Goal: Contribute content: Contribute content

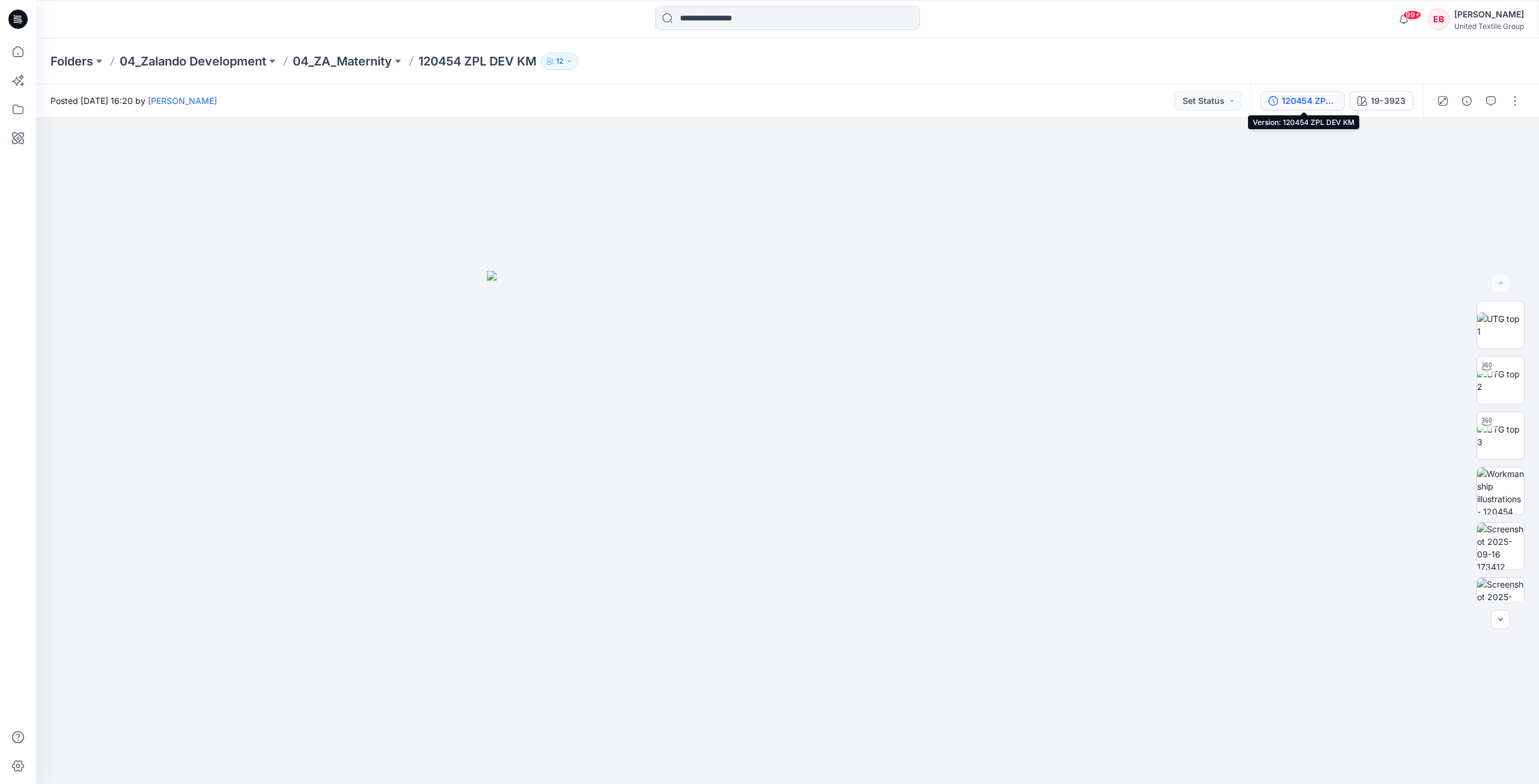
click at [1332, 104] on div "120454 ZPL DEV KM" at bounding box center [1309, 101] width 55 height 14
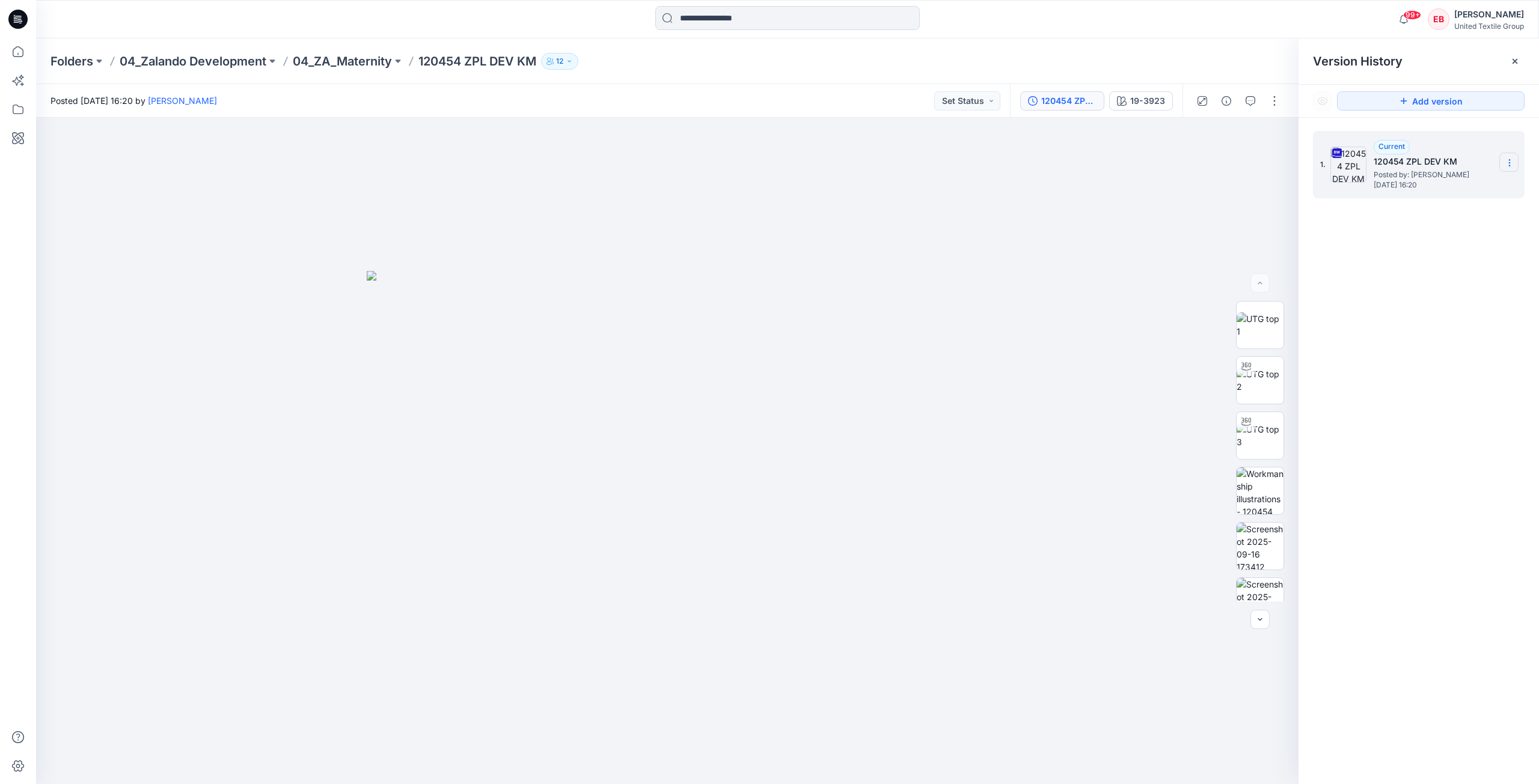
click at [1504, 160] on section at bounding box center [1509, 162] width 19 height 19
click at [1441, 185] on span "Download Source BW File" at bounding box center [1449, 185] width 101 height 14
drag, startPoint x: 1135, startPoint y: 237, endPoint x: 1182, endPoint y: 276, distance: 61.1
click at [1135, 237] on div at bounding box center [667, 451] width 1263 height 666
click at [1257, 313] on img at bounding box center [1260, 325] width 47 height 25
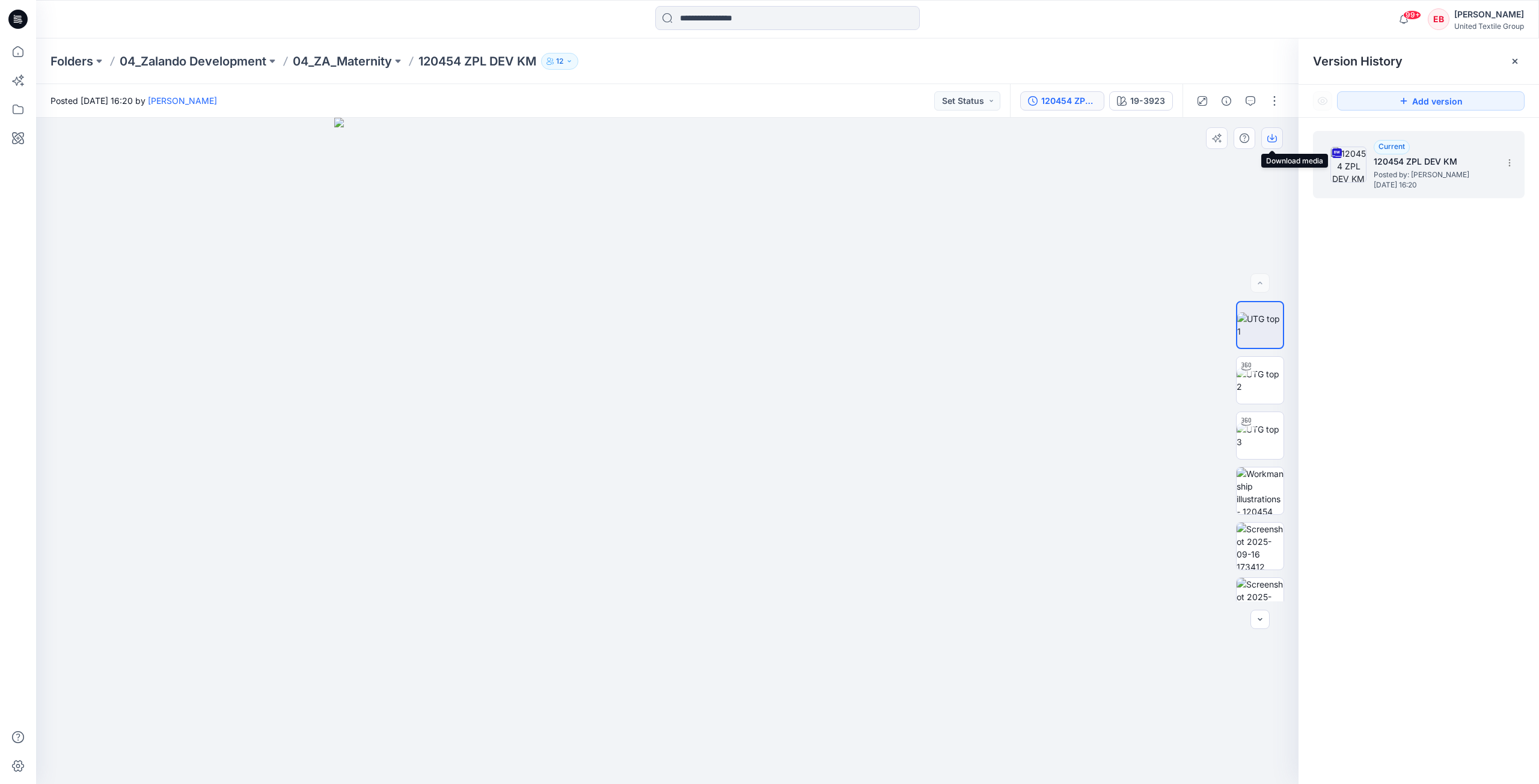
click at [1279, 139] on button "button" at bounding box center [1272, 138] width 21 height 21
drag, startPoint x: 1262, startPoint y: 509, endPoint x: 1261, endPoint y: 488, distance: 21.0
click at [1261, 507] on img at bounding box center [1260, 490] width 47 height 47
click at [1272, 139] on icon "button" at bounding box center [1271, 137] width 5 height 6
drag, startPoint x: 1260, startPoint y: 547, endPoint x: 1273, endPoint y: 505, distance: 44.0
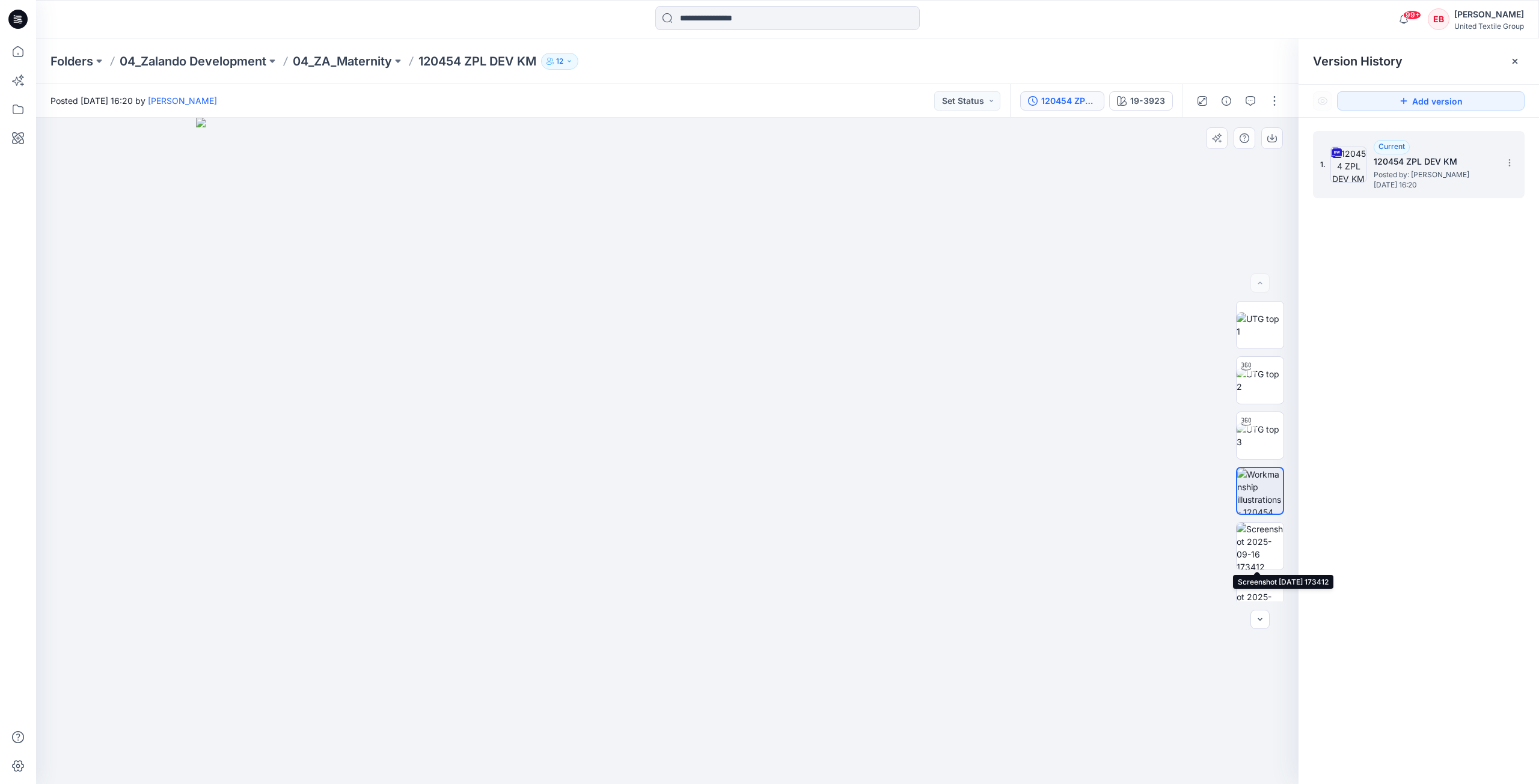
click at [1260, 547] on img at bounding box center [1260, 546] width 47 height 47
click at [1272, 137] on icon "button" at bounding box center [1271, 137] width 5 height 6
click at [1264, 587] on img at bounding box center [1260, 602] width 47 height 47
click at [1271, 141] on icon "button" at bounding box center [1272, 138] width 10 height 10
click at [14, 49] on icon at bounding box center [17, 51] width 11 height 11
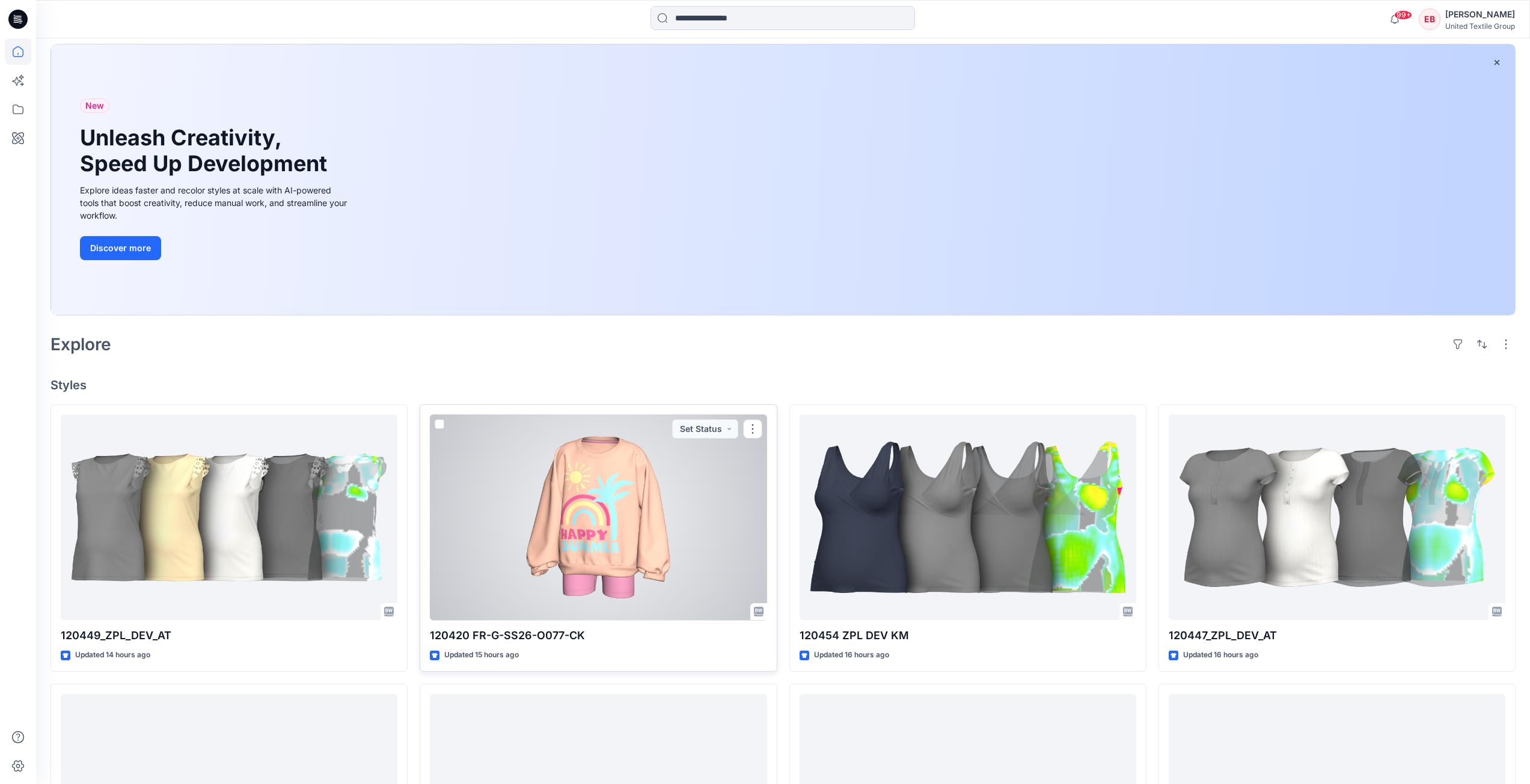
scroll to position [240, 0]
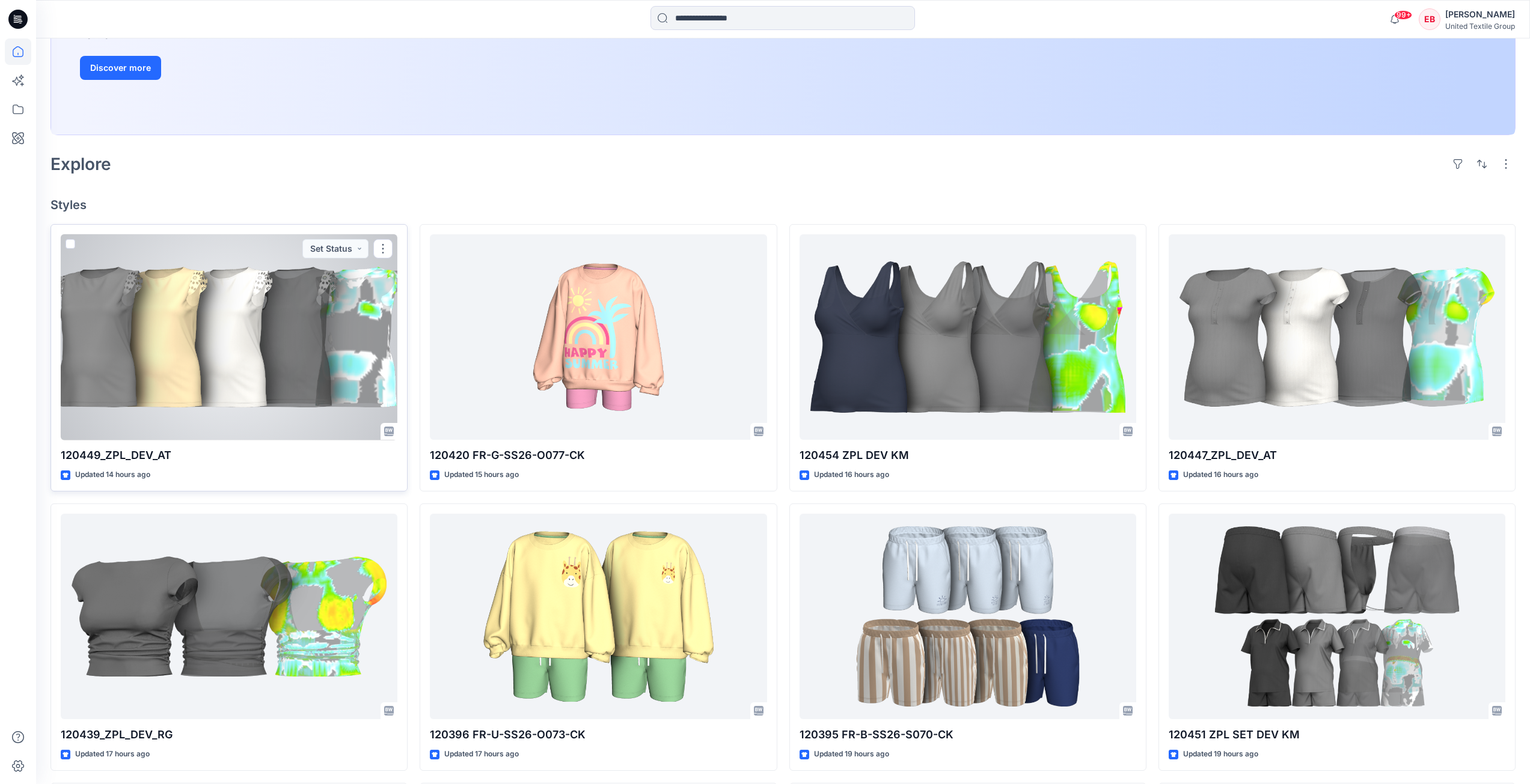
click at [286, 360] on div at bounding box center [229, 337] width 337 height 206
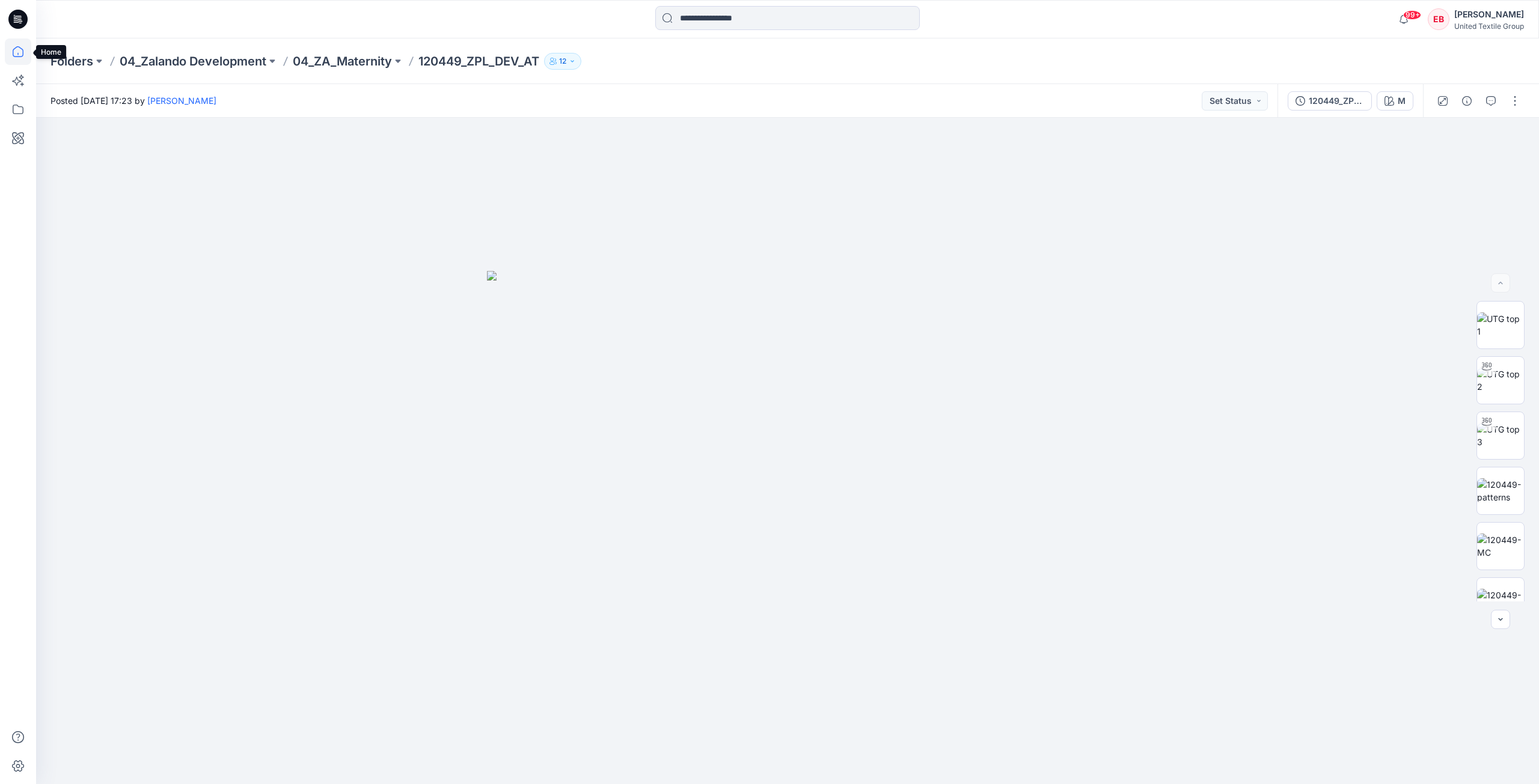
click at [20, 54] on icon at bounding box center [17, 51] width 26 height 26
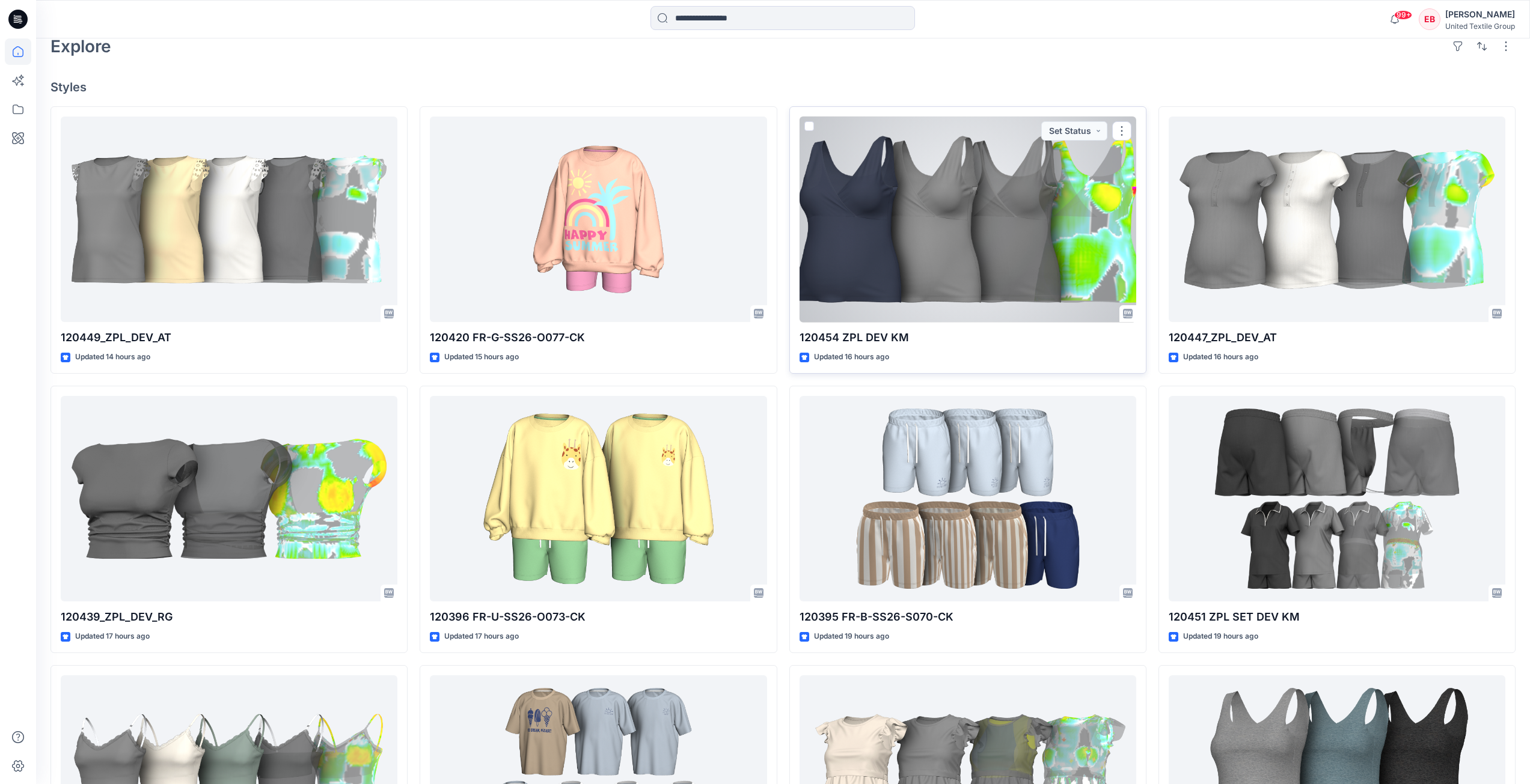
scroll to position [360, 0]
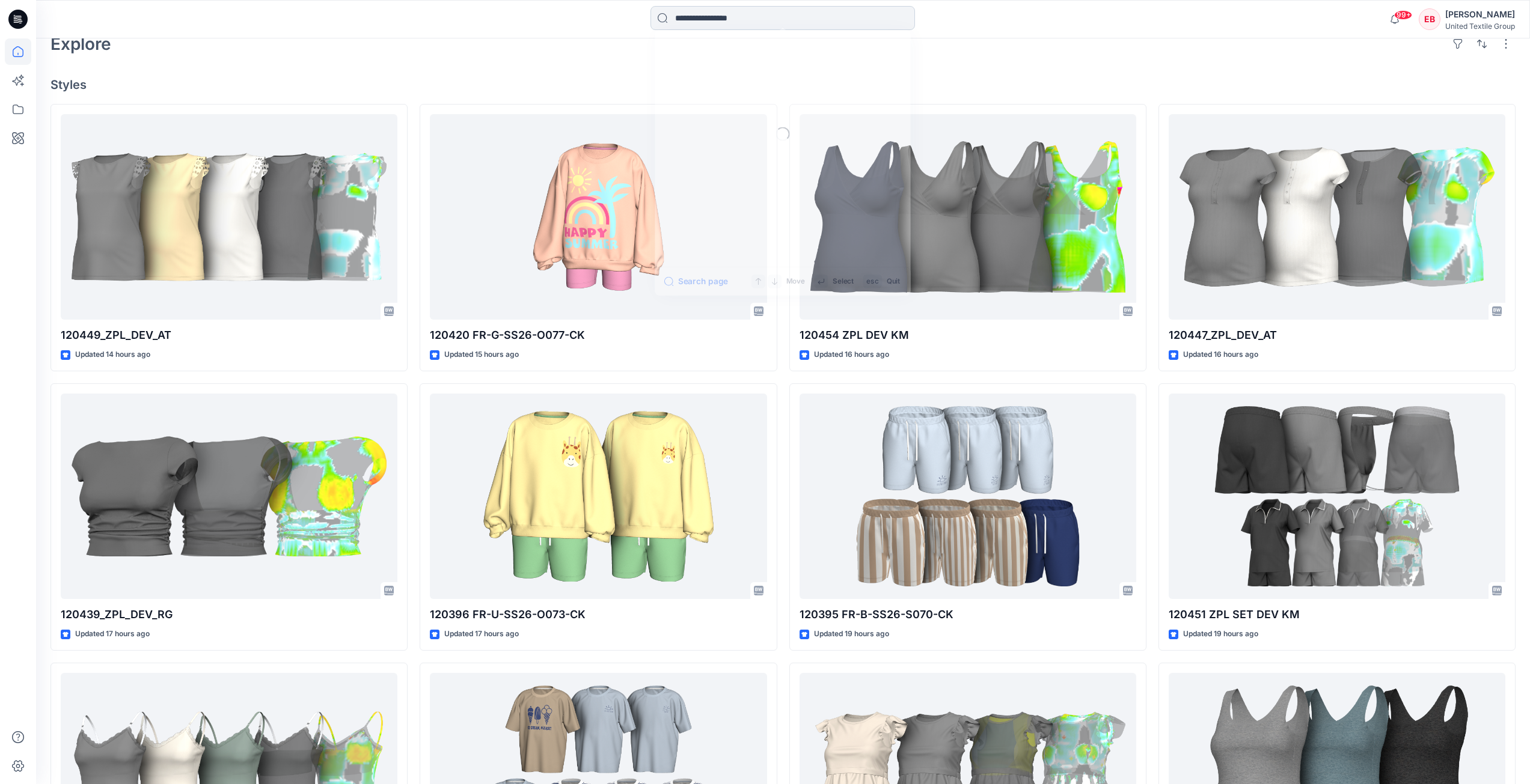
click at [722, 24] on input at bounding box center [782, 17] width 265 height 24
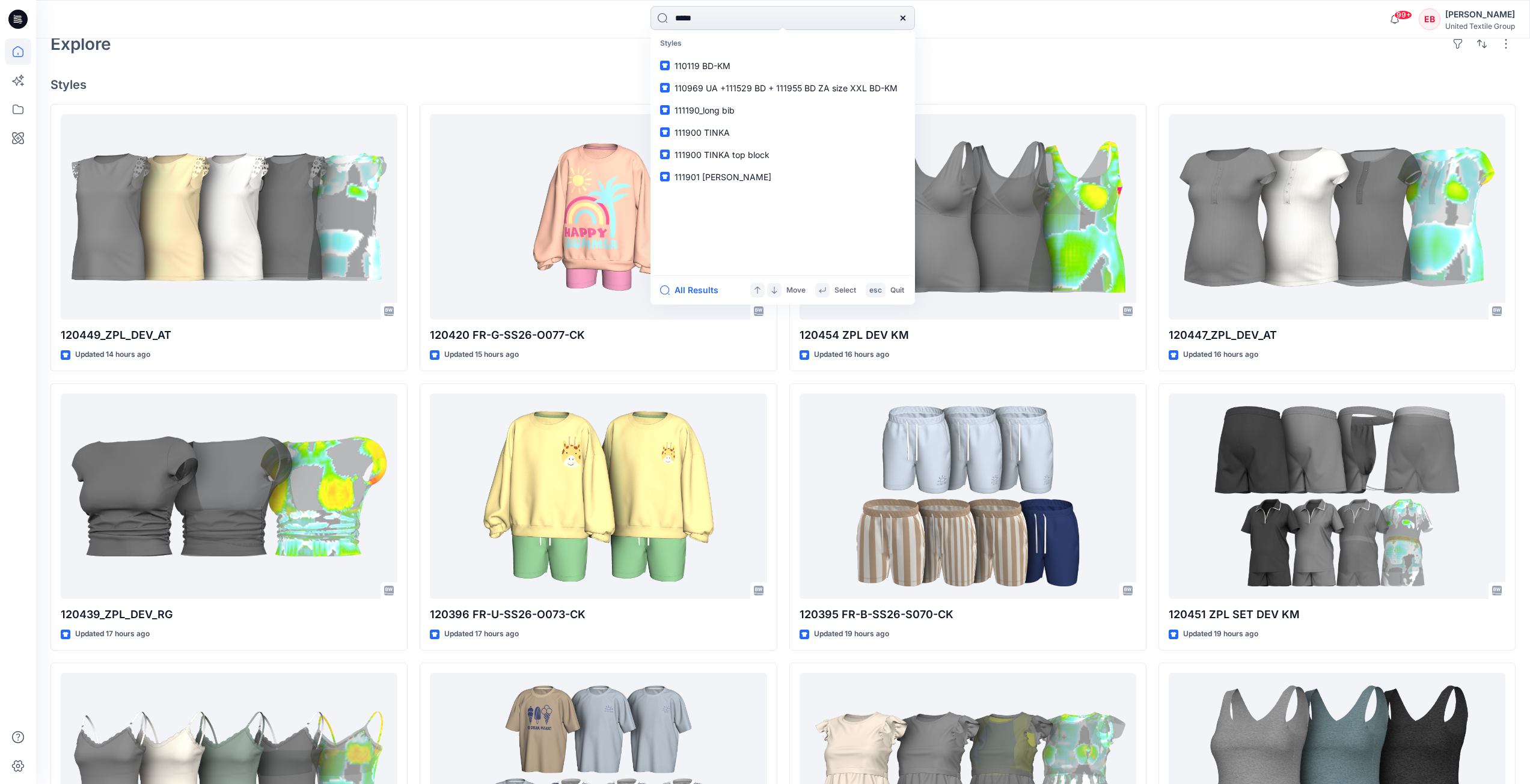
type input "******"
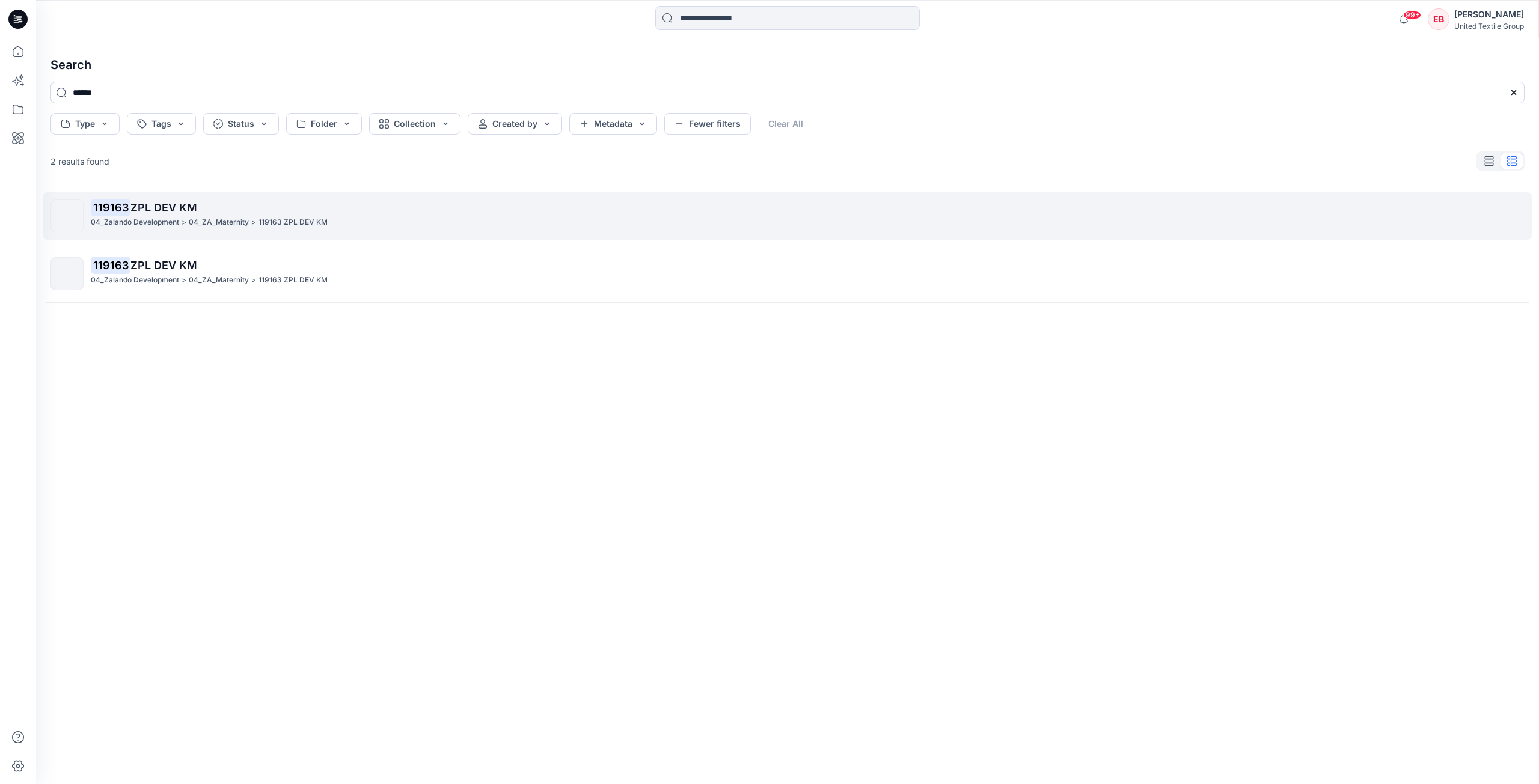
click at [486, 214] on p "119163 ZPL DEV KM" at bounding box center [808, 208] width 1434 height 16
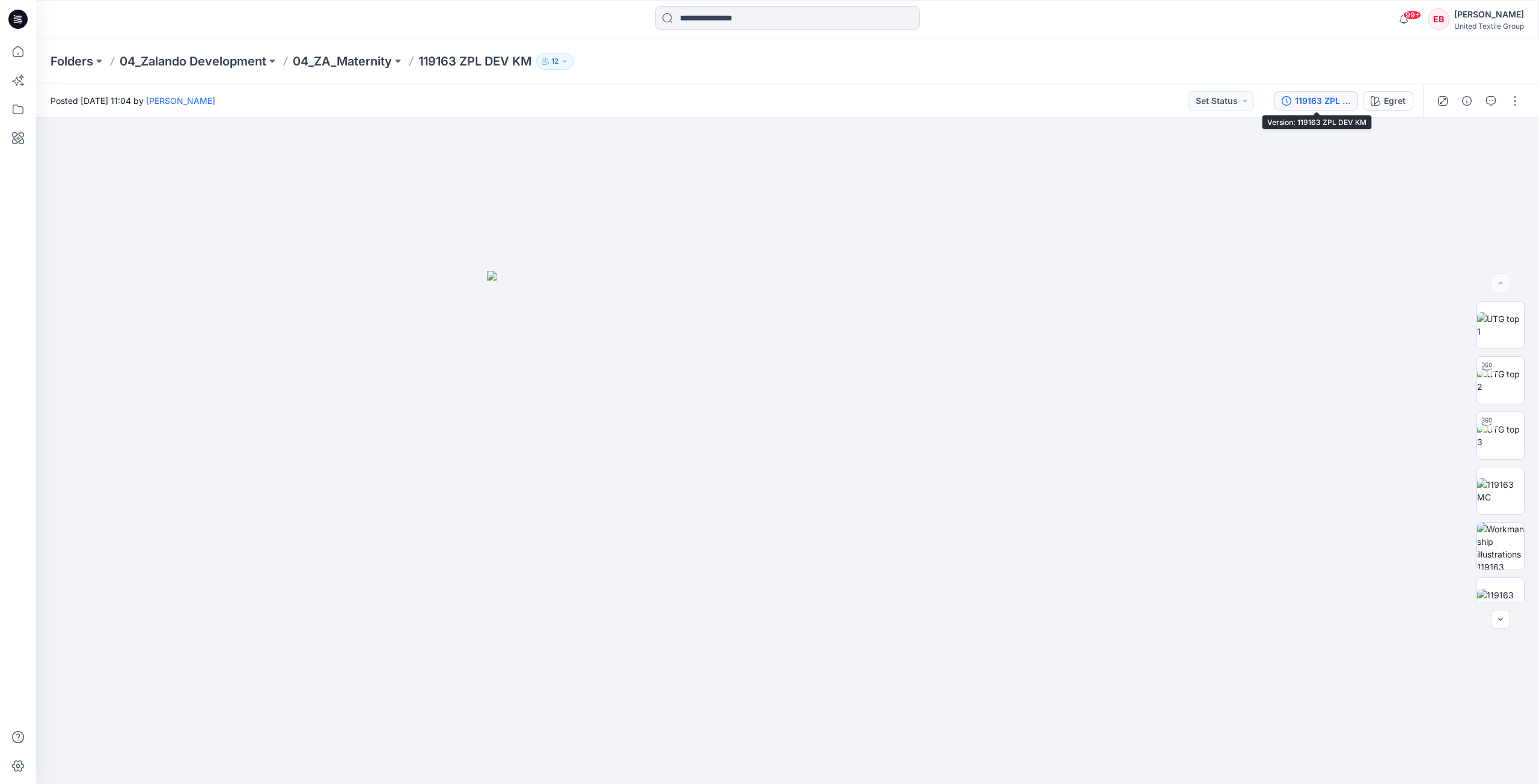
click at [1326, 101] on div "119163 ZPL DEV KM" at bounding box center [1323, 101] width 55 height 14
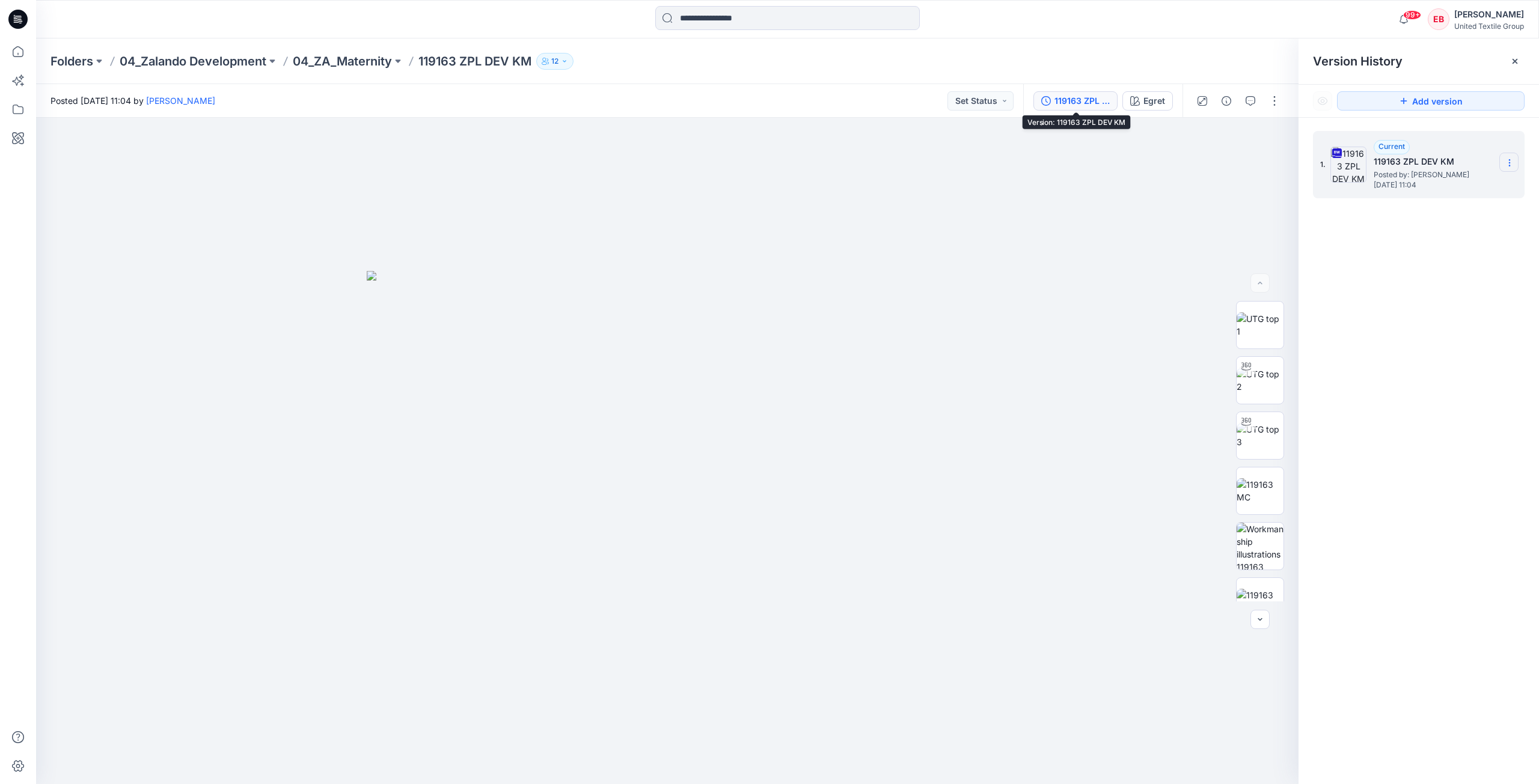
click at [1508, 163] on icon at bounding box center [1510, 163] width 10 height 10
click at [1485, 183] on span "Download Source BW File" at bounding box center [1449, 185] width 101 height 14
click at [20, 51] on icon at bounding box center [17, 51] width 26 height 26
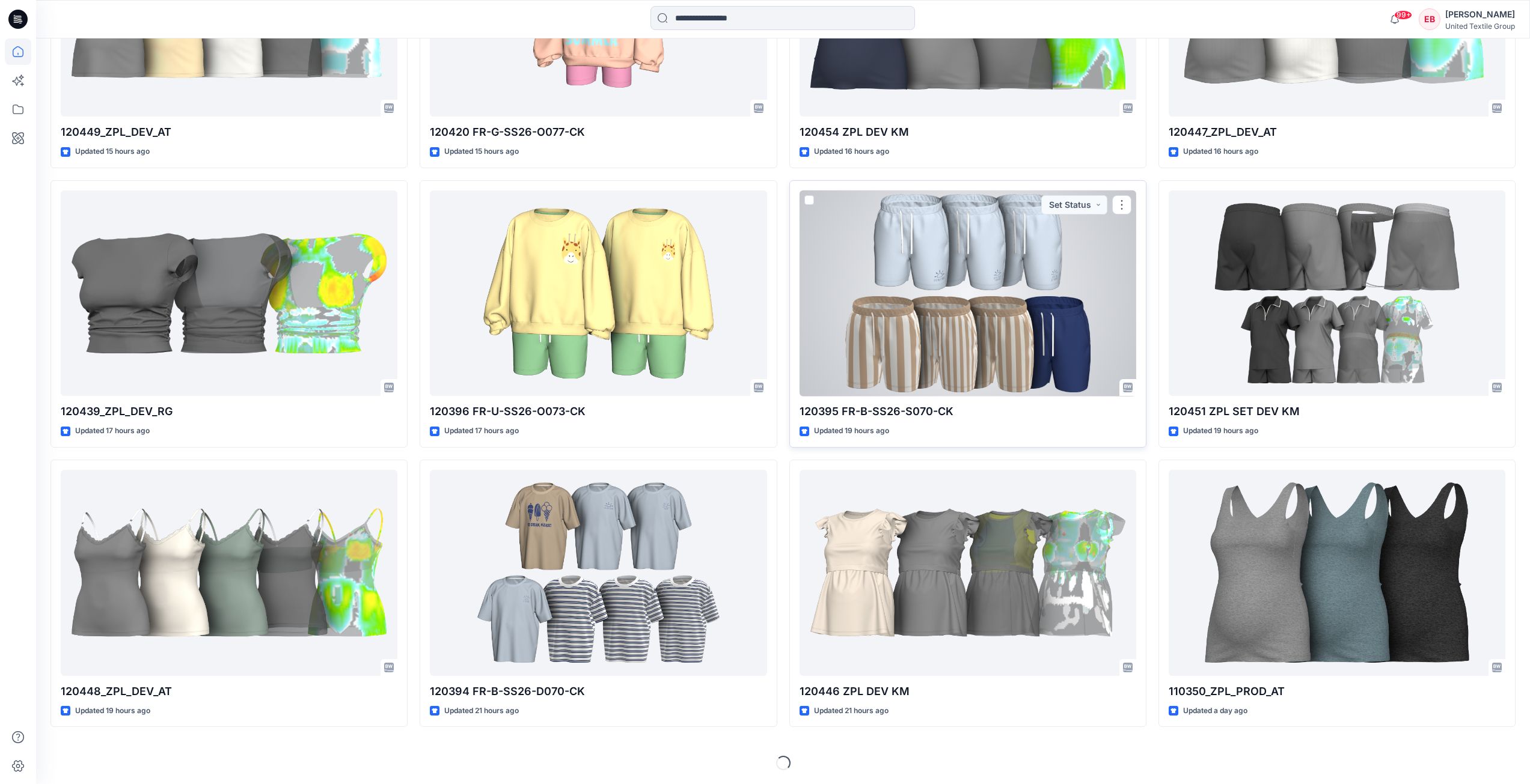
scroll to position [564, 0]
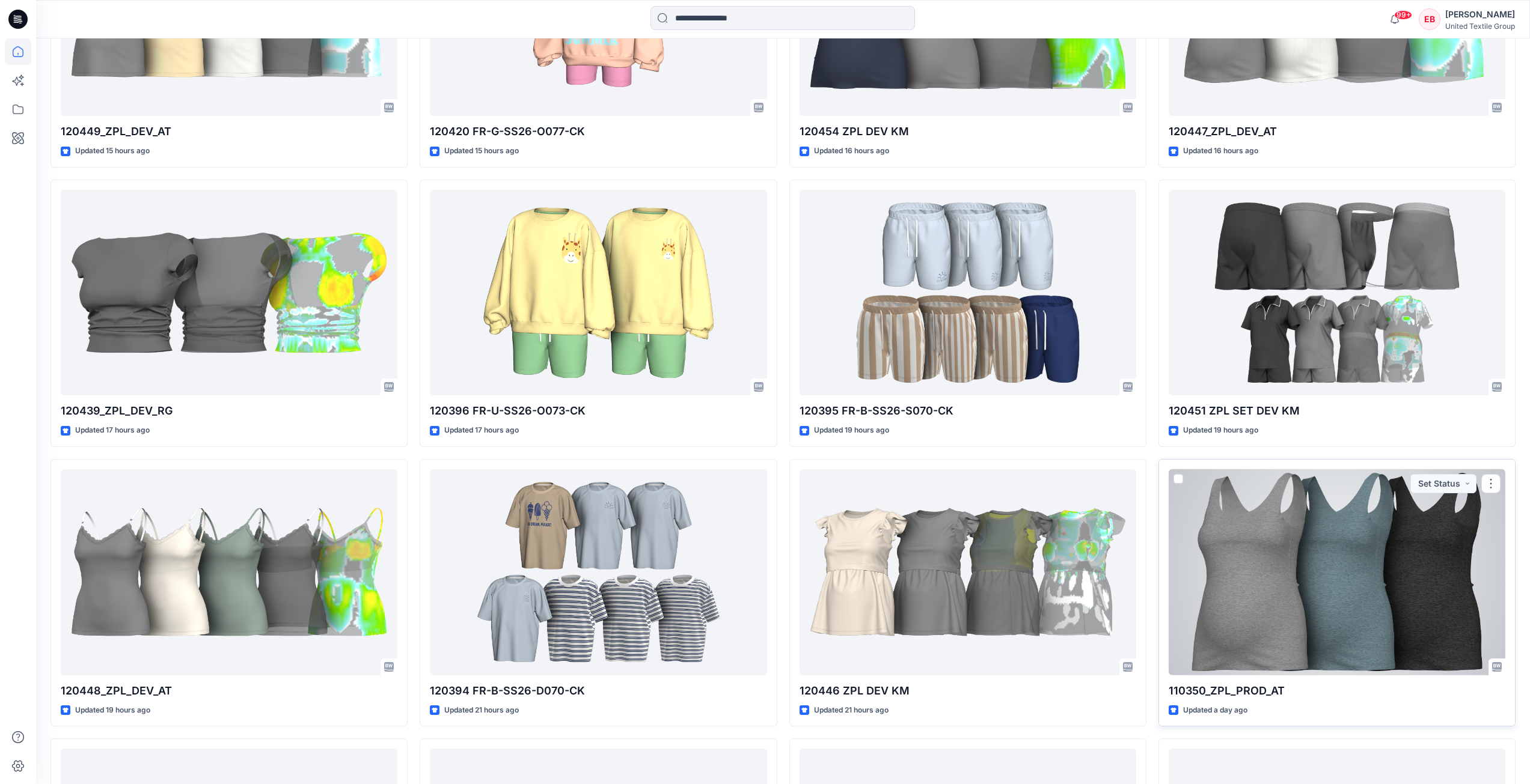
click at [1365, 583] on div at bounding box center [1337, 572] width 337 height 206
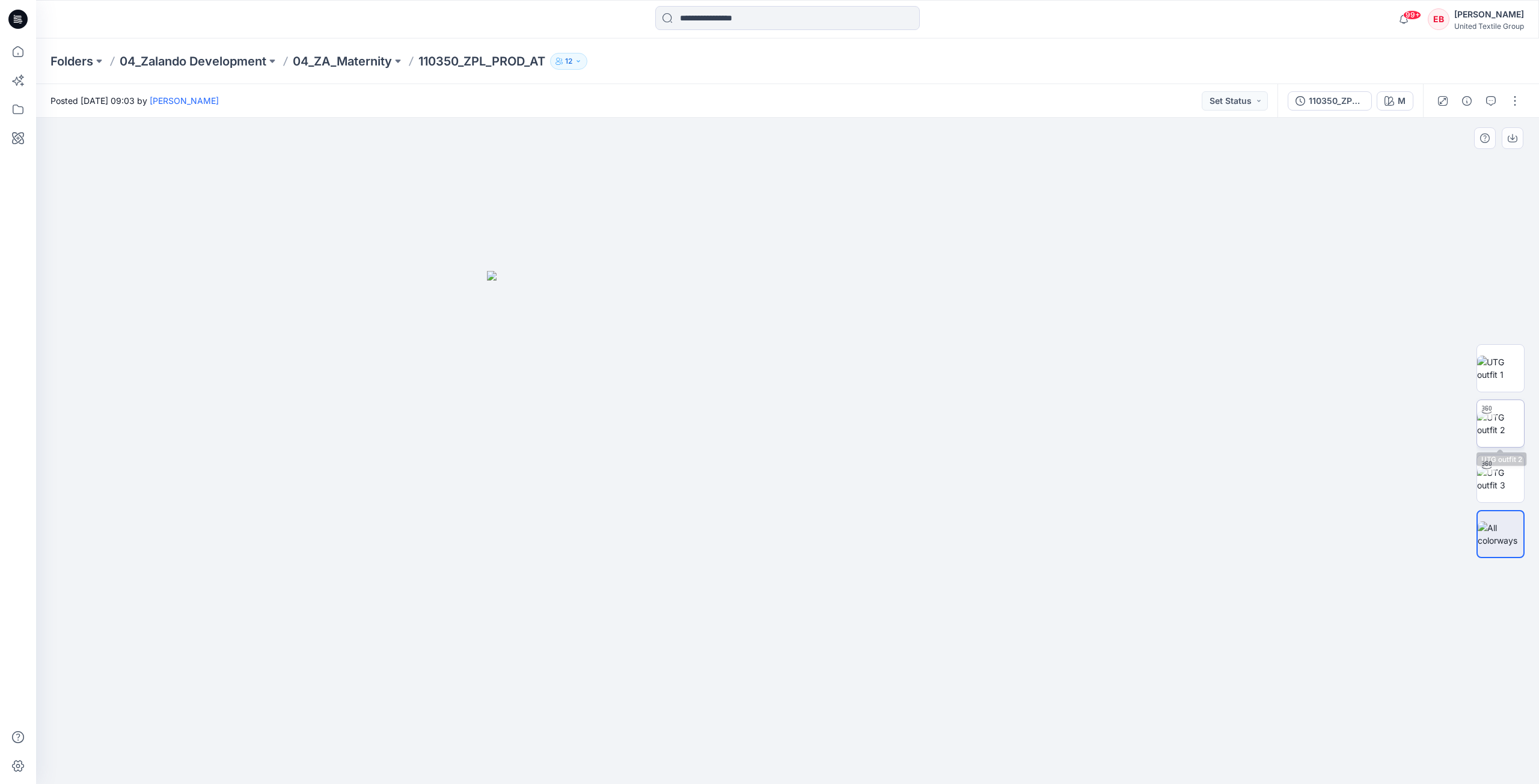
click at [1496, 424] on img at bounding box center [1500, 424] width 47 height 25
drag, startPoint x: 934, startPoint y: 745, endPoint x: 837, endPoint y: 369, distance: 388.3
click at [913, 740] on icon at bounding box center [789, 748] width 364 height 45
click at [1504, 482] on img at bounding box center [1500, 479] width 47 height 25
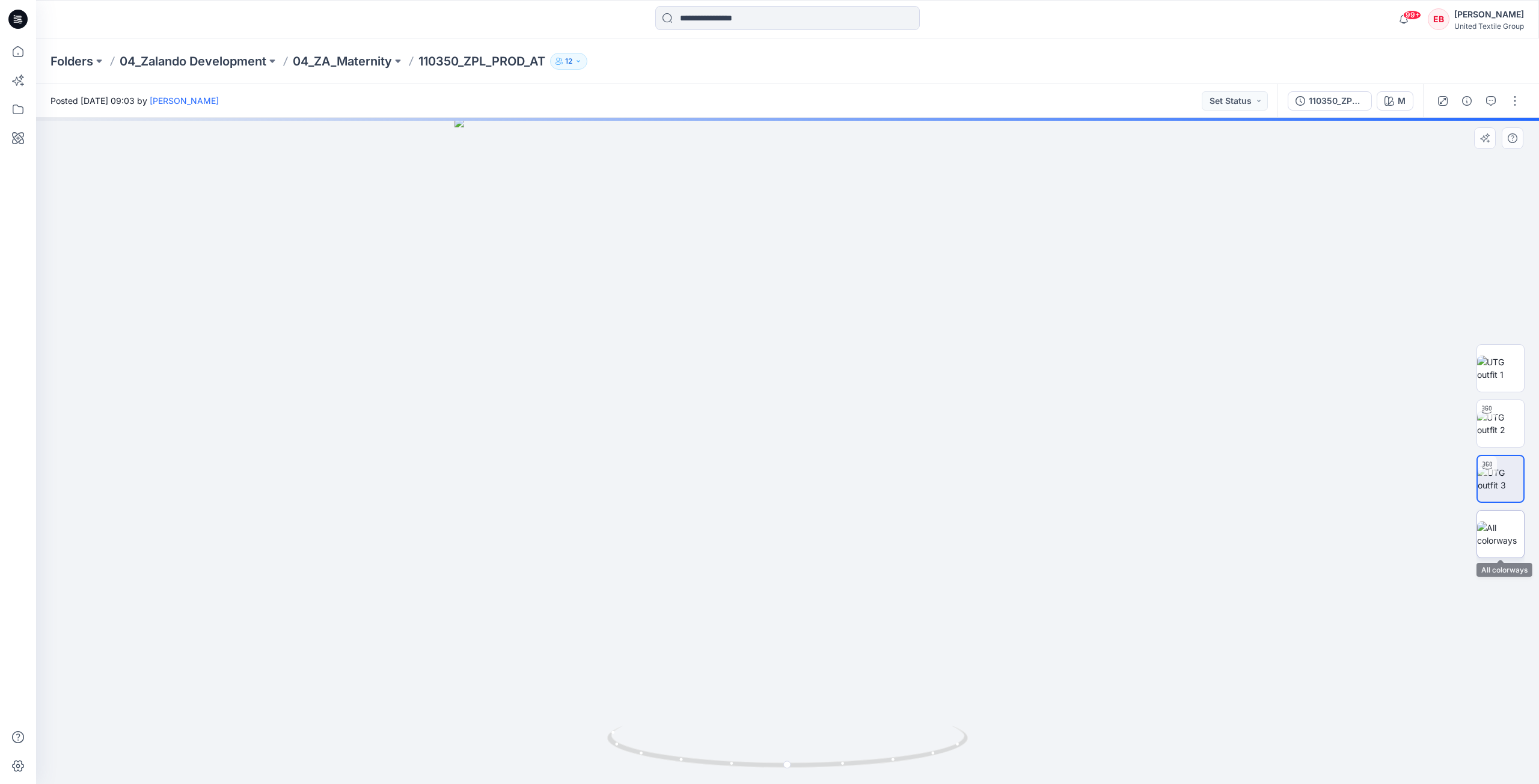
click at [1501, 534] on img at bounding box center [1500, 534] width 47 height 25
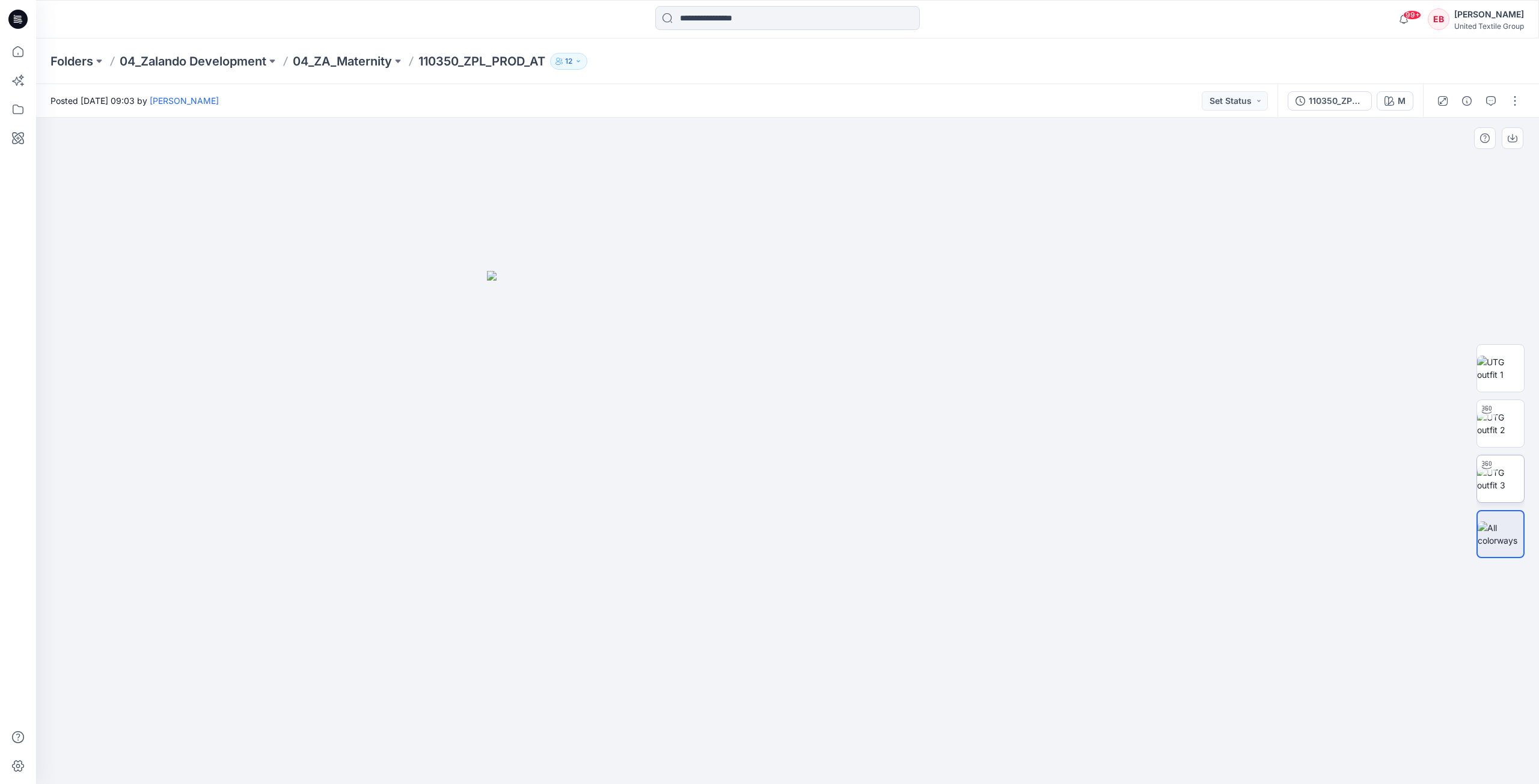
click at [1497, 467] on img at bounding box center [1500, 479] width 47 height 25
click at [1496, 432] on img at bounding box center [1500, 424] width 47 height 25
drag, startPoint x: 925, startPoint y: 736, endPoint x: 909, endPoint y: 715, distance: 26.4
click at [909, 715] on div at bounding box center [787, 451] width 1503 height 666
click at [1324, 95] on div "110350_ZPL_PROD_AT" at bounding box center [1336, 101] width 55 height 14
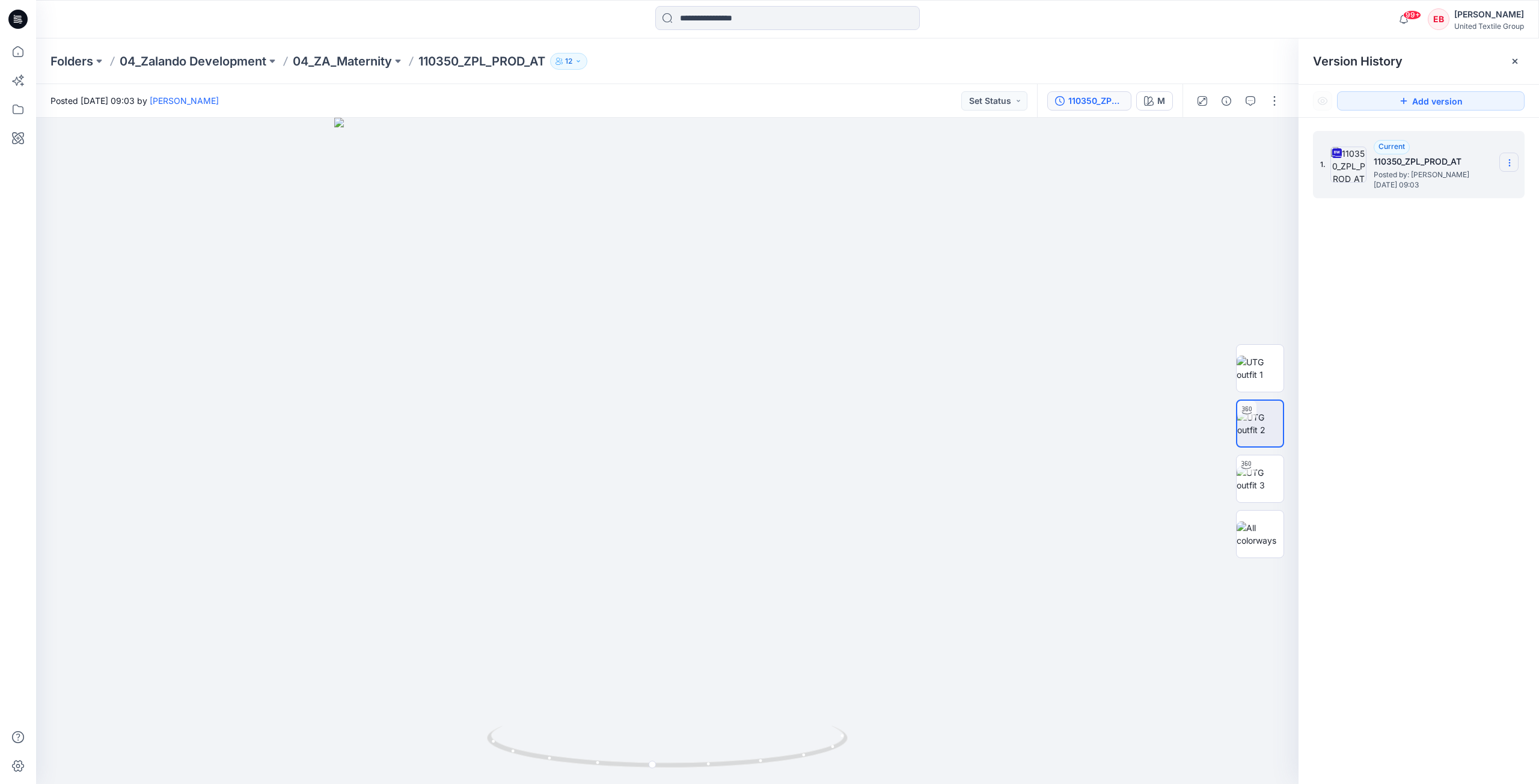
click at [1504, 156] on section at bounding box center [1509, 162] width 19 height 19
click at [1463, 181] on span "Download Source BW File" at bounding box center [1449, 185] width 101 height 14
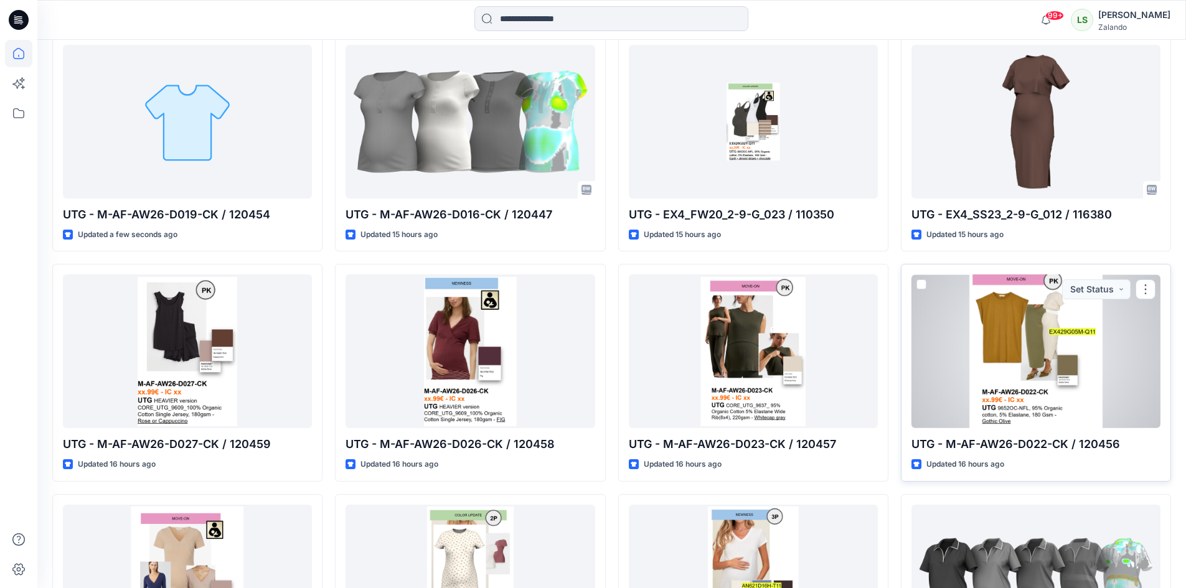
scroll to position [373, 0]
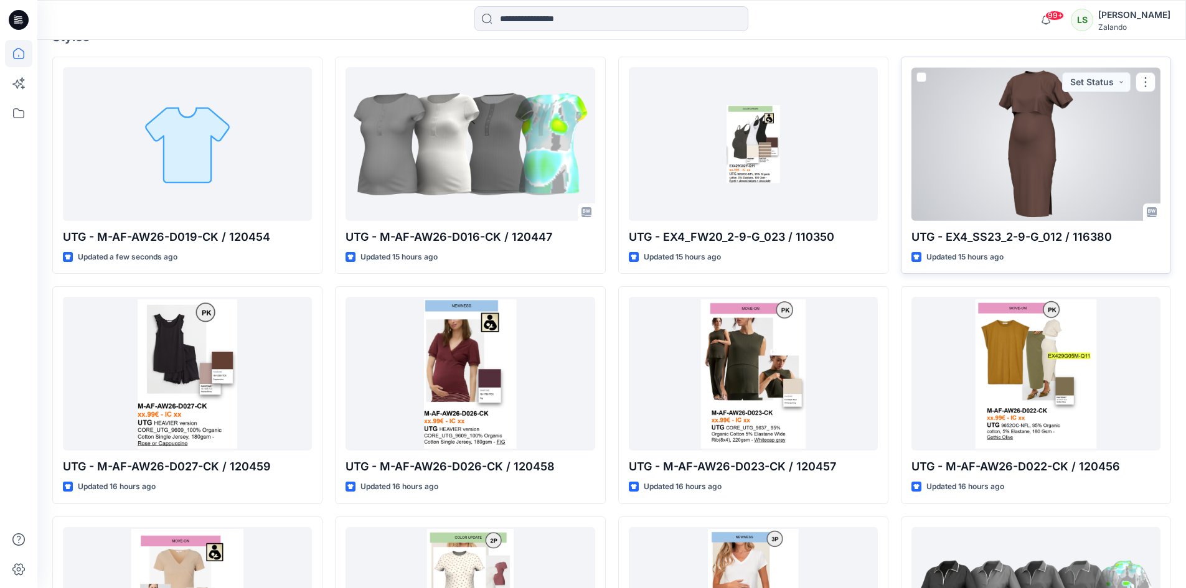
click at [1026, 154] on div at bounding box center [1035, 144] width 249 height 154
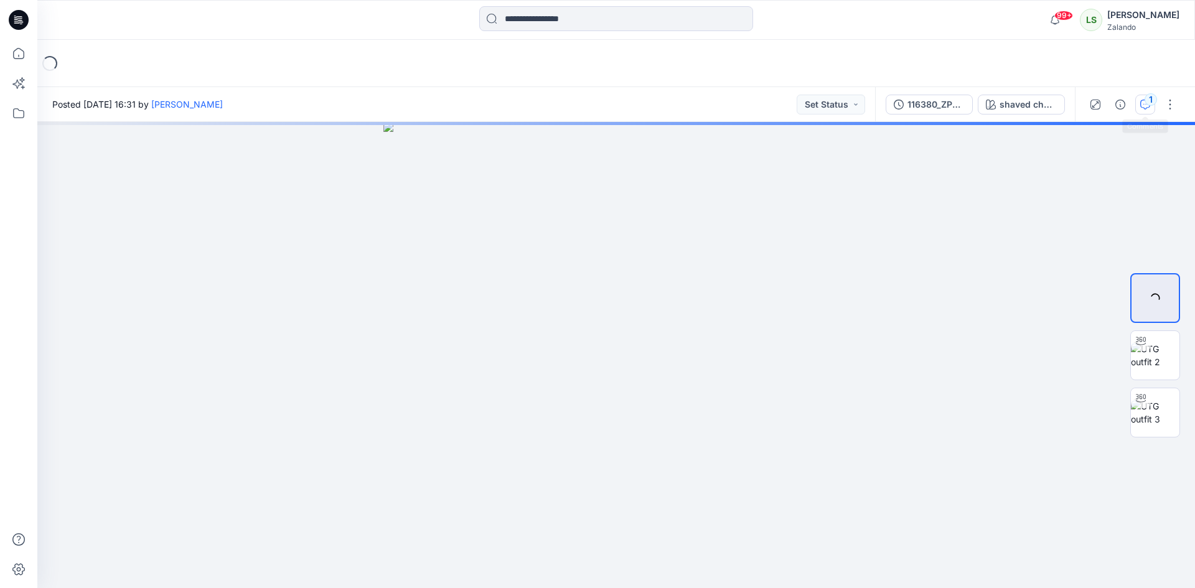
click at [1147, 106] on icon "button" at bounding box center [1145, 105] width 10 height 10
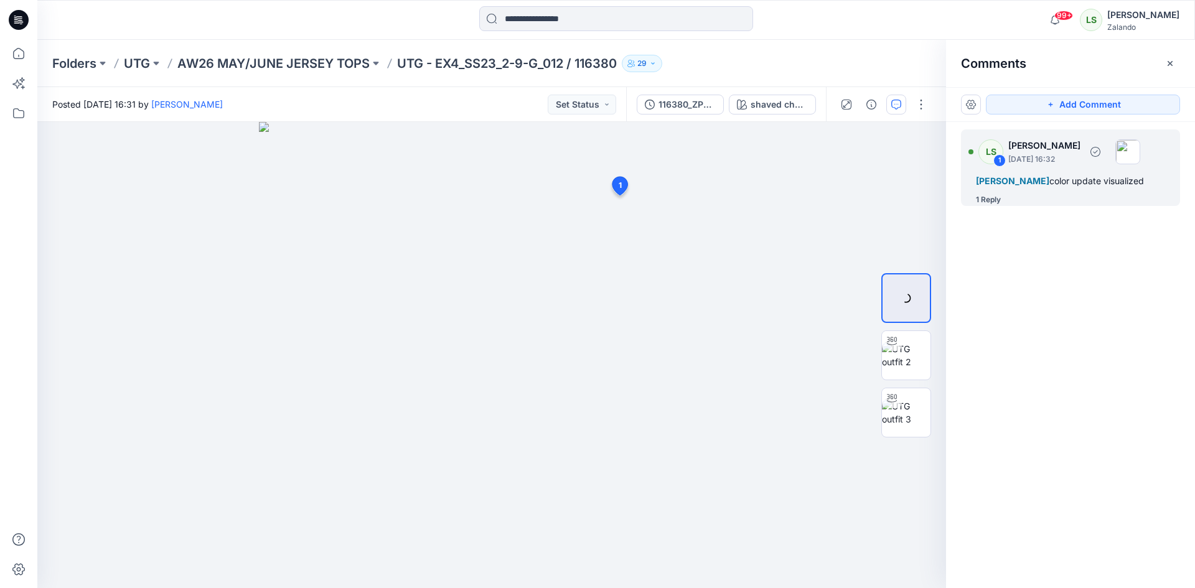
click at [981, 206] on div "1 Reply" at bounding box center [988, 200] width 25 height 12
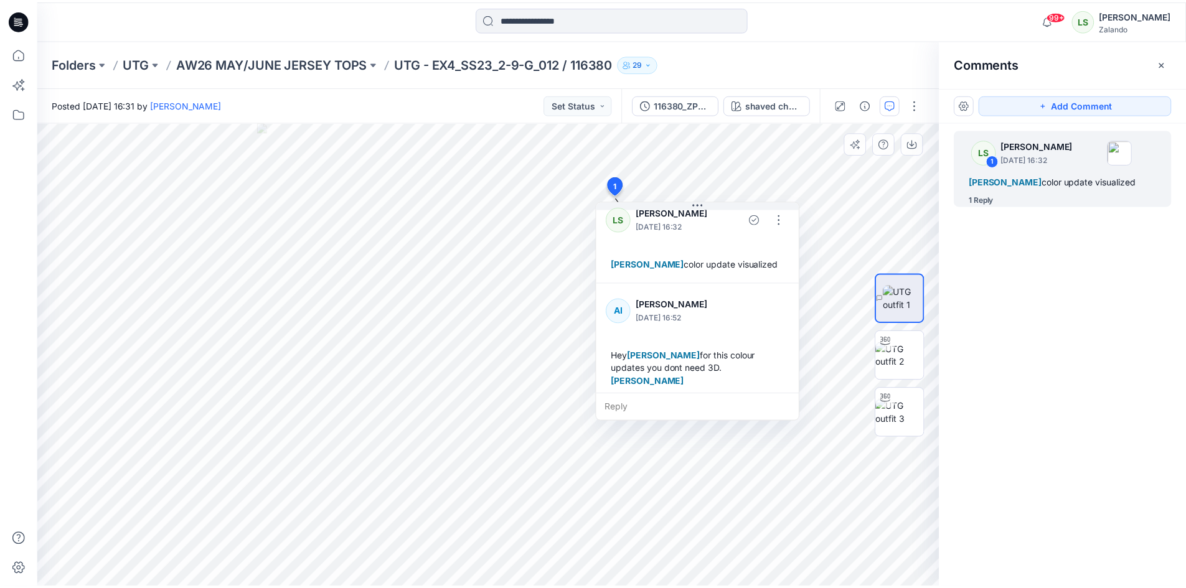
scroll to position [22, 0]
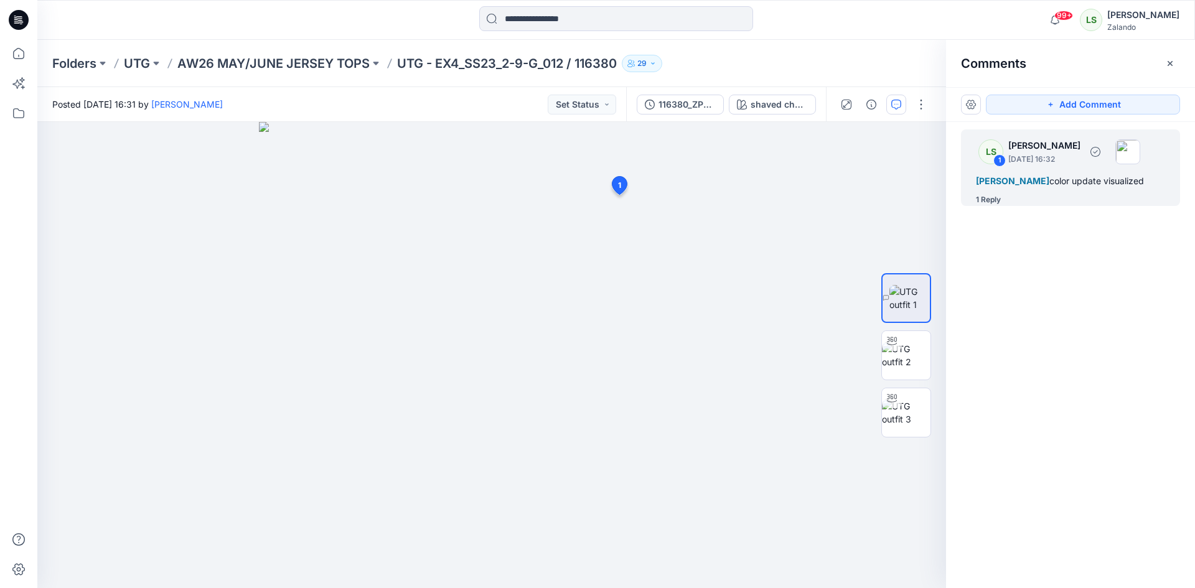
click at [988, 206] on div "1 Reply" at bounding box center [988, 200] width 25 height 12
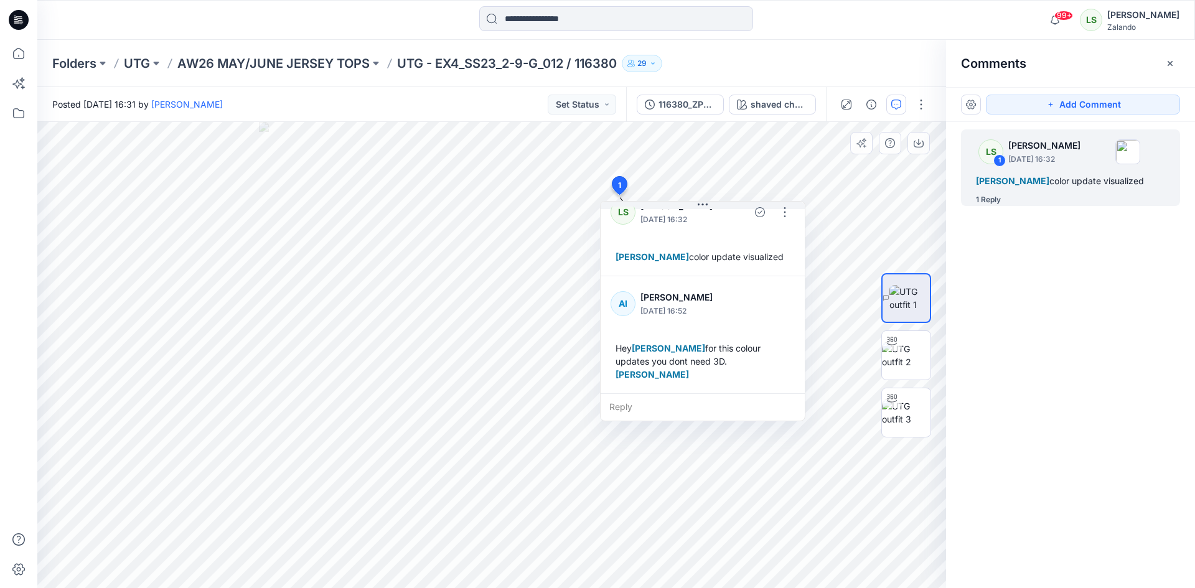
click at [897, 217] on div at bounding box center [906, 355] width 50 height 311
click at [9, 55] on icon at bounding box center [18, 53] width 27 height 27
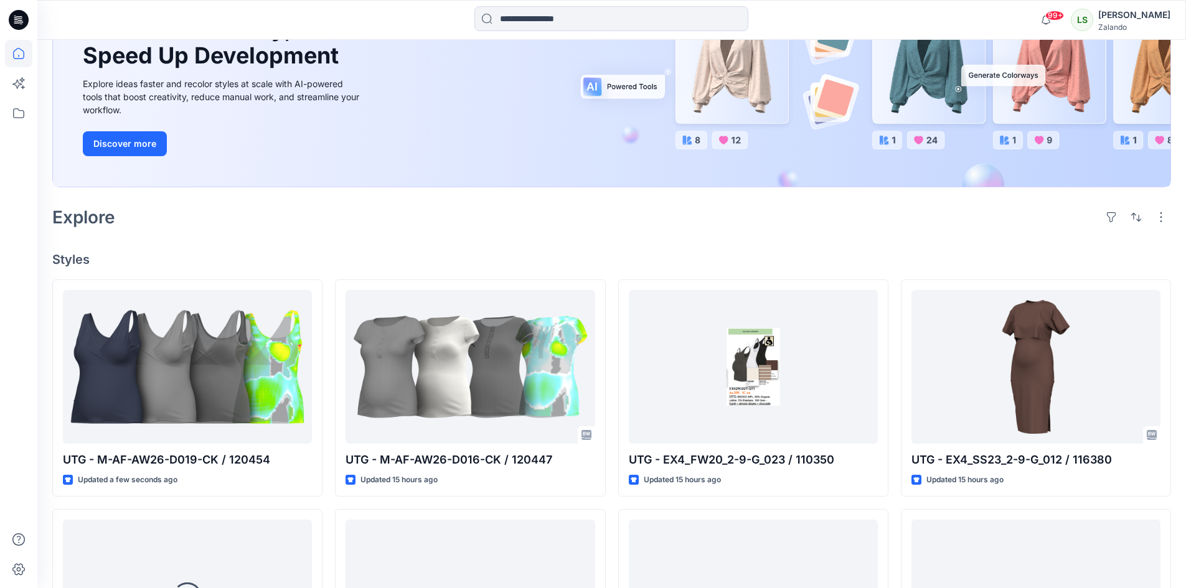
scroll to position [187, 0]
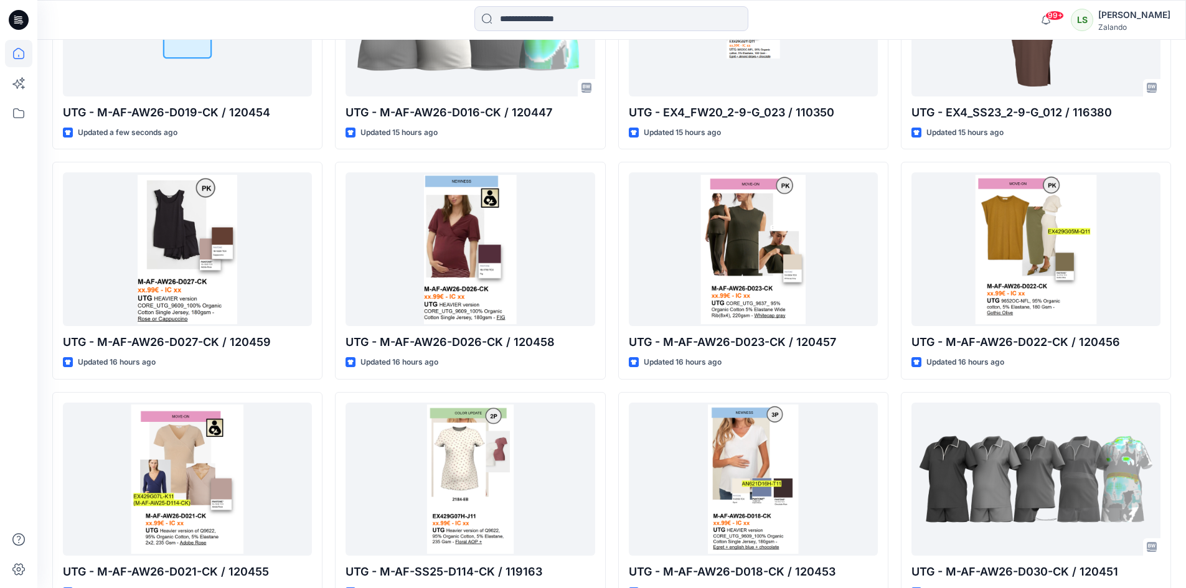
scroll to position [436, 0]
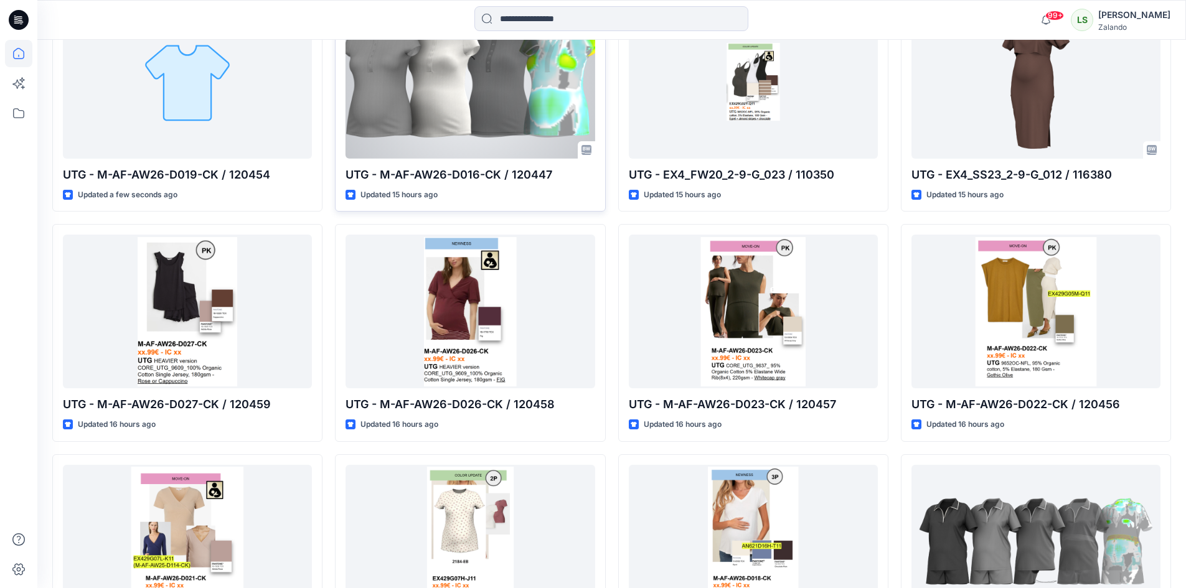
click at [510, 96] on div at bounding box center [469, 82] width 249 height 154
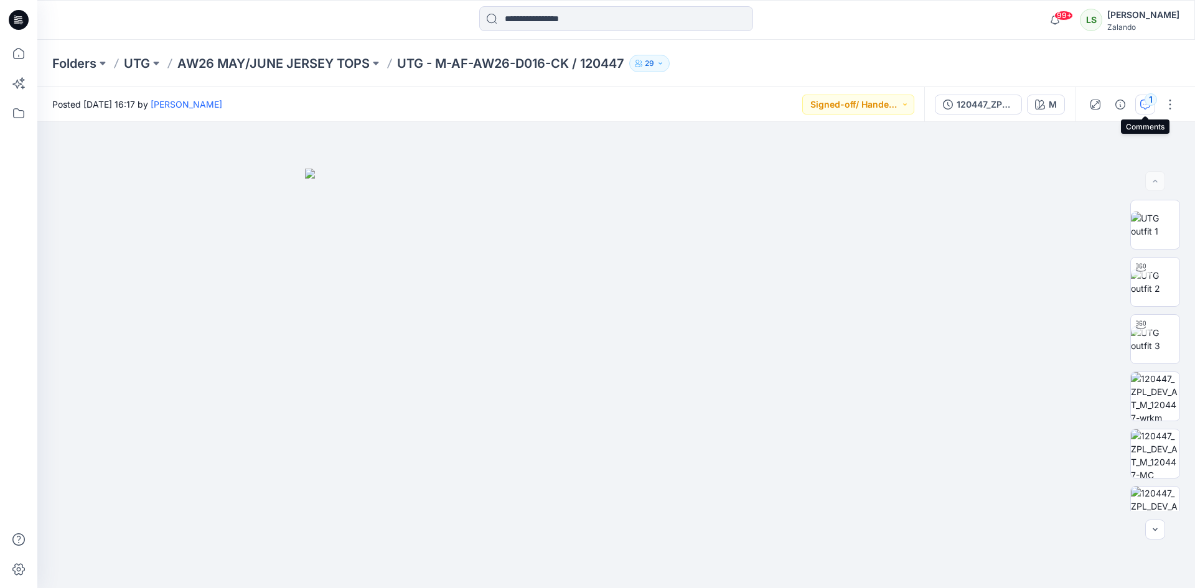
click at [1146, 103] on div "1" at bounding box center [1151, 99] width 12 height 12
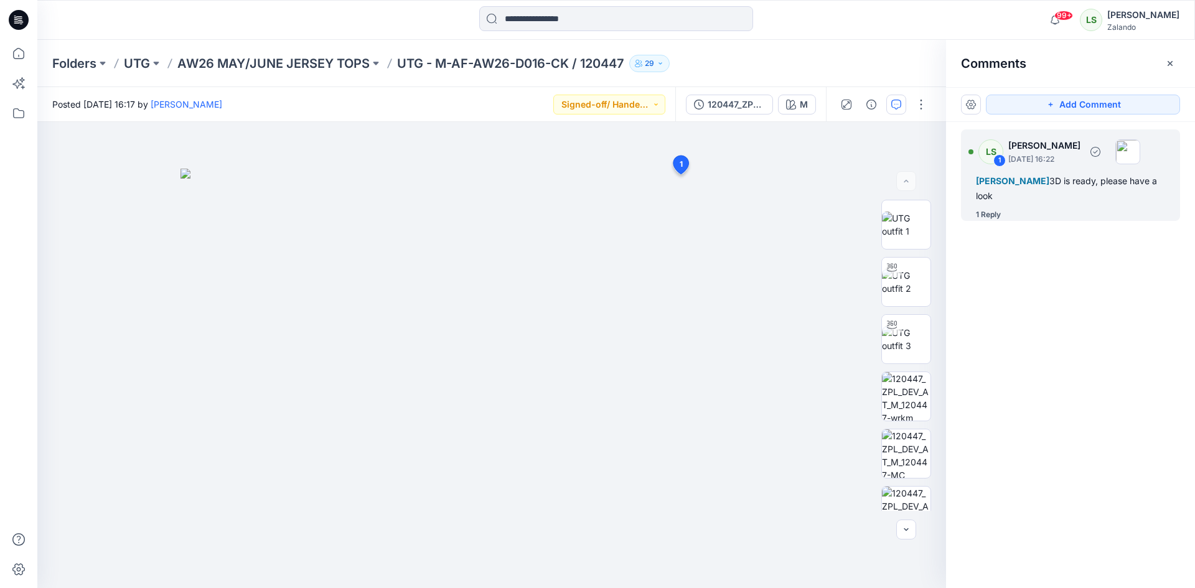
click at [991, 211] on div "1 Reply" at bounding box center [988, 214] width 25 height 12
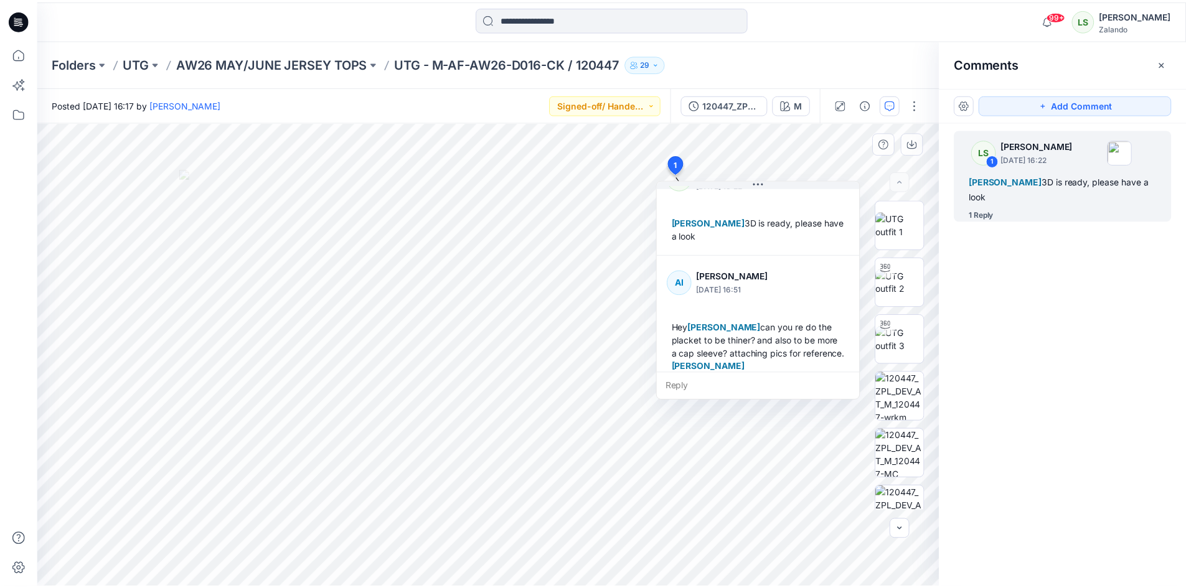
scroll to position [48, 0]
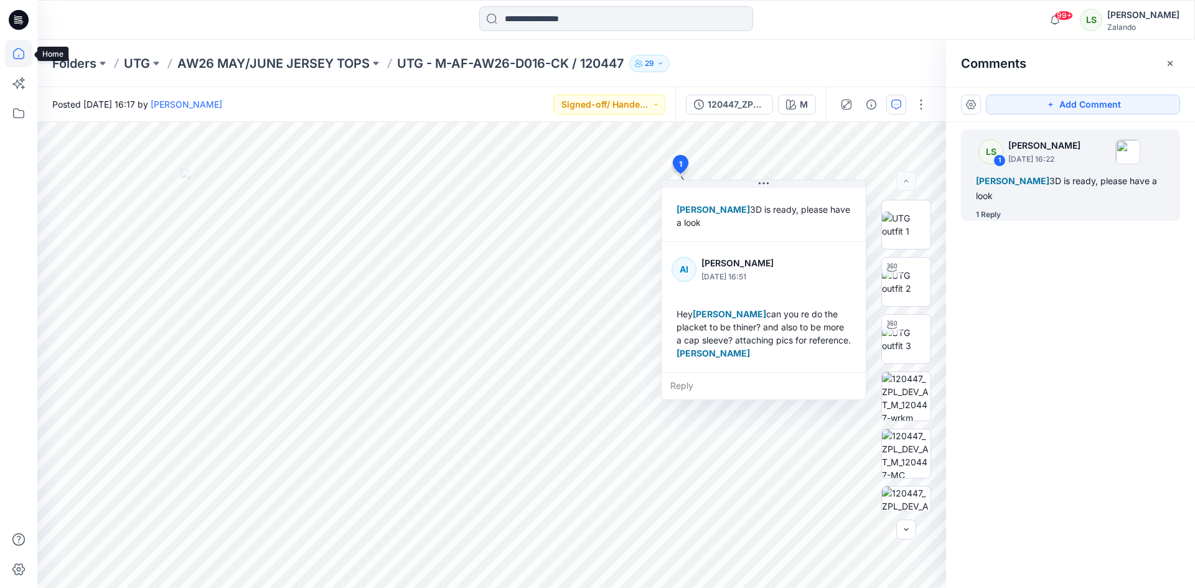
click at [12, 50] on icon at bounding box center [18, 53] width 27 height 27
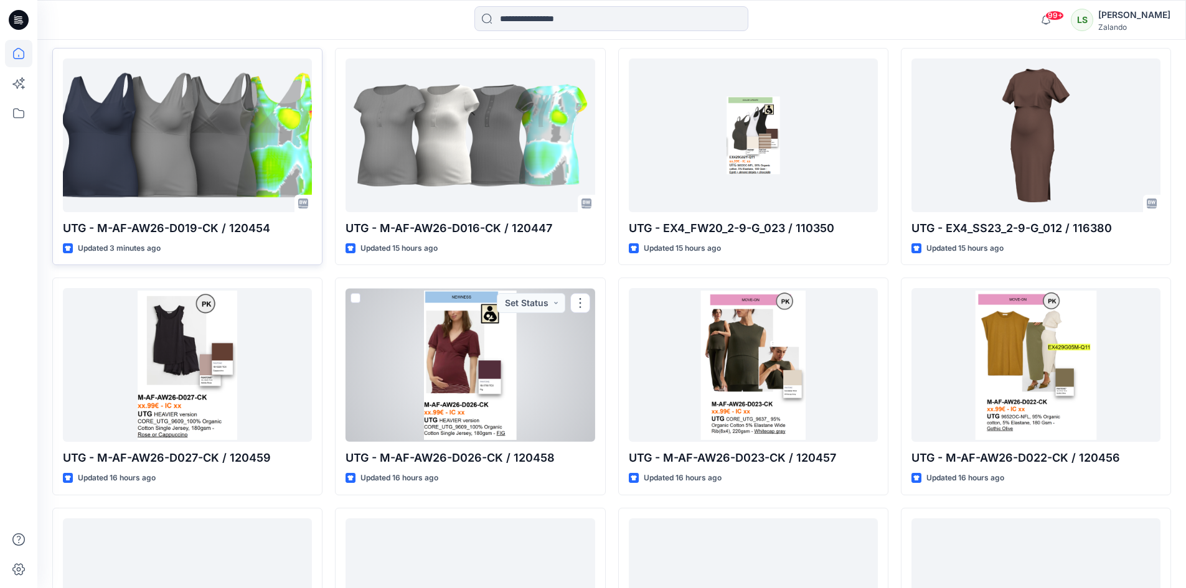
scroll to position [249, 0]
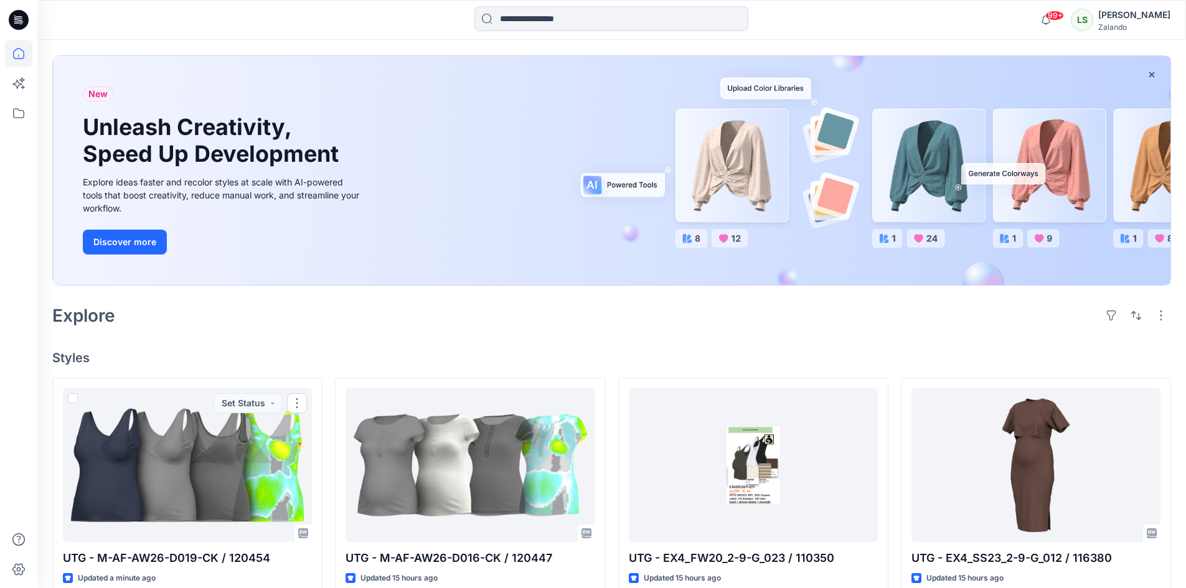
scroll to position [124, 0]
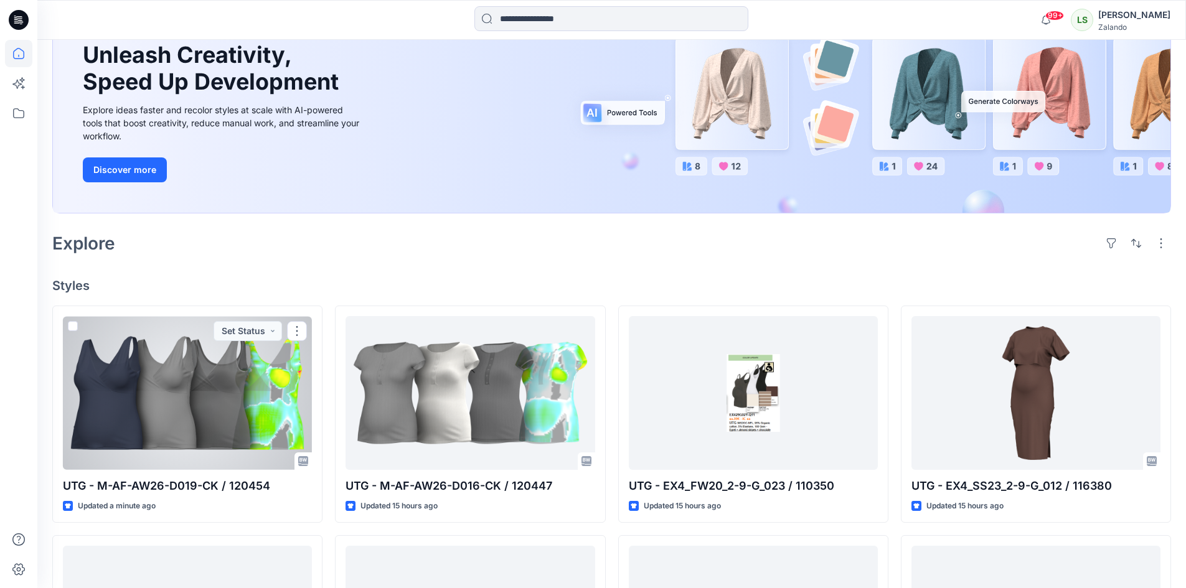
click at [169, 437] on div at bounding box center [187, 393] width 249 height 154
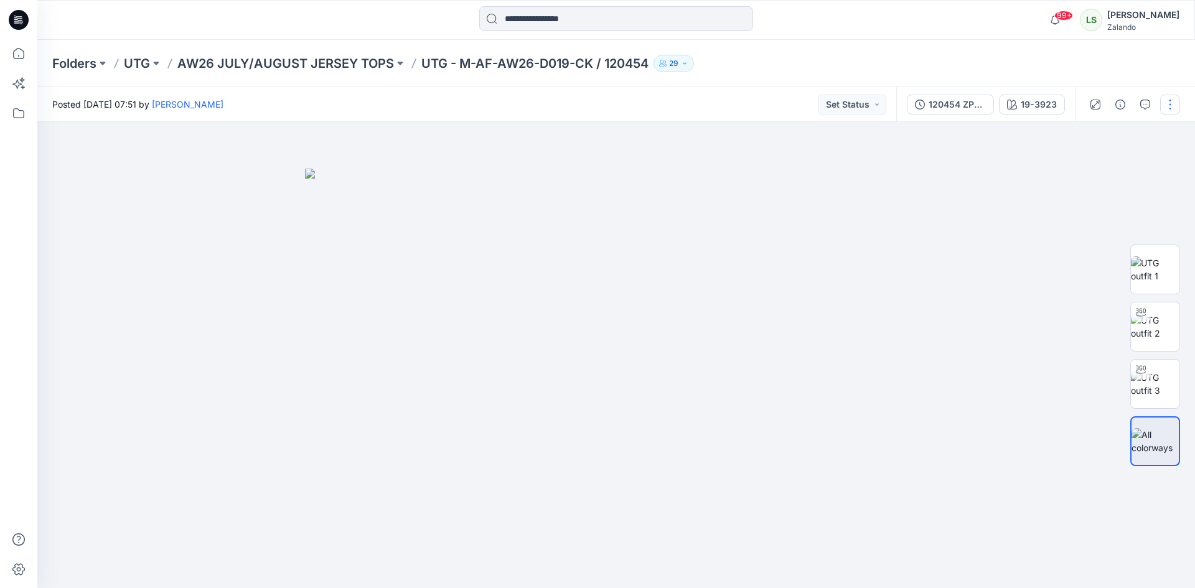
click at [1165, 101] on button "button" at bounding box center [1170, 105] width 20 height 20
click at [1130, 176] on button "Edit" at bounding box center [1118, 168] width 115 height 23
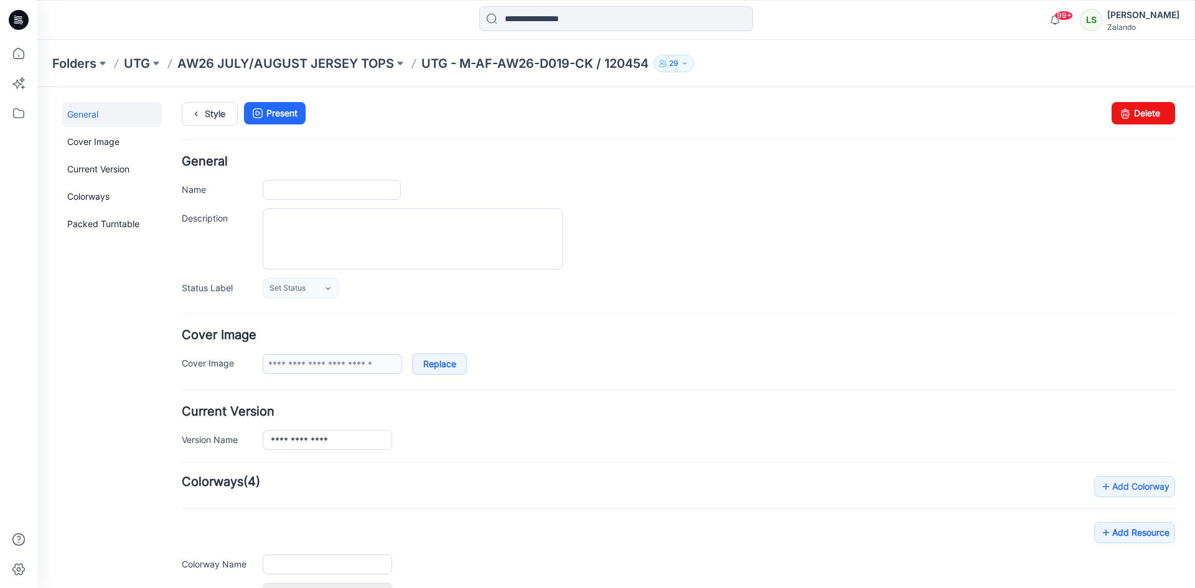
type input "**********"
type input "*******"
type input "**********"
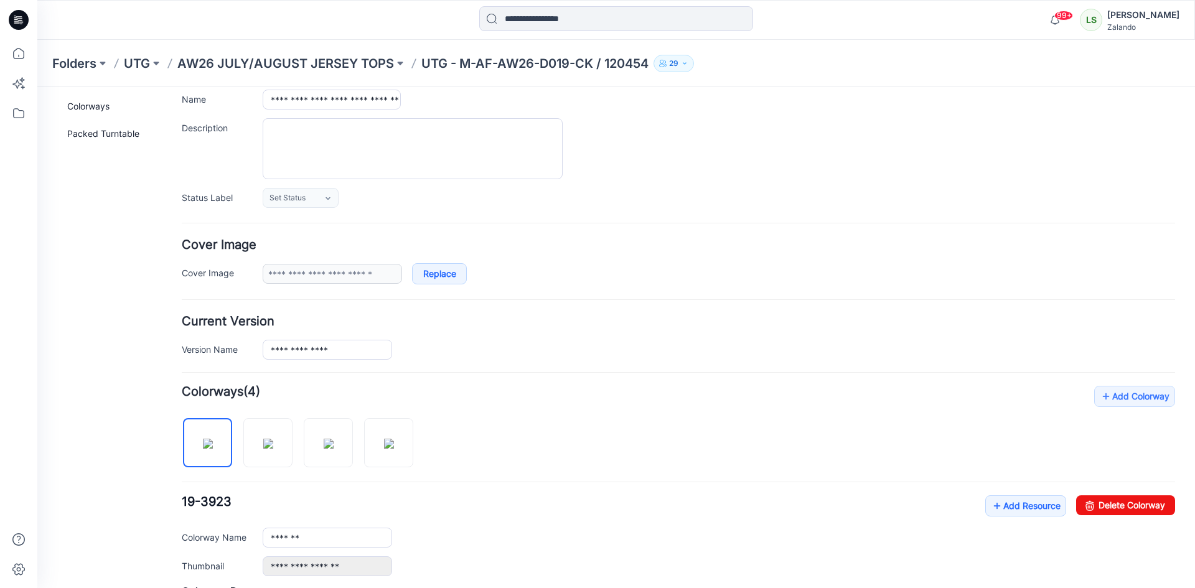
scroll to position [249, 0]
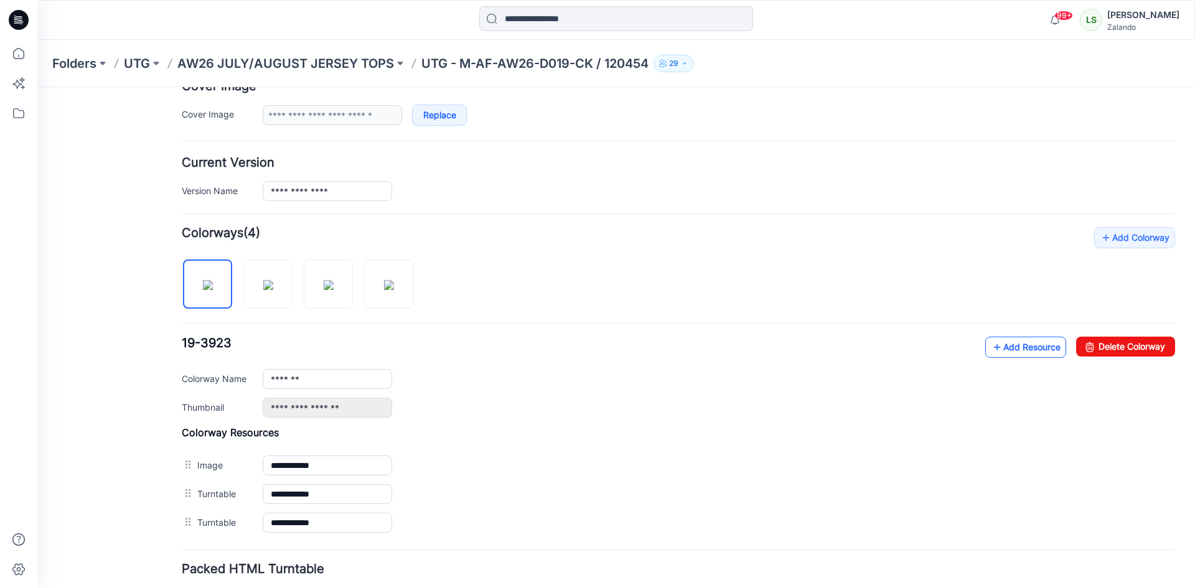
click at [1006, 350] on link "Add Resource" at bounding box center [1025, 347] width 81 height 21
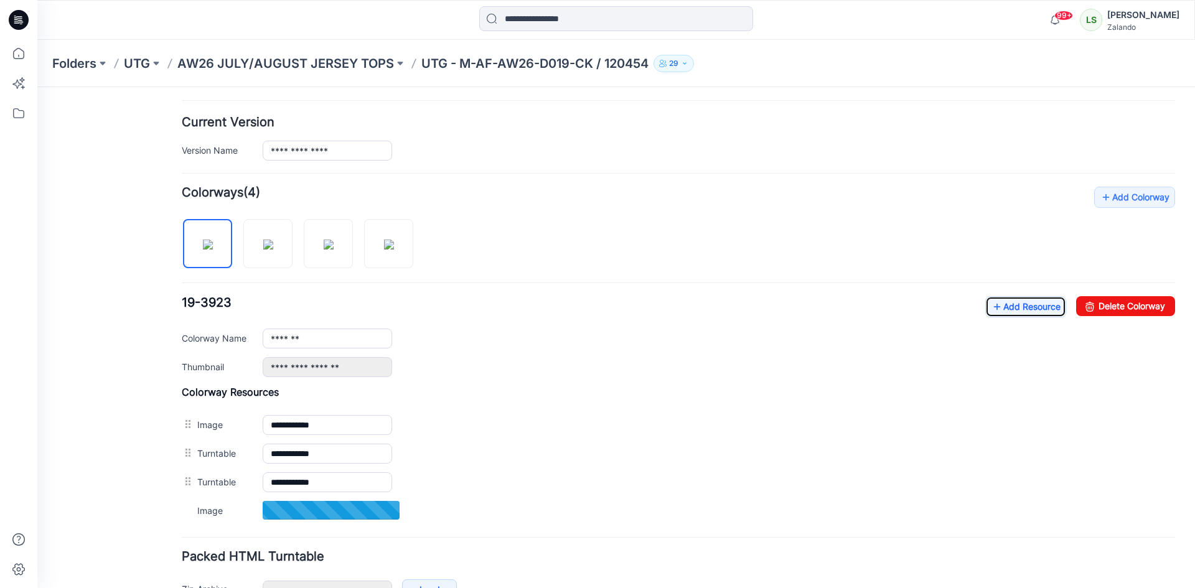
scroll to position [311, 0]
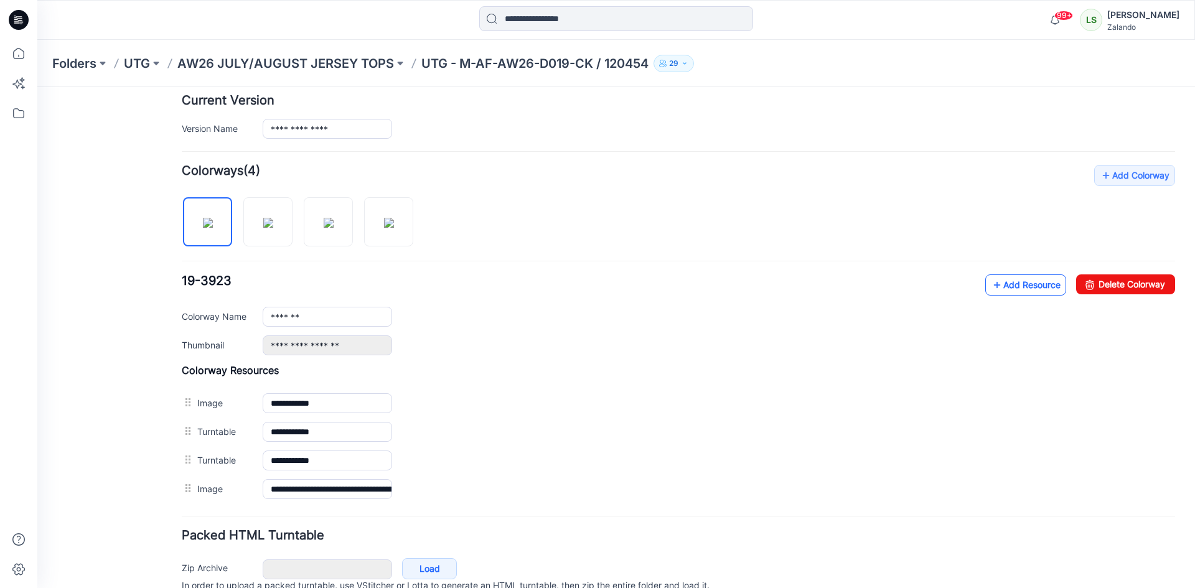
click at [992, 289] on link "Add Resource" at bounding box center [1025, 284] width 81 height 21
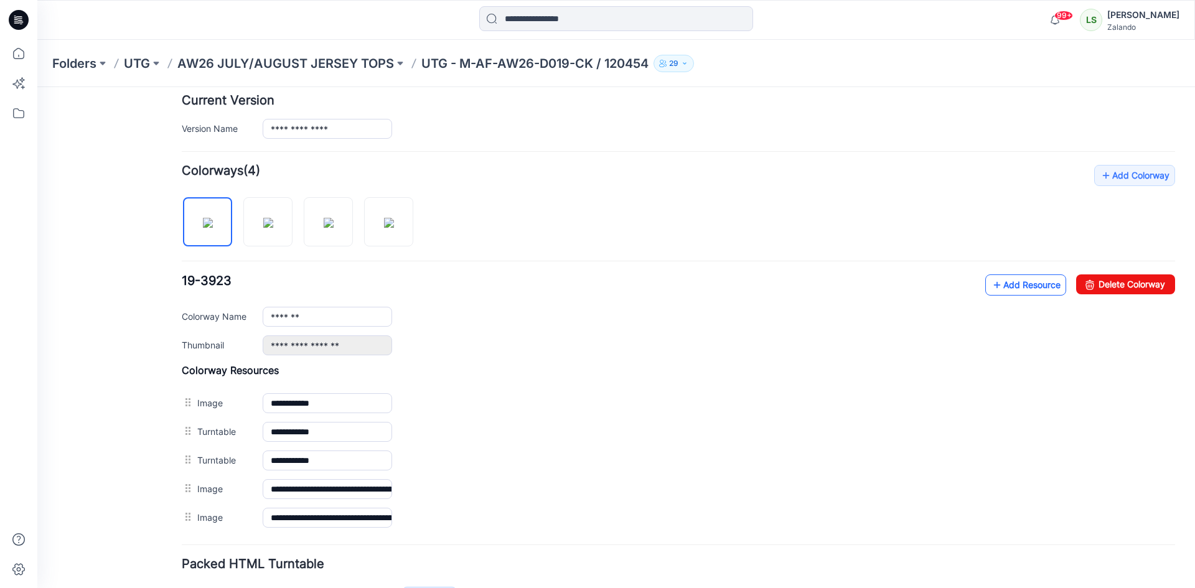
click at [991, 291] on icon at bounding box center [997, 285] width 12 height 20
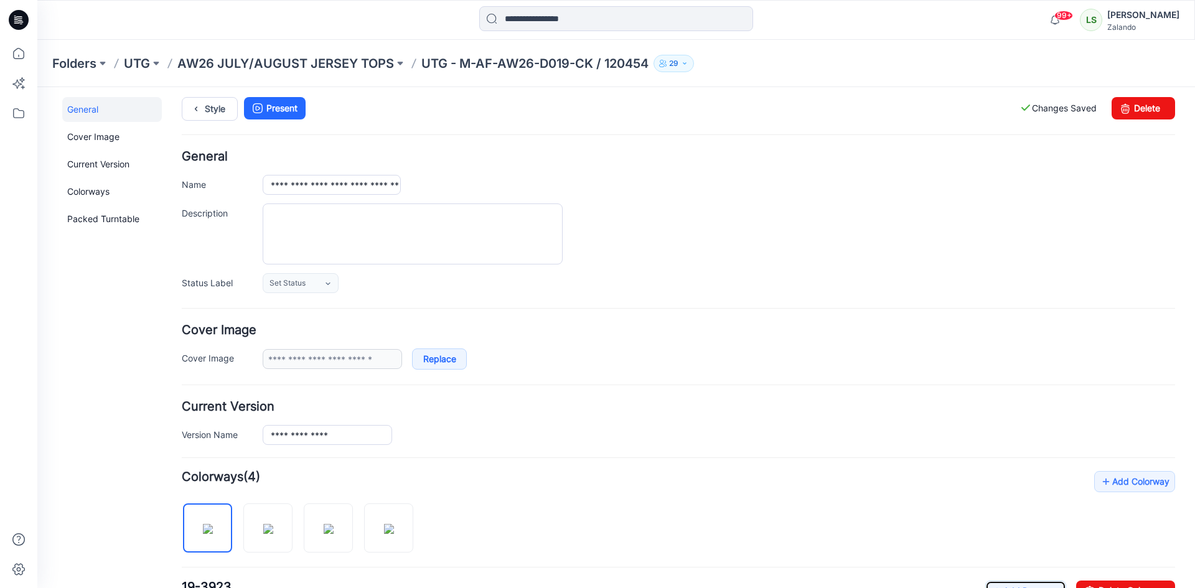
scroll to position [0, 0]
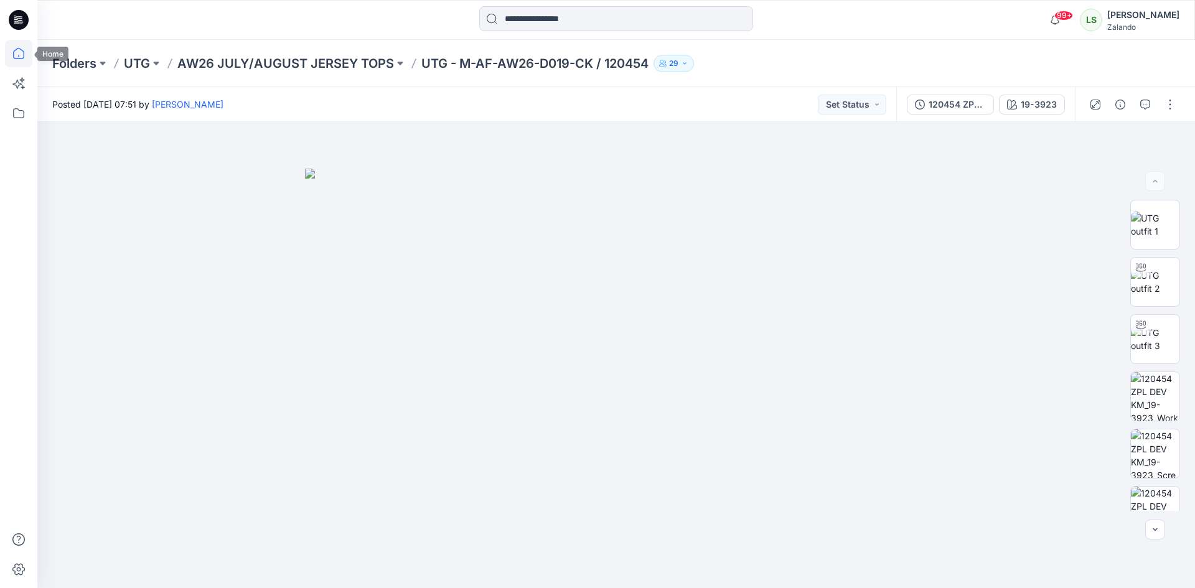
click at [22, 52] on icon at bounding box center [18, 53] width 27 height 27
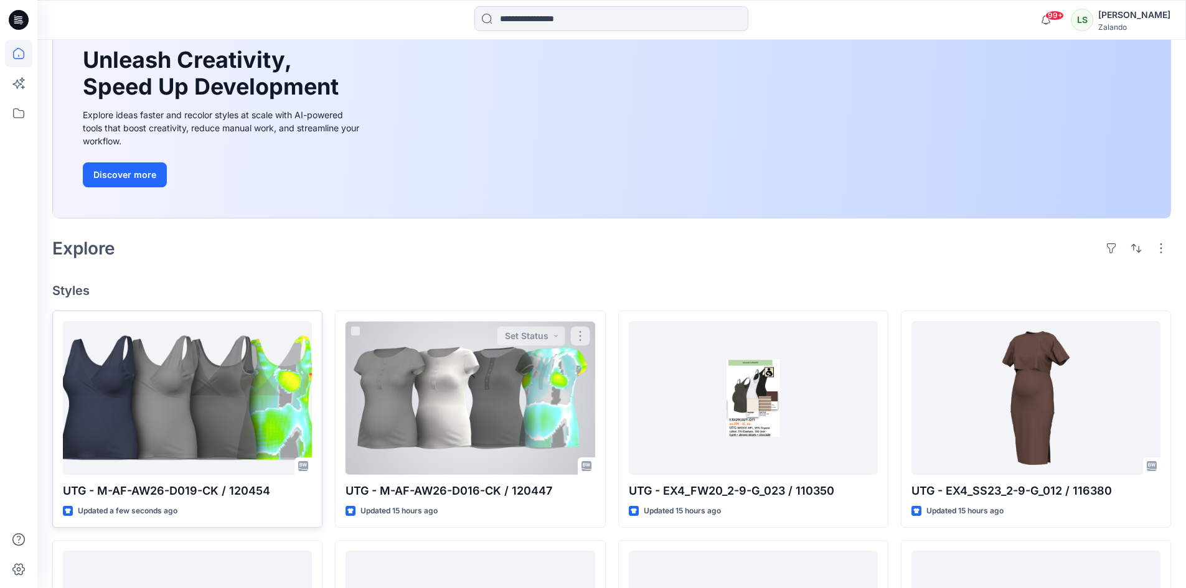
scroll to position [124, 0]
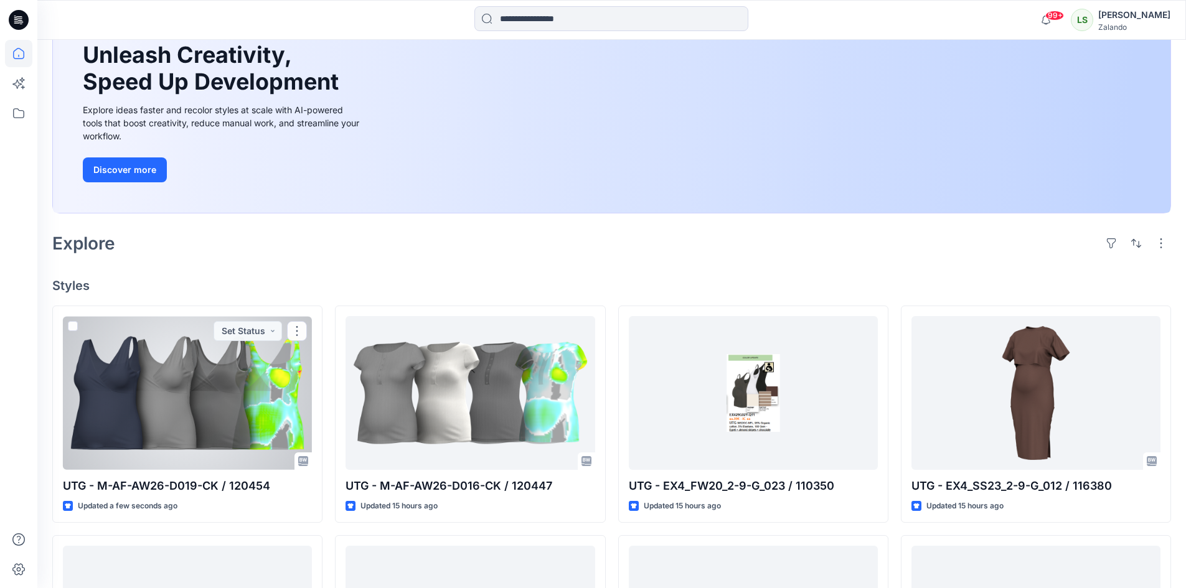
click at [256, 372] on div at bounding box center [187, 393] width 249 height 154
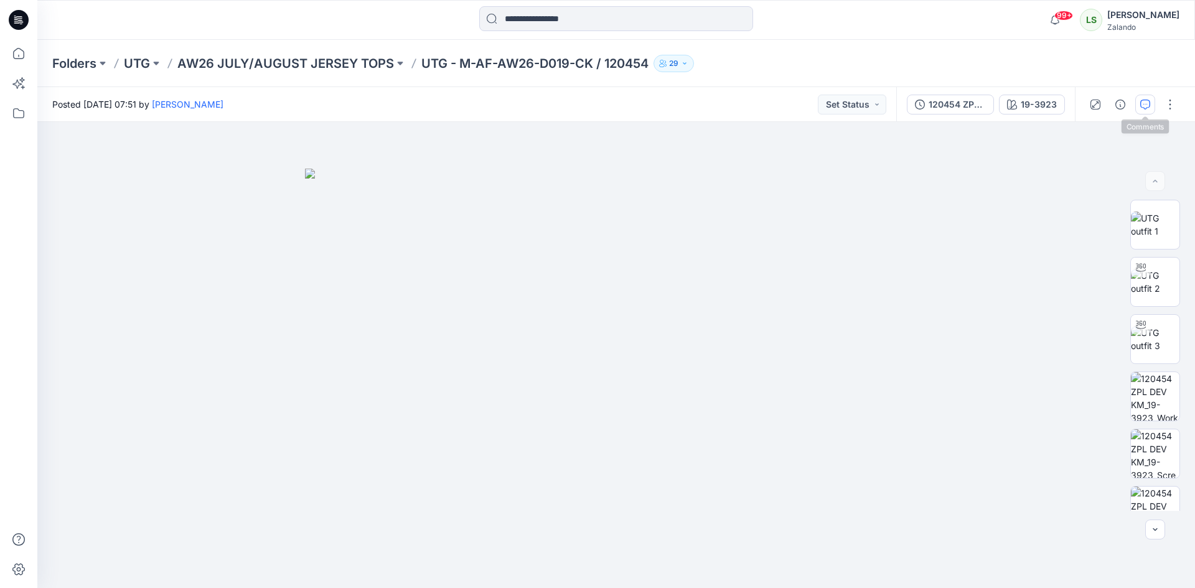
click at [1147, 106] on icon "button" at bounding box center [1145, 105] width 10 height 10
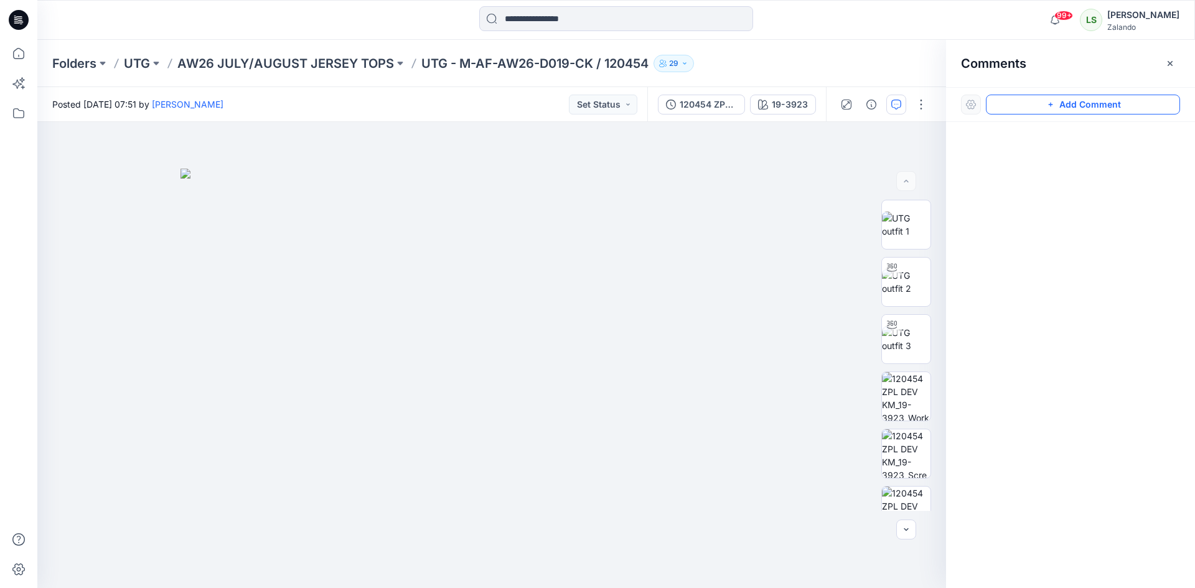
click at [1057, 104] on button "Add Comment" at bounding box center [1083, 105] width 194 height 20
click at [722, 156] on div "1" at bounding box center [491, 355] width 909 height 466
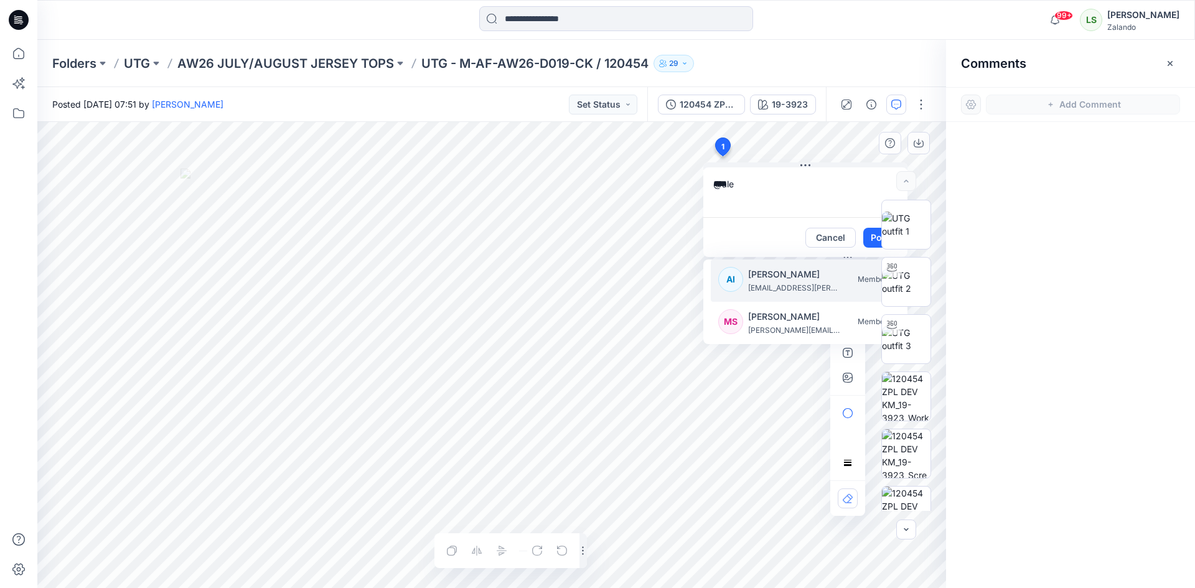
click at [795, 286] on p "alexandre.ivan.almeida.fonseca@zalando.de" at bounding box center [794, 288] width 93 height 12
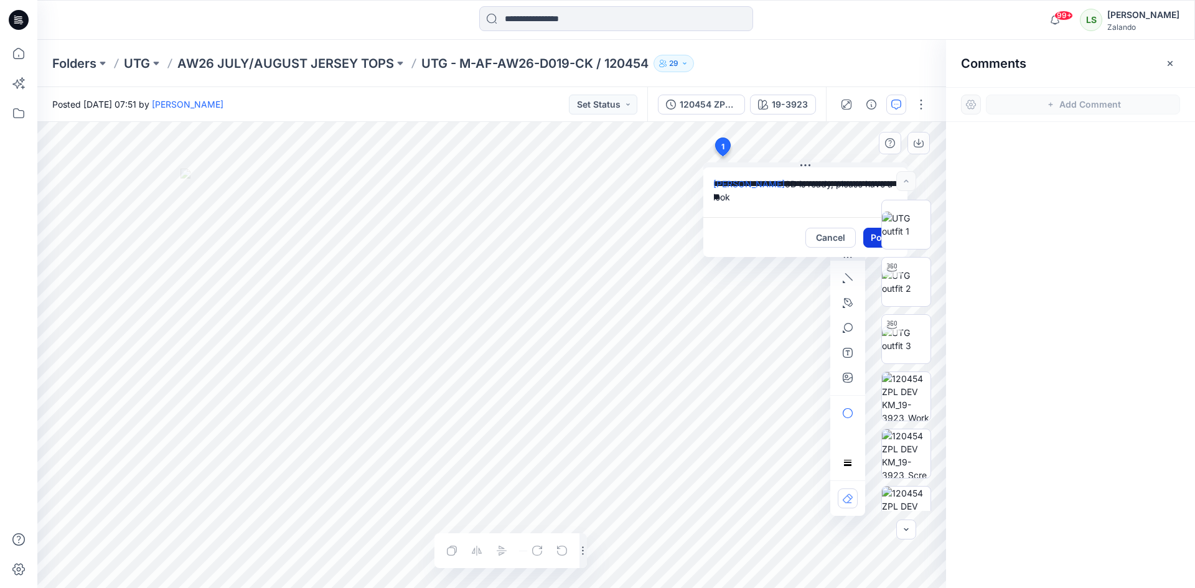
type textarea "**********"
click at [866, 240] on button "Post" at bounding box center [880, 238] width 34 height 20
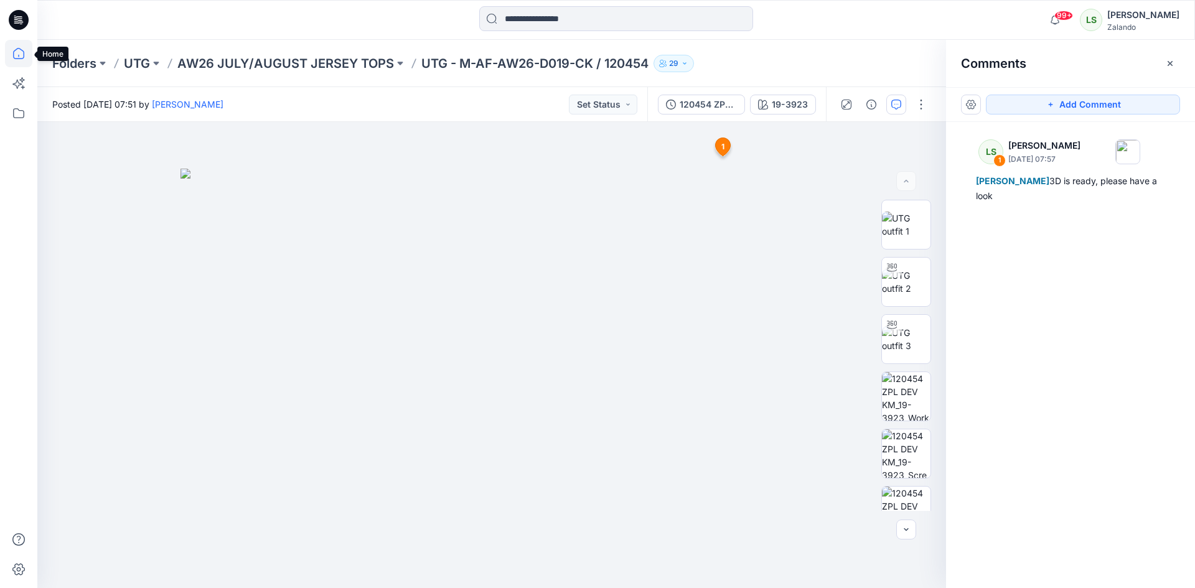
click at [26, 63] on icon at bounding box center [18, 53] width 27 height 27
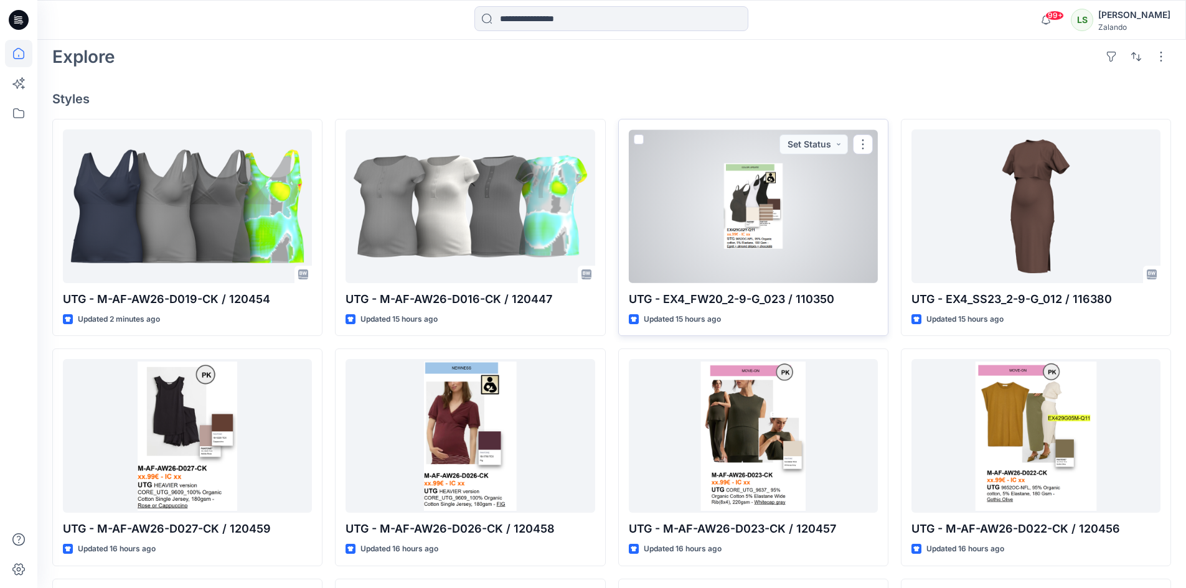
scroll to position [373, 0]
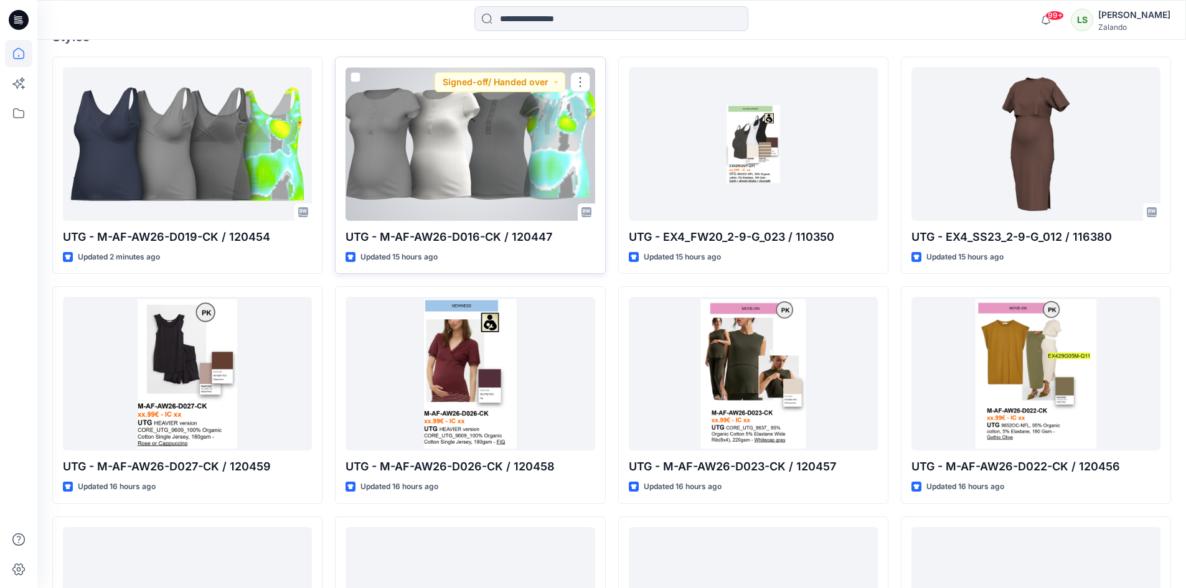
click at [452, 140] on div at bounding box center [469, 144] width 249 height 154
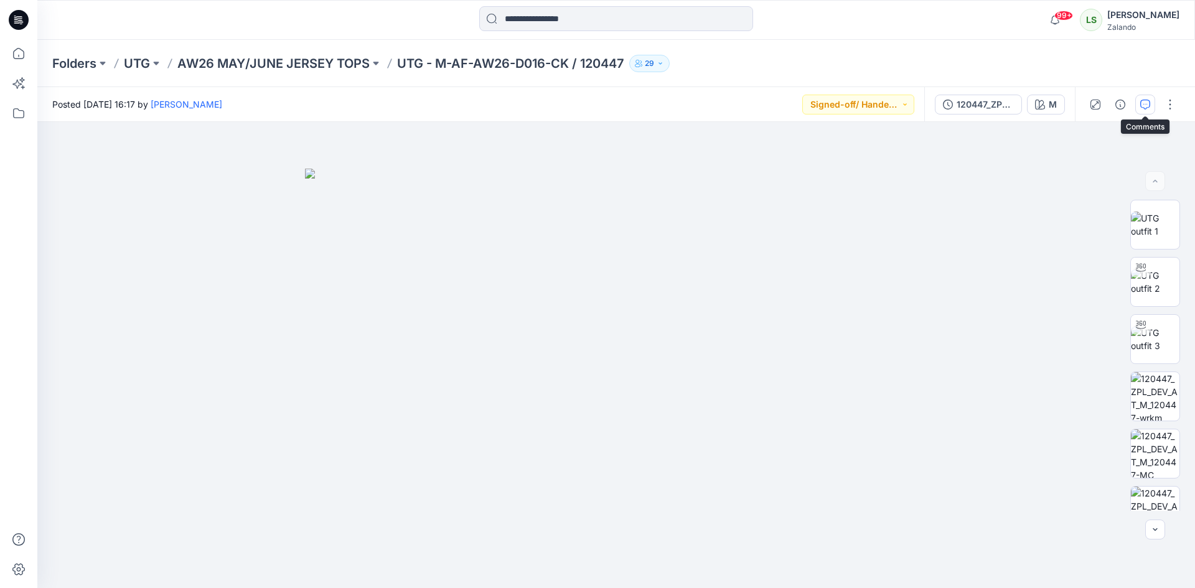
click at [1151, 103] on button "button" at bounding box center [1145, 105] width 20 height 20
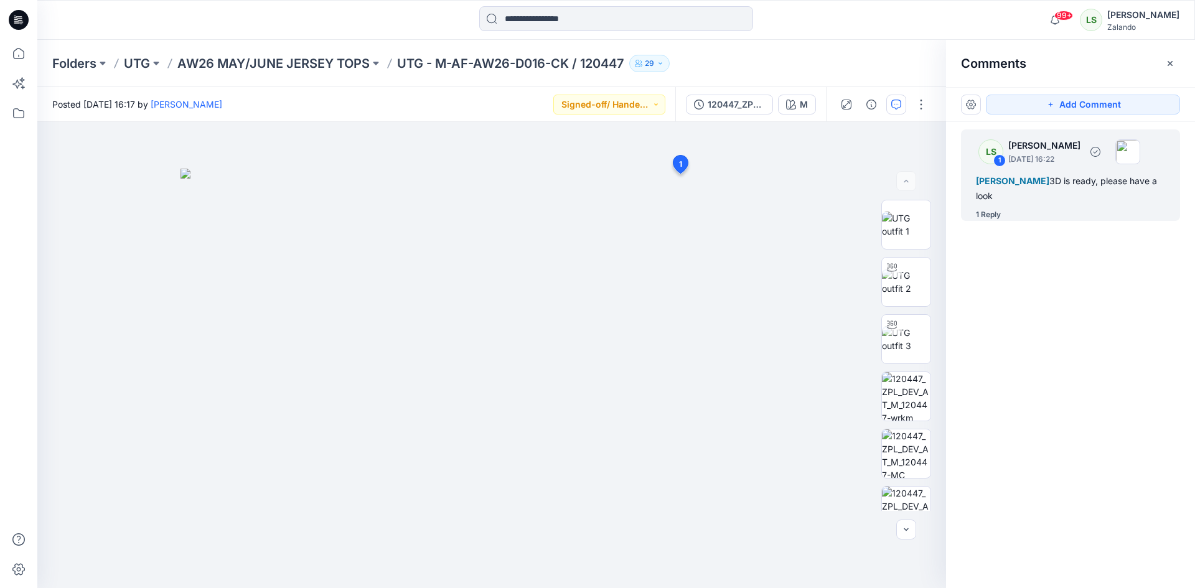
click at [1000, 214] on div "1 Reply" at bounding box center [988, 214] width 25 height 12
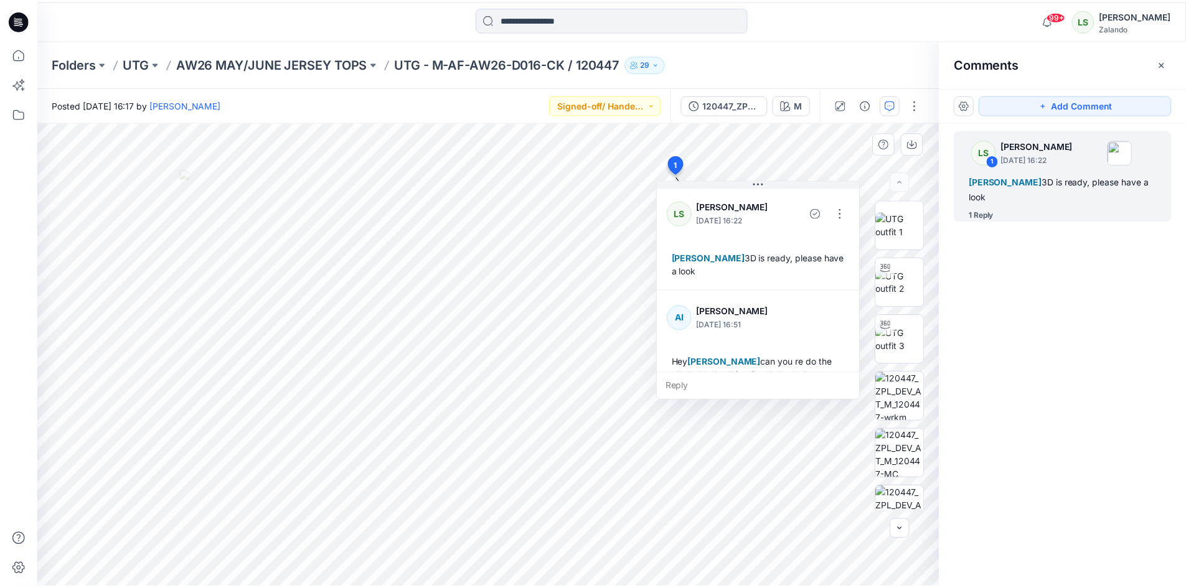
scroll to position [48, 0]
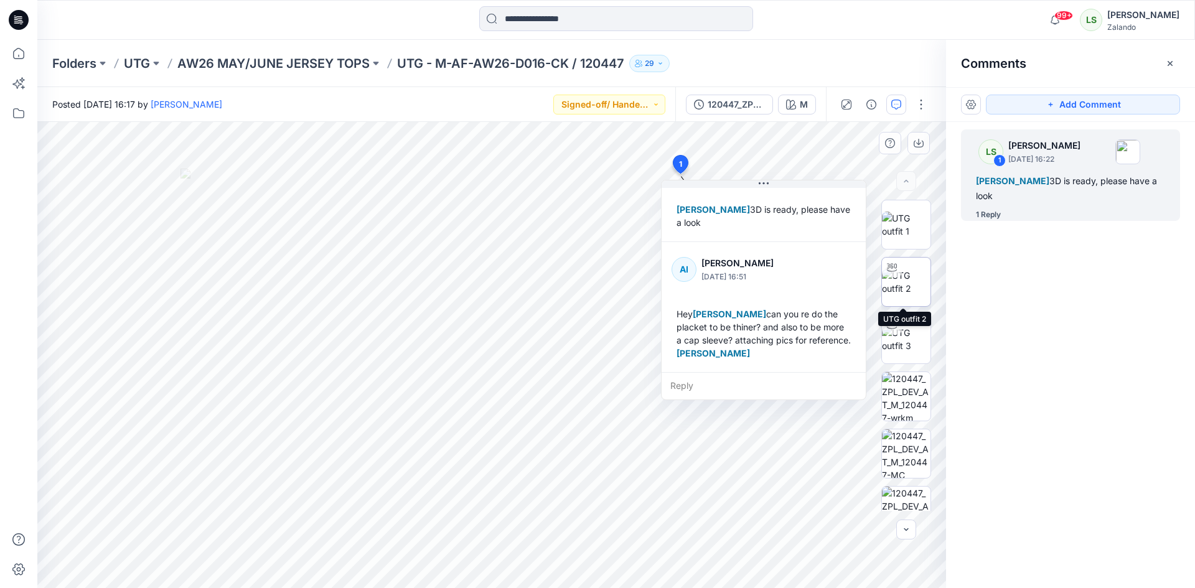
click at [897, 274] on div at bounding box center [892, 268] width 20 height 20
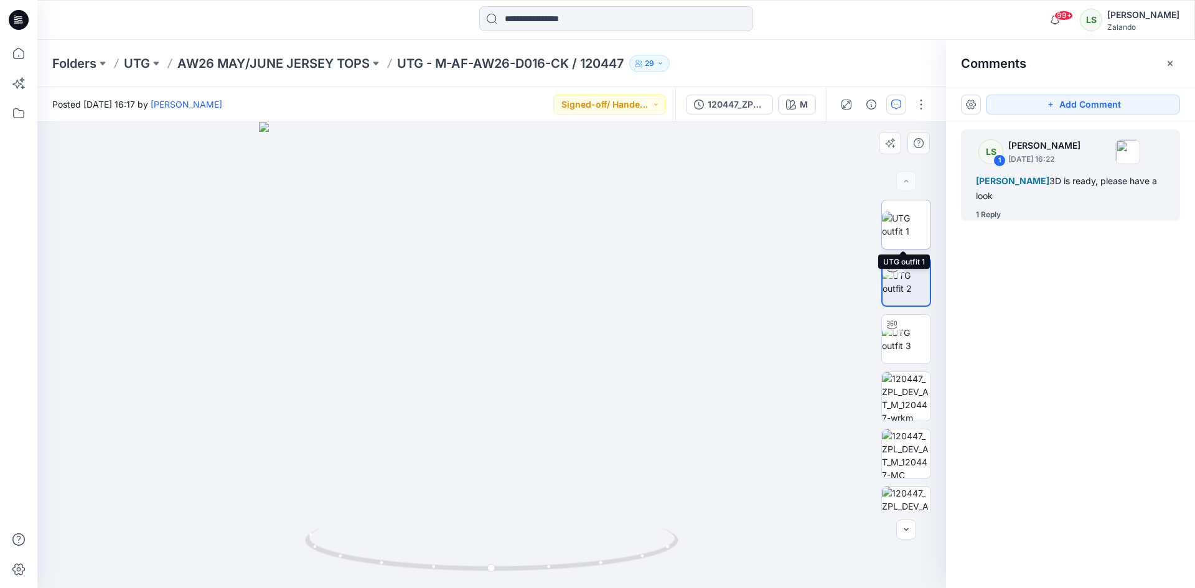
click at [906, 220] on img at bounding box center [906, 225] width 49 height 26
click at [147, 65] on p "UTG" at bounding box center [137, 63] width 26 height 17
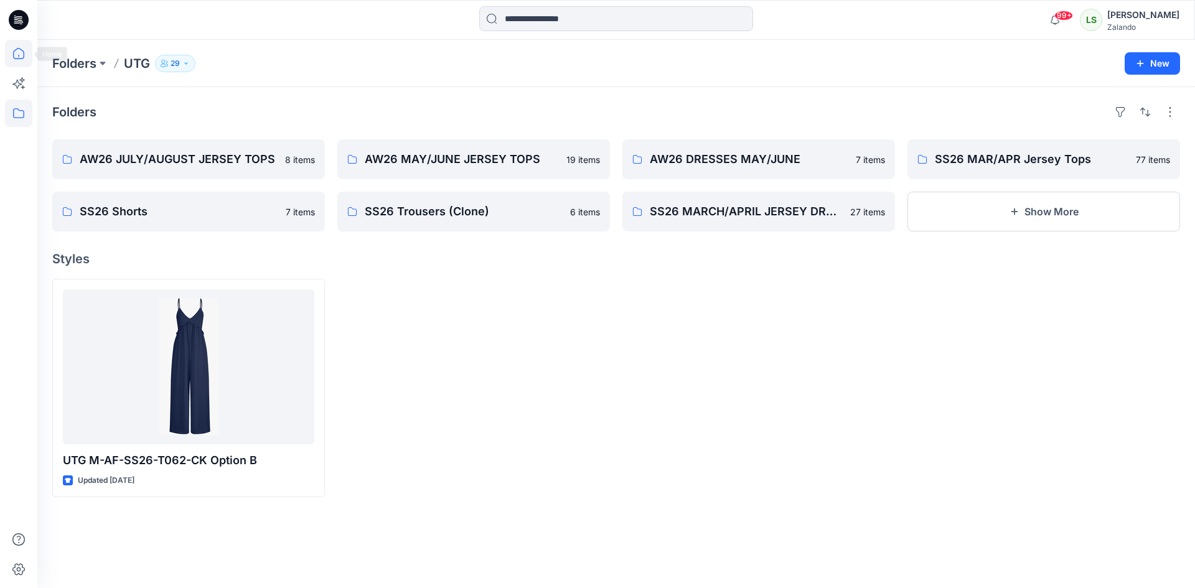
click at [13, 50] on icon at bounding box center [18, 53] width 27 height 27
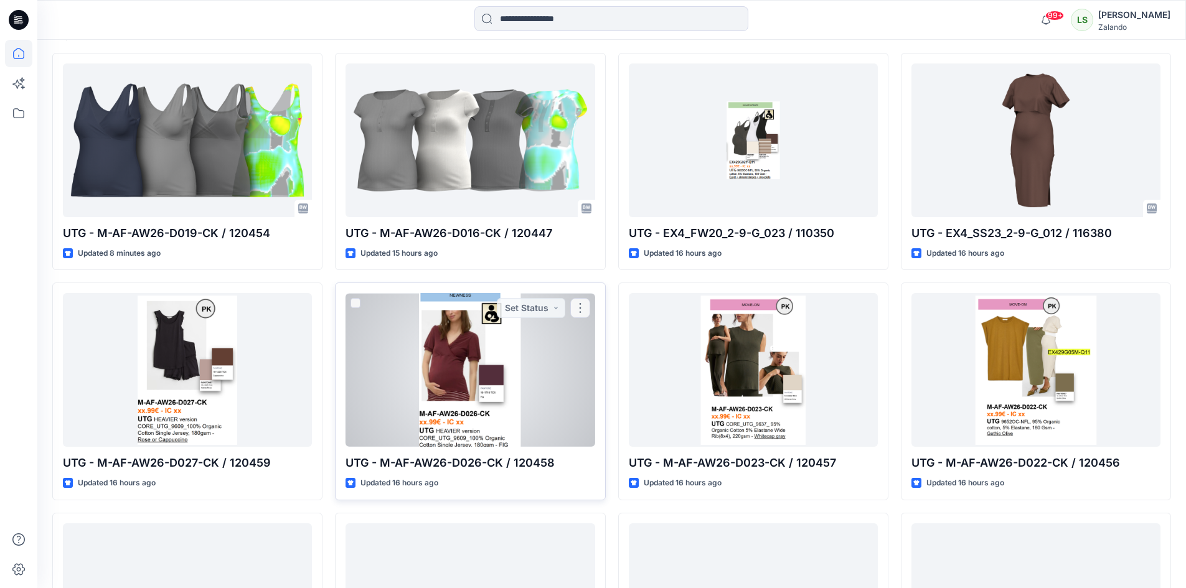
scroll to position [373, 0]
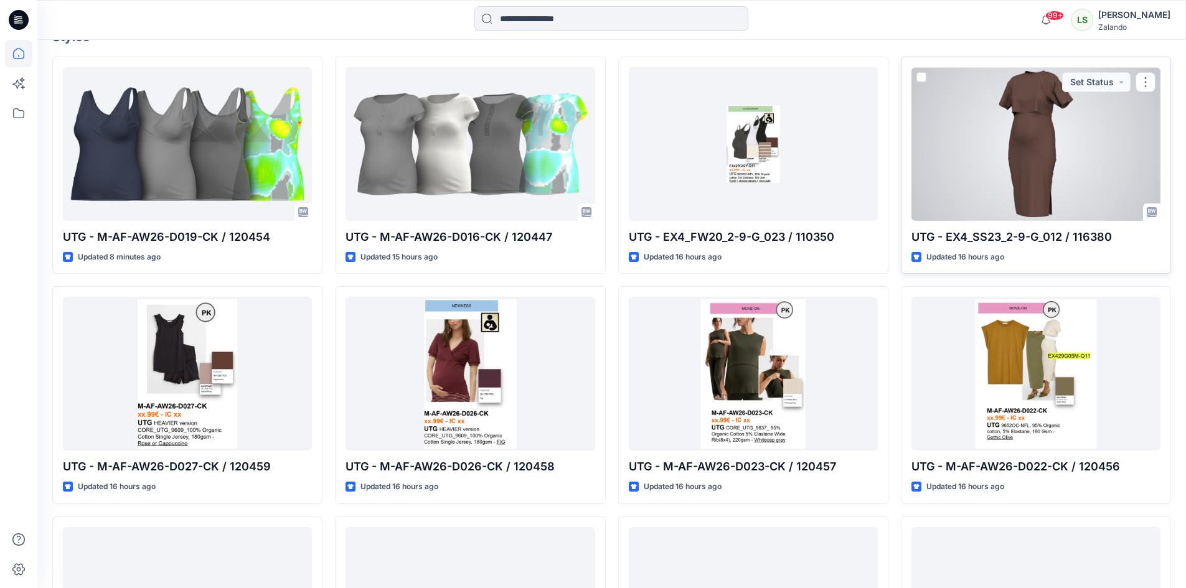
click at [1023, 132] on div at bounding box center [1035, 144] width 249 height 154
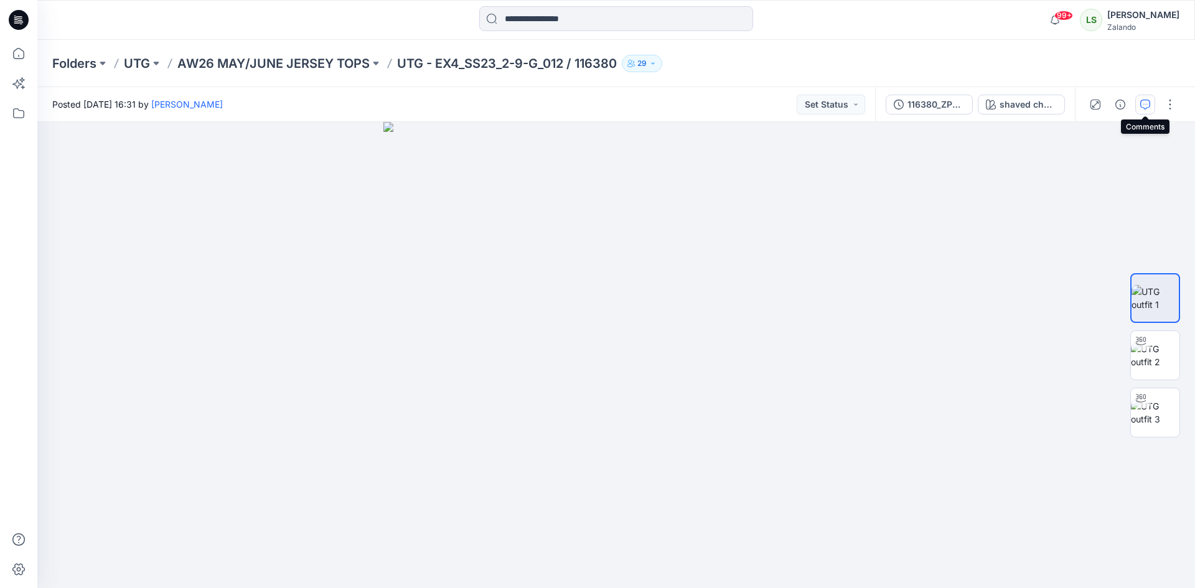
click at [1148, 113] on button "button" at bounding box center [1145, 105] width 20 height 20
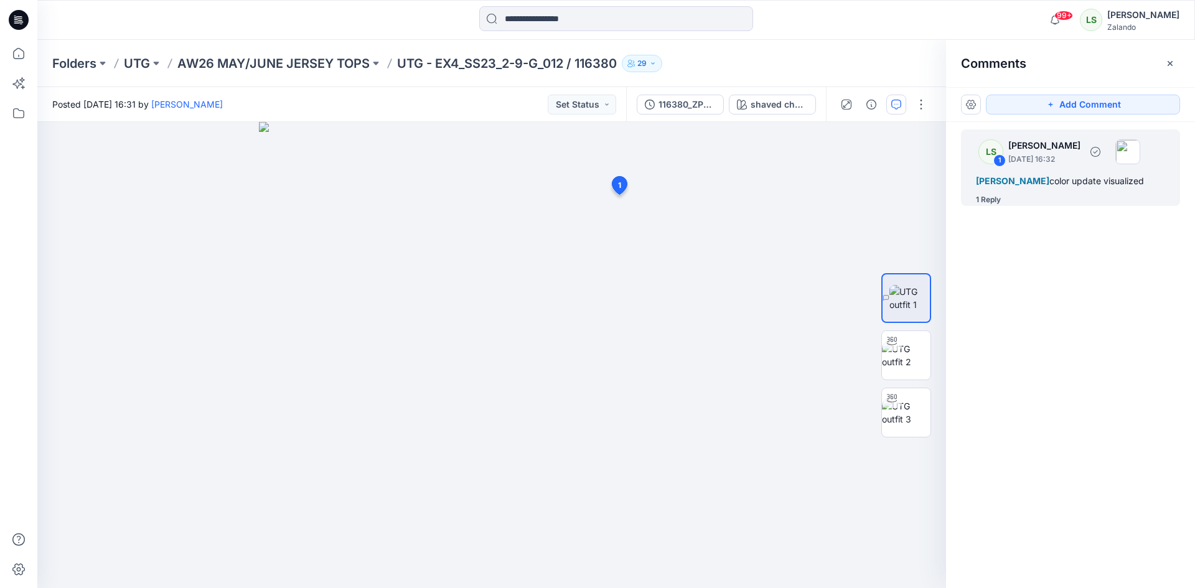
click at [996, 206] on div "1 Reply" at bounding box center [988, 200] width 25 height 12
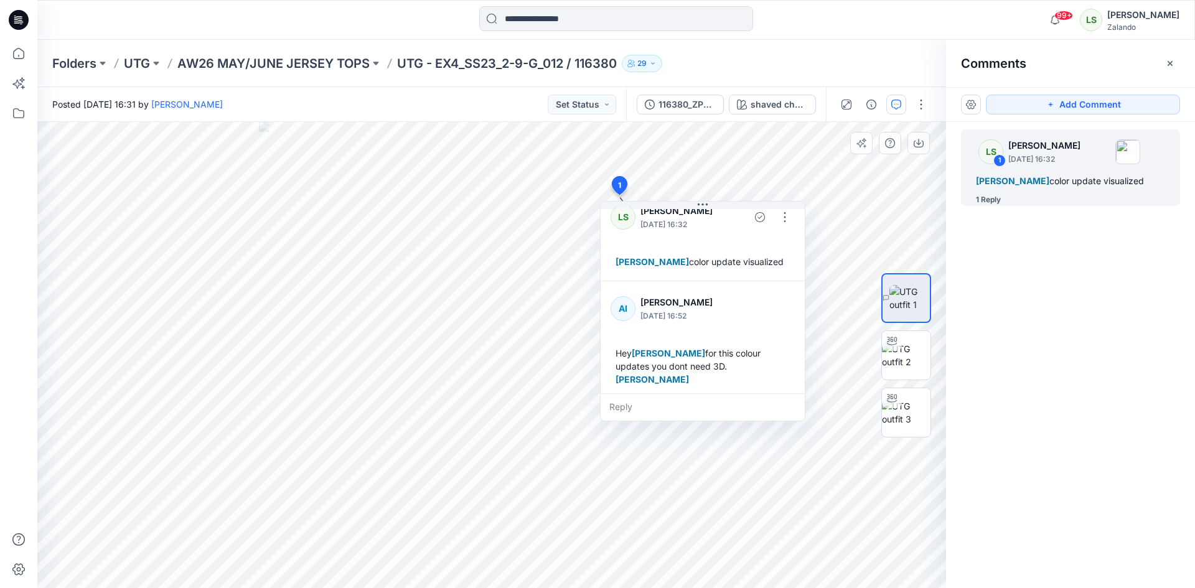
scroll to position [22, 0]
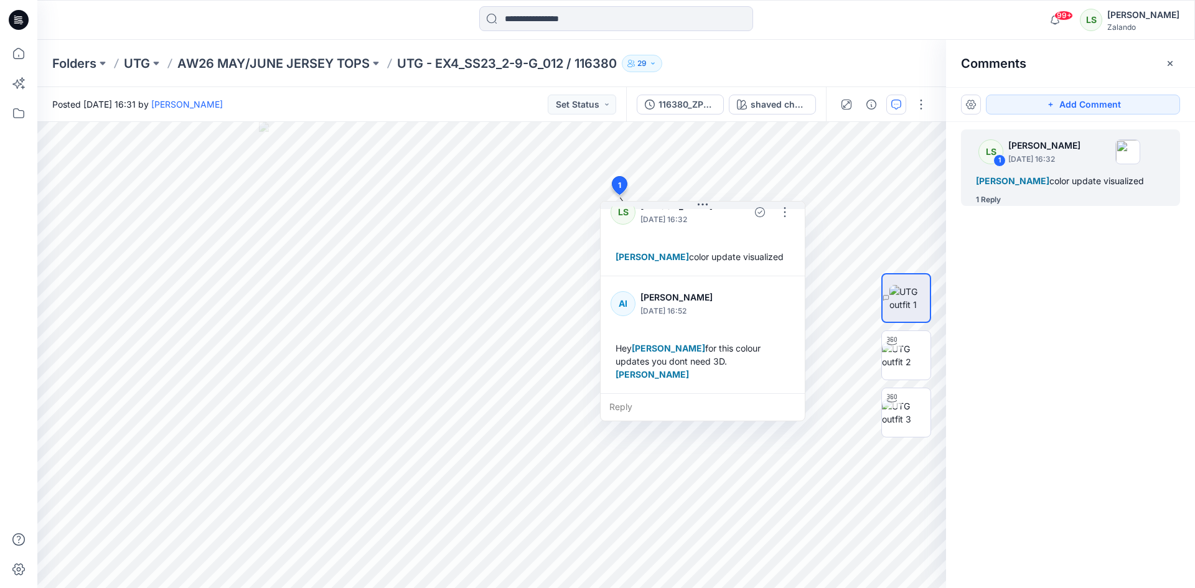
click at [833, 29] on div at bounding box center [616, 19] width 579 height 27
click at [14, 64] on icon at bounding box center [18, 53] width 27 height 27
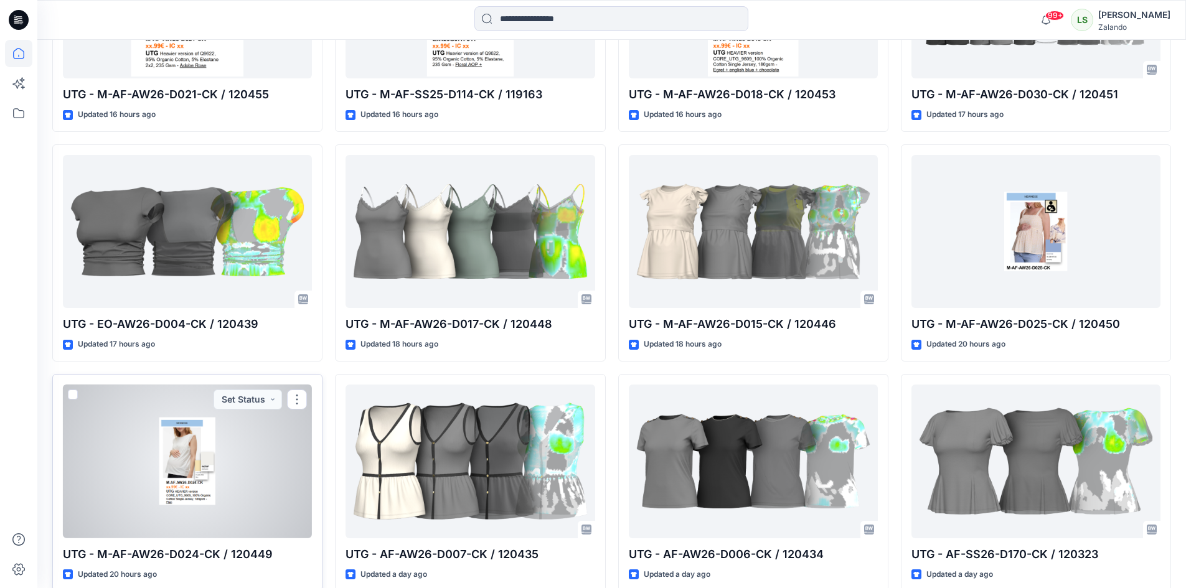
scroll to position [996, 0]
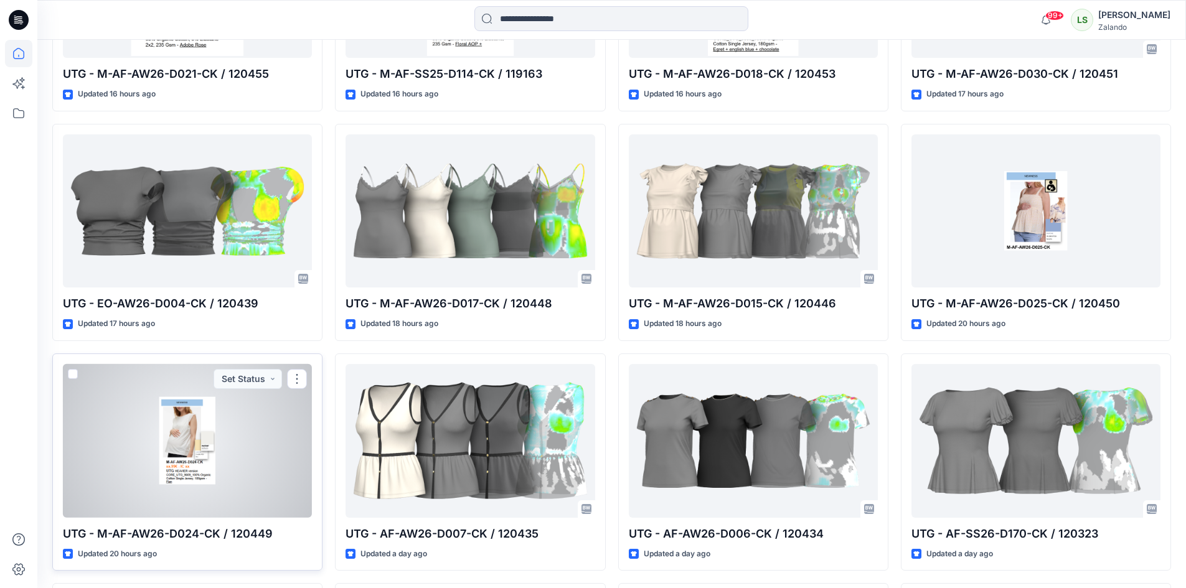
click at [252, 484] on div at bounding box center [187, 441] width 249 height 154
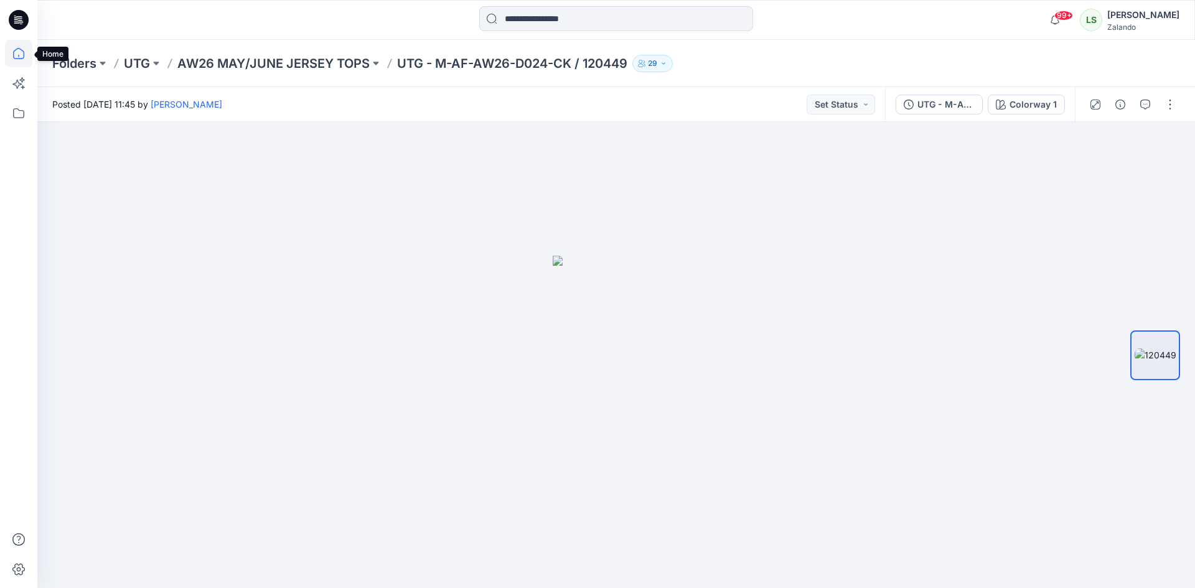
click at [17, 61] on icon at bounding box center [18, 53] width 27 height 27
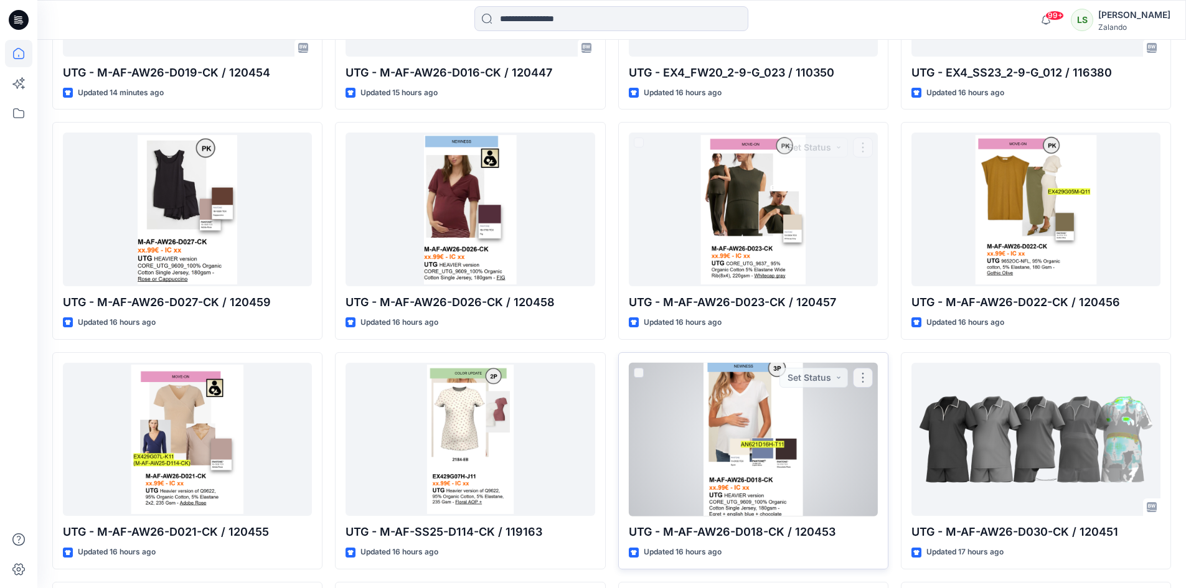
scroll to position [560, 0]
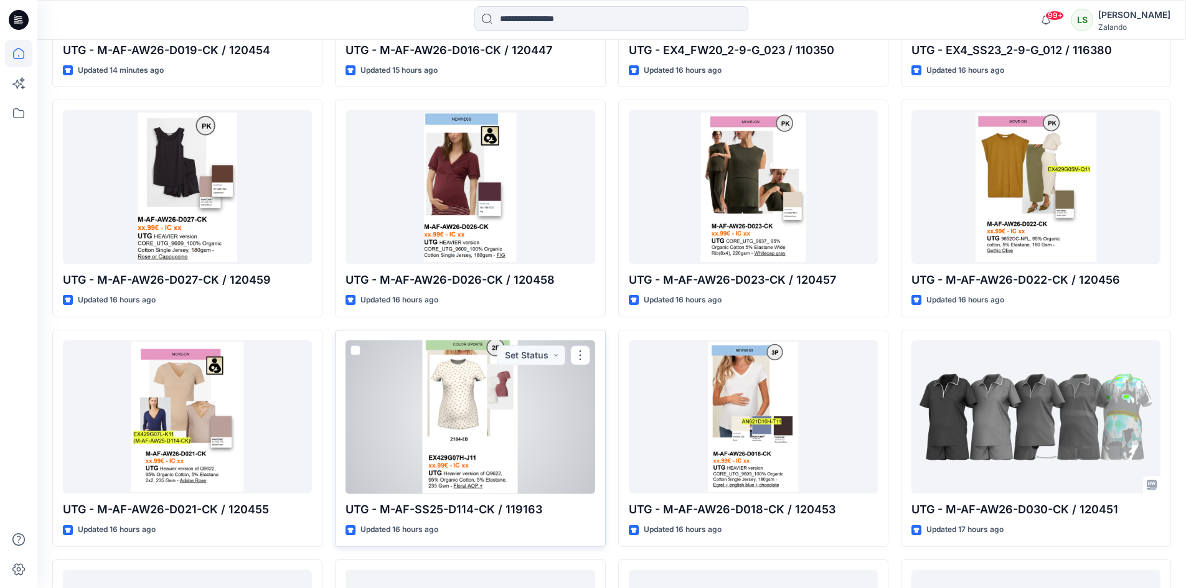
click at [497, 461] on div at bounding box center [469, 417] width 249 height 154
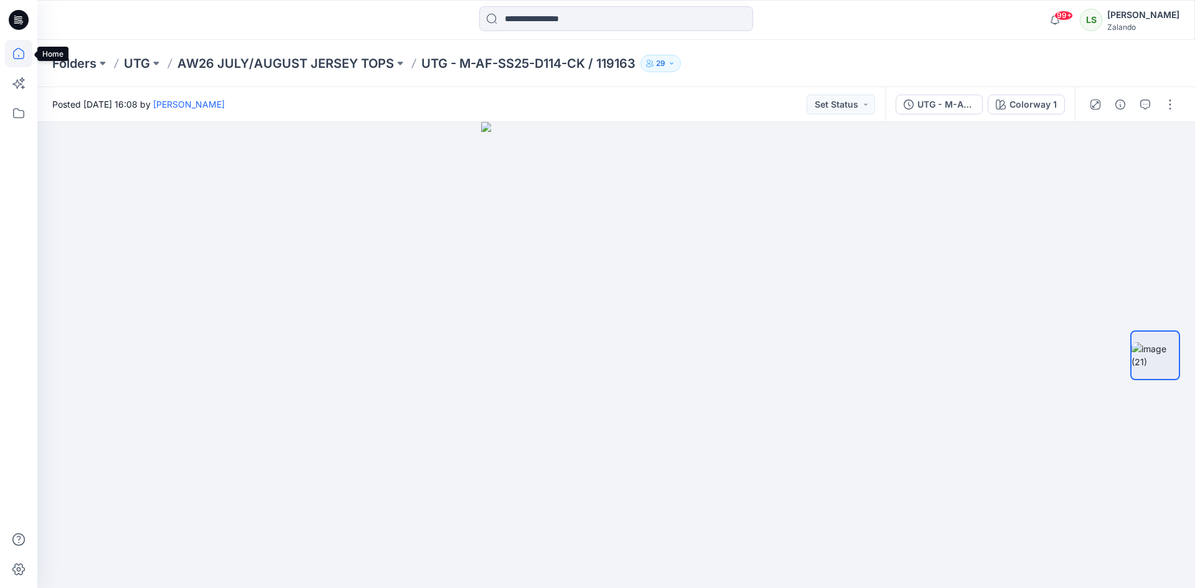
click at [14, 54] on icon at bounding box center [18, 53] width 27 height 27
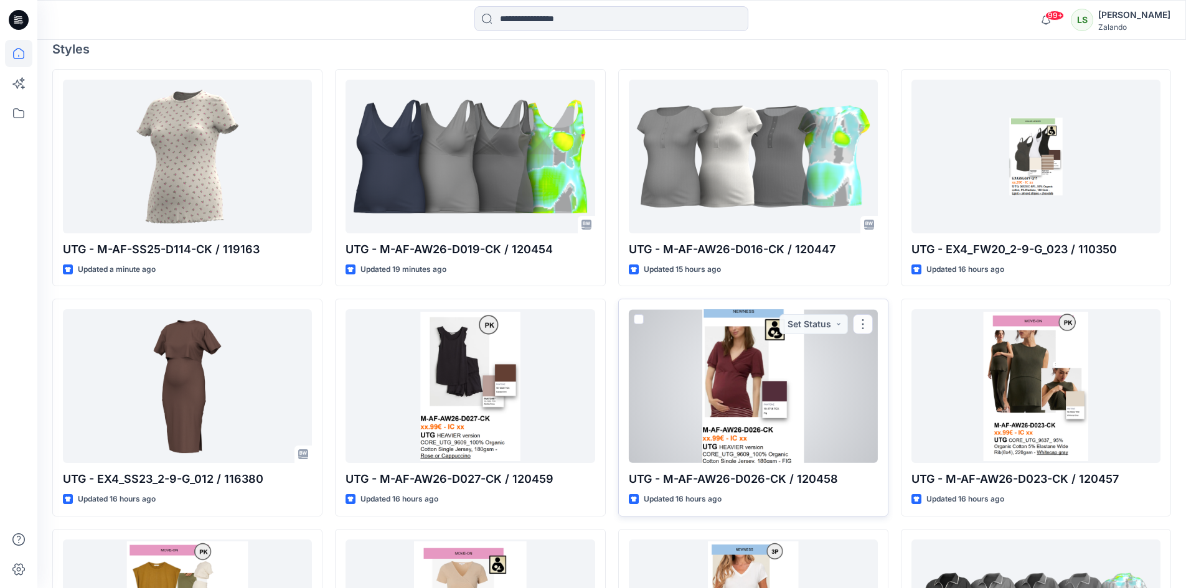
scroll to position [373, 0]
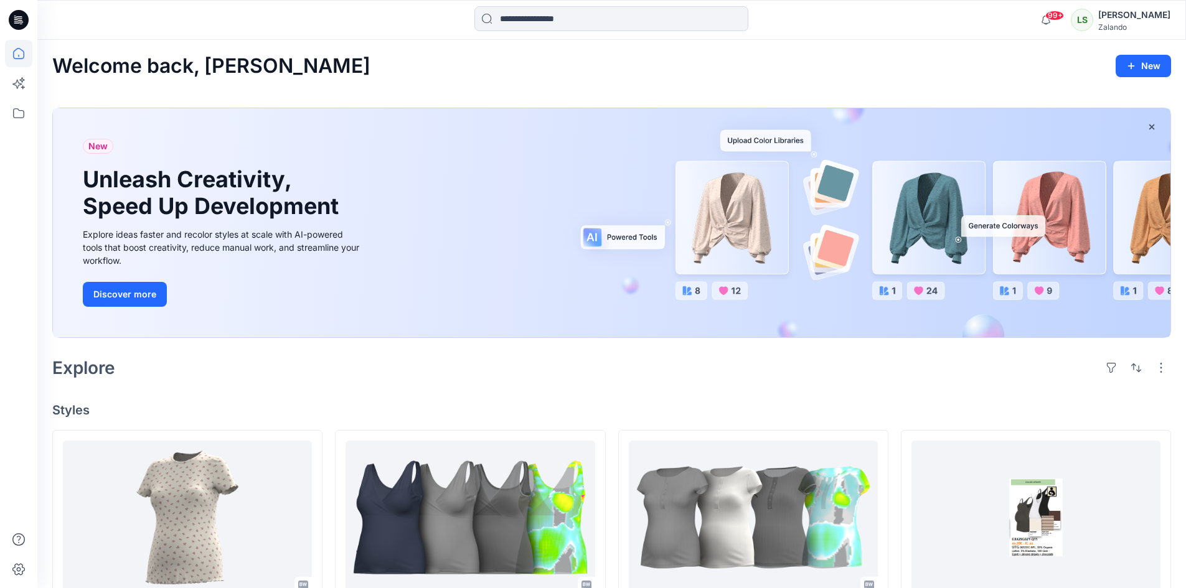
scroll to position [187, 0]
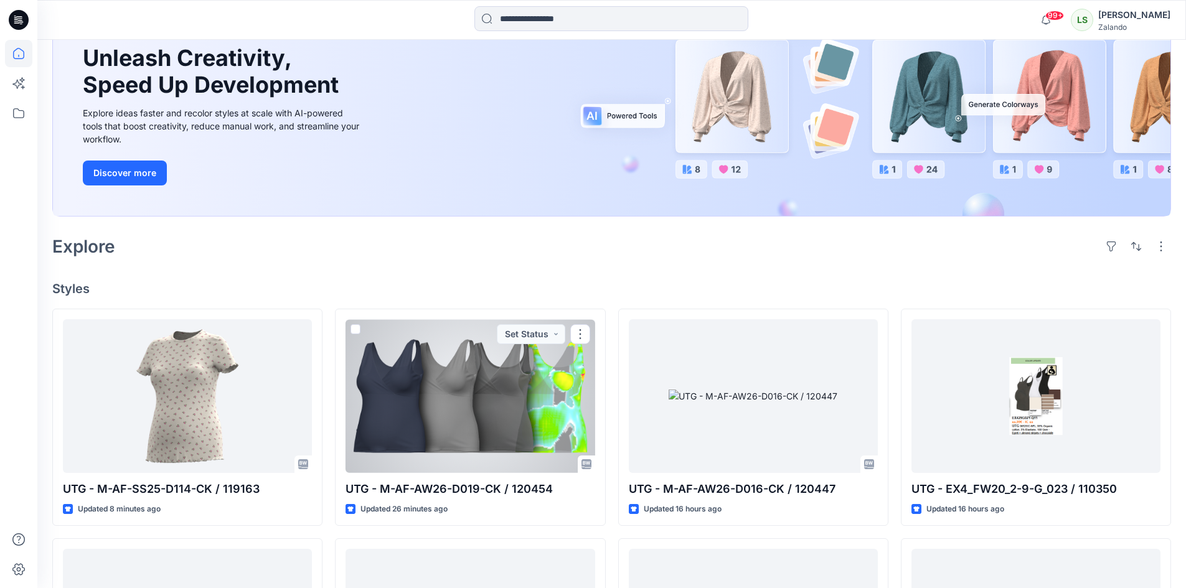
scroll to position [249, 0]
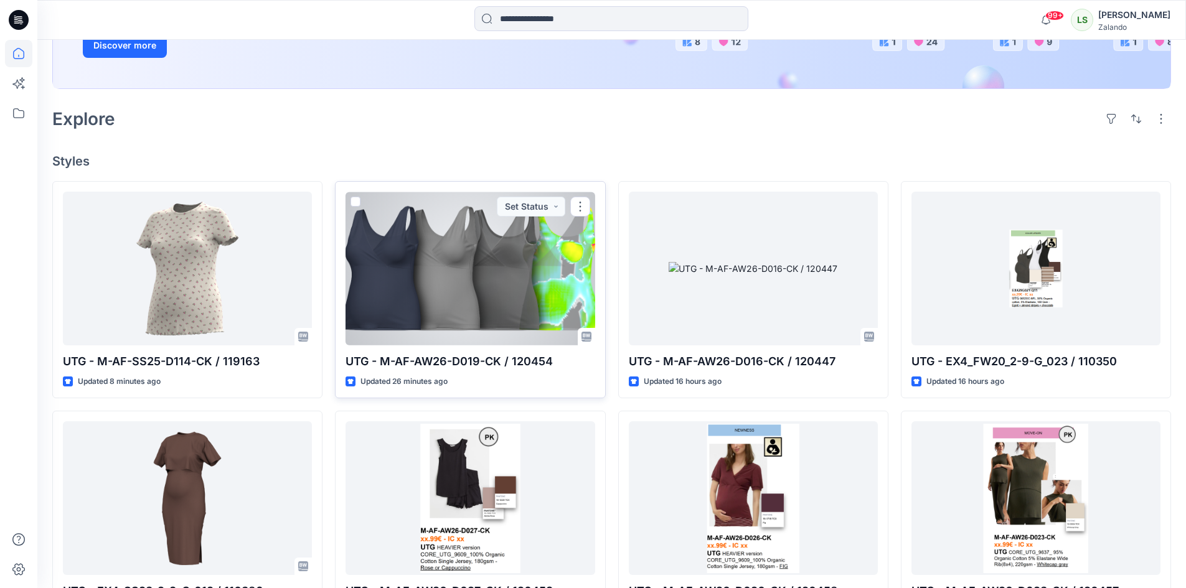
click at [515, 282] on div at bounding box center [469, 269] width 249 height 154
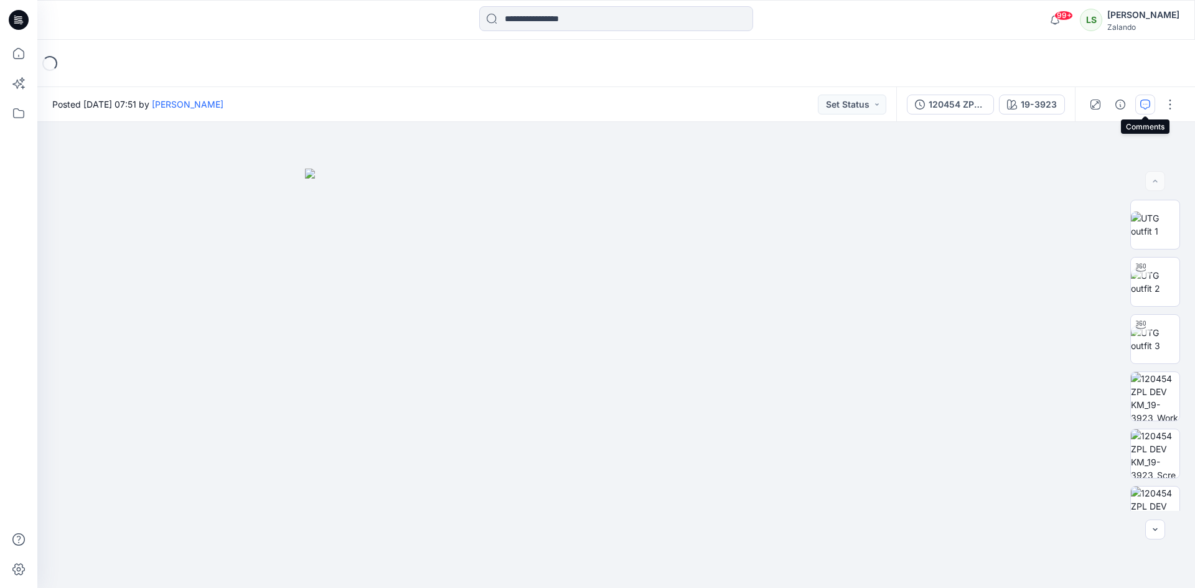
click at [1147, 105] on icon "button" at bounding box center [1145, 105] width 10 height 10
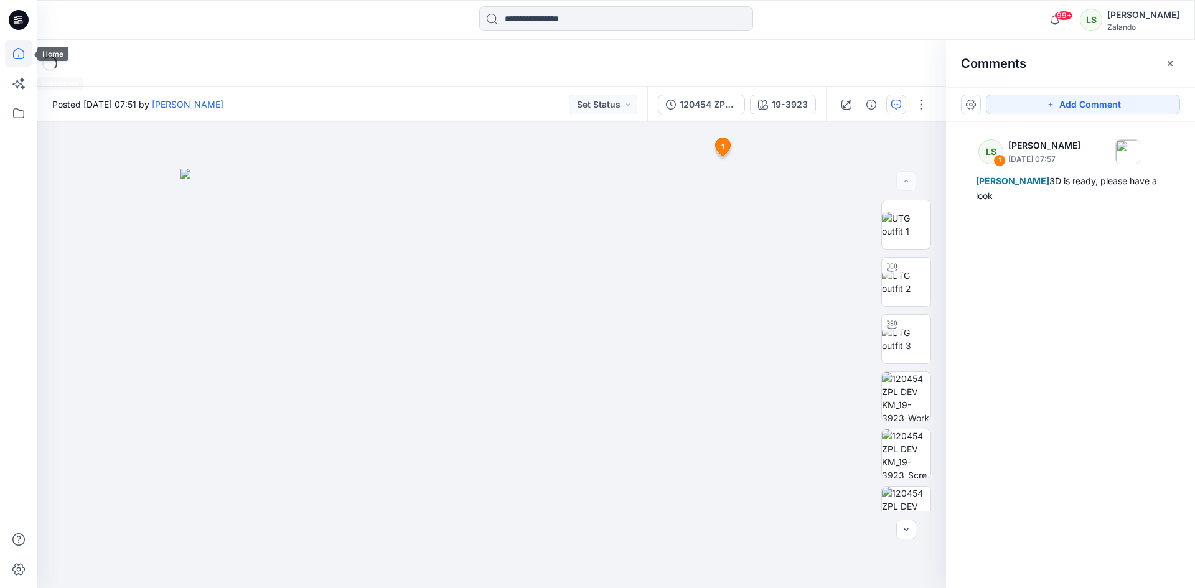
click at [14, 53] on icon at bounding box center [18, 53] width 11 height 11
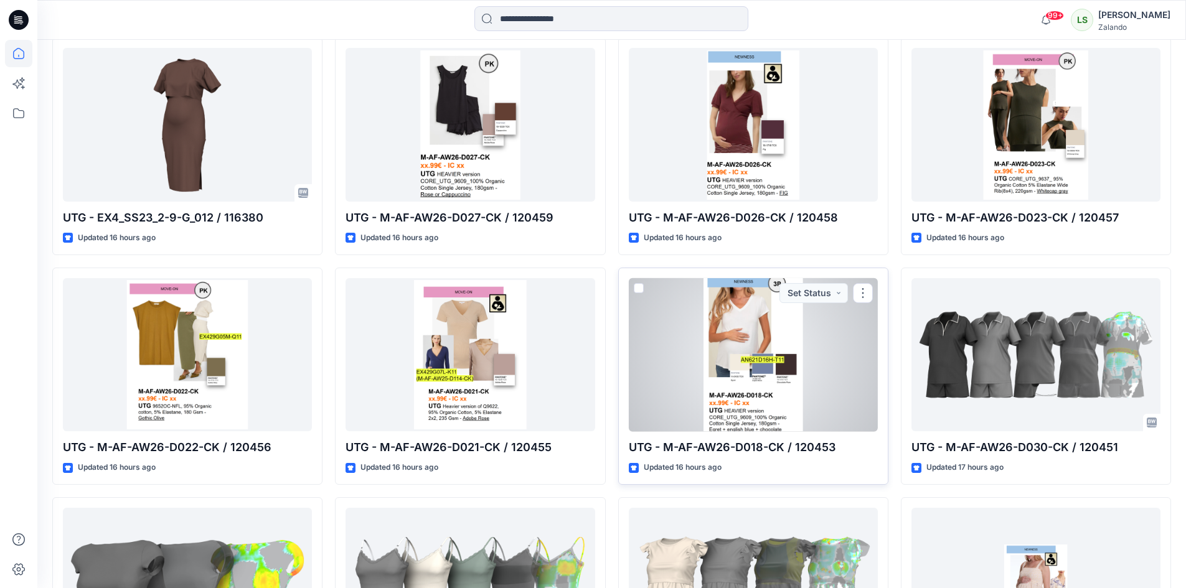
scroll to position [747, 0]
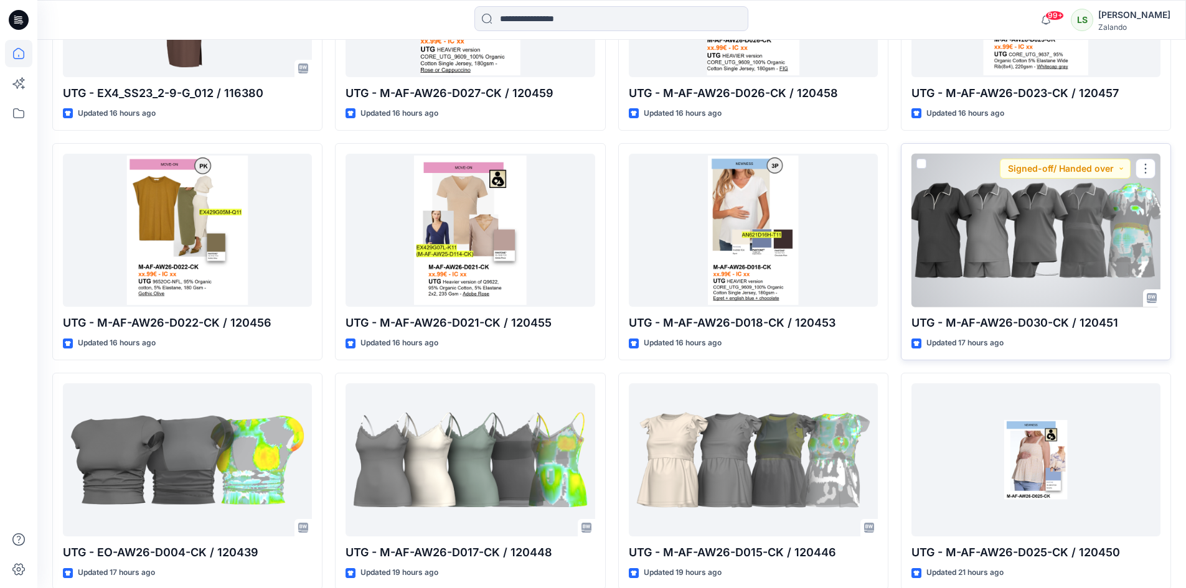
click at [986, 246] on div at bounding box center [1035, 231] width 249 height 154
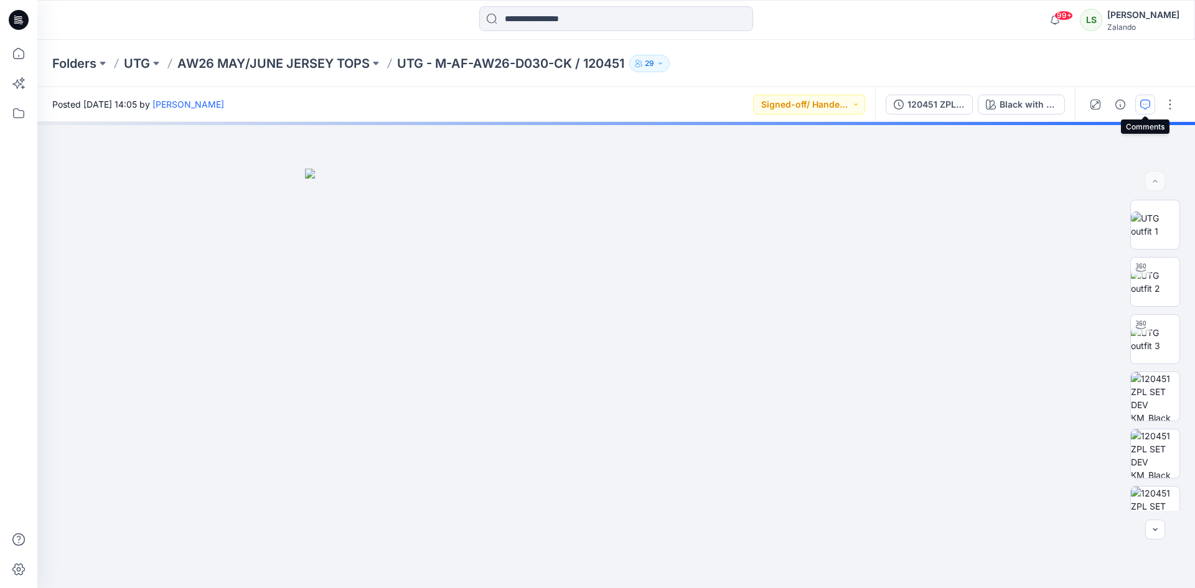
click at [1143, 107] on icon "button" at bounding box center [1145, 105] width 10 height 10
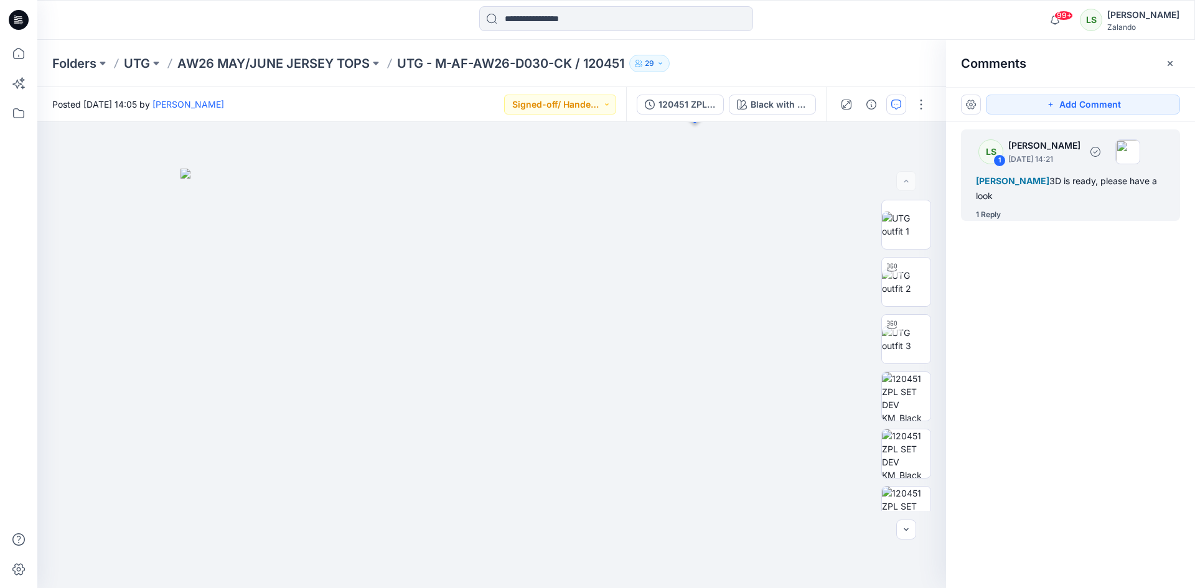
click at [998, 215] on div "1 Reply" at bounding box center [988, 214] width 25 height 12
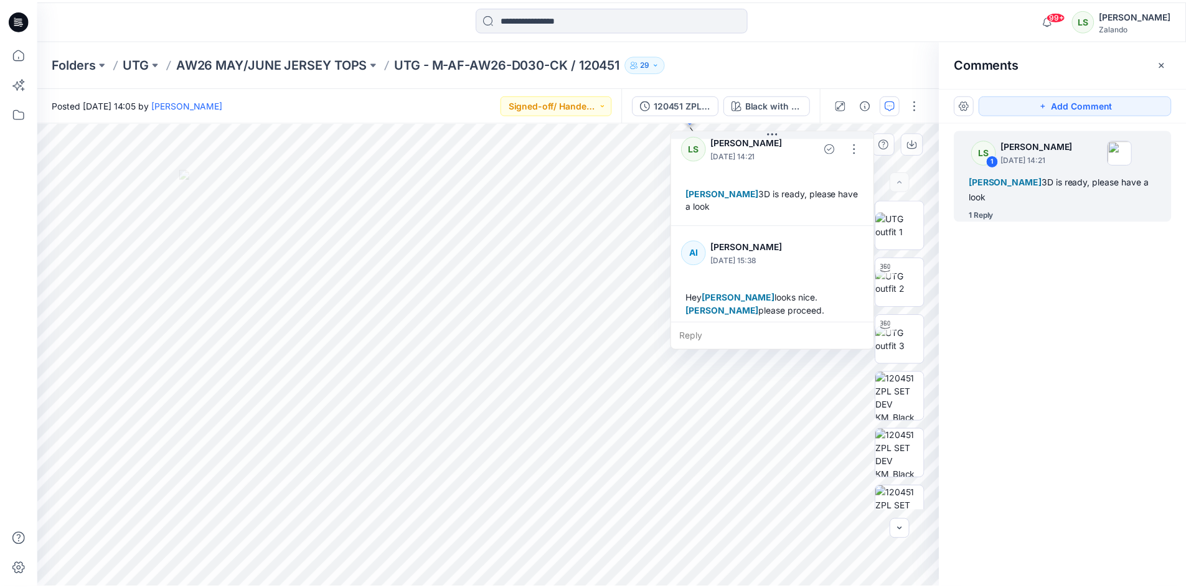
scroll to position [22, 0]
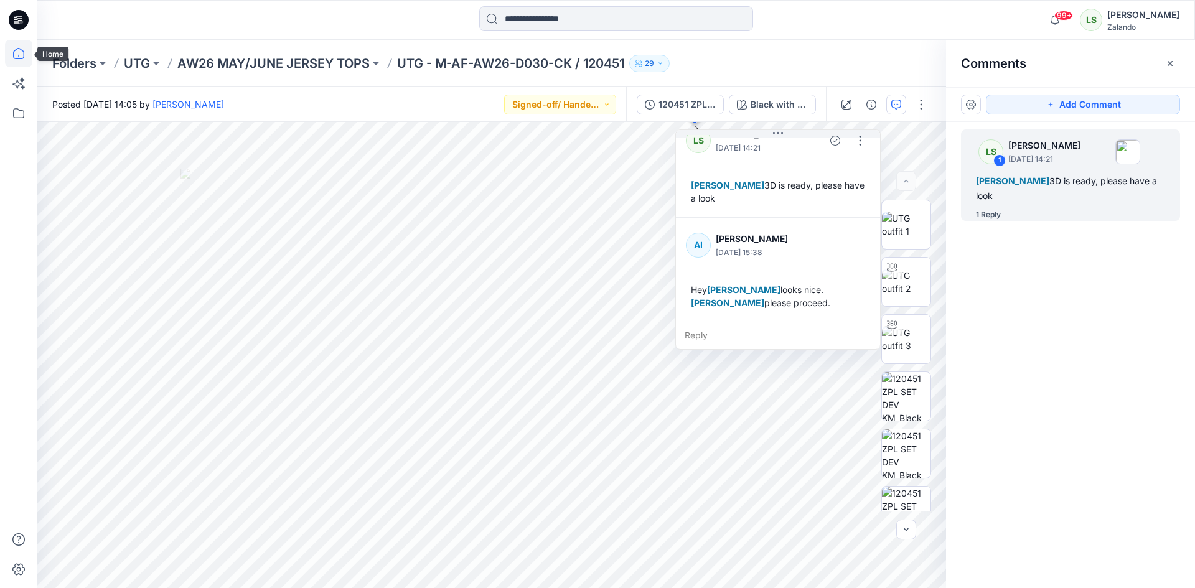
click at [24, 50] on icon at bounding box center [18, 53] width 27 height 27
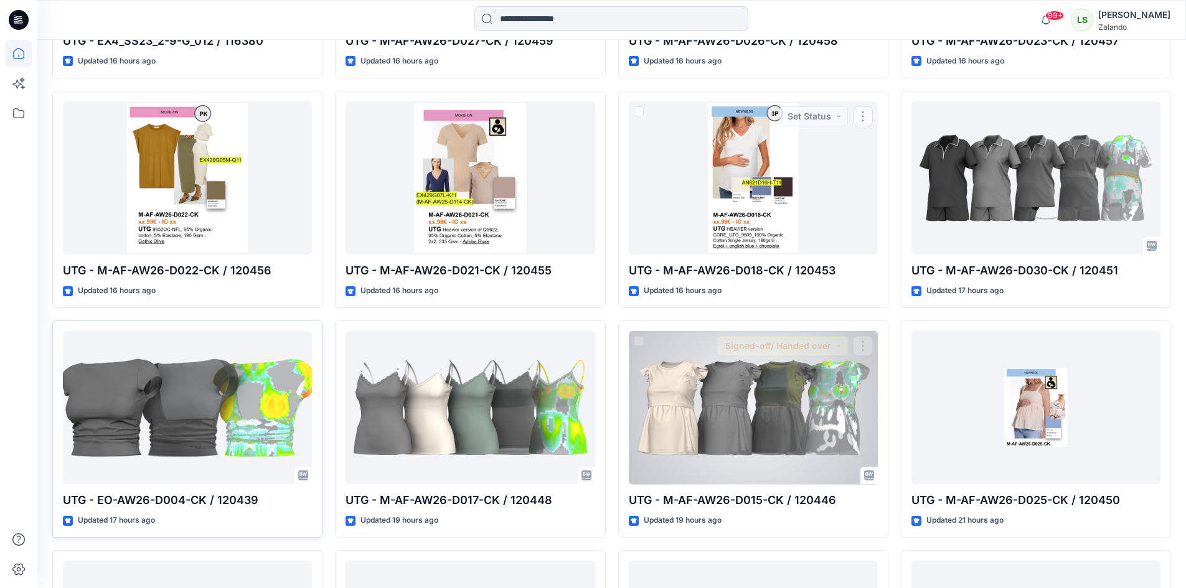
scroll to position [871, 0]
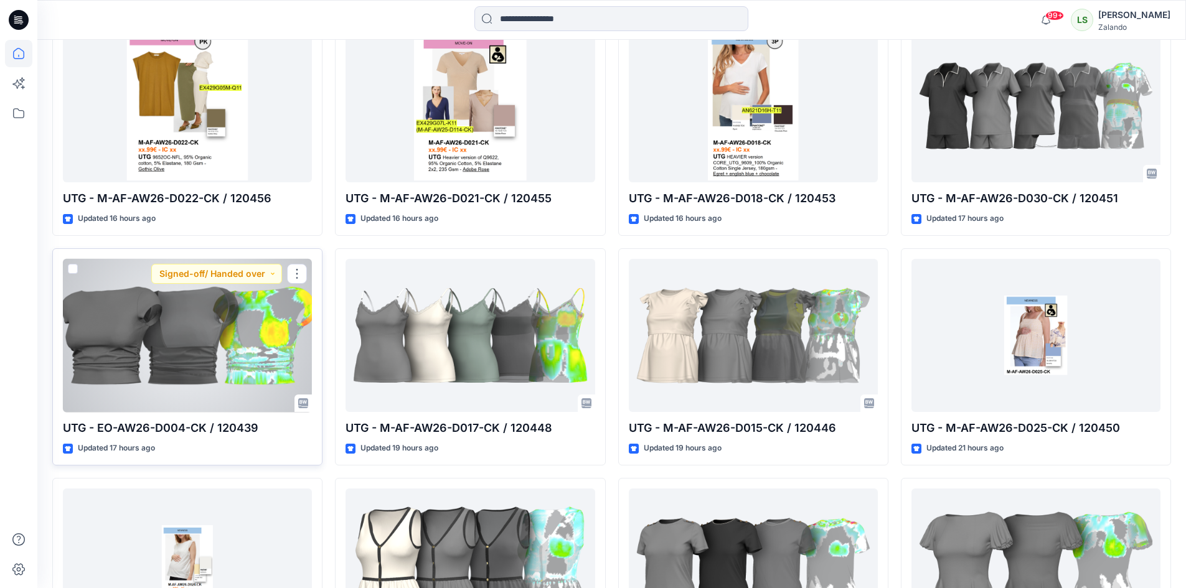
click at [164, 378] on div at bounding box center [187, 336] width 249 height 154
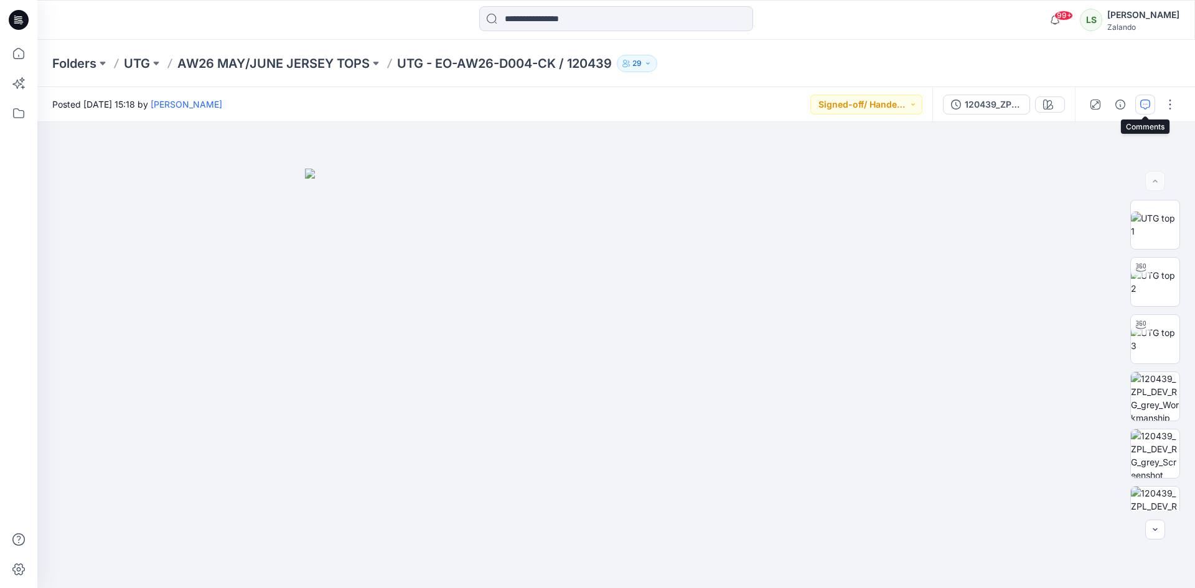
click at [1141, 103] on icon "button" at bounding box center [1145, 105] width 10 height 10
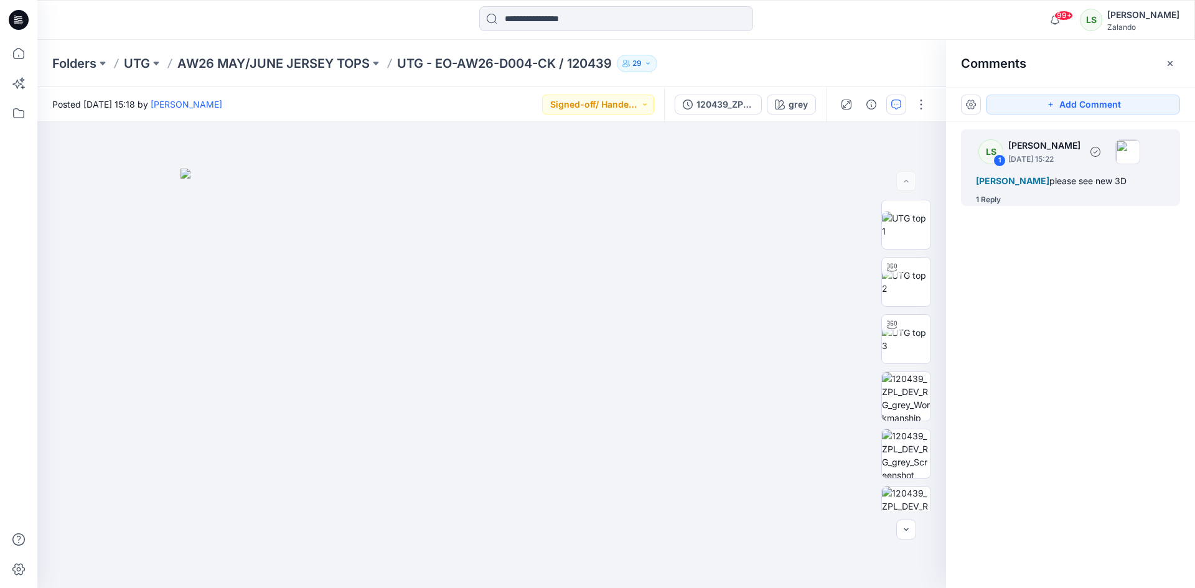
click at [993, 206] on div "1 Reply" at bounding box center [988, 200] width 25 height 12
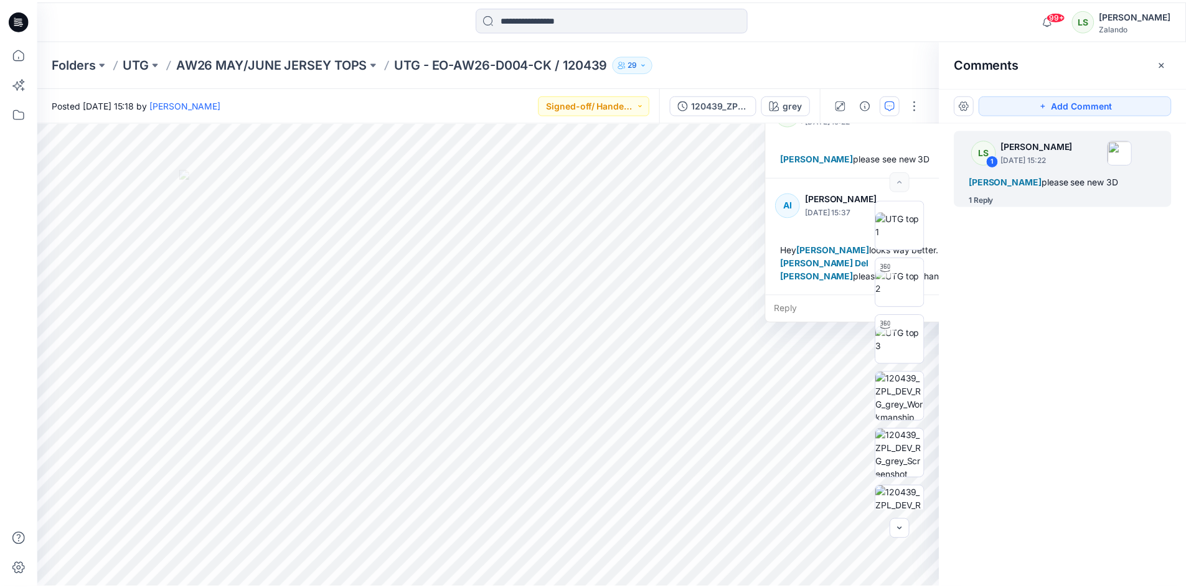
scroll to position [35, 0]
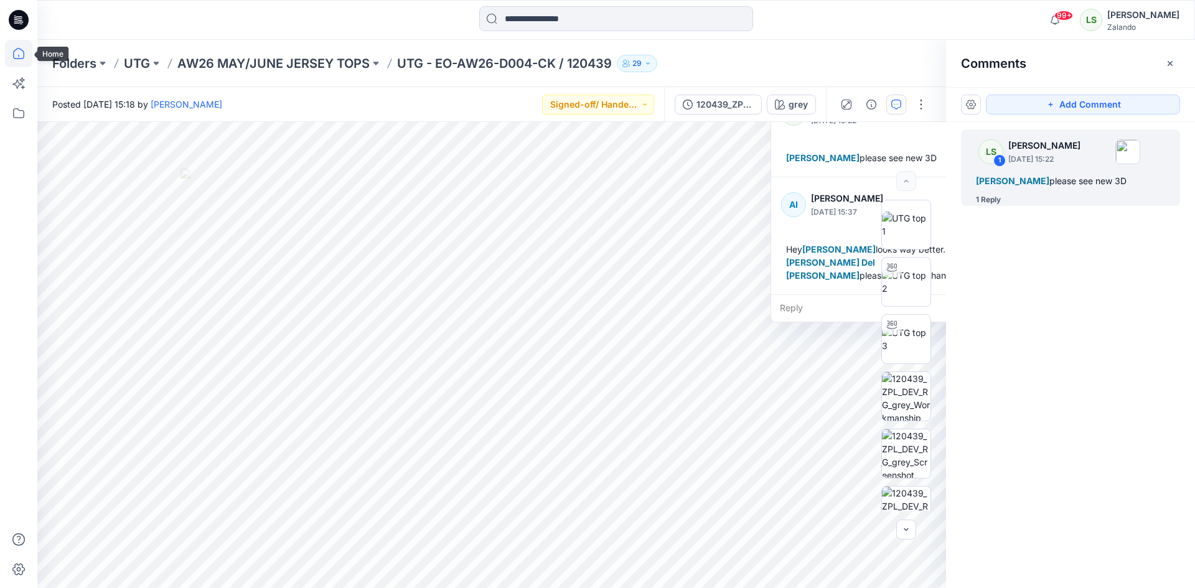
click at [19, 49] on icon at bounding box center [18, 53] width 27 height 27
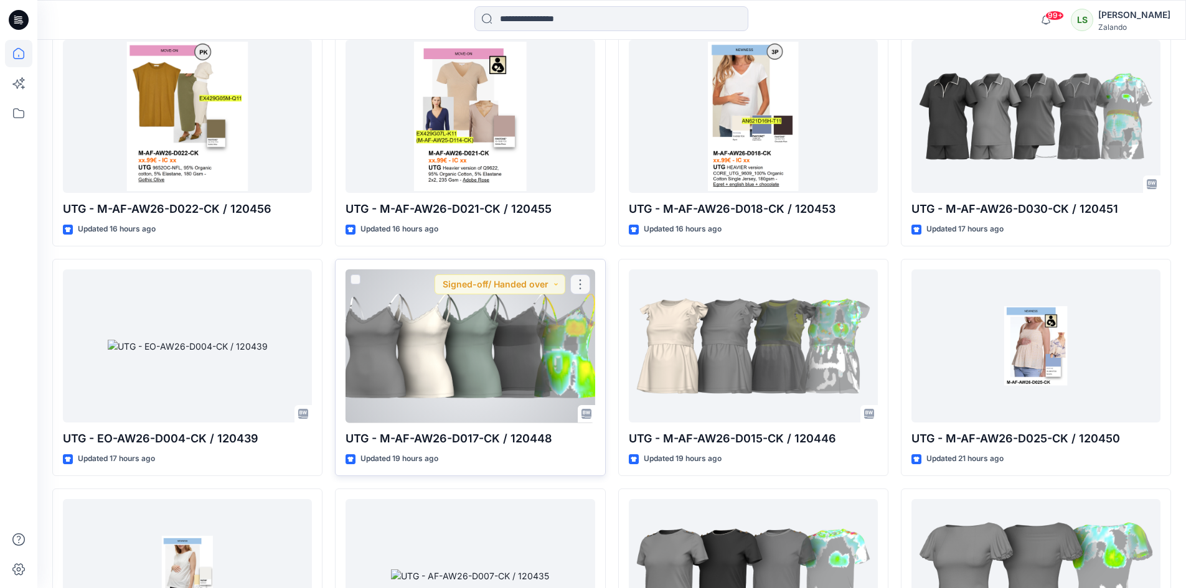
scroll to position [934, 0]
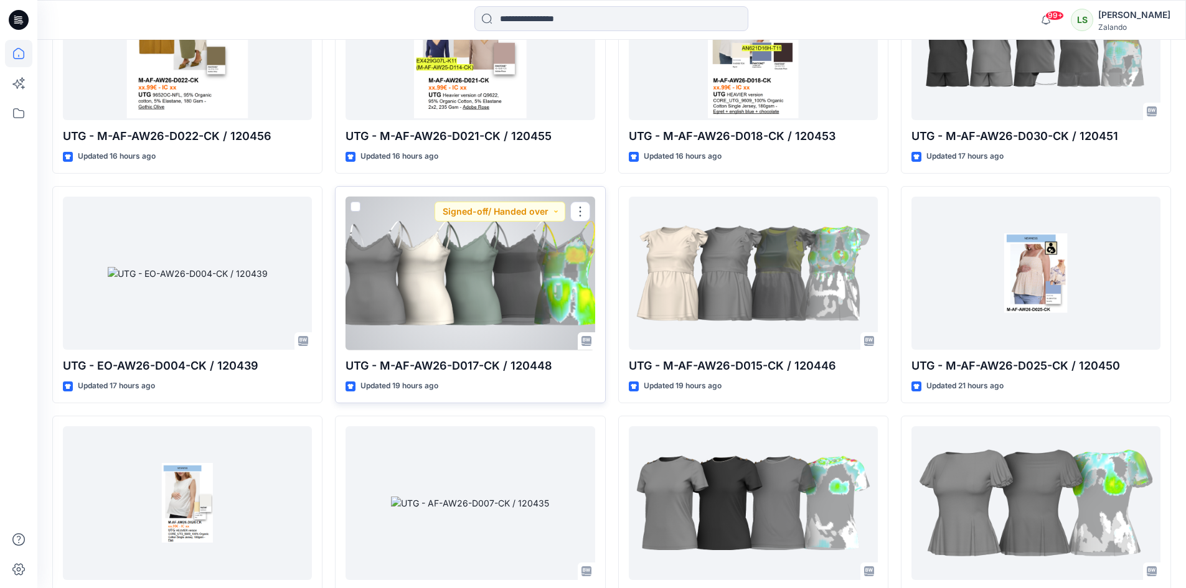
click at [517, 312] on div at bounding box center [469, 274] width 249 height 154
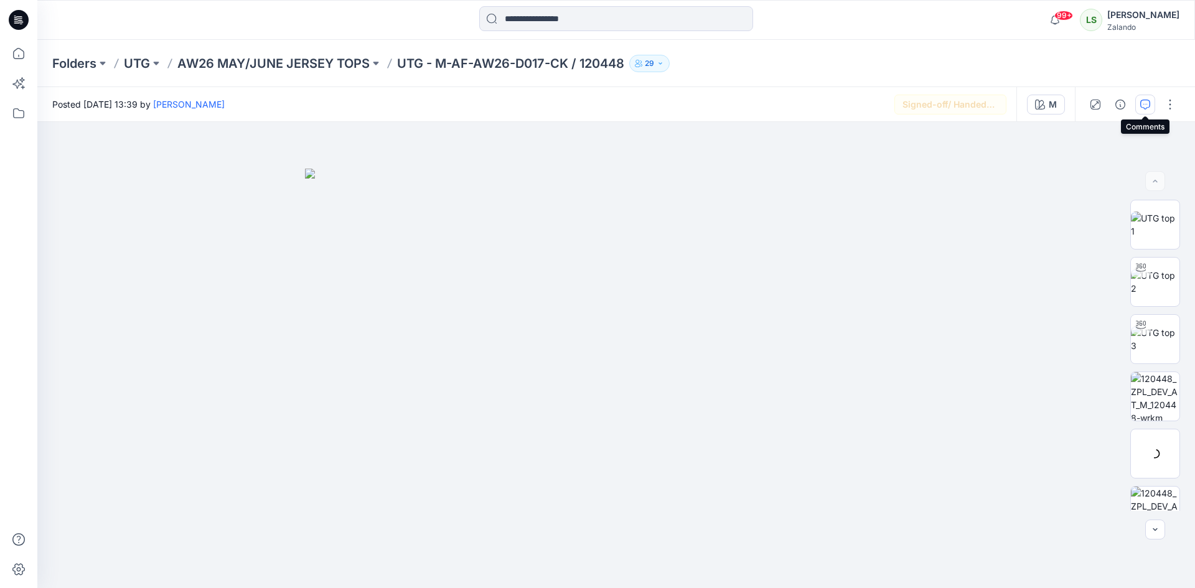
click at [1140, 108] on button "button" at bounding box center [1145, 105] width 20 height 20
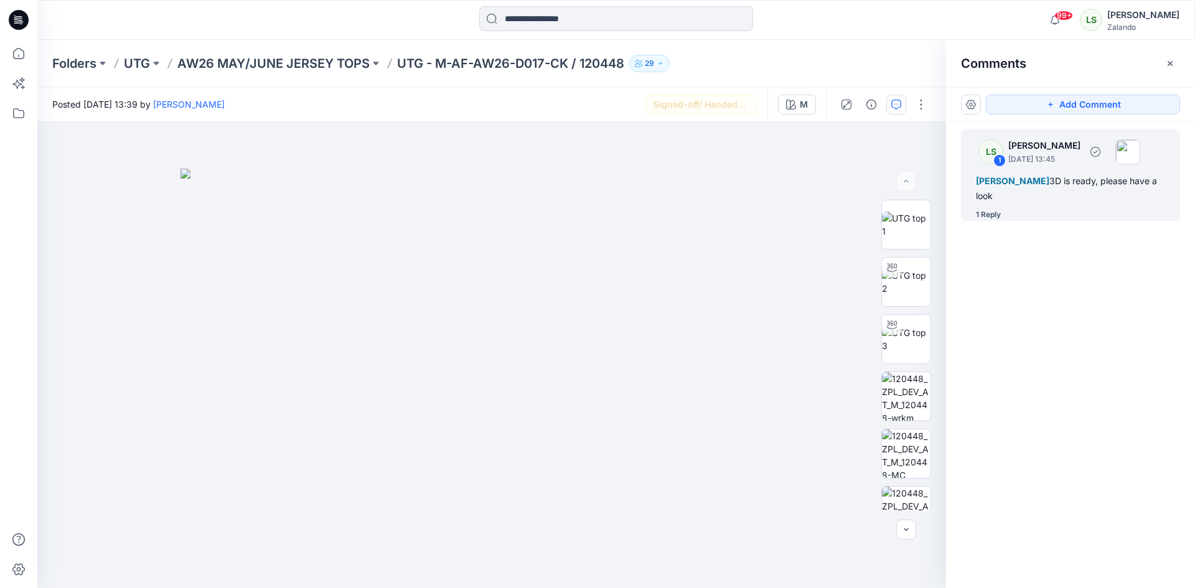
click at [981, 216] on div "1 Reply" at bounding box center [988, 214] width 25 height 12
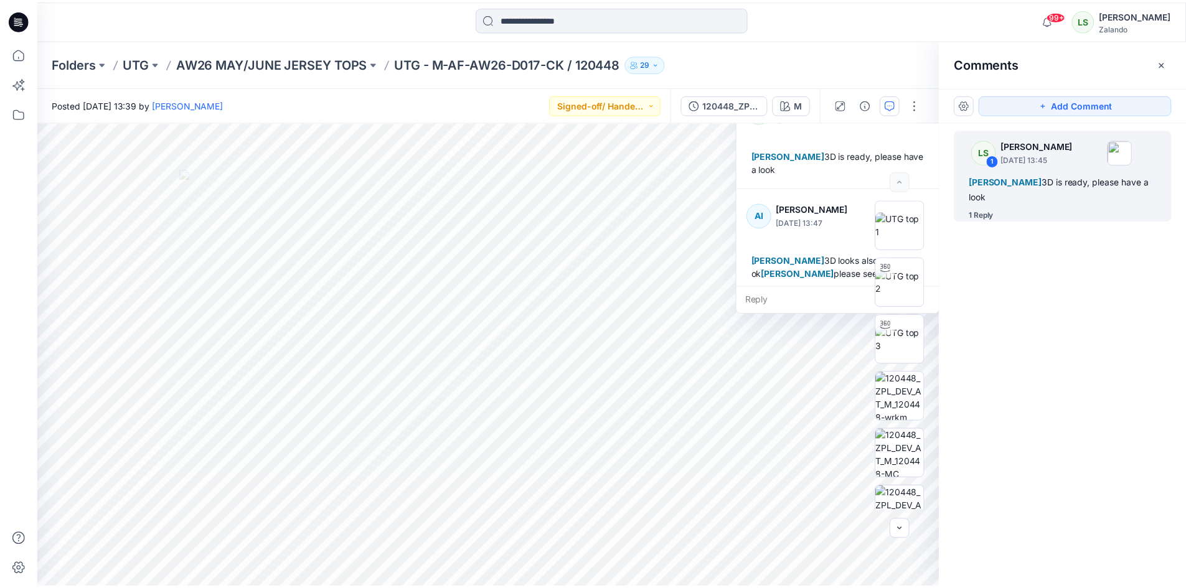
scroll to position [22, 0]
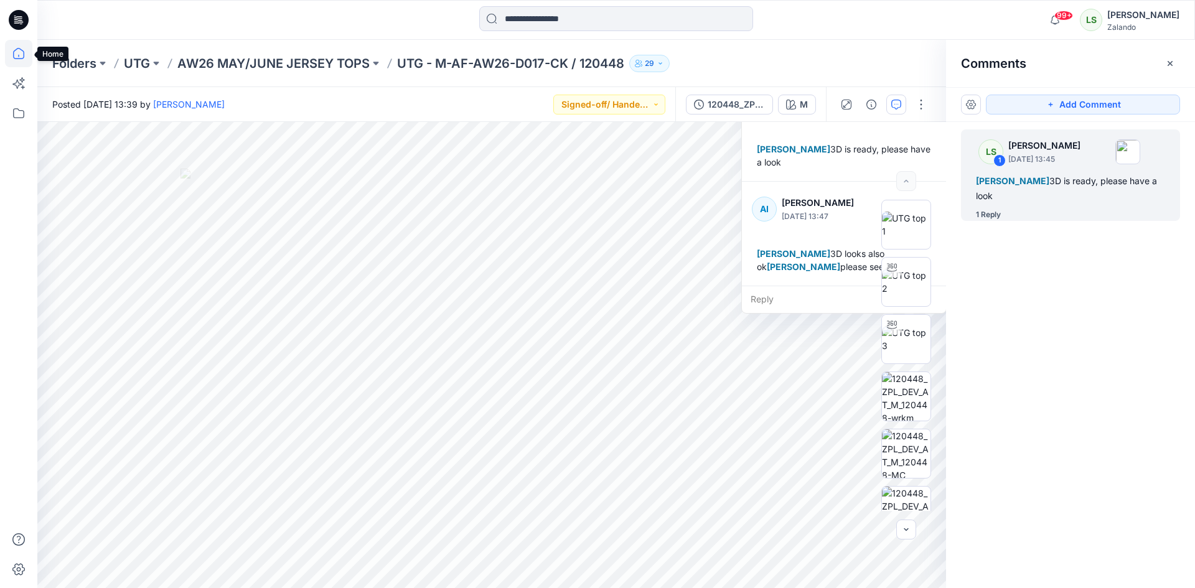
click at [24, 55] on icon at bounding box center [18, 53] width 11 height 11
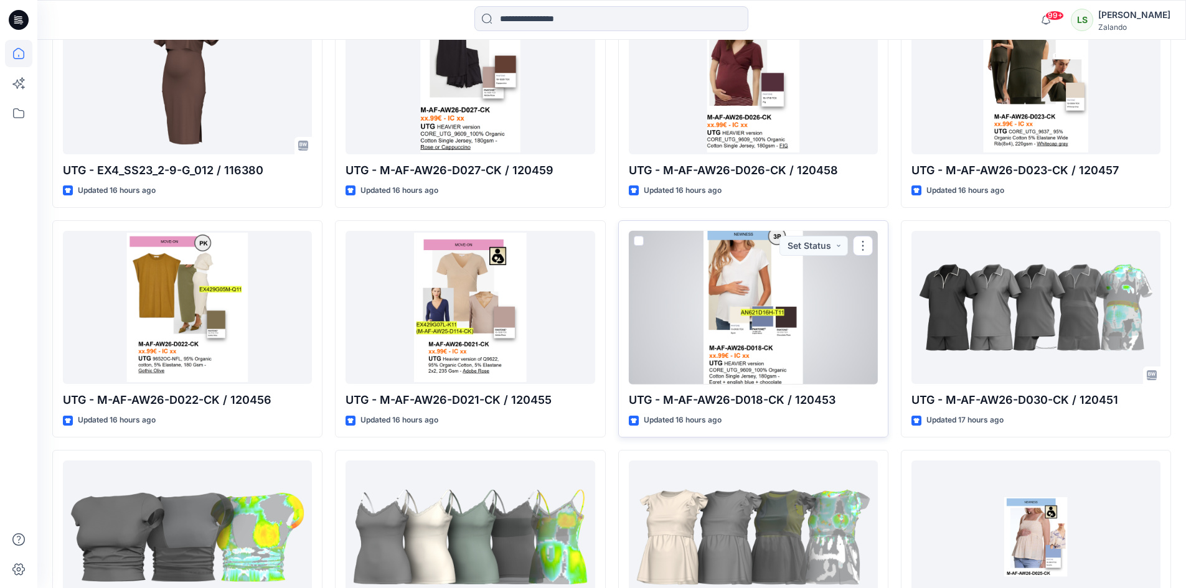
scroll to position [809, 0]
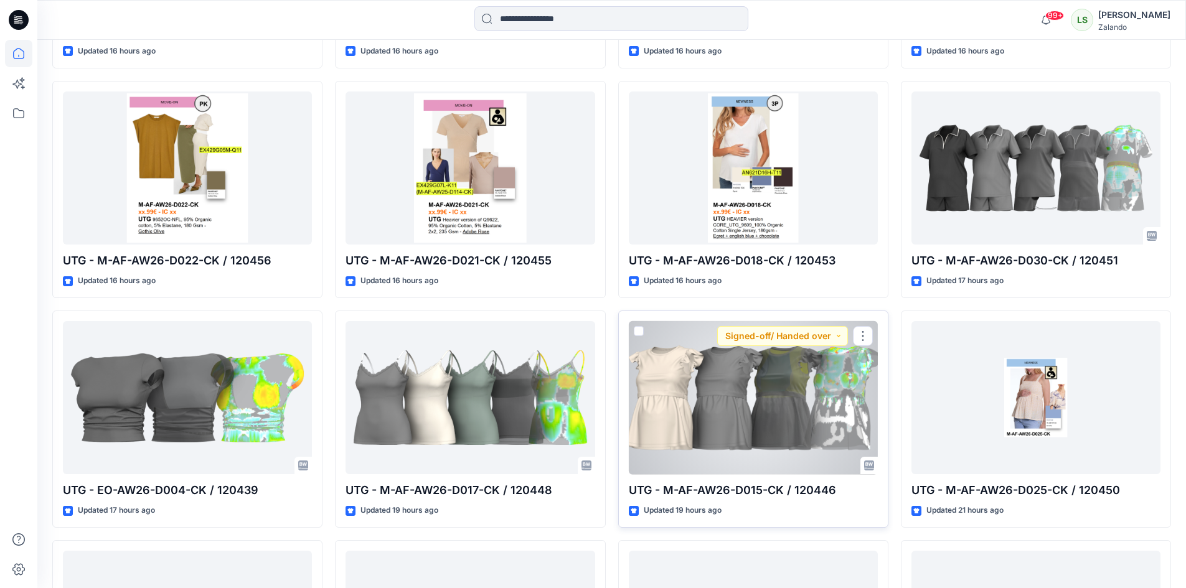
click at [742, 383] on div at bounding box center [753, 398] width 249 height 154
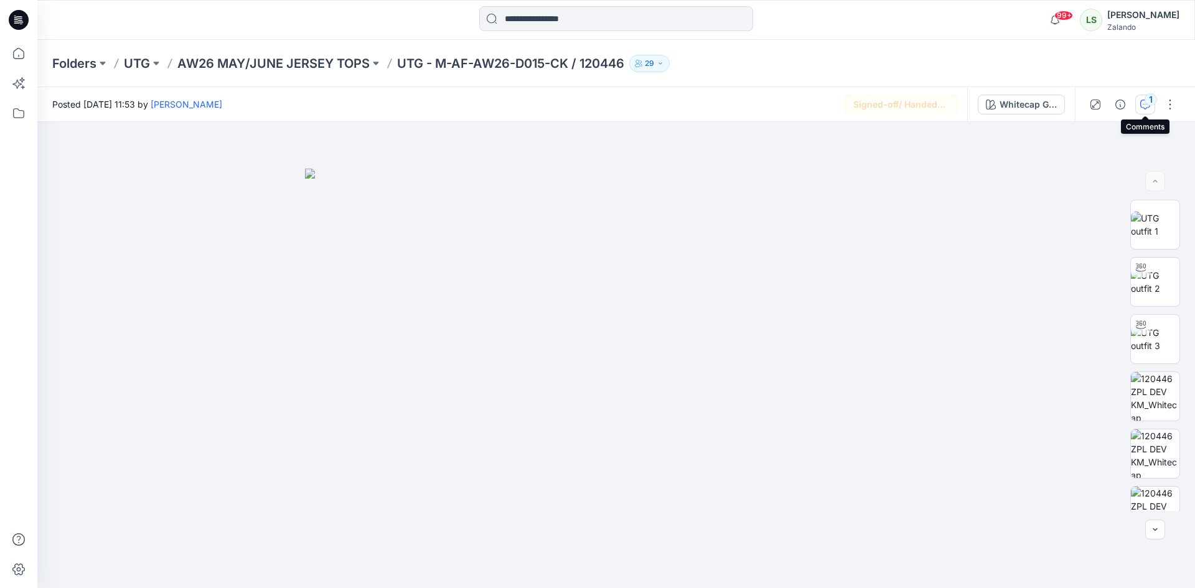
click at [1149, 98] on div "1" at bounding box center [1151, 99] width 12 height 12
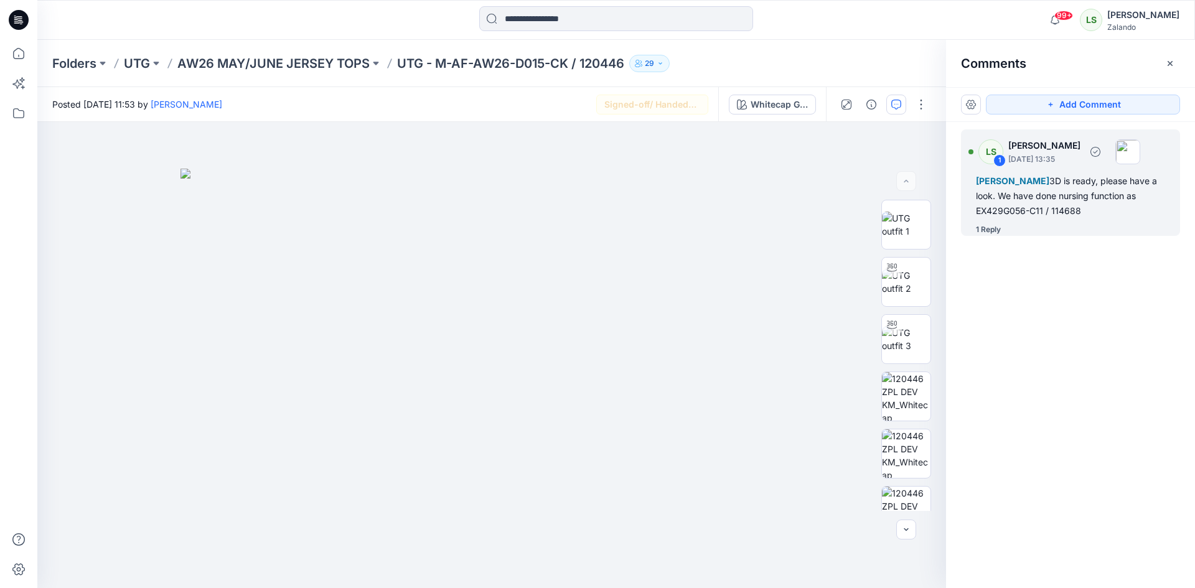
click at [1001, 231] on div "1 Reply" at bounding box center [1078, 229] width 204 height 12
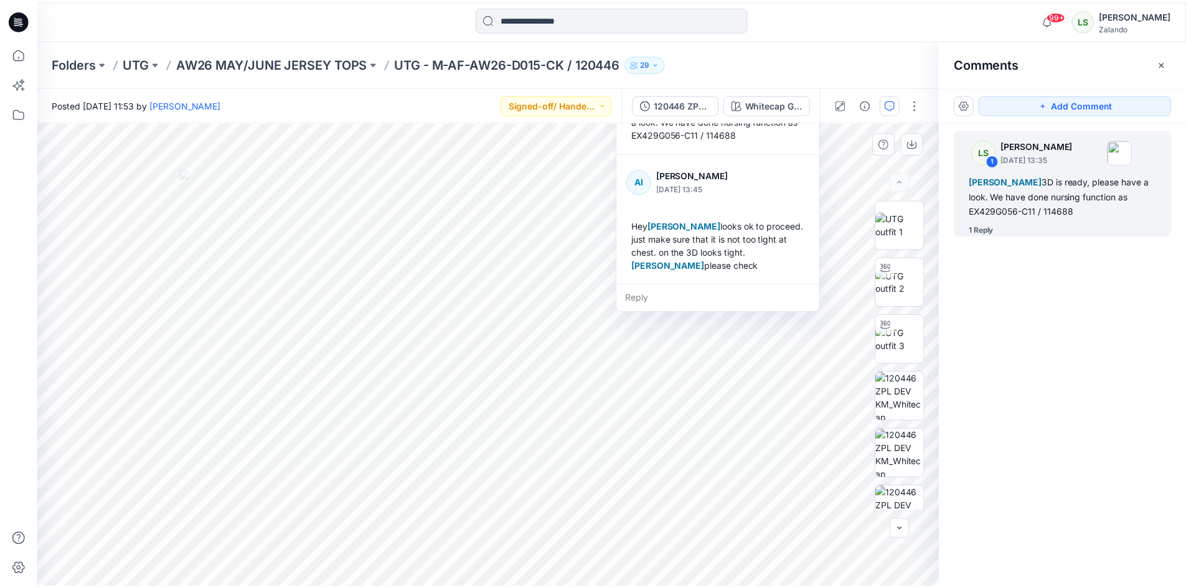
scroll to position [74, 0]
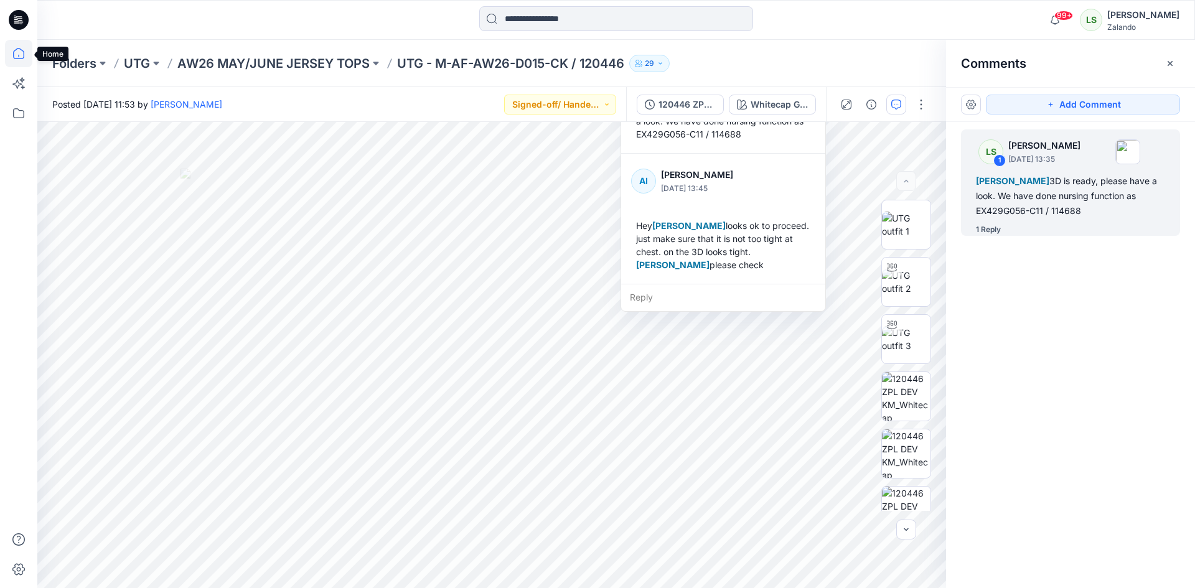
click at [16, 52] on icon at bounding box center [18, 53] width 27 height 27
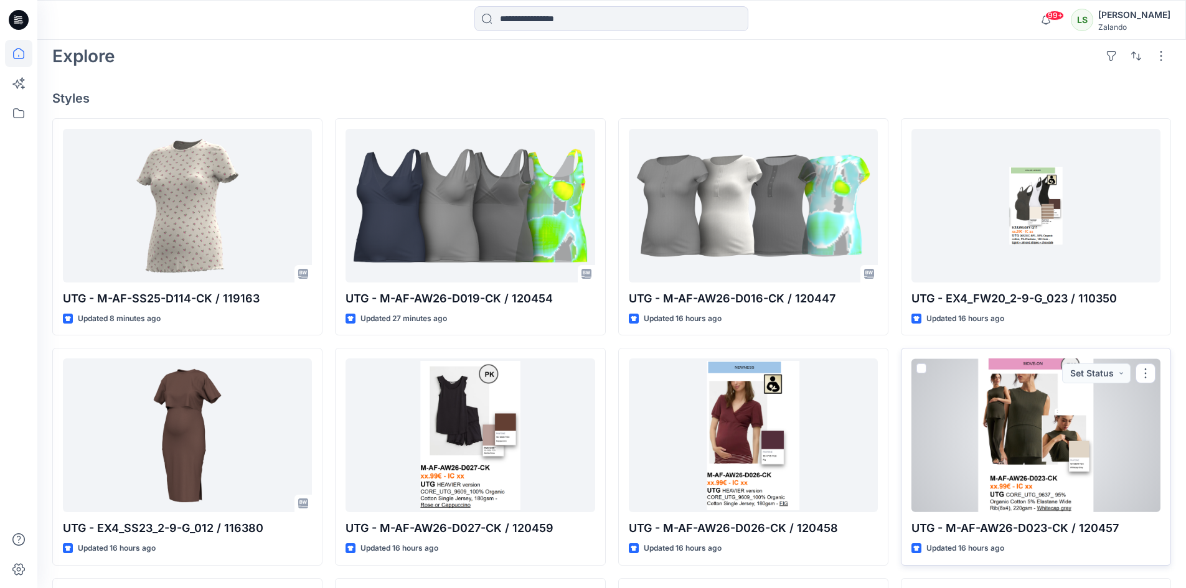
scroll to position [311, 0]
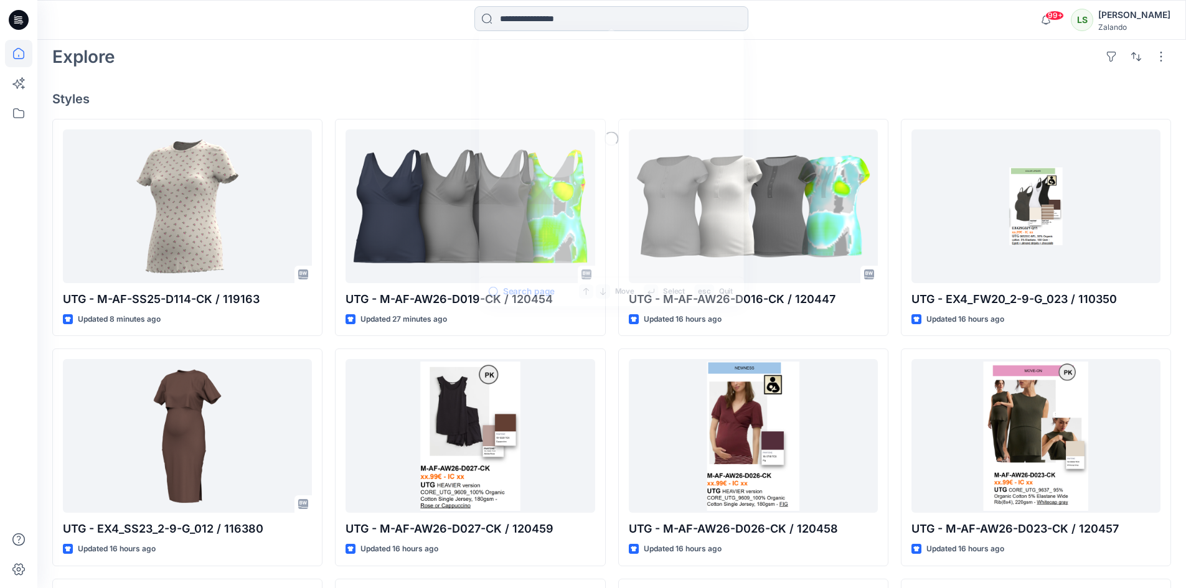
click at [592, 12] on input at bounding box center [611, 18] width 274 height 25
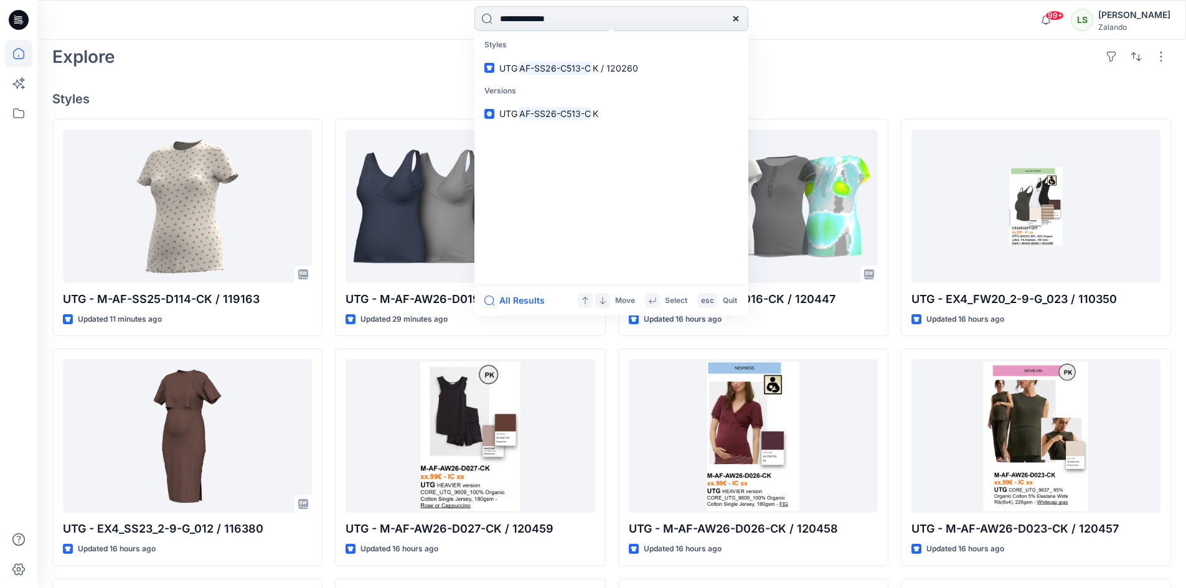
type input "**********"
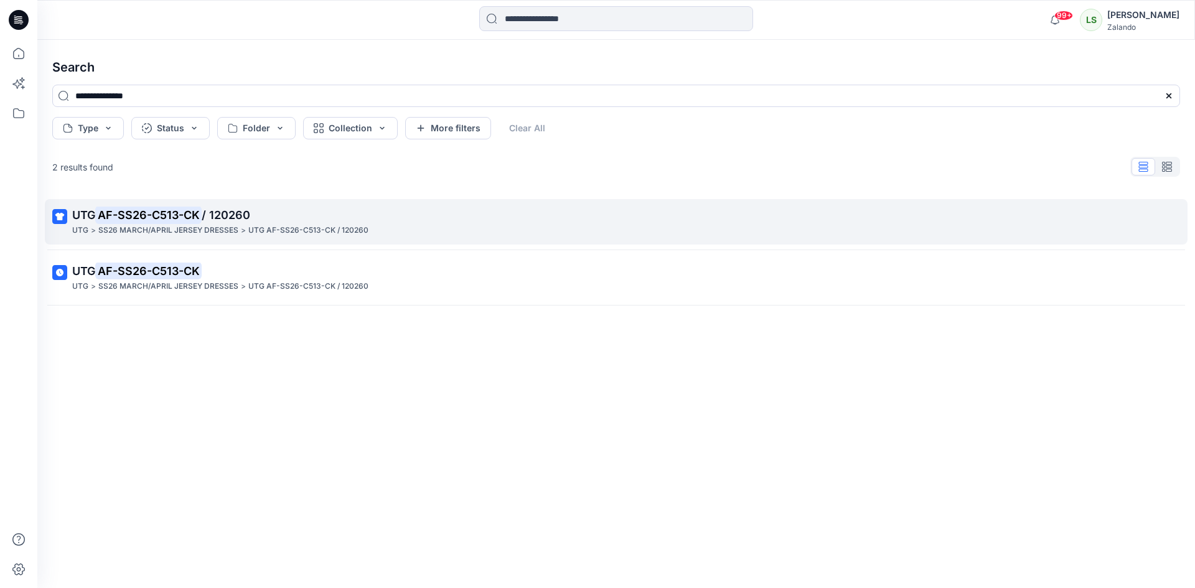
click at [544, 243] on link "UTG AF-SS26-C513-CK / 120260 UTG > SS26 MARCH/APRIL JERSEY DRESSES > UTG AF-SS2…" at bounding box center [616, 221] width 1143 height 45
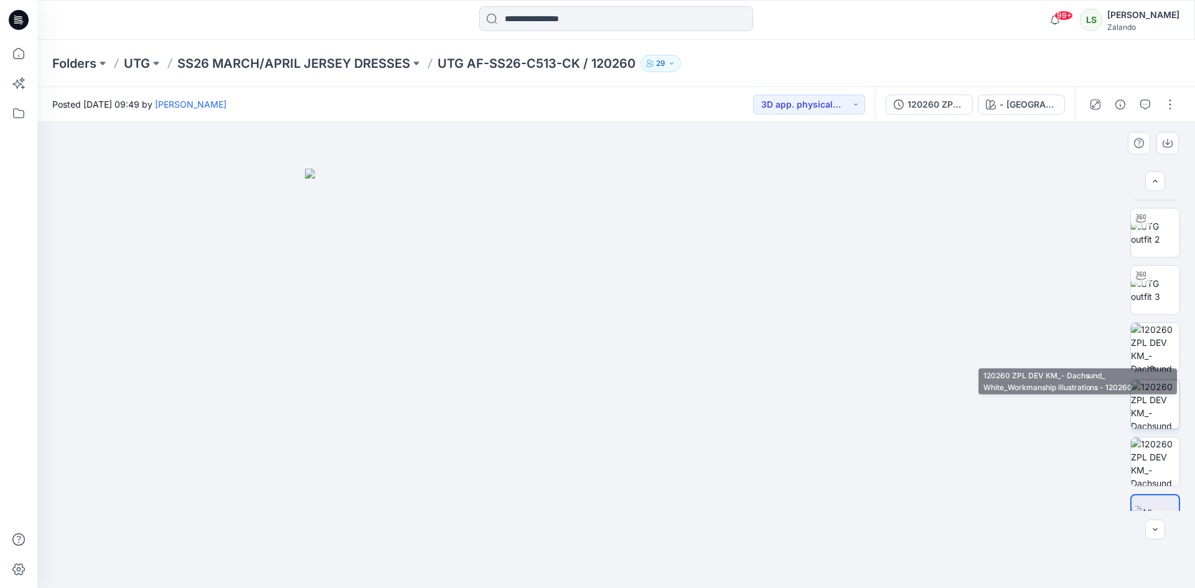
scroll to position [82, 0]
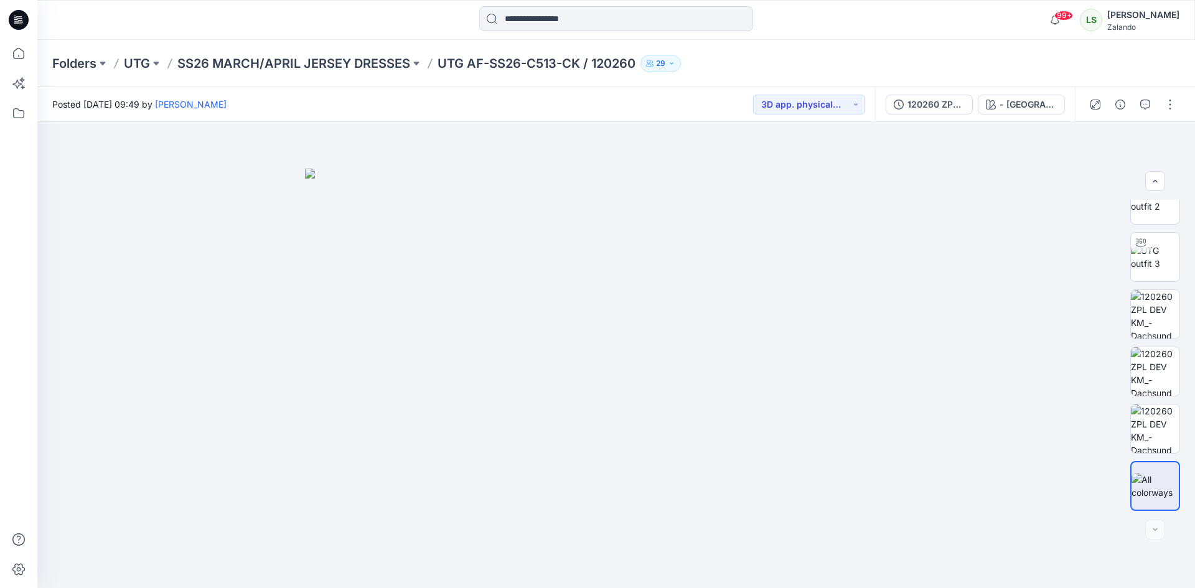
click at [1143, 115] on div at bounding box center [1132, 104] width 115 height 35
click at [1145, 105] on icon "button" at bounding box center [1145, 105] width 10 height 10
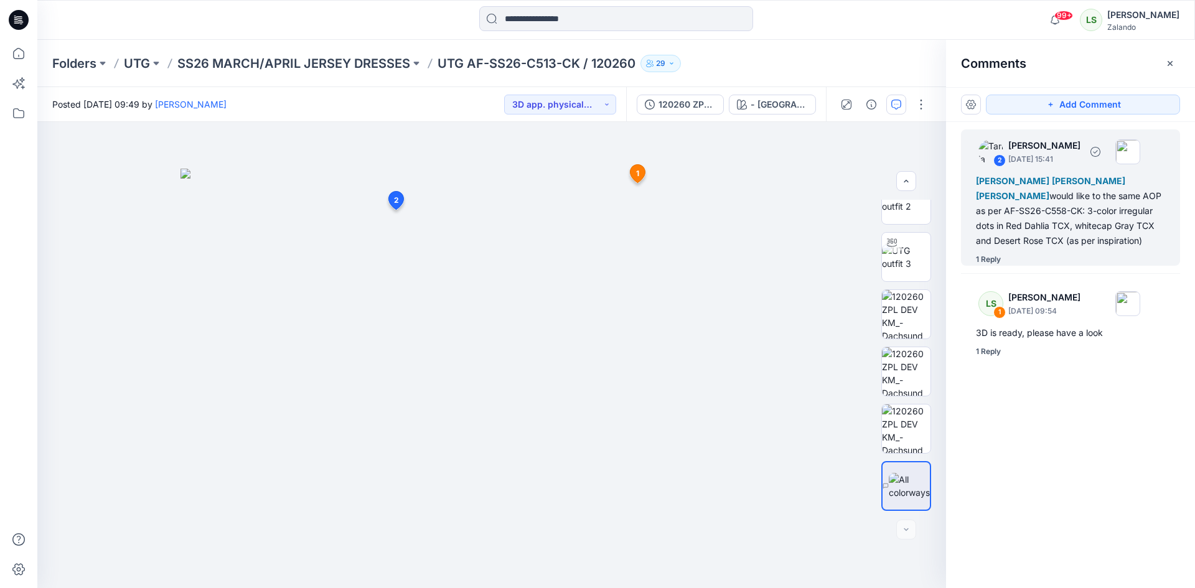
click at [995, 259] on div "1 Reply" at bounding box center [988, 259] width 25 height 12
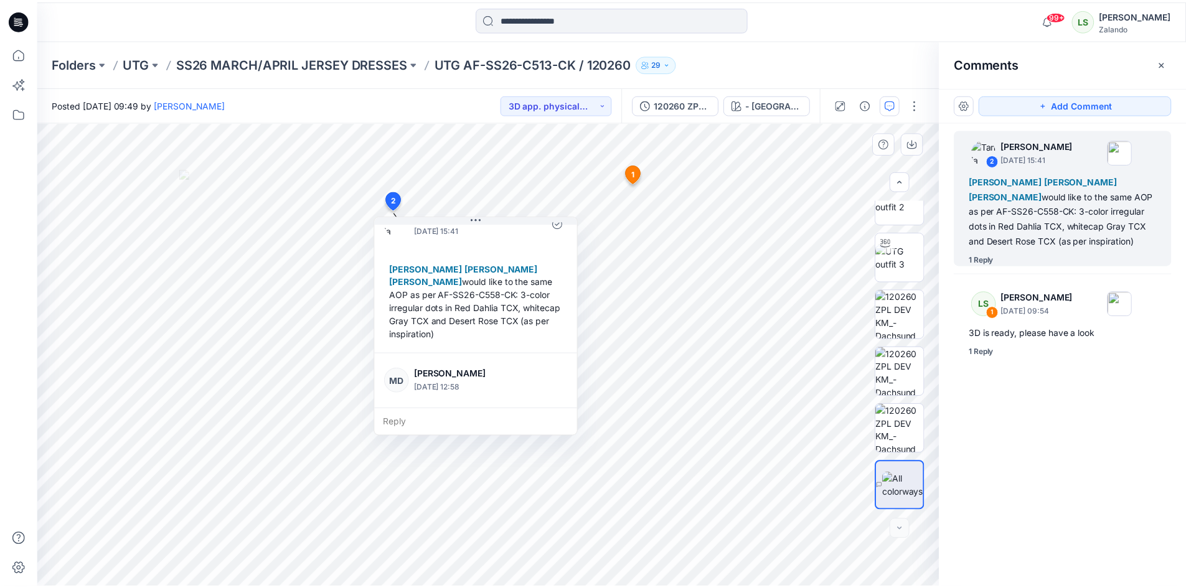
scroll to position [0, 0]
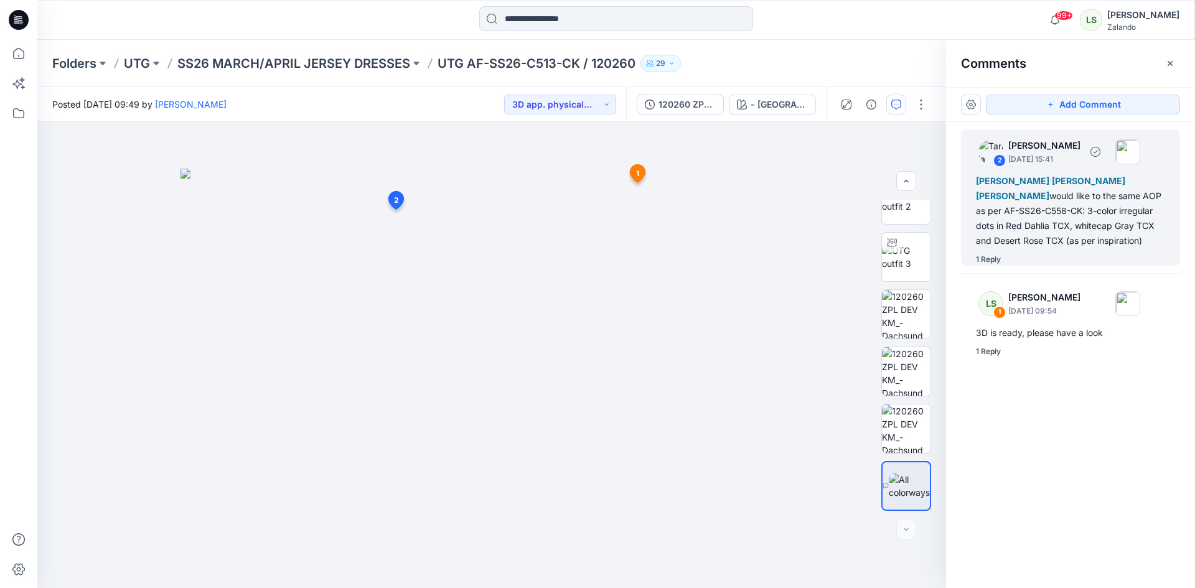
click at [992, 262] on div "1 Reply" at bounding box center [988, 259] width 25 height 12
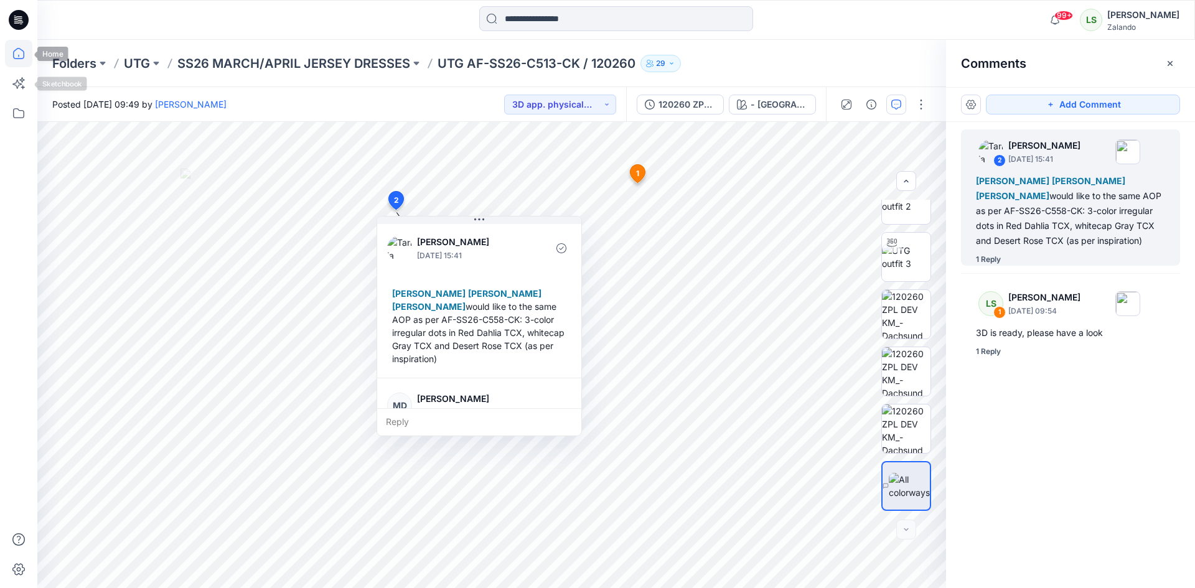
click at [16, 46] on icon at bounding box center [18, 53] width 27 height 27
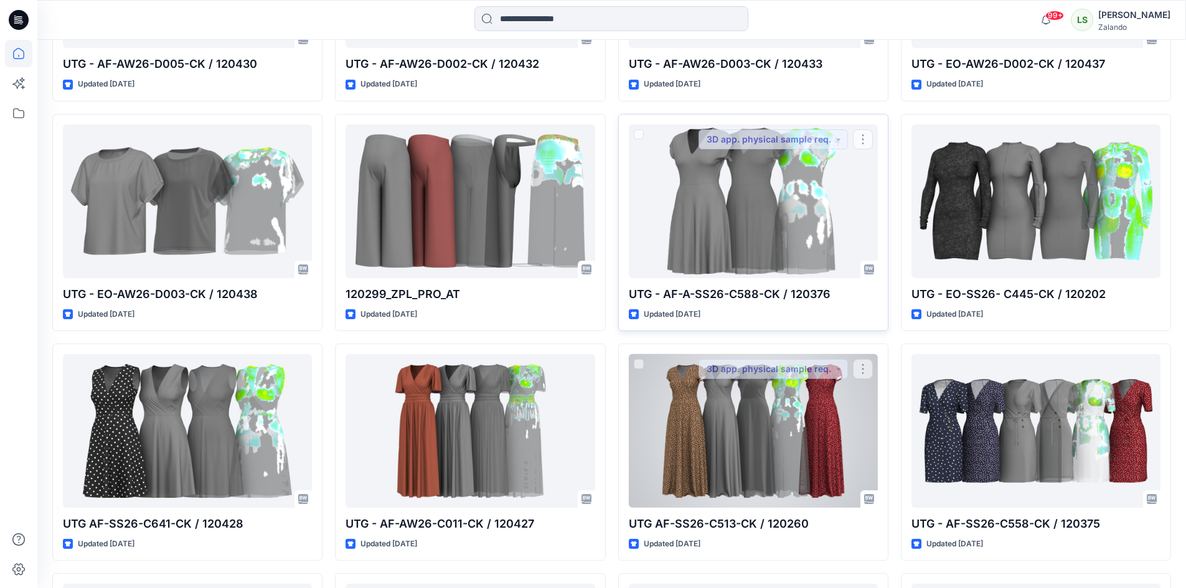
scroll to position [2393, 0]
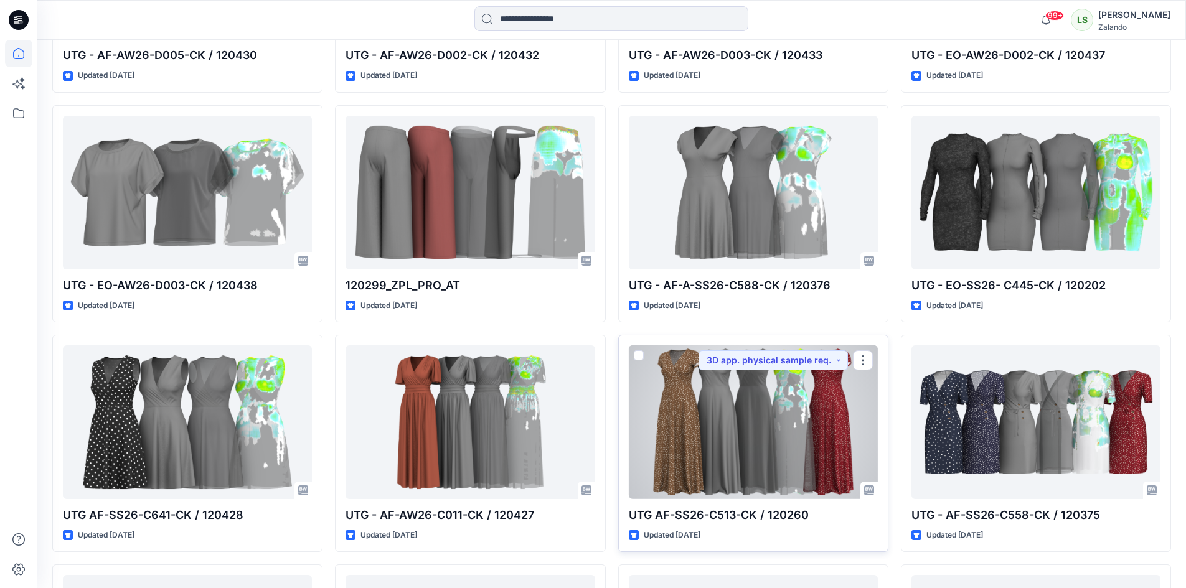
click at [759, 426] on div at bounding box center [753, 422] width 249 height 154
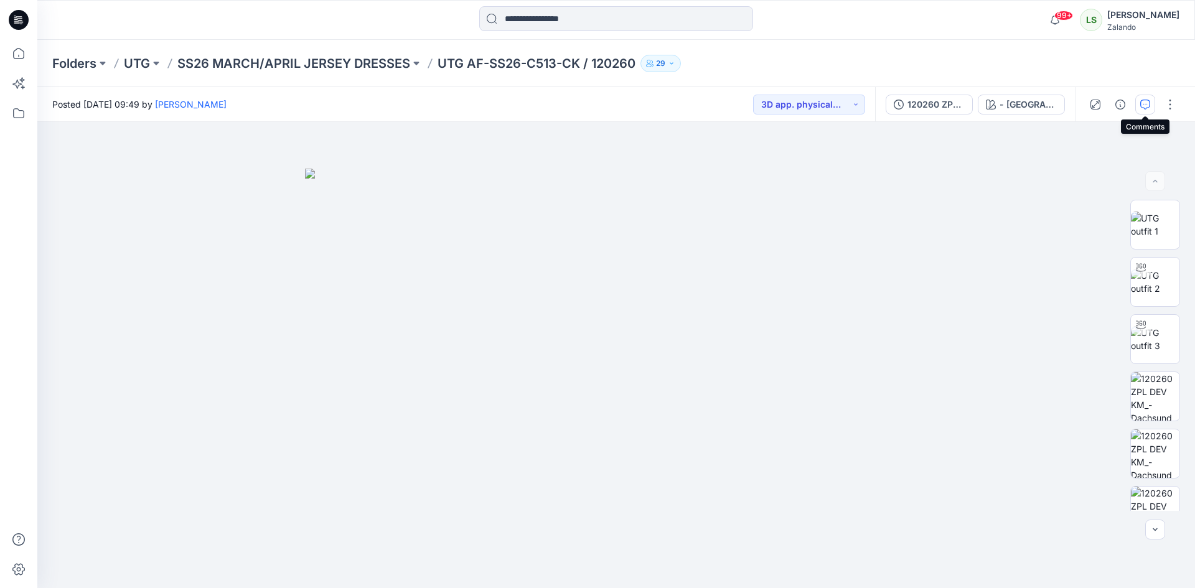
click at [1144, 102] on icon "button" at bounding box center [1145, 105] width 10 height 10
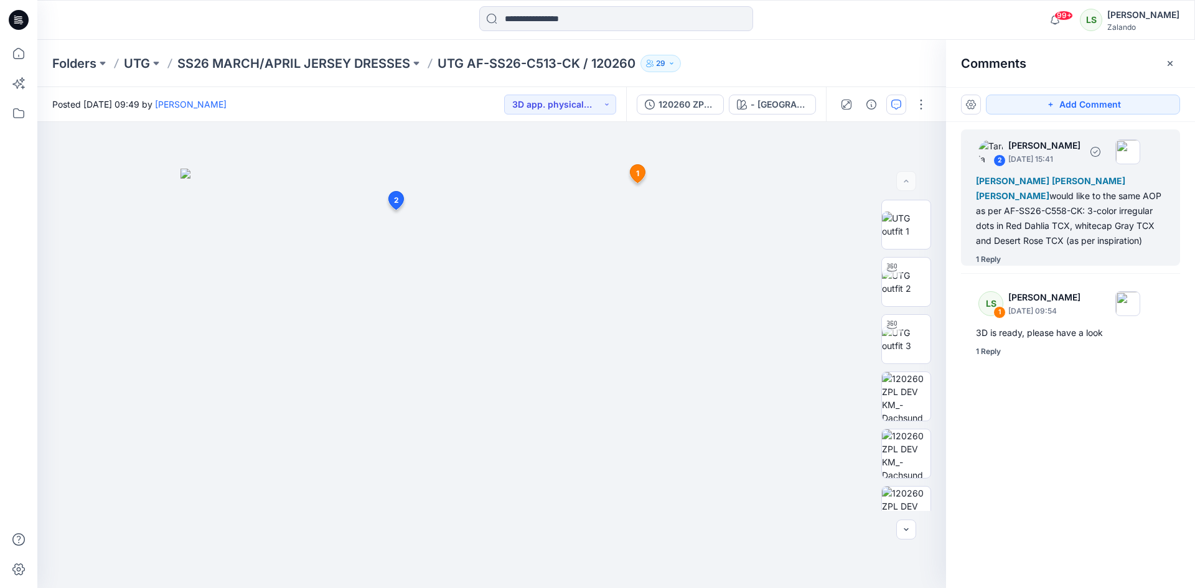
click at [991, 260] on div "1 Reply" at bounding box center [988, 259] width 25 height 12
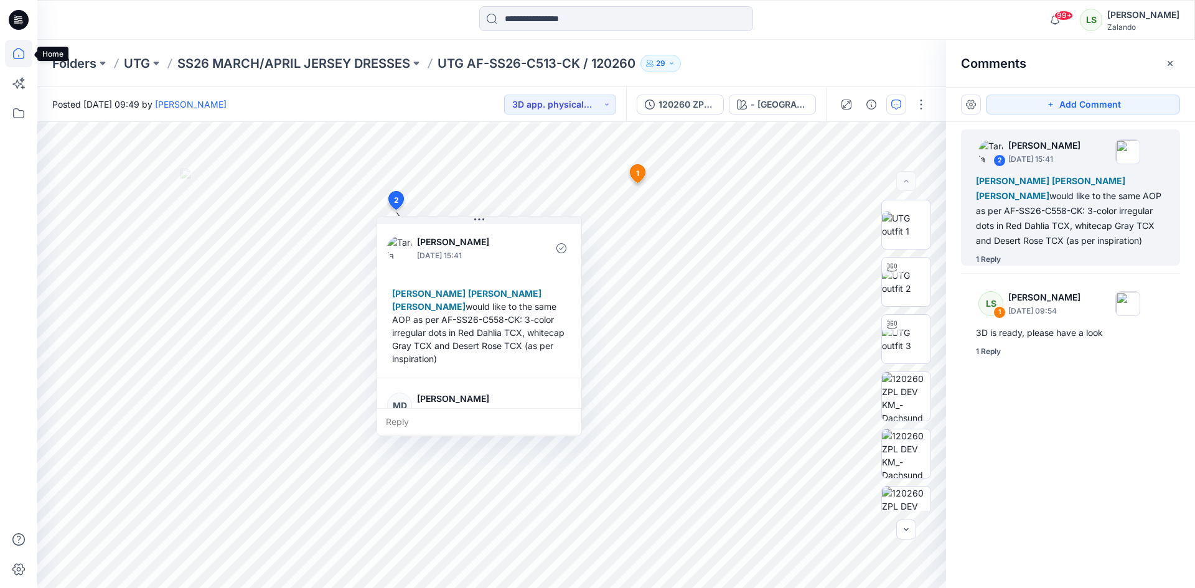
click at [18, 47] on icon at bounding box center [18, 53] width 27 height 27
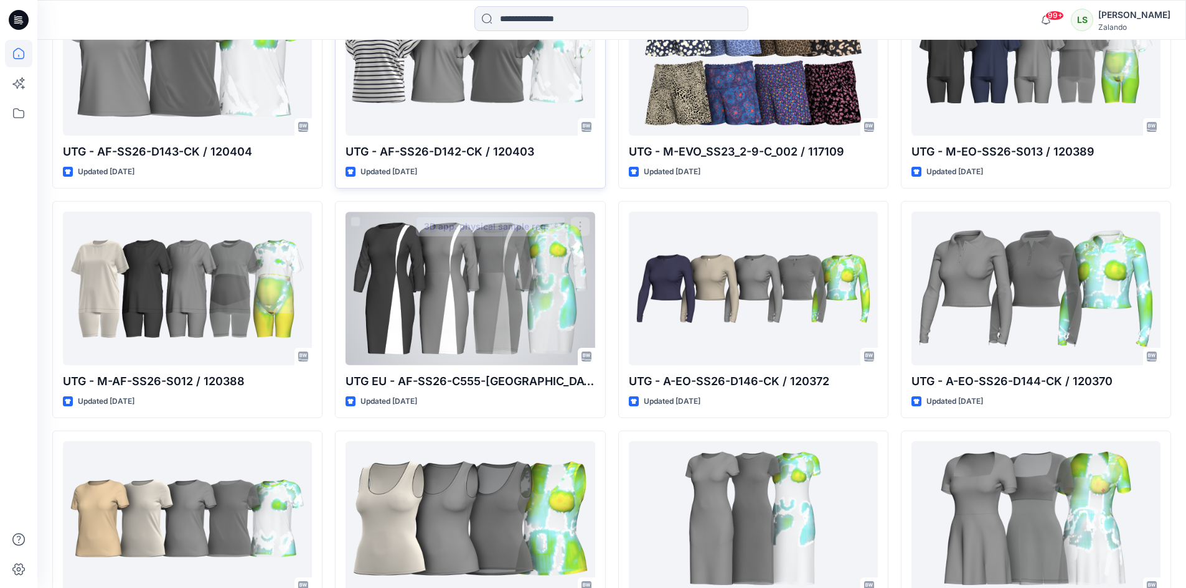
scroll to position [3781, 0]
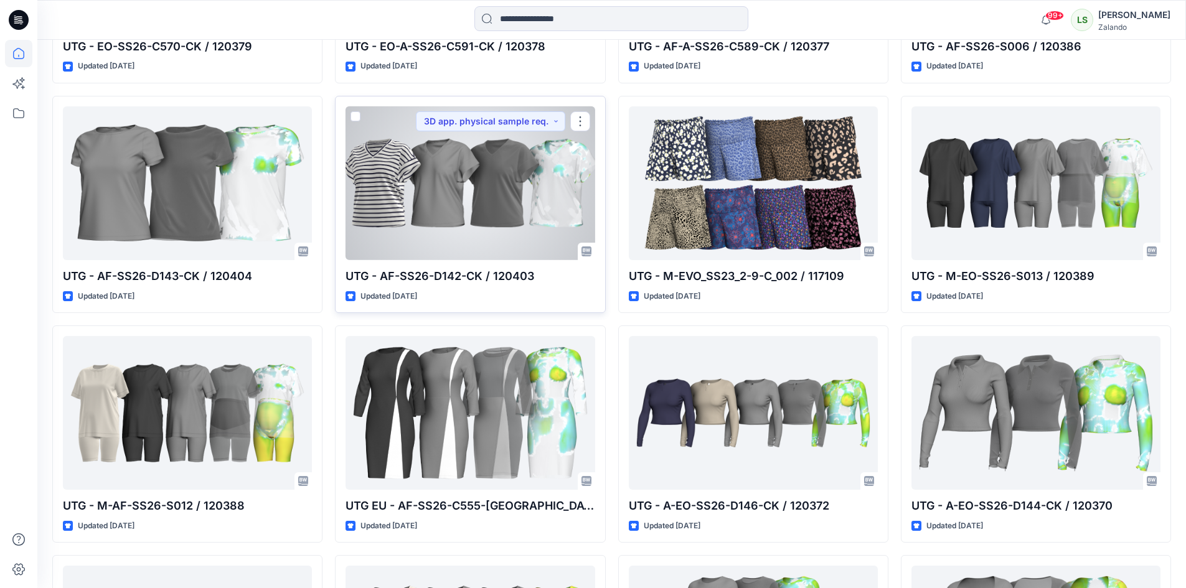
click at [454, 195] on div at bounding box center [469, 183] width 249 height 154
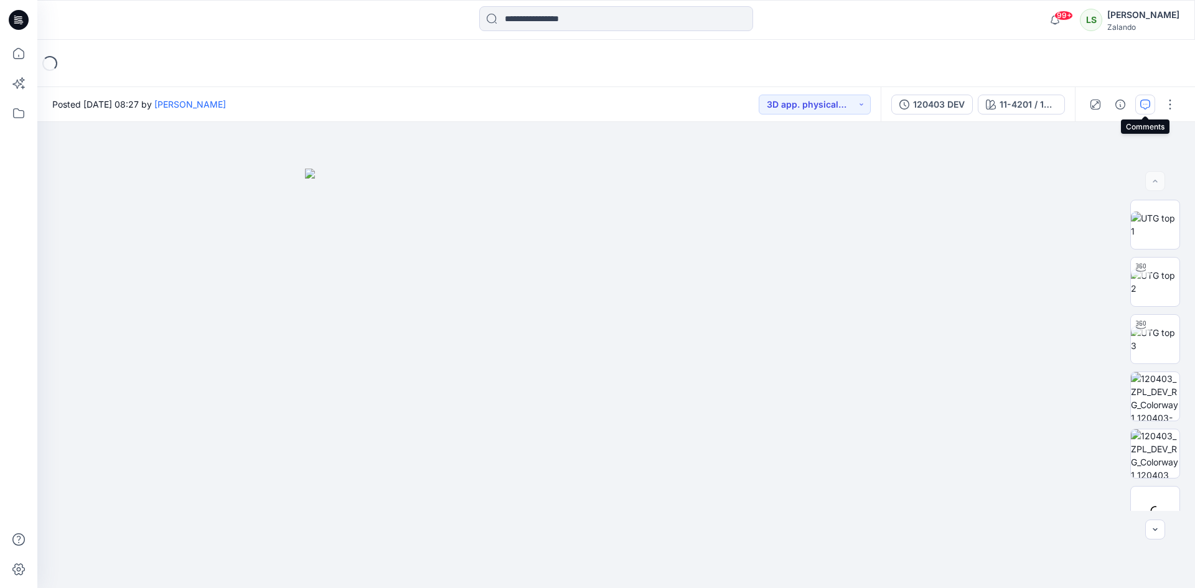
click at [1150, 105] on button "button" at bounding box center [1145, 105] width 20 height 20
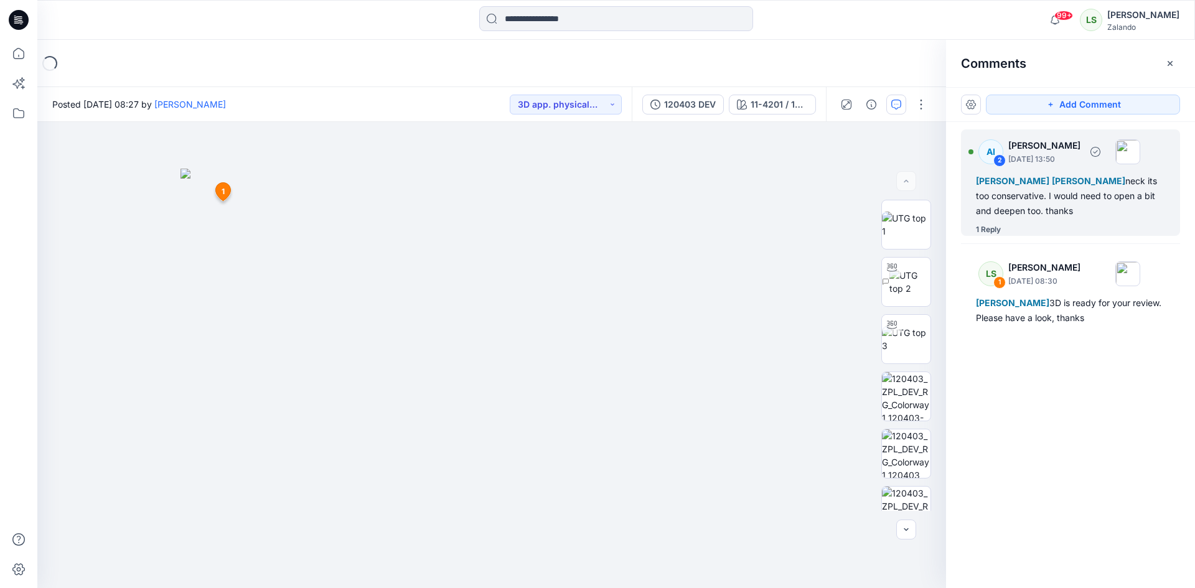
click at [995, 231] on div "1 Reply" at bounding box center [988, 229] width 25 height 12
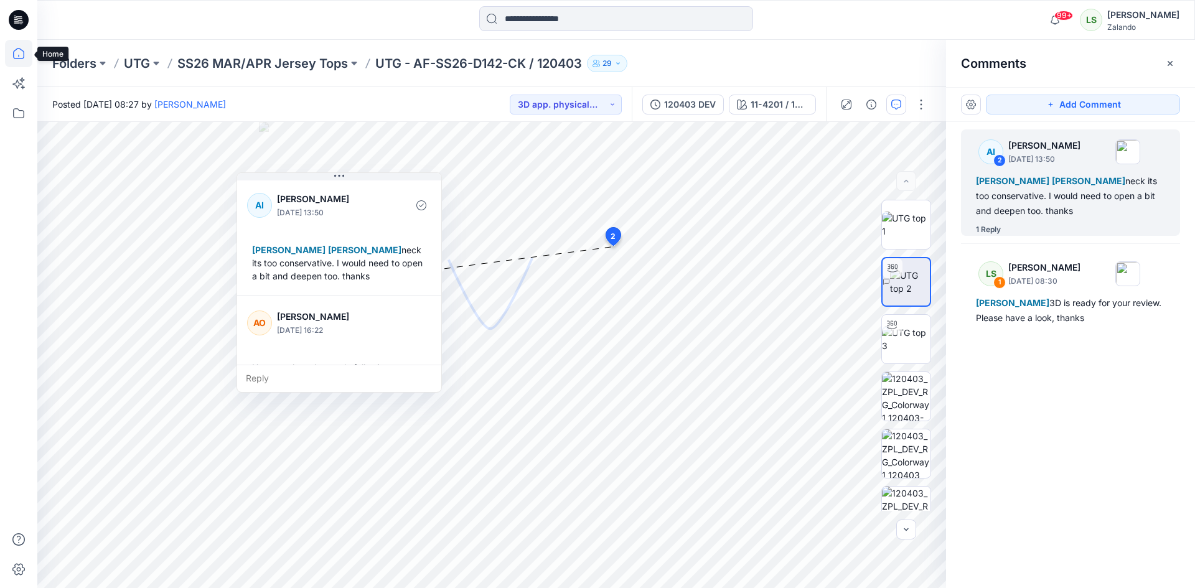
click at [24, 55] on icon at bounding box center [18, 53] width 11 height 11
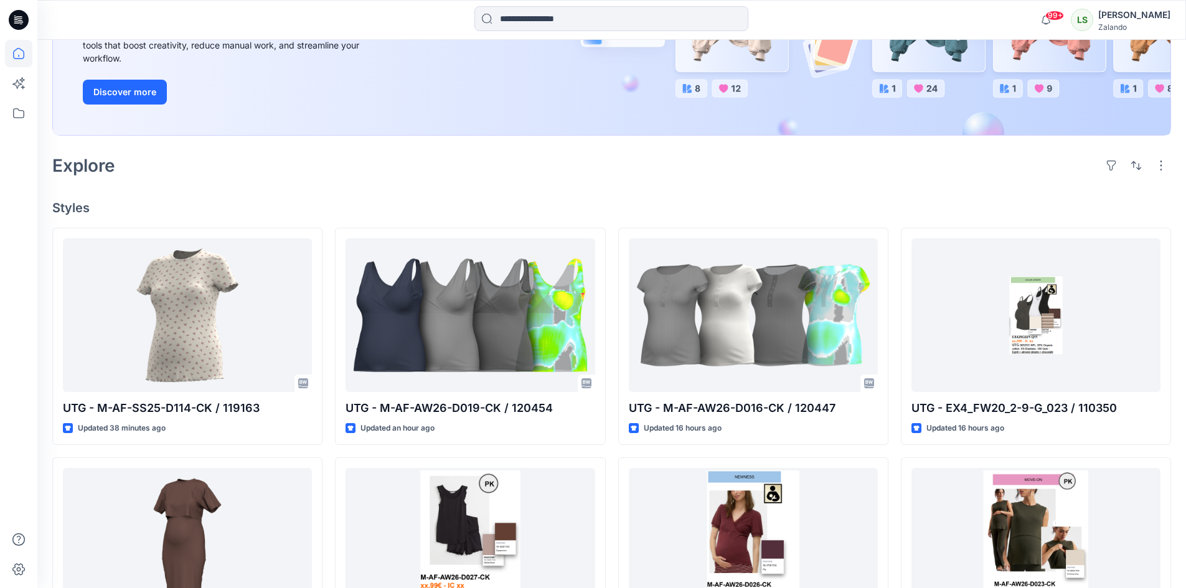
scroll to position [187, 0]
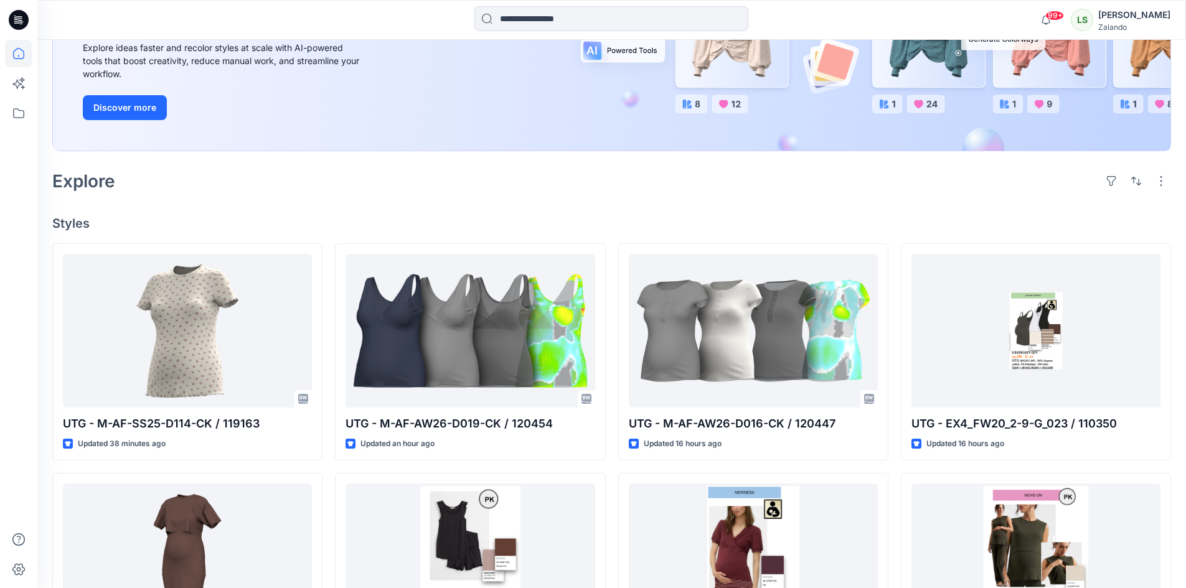
click at [1037, 184] on div "Explore" at bounding box center [611, 181] width 1118 height 30
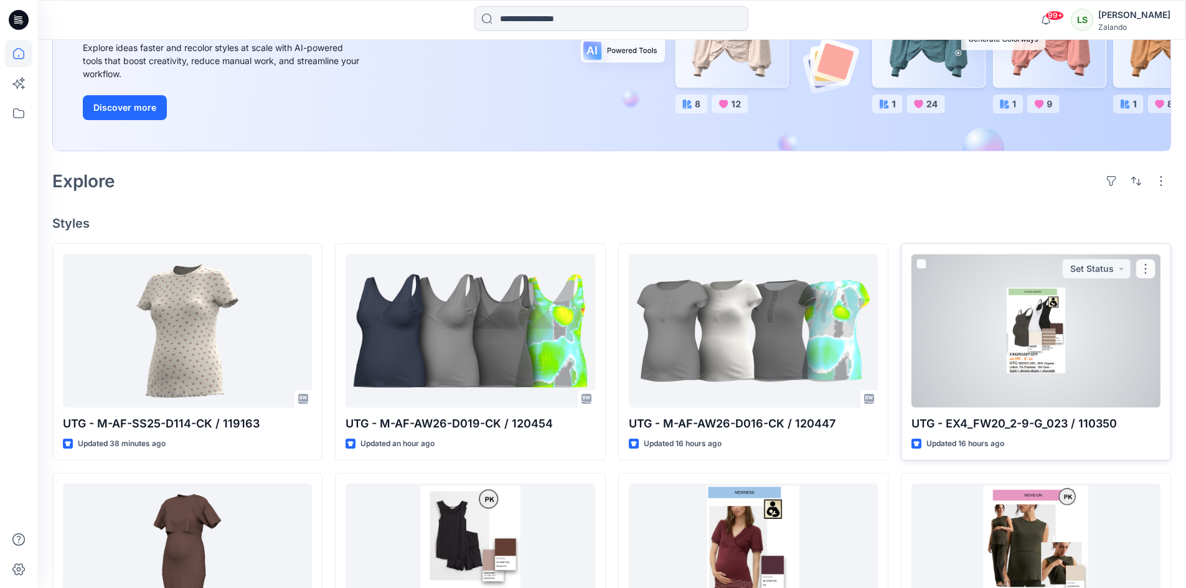
click at [1026, 335] on div at bounding box center [1035, 331] width 249 height 154
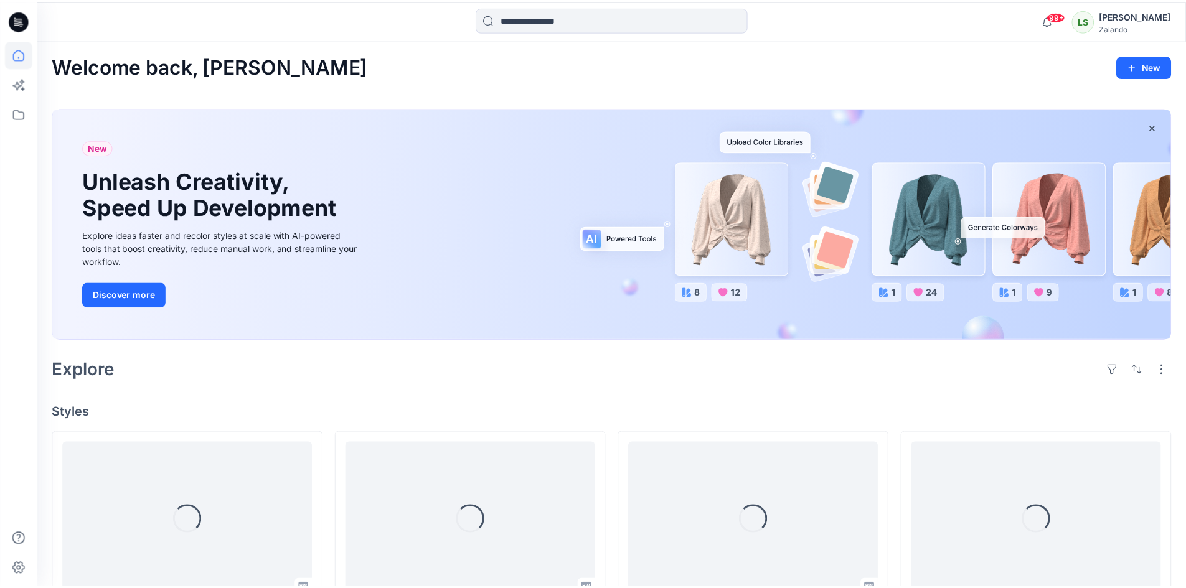
scroll to position [187, 0]
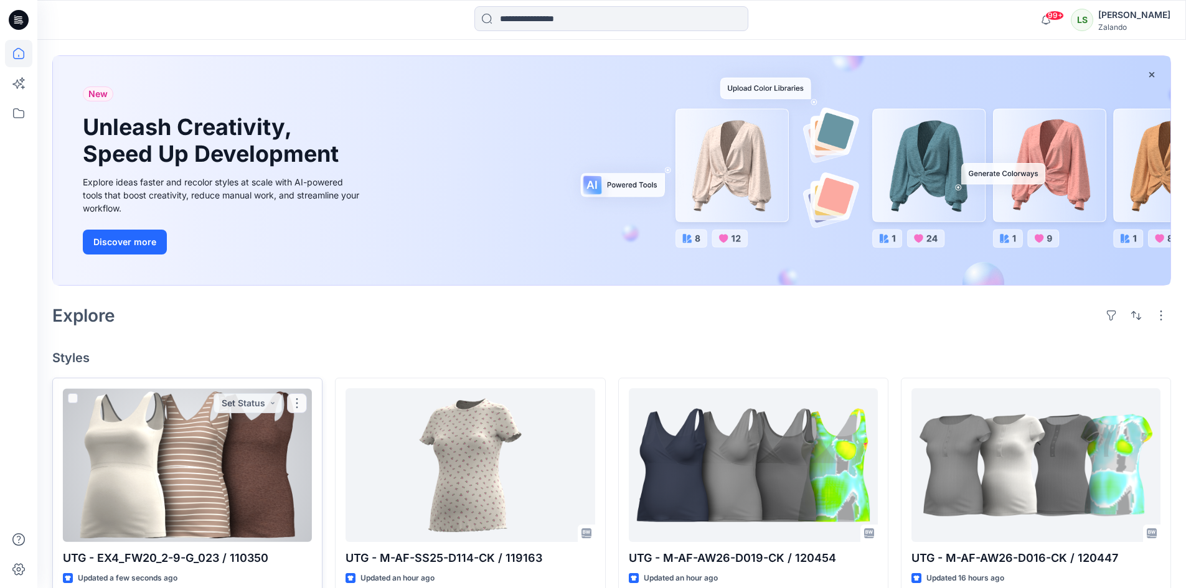
scroll to position [124, 0]
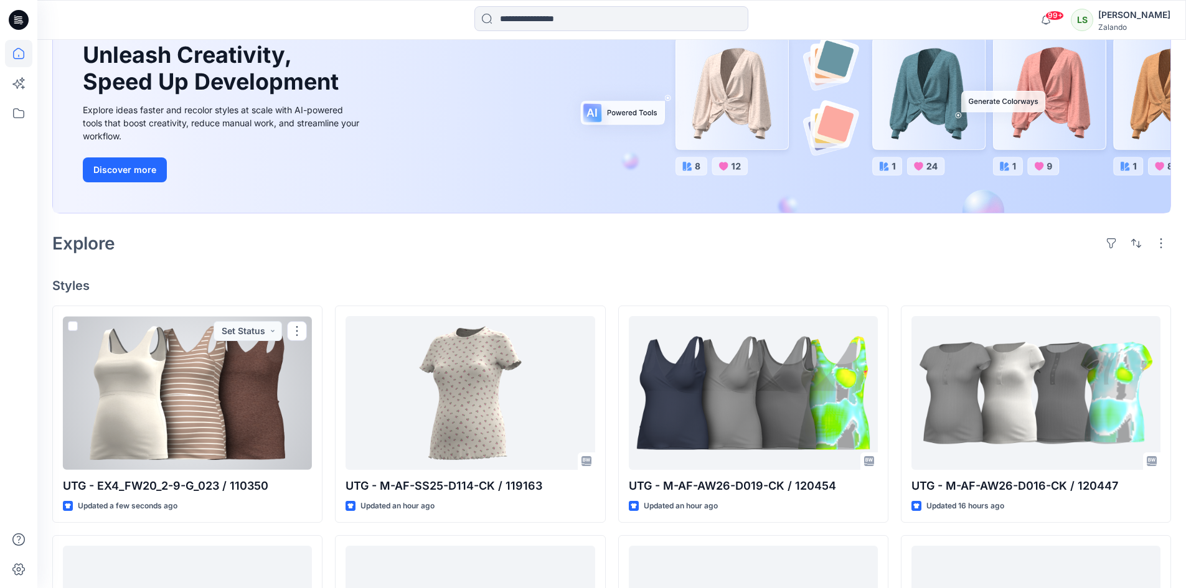
click at [163, 401] on div at bounding box center [187, 393] width 249 height 154
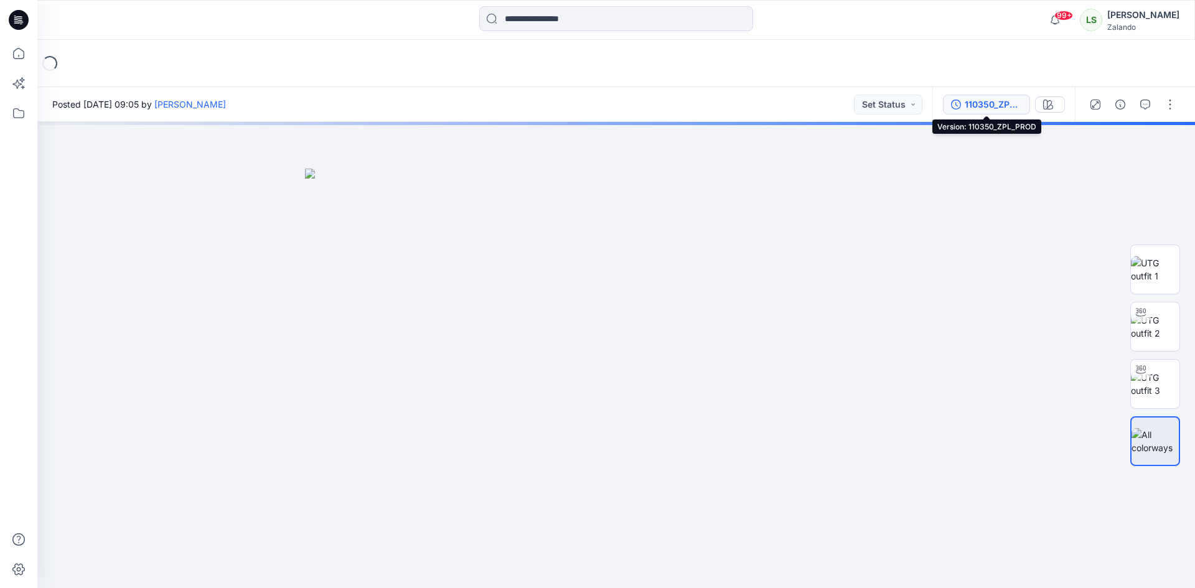
click at [1013, 103] on div "110350_ZPL_PROD" at bounding box center [993, 105] width 57 height 14
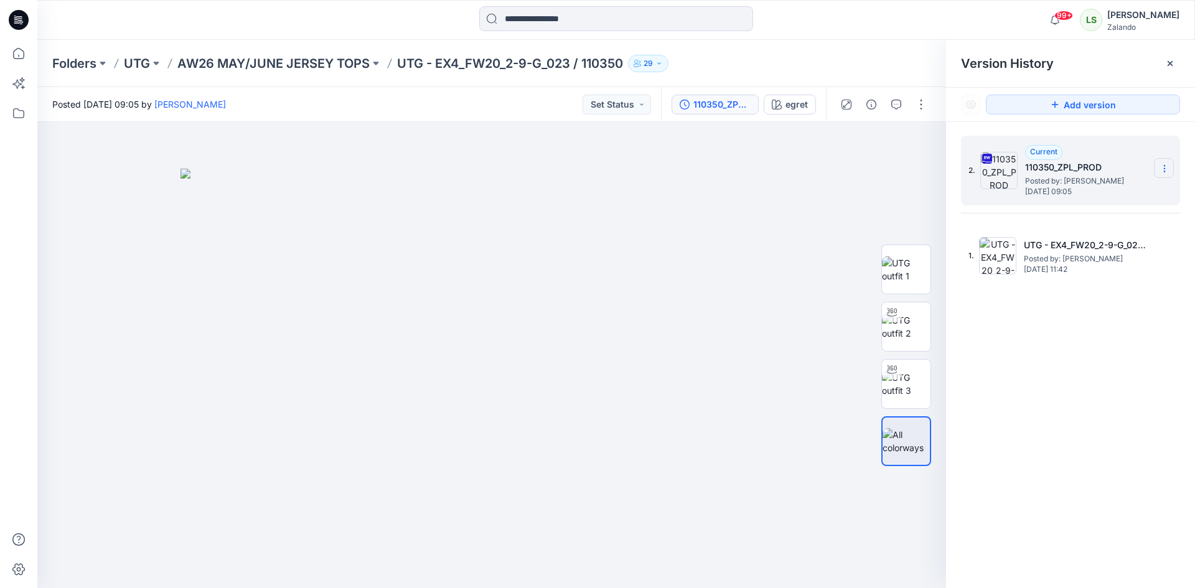
click at [1167, 171] on icon at bounding box center [1164, 169] width 10 height 10
click at [1097, 271] on span "Delete Version" at bounding box center [1078, 273] width 59 height 15
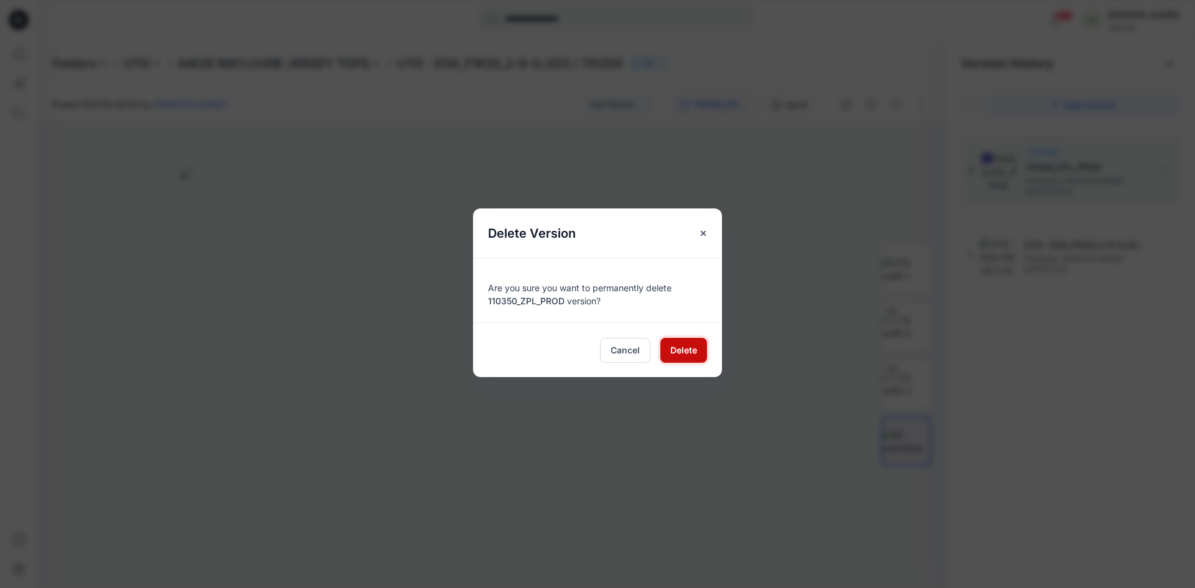
click at [687, 352] on span "Delete" at bounding box center [683, 350] width 27 height 13
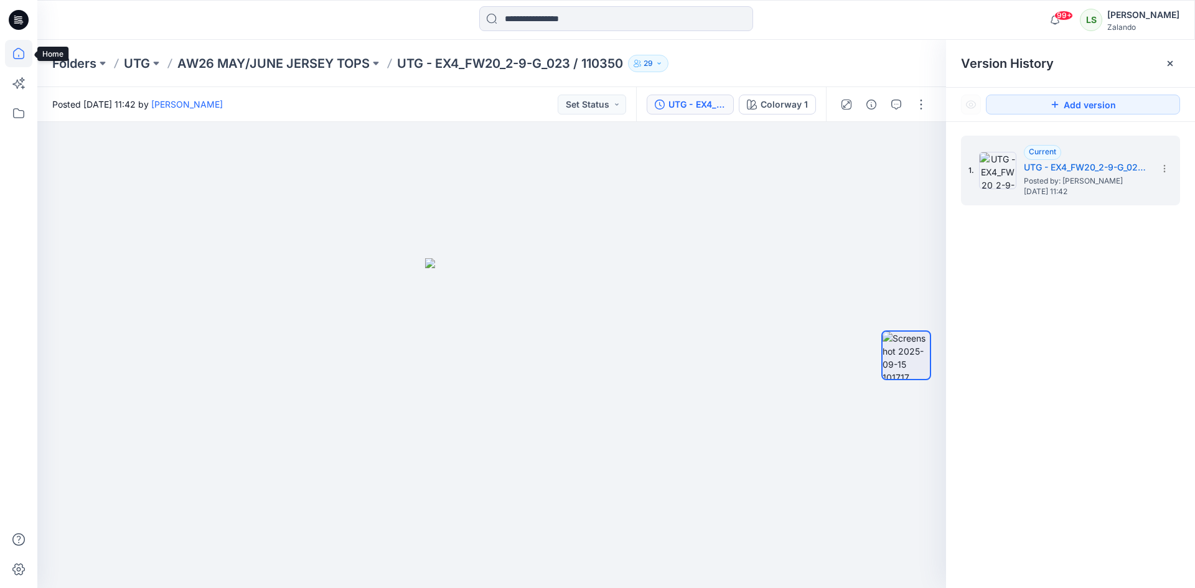
click at [12, 59] on icon at bounding box center [18, 53] width 27 height 27
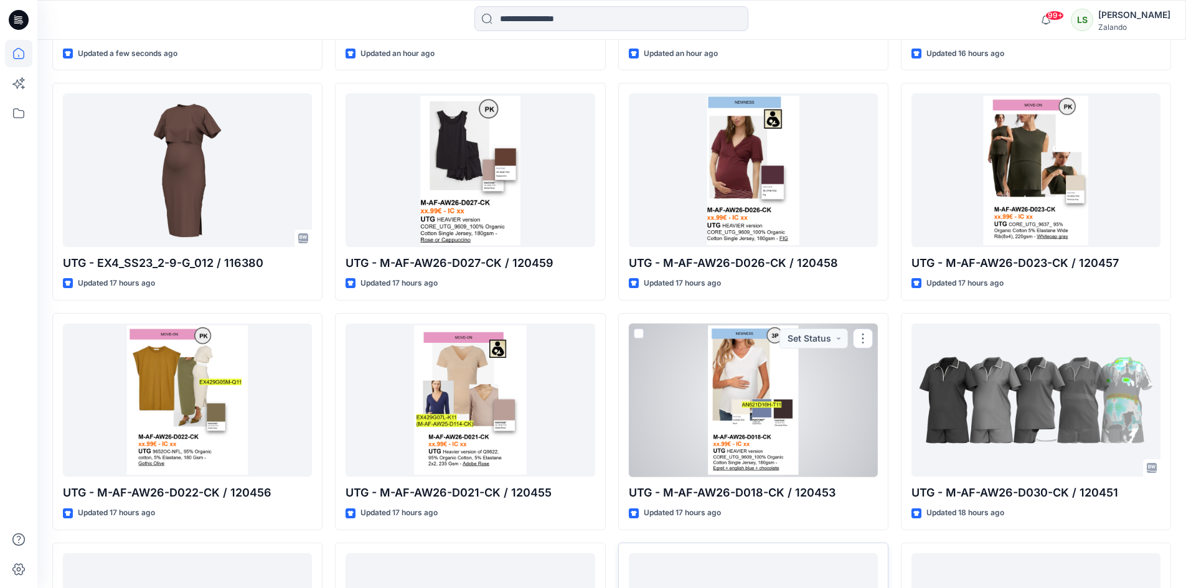
scroll to position [560, 0]
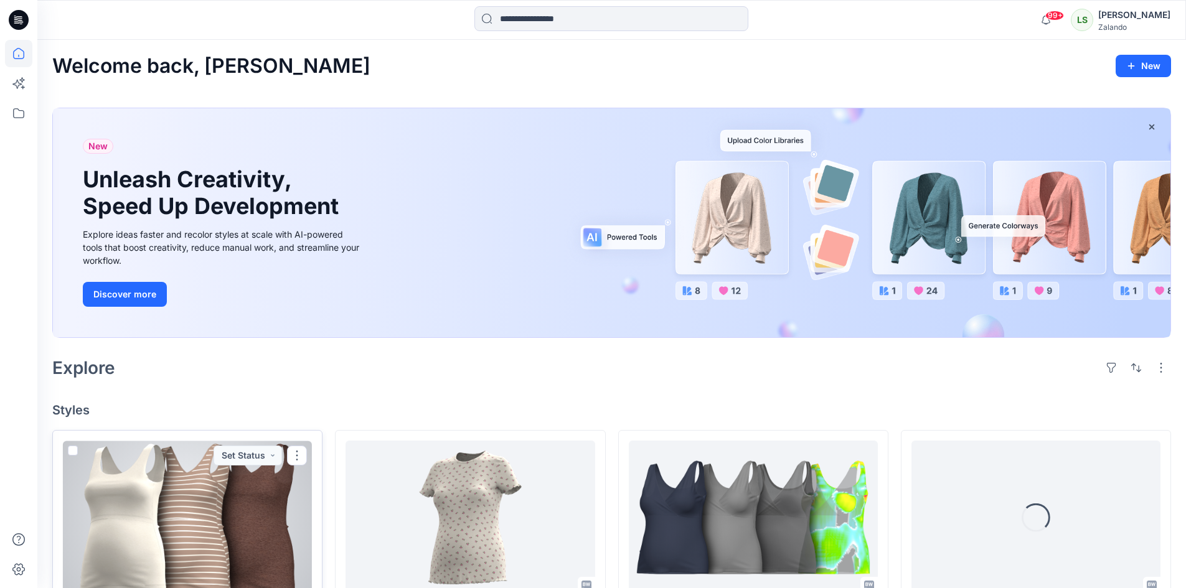
scroll to position [124, 0]
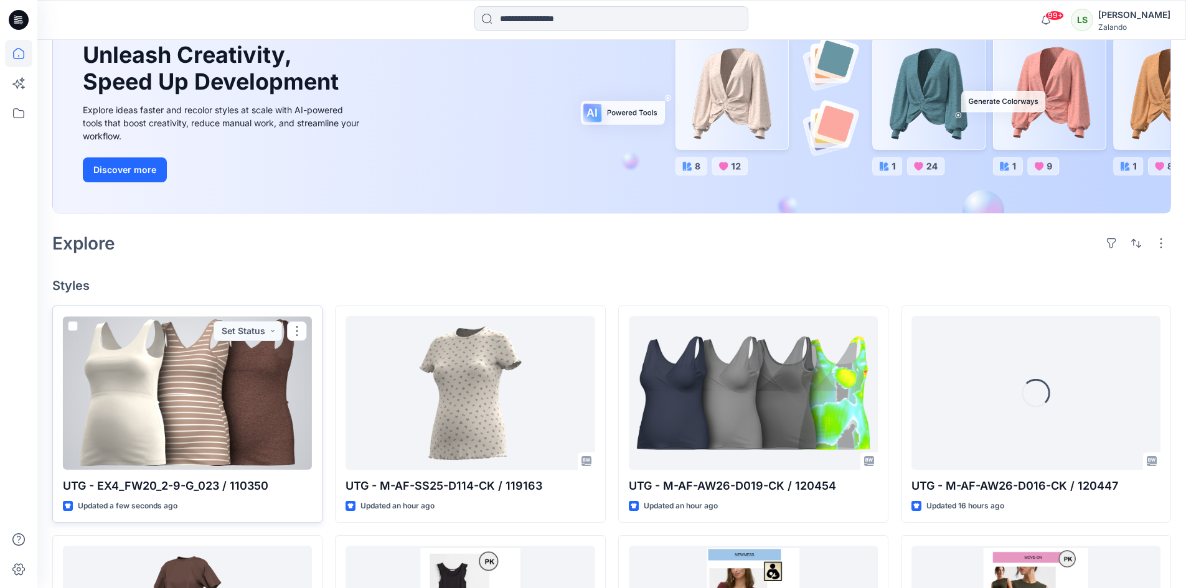
click at [170, 408] on div at bounding box center [187, 393] width 249 height 154
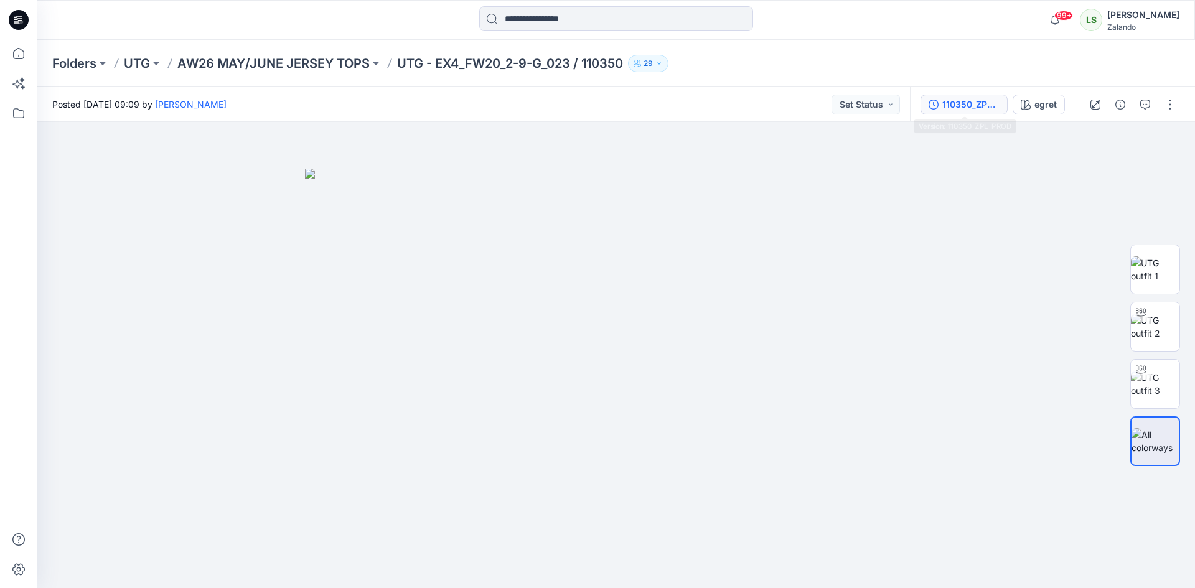
click at [959, 106] on div "110350_ZPL_PROD" at bounding box center [970, 105] width 57 height 14
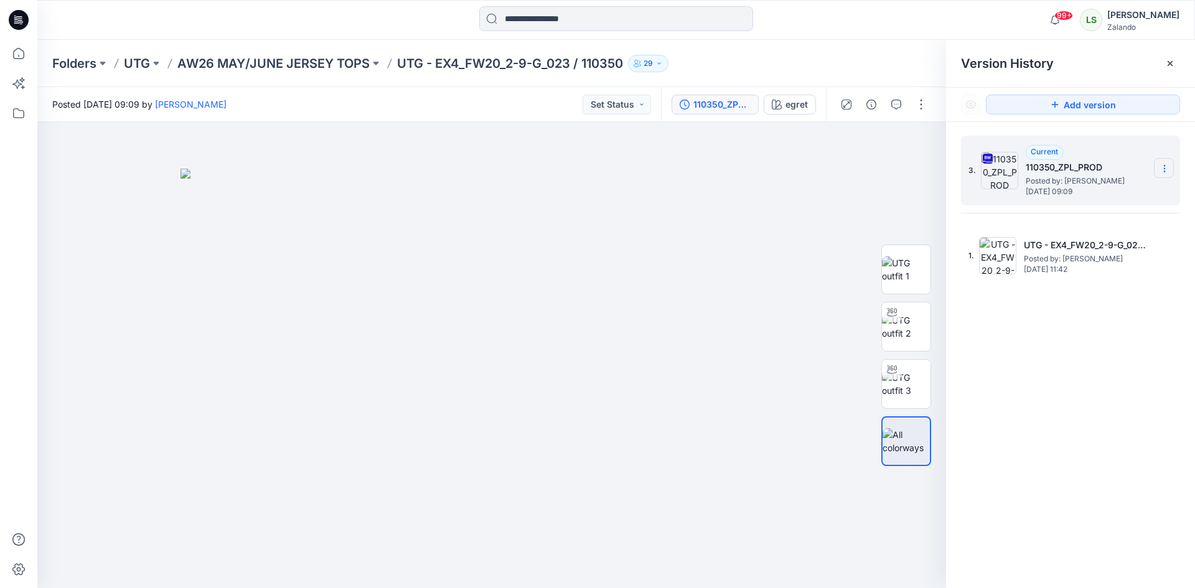
click at [1161, 164] on icon at bounding box center [1164, 169] width 10 height 10
click at [1102, 269] on span "Delete Version" at bounding box center [1078, 273] width 59 height 15
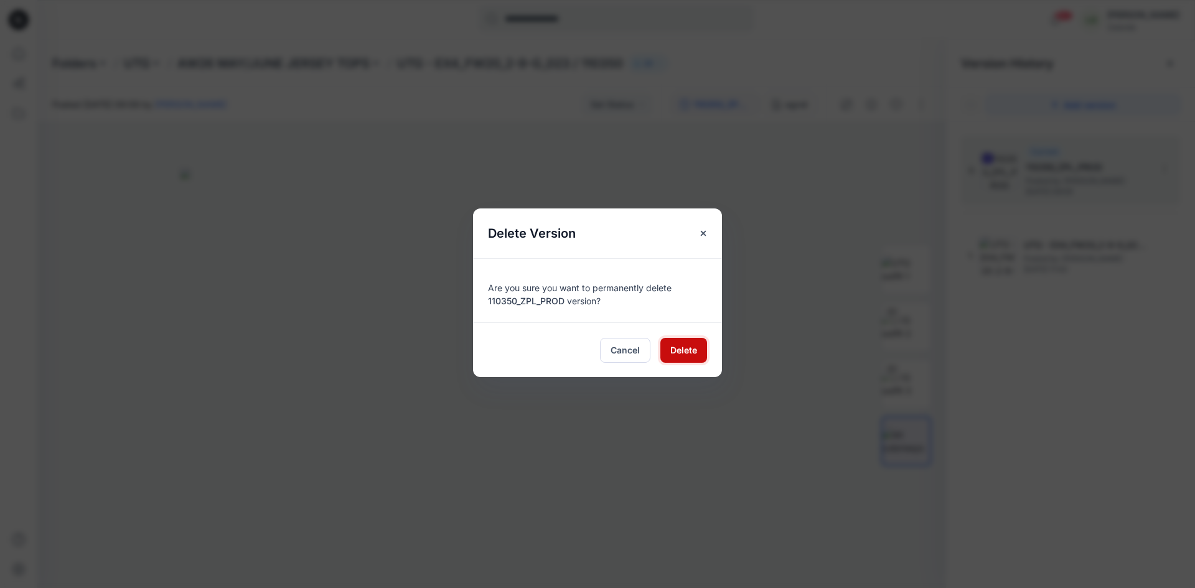
click at [684, 345] on span "Delete" at bounding box center [683, 350] width 27 height 13
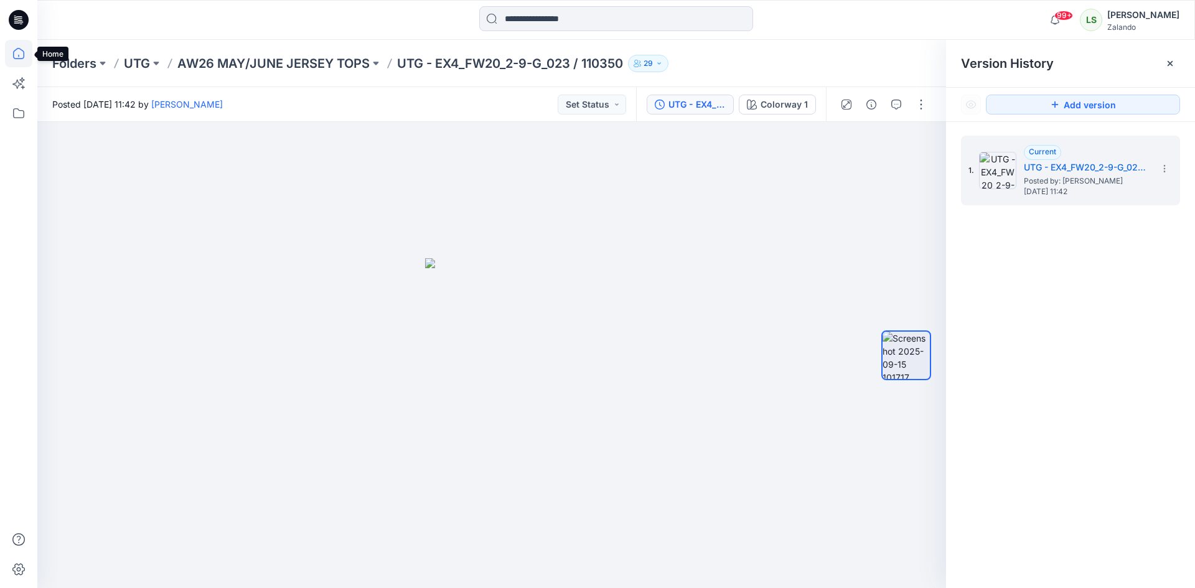
click at [23, 57] on icon at bounding box center [18, 53] width 27 height 27
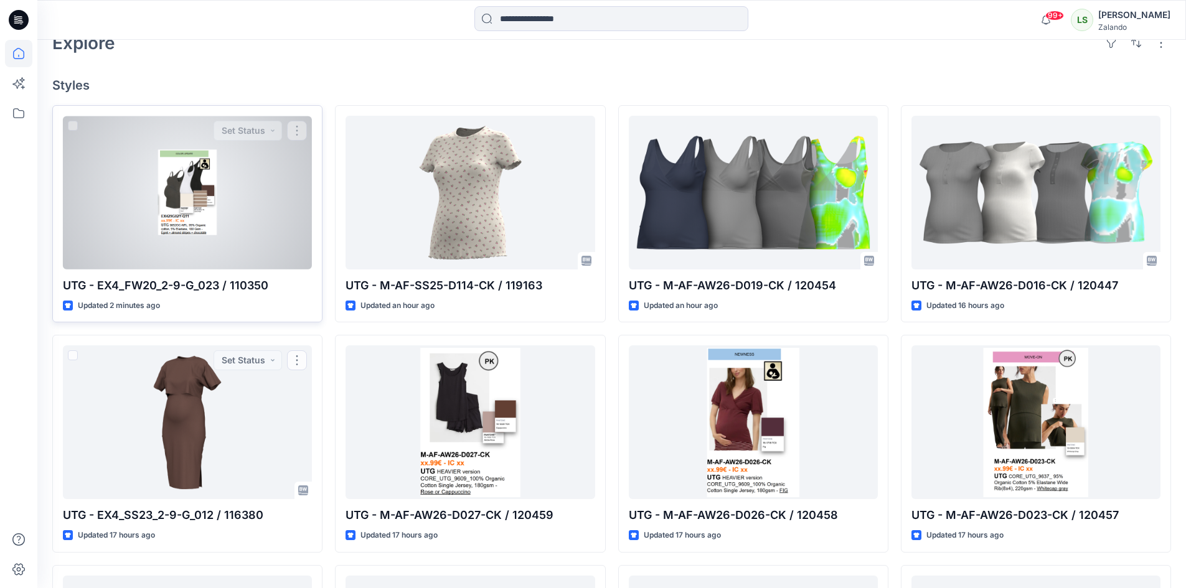
scroll to position [311, 0]
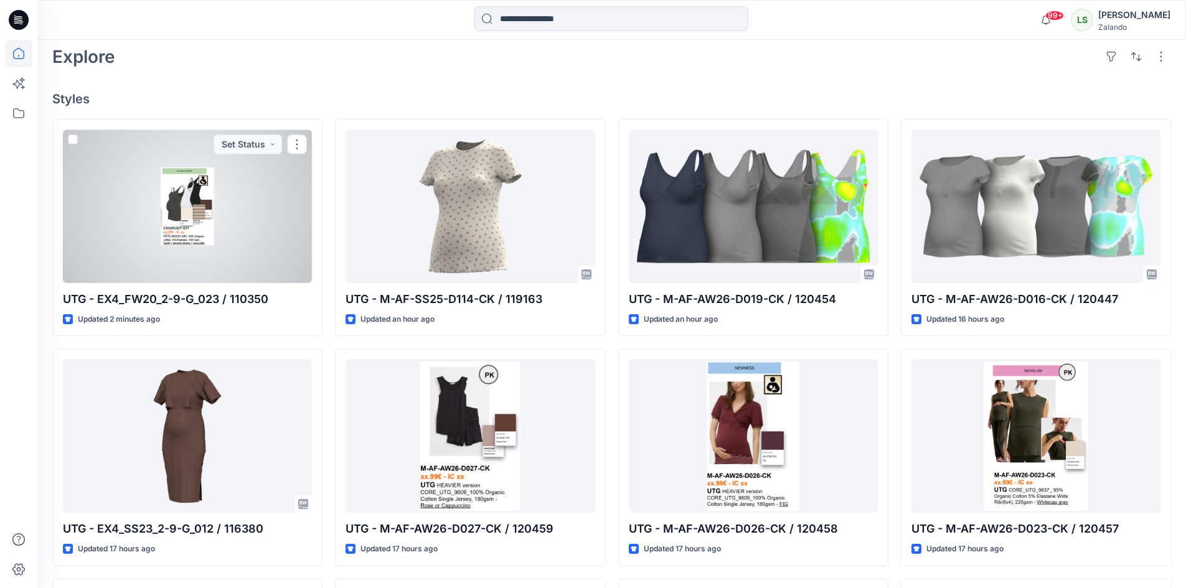
click at [237, 245] on div at bounding box center [187, 206] width 249 height 154
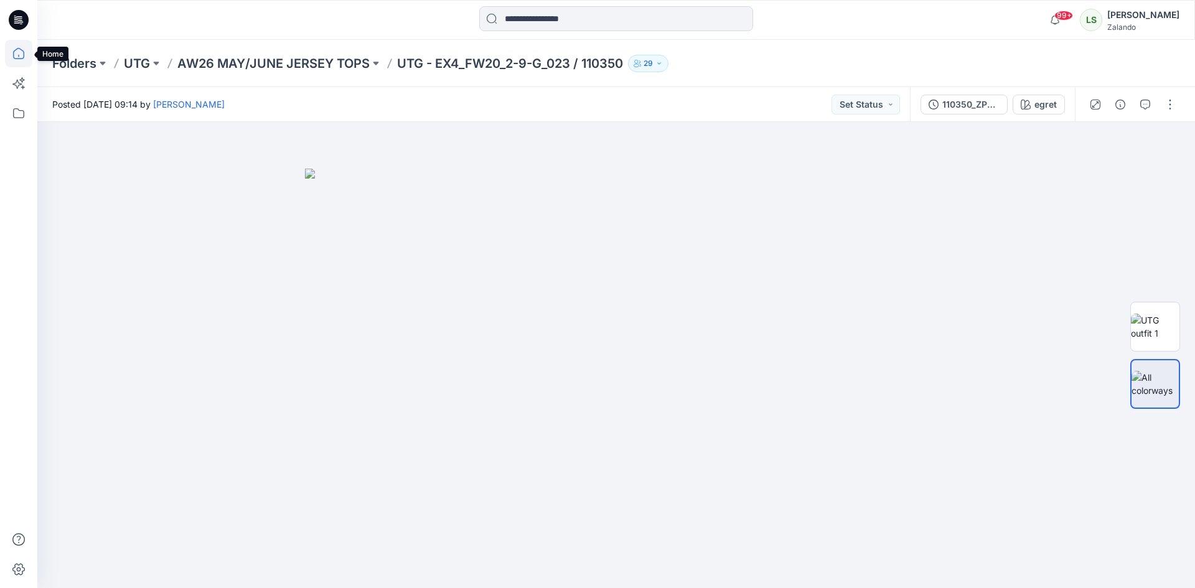
click at [15, 53] on icon at bounding box center [18, 53] width 27 height 27
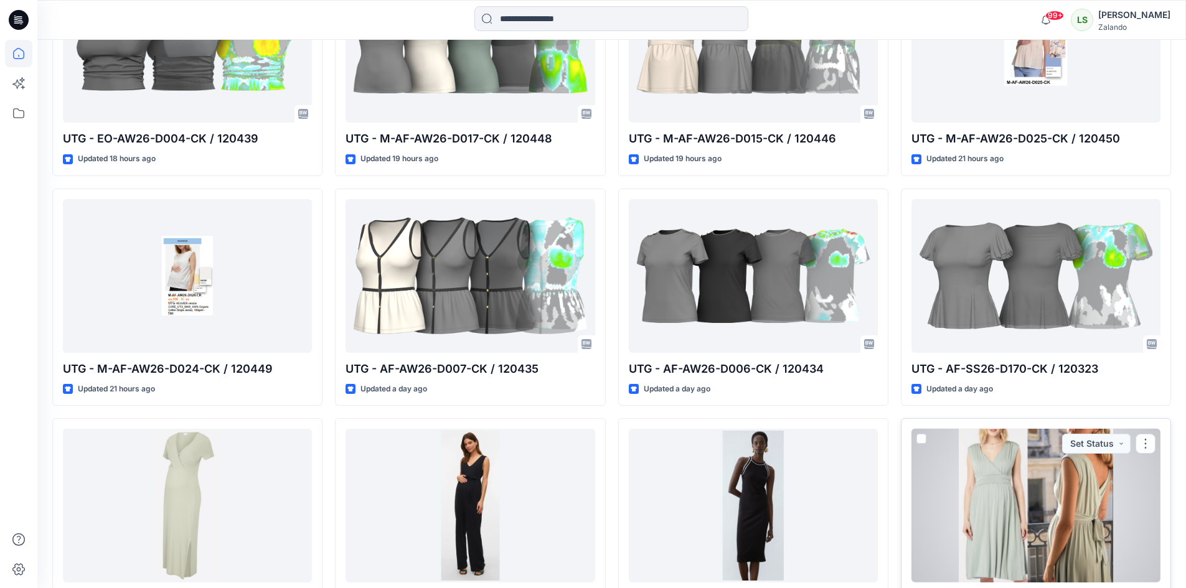
scroll to position [1139, 0]
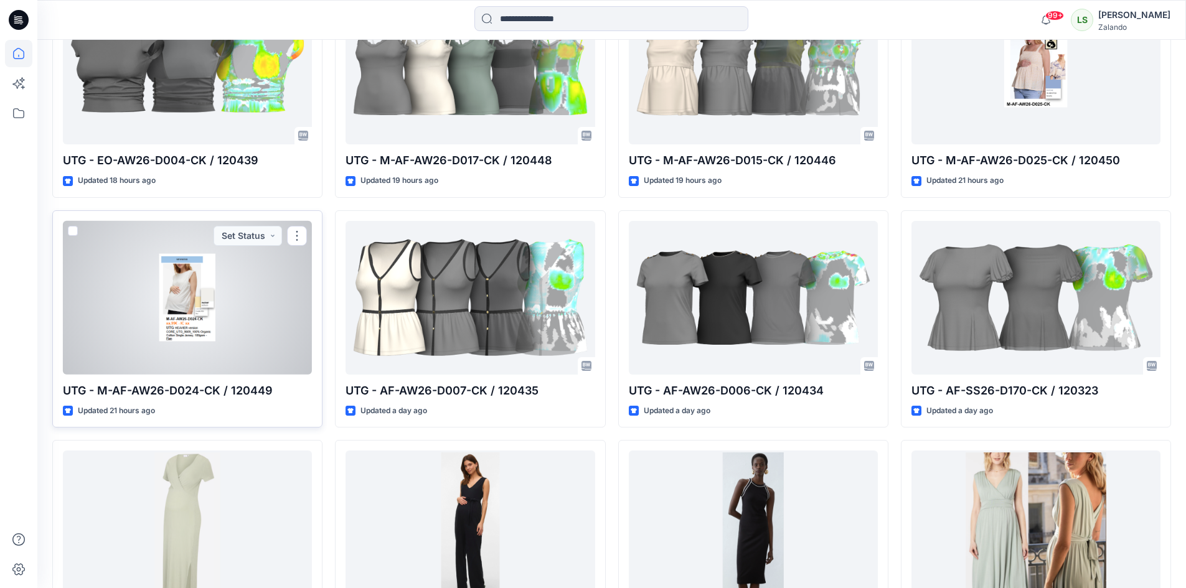
click at [232, 310] on div at bounding box center [187, 298] width 249 height 154
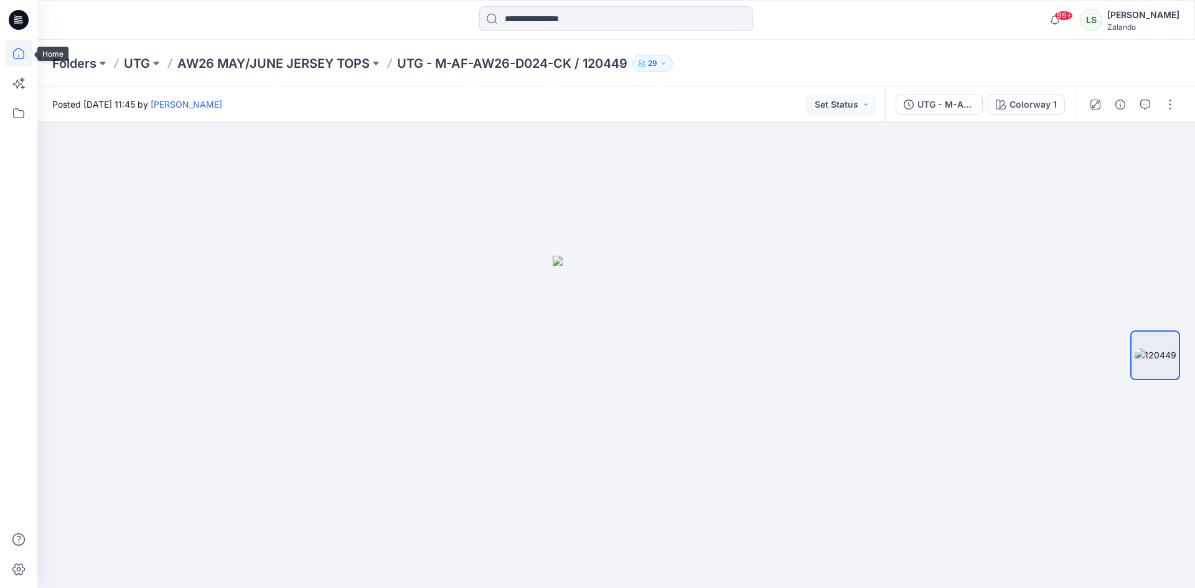
click at [24, 63] on icon at bounding box center [18, 53] width 27 height 27
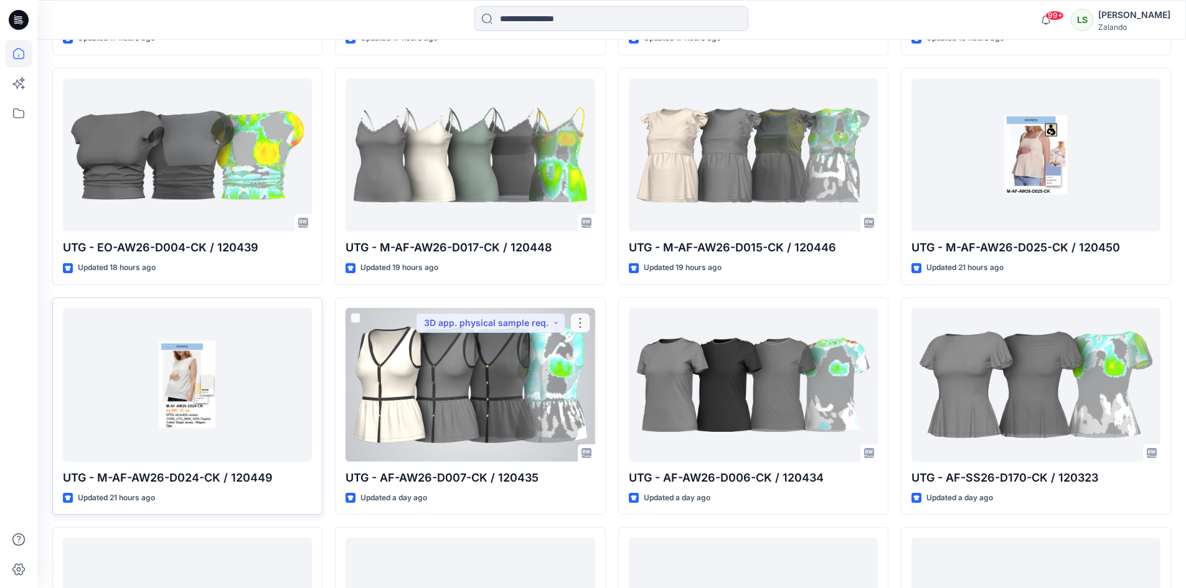
scroll to position [1058, 0]
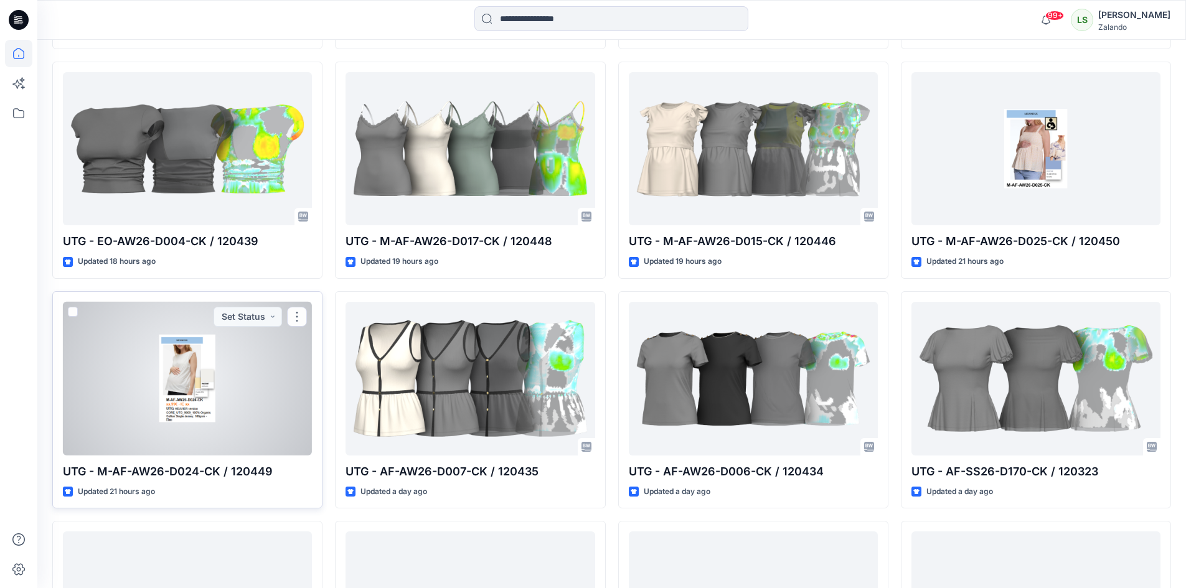
click at [207, 373] on div at bounding box center [187, 379] width 249 height 154
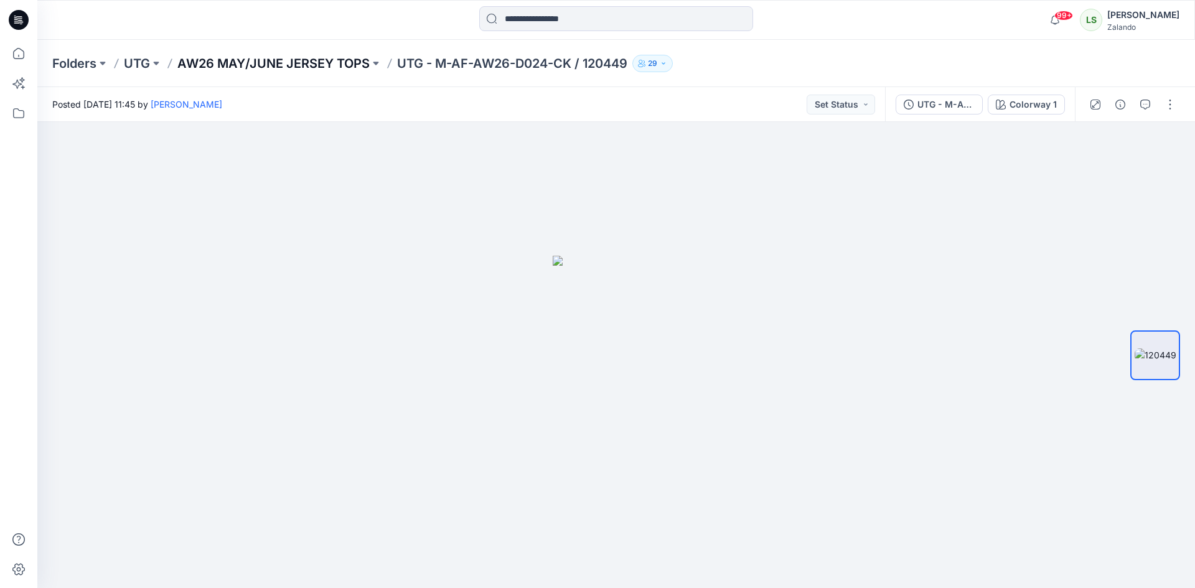
click at [251, 64] on p "AW26 MAY/JUNE JERSEY TOPS" at bounding box center [273, 63] width 192 height 17
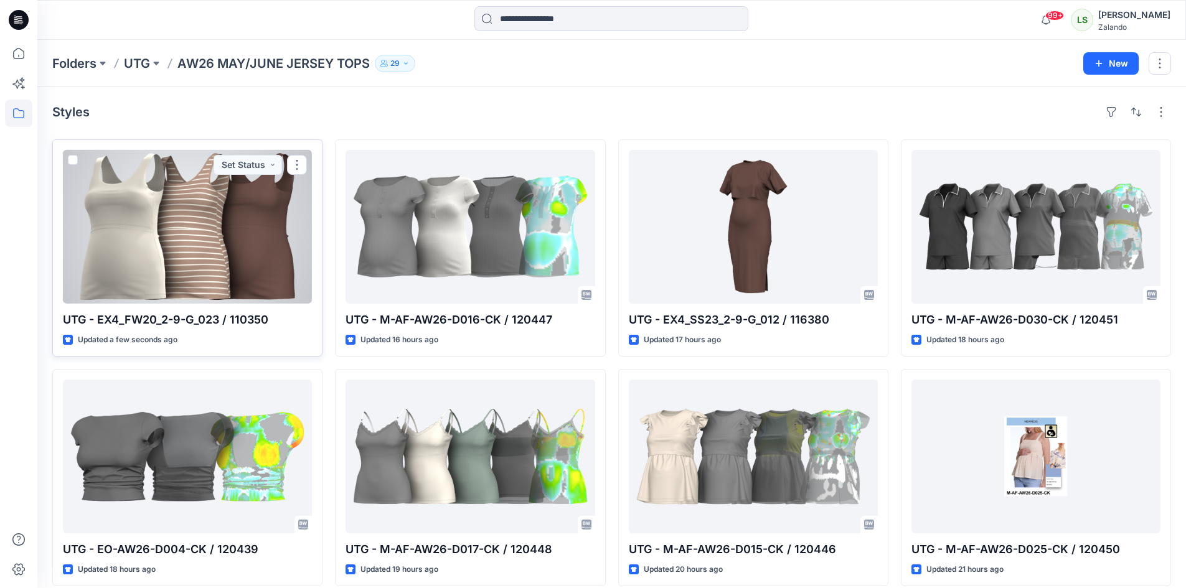
click at [190, 233] on div at bounding box center [187, 227] width 249 height 154
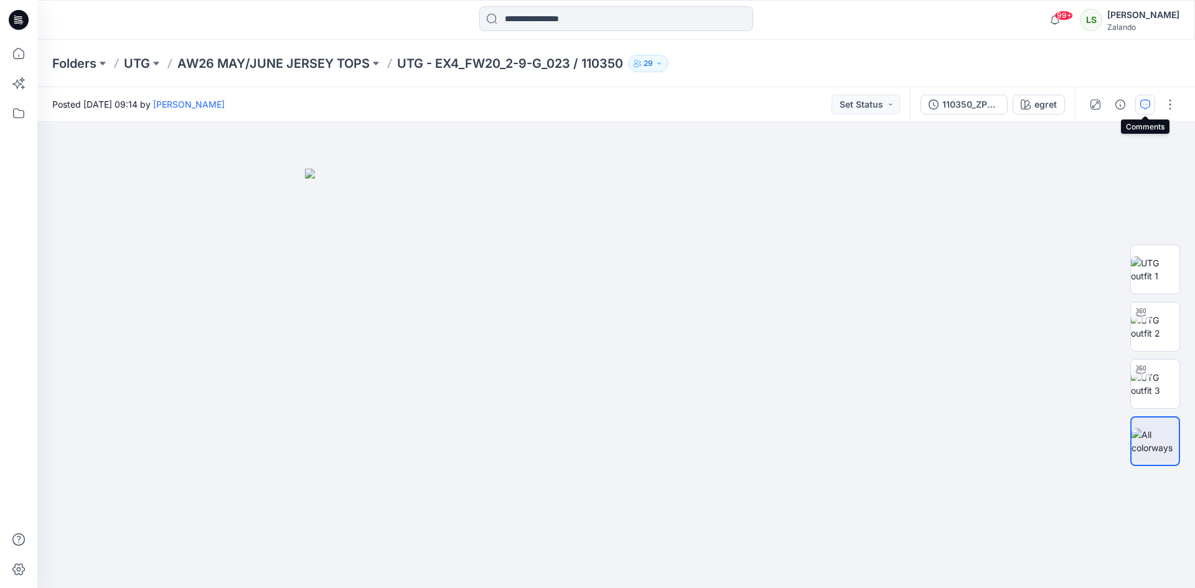
click at [1150, 100] on button "button" at bounding box center [1145, 105] width 20 height 20
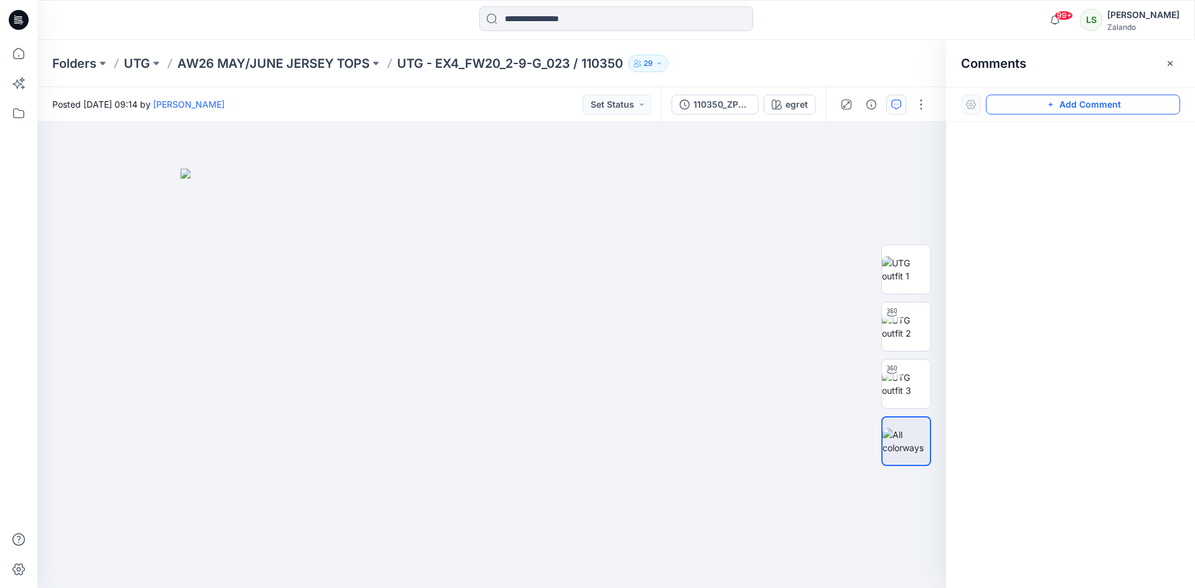
click at [1037, 97] on button "Add Comment" at bounding box center [1083, 105] width 194 height 20
click at [718, 159] on div "1" at bounding box center [491, 355] width 909 height 466
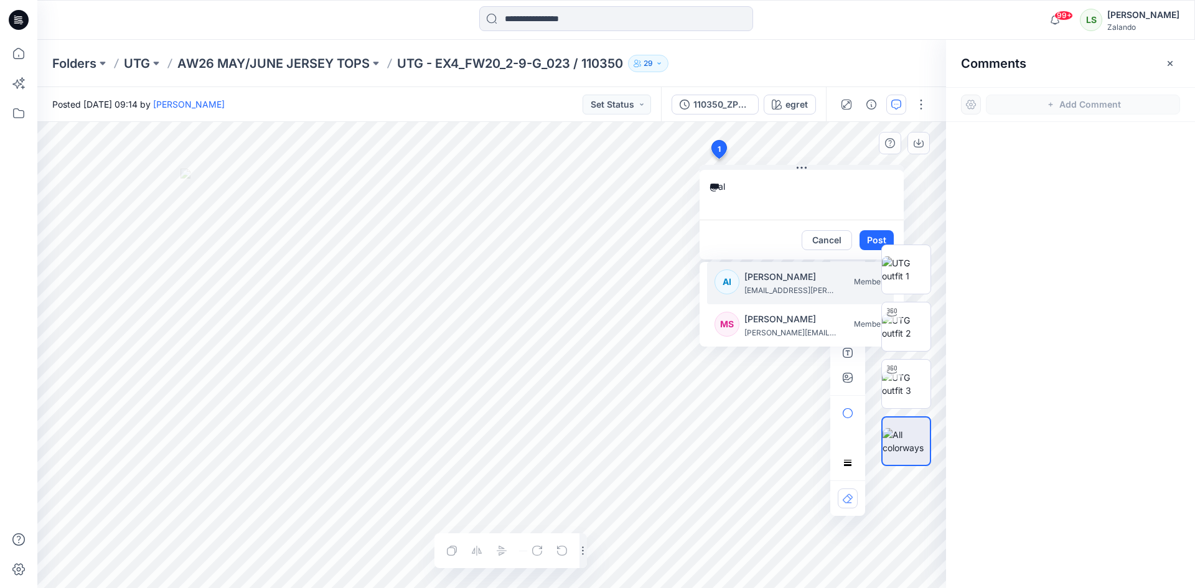
click at [764, 273] on p "Alexandre Ivan Almeida Fonseca" at bounding box center [790, 276] width 93 height 15
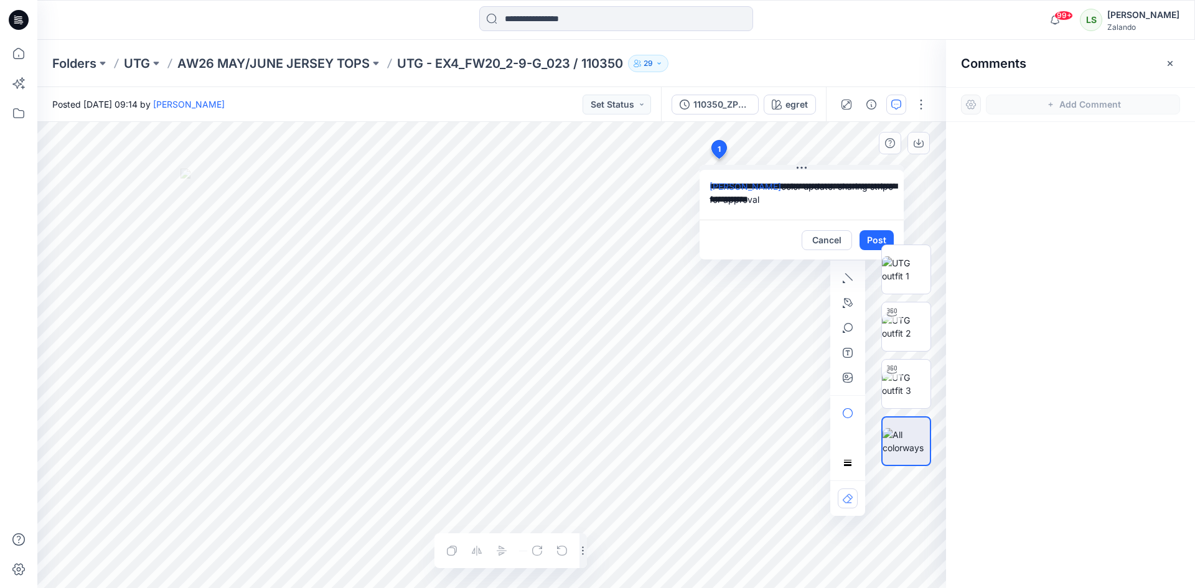
click at [749, 202] on textarea "**********" at bounding box center [802, 195] width 204 height 50
click at [854, 203] on textarea "**********" at bounding box center [802, 195] width 204 height 50
type textarea "**********"
click at [874, 240] on div at bounding box center [906, 355] width 80 height 311
click at [864, 242] on button "Post" at bounding box center [876, 240] width 34 height 20
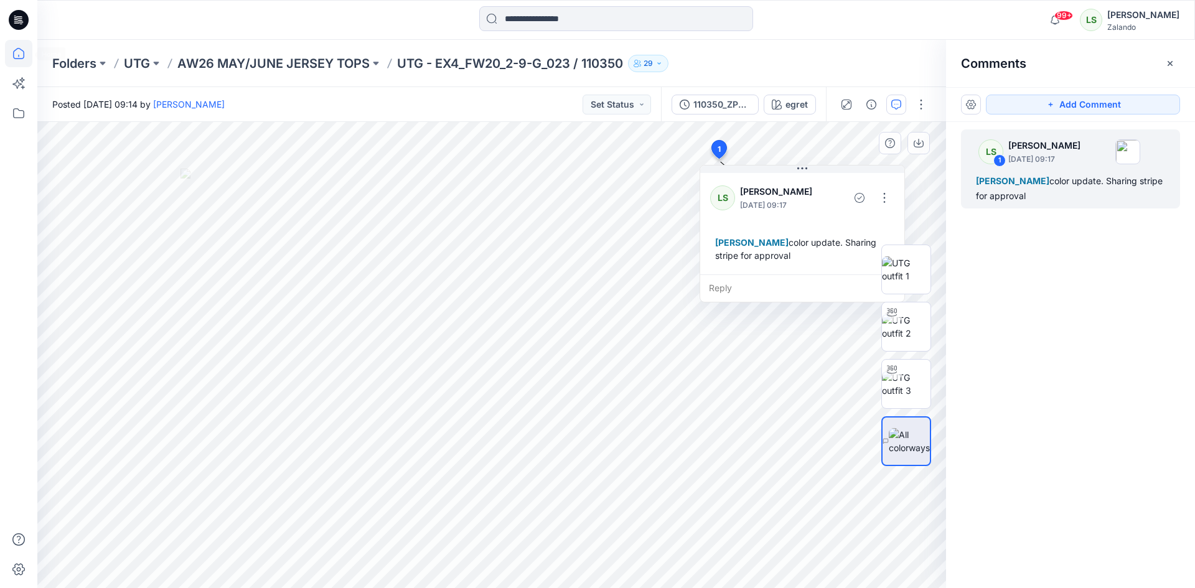
click at [28, 52] on icon at bounding box center [18, 53] width 27 height 27
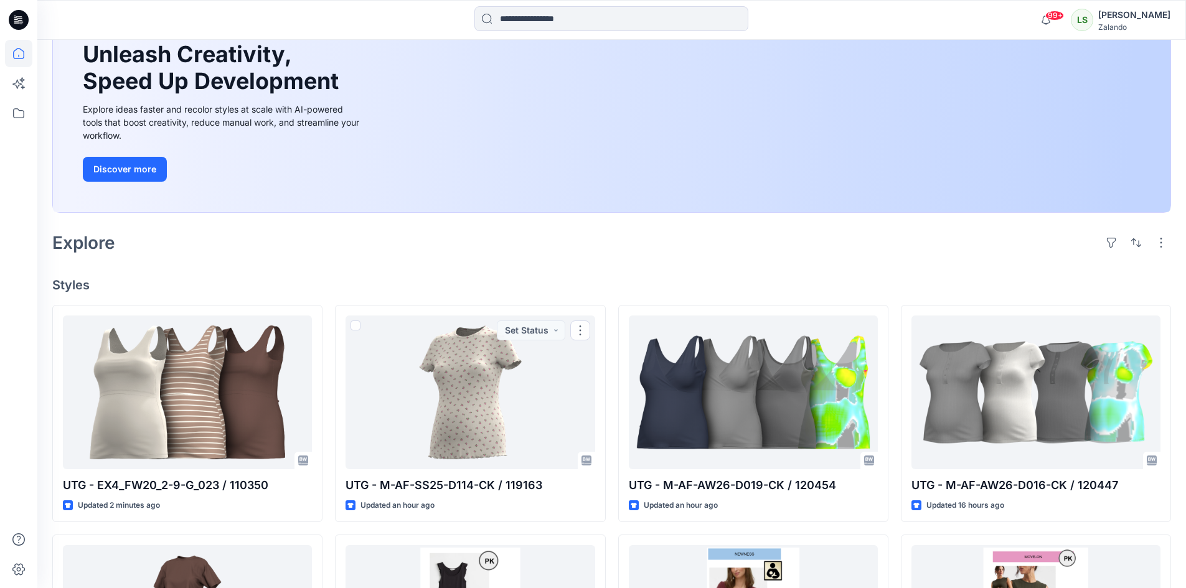
scroll to position [124, 0]
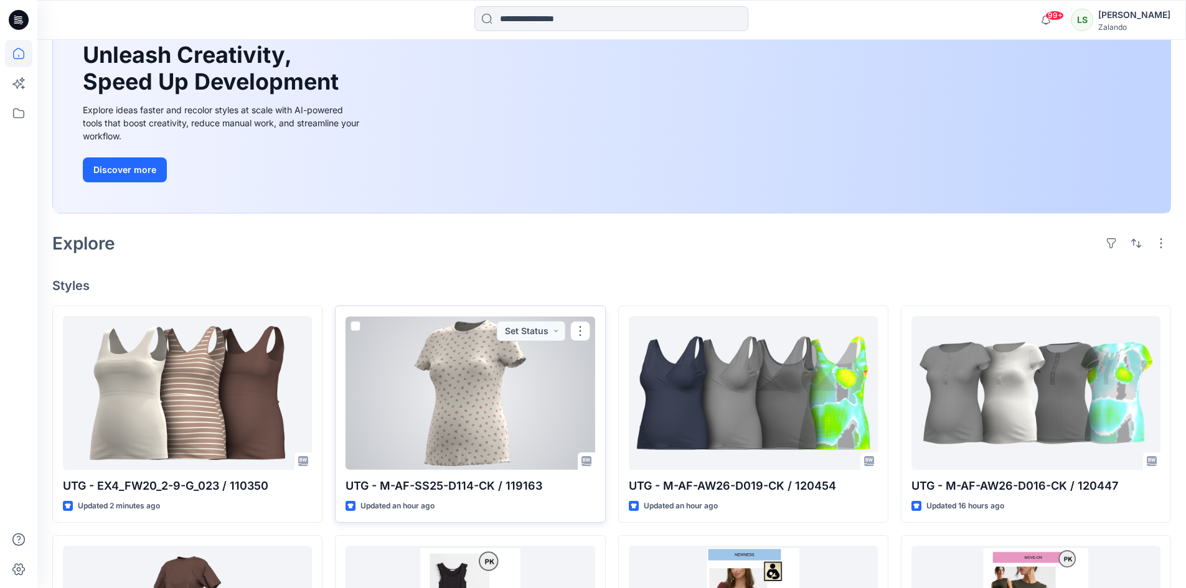
drag, startPoint x: 480, startPoint y: 449, endPoint x: 490, endPoint y: 444, distance: 10.9
click at [480, 449] on div at bounding box center [469, 393] width 249 height 154
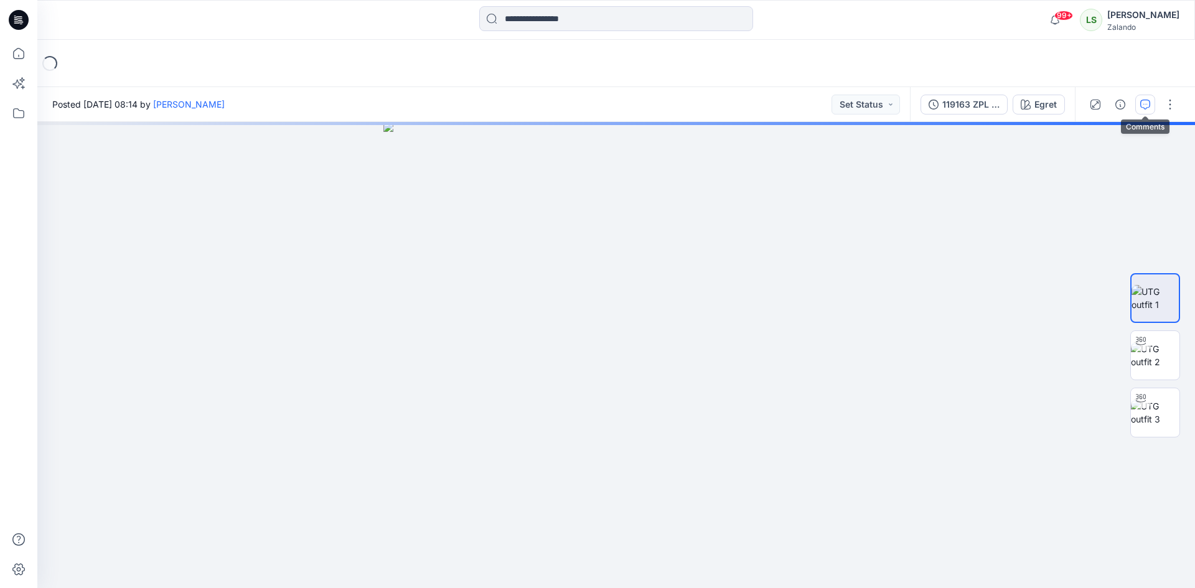
click at [1148, 106] on icon "button" at bounding box center [1145, 105] width 10 height 10
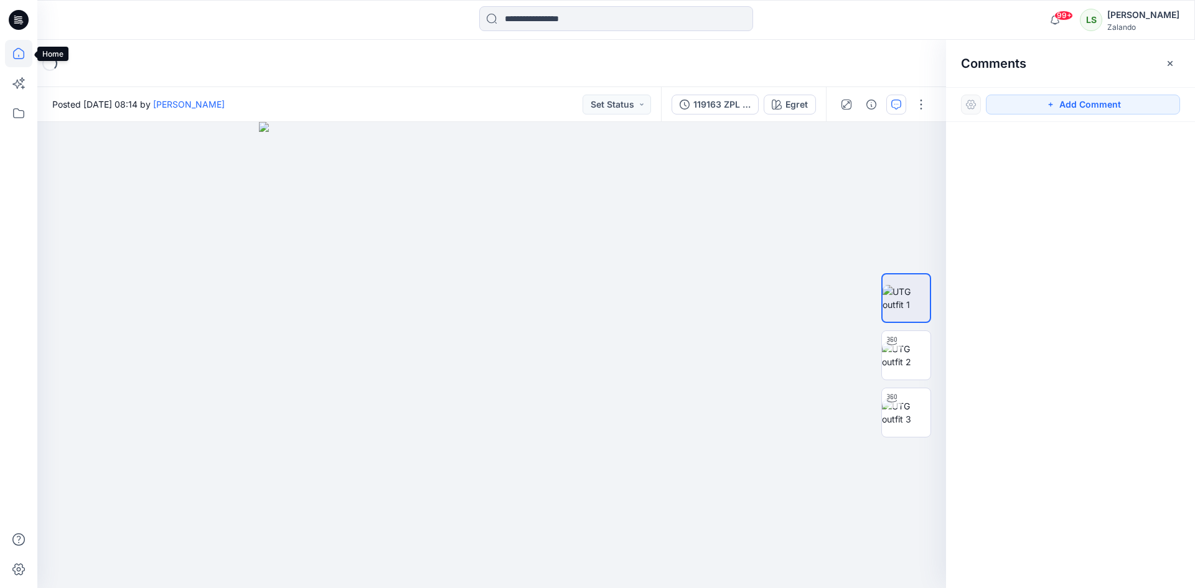
click at [19, 57] on icon at bounding box center [18, 56] width 1 height 2
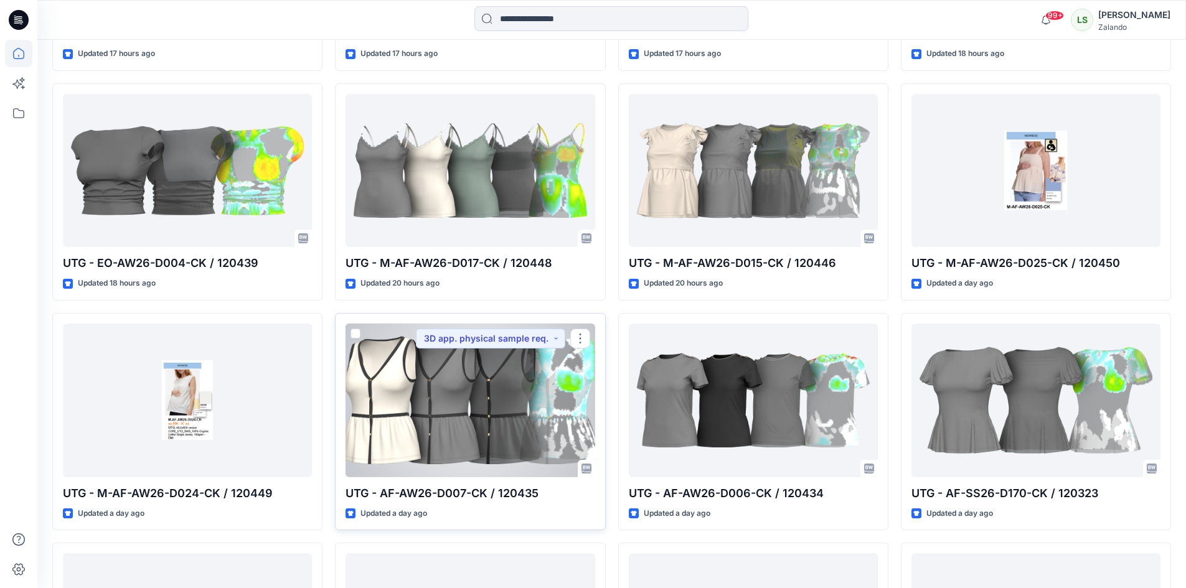
scroll to position [1058, 0]
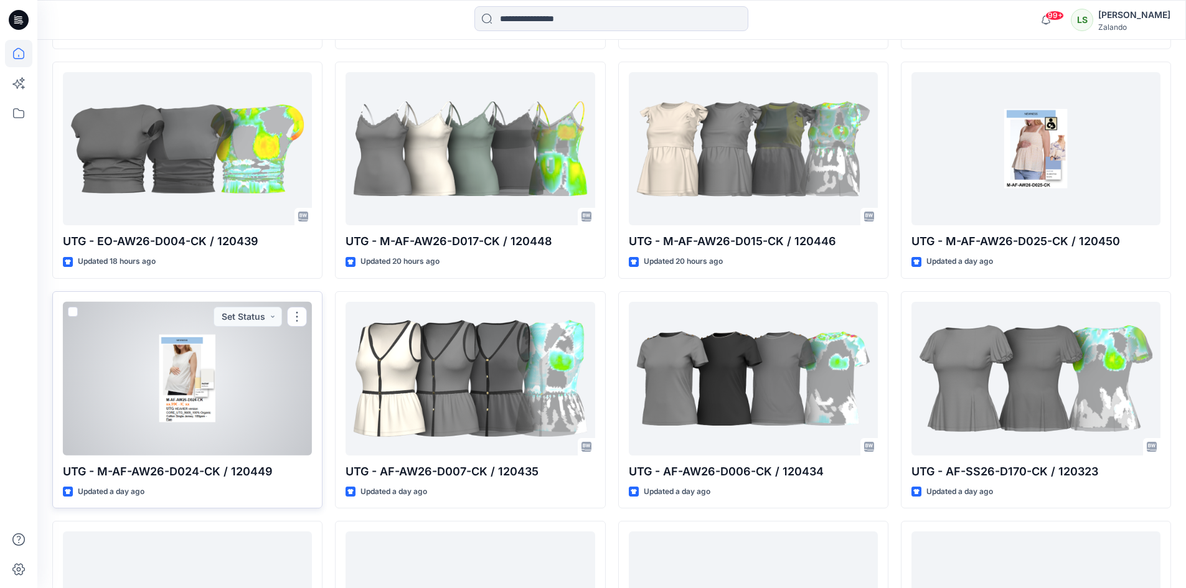
click at [167, 380] on div at bounding box center [187, 379] width 249 height 154
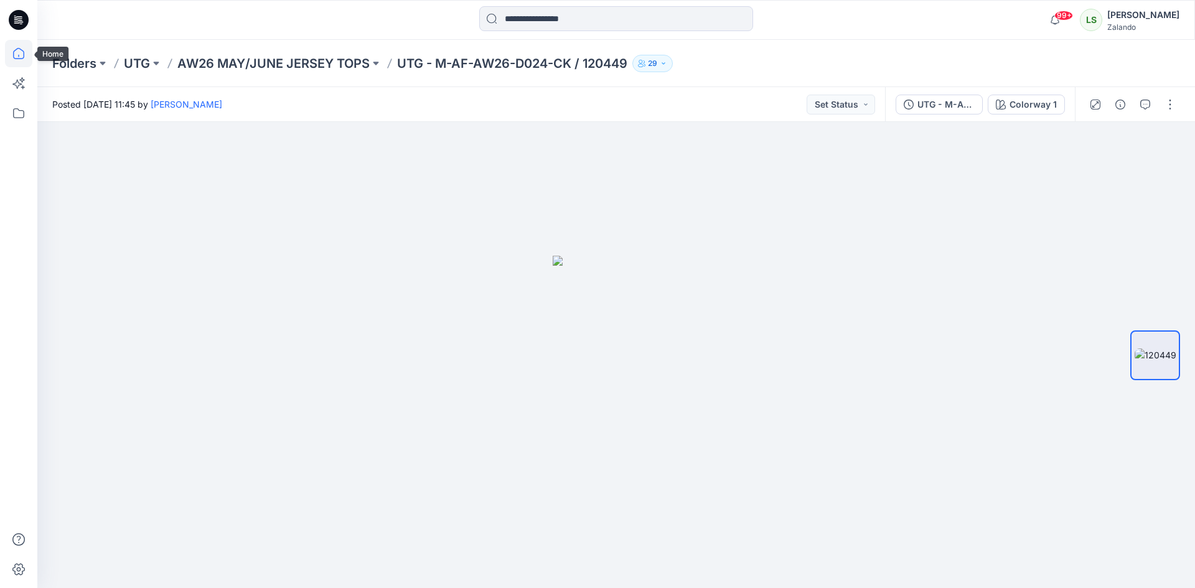
click at [19, 50] on icon at bounding box center [18, 53] width 27 height 27
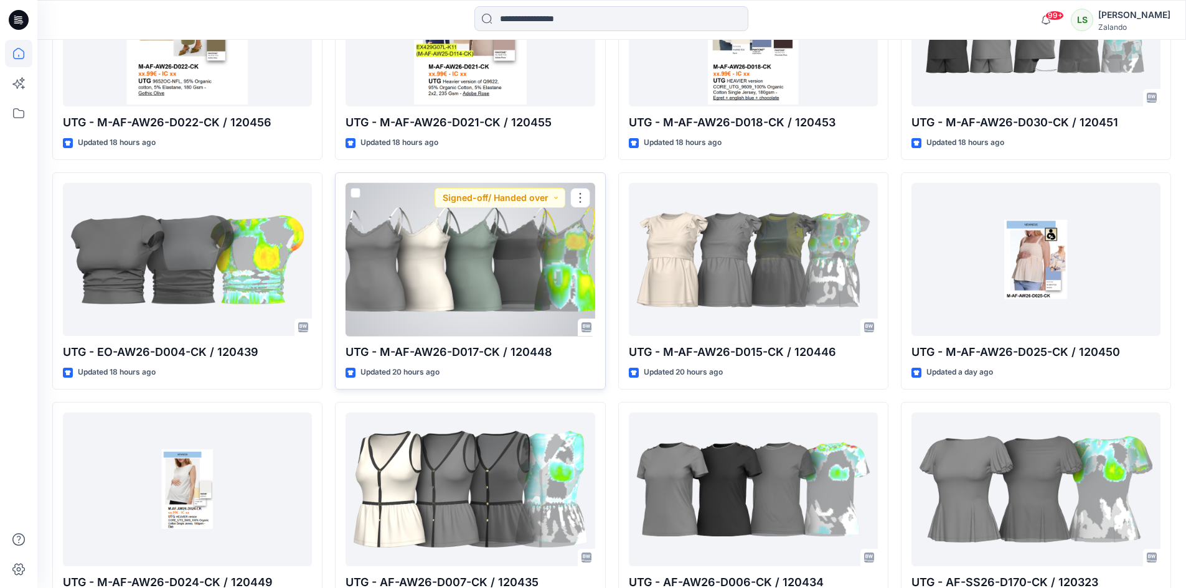
scroll to position [1014, 0]
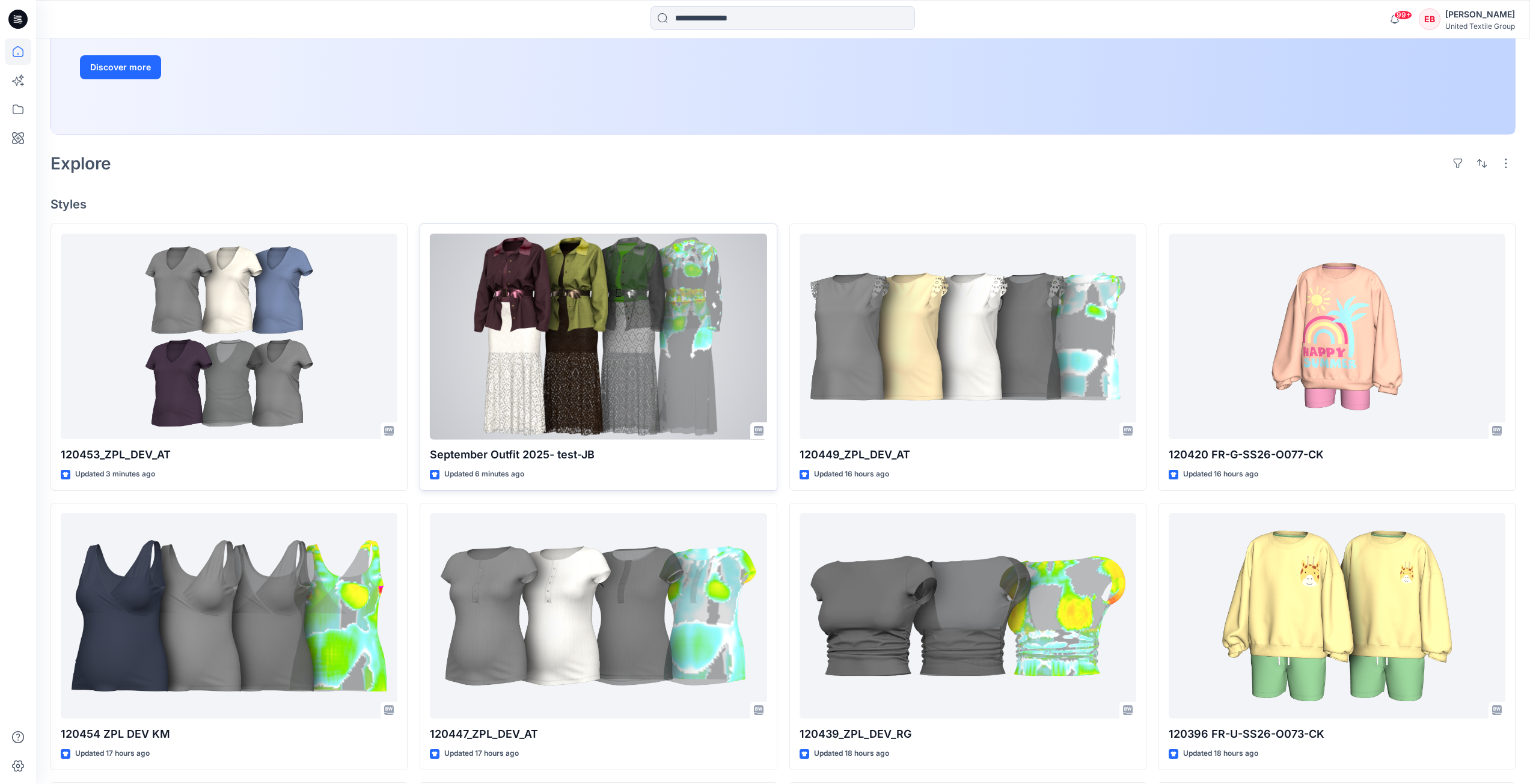
scroll to position [240, 0]
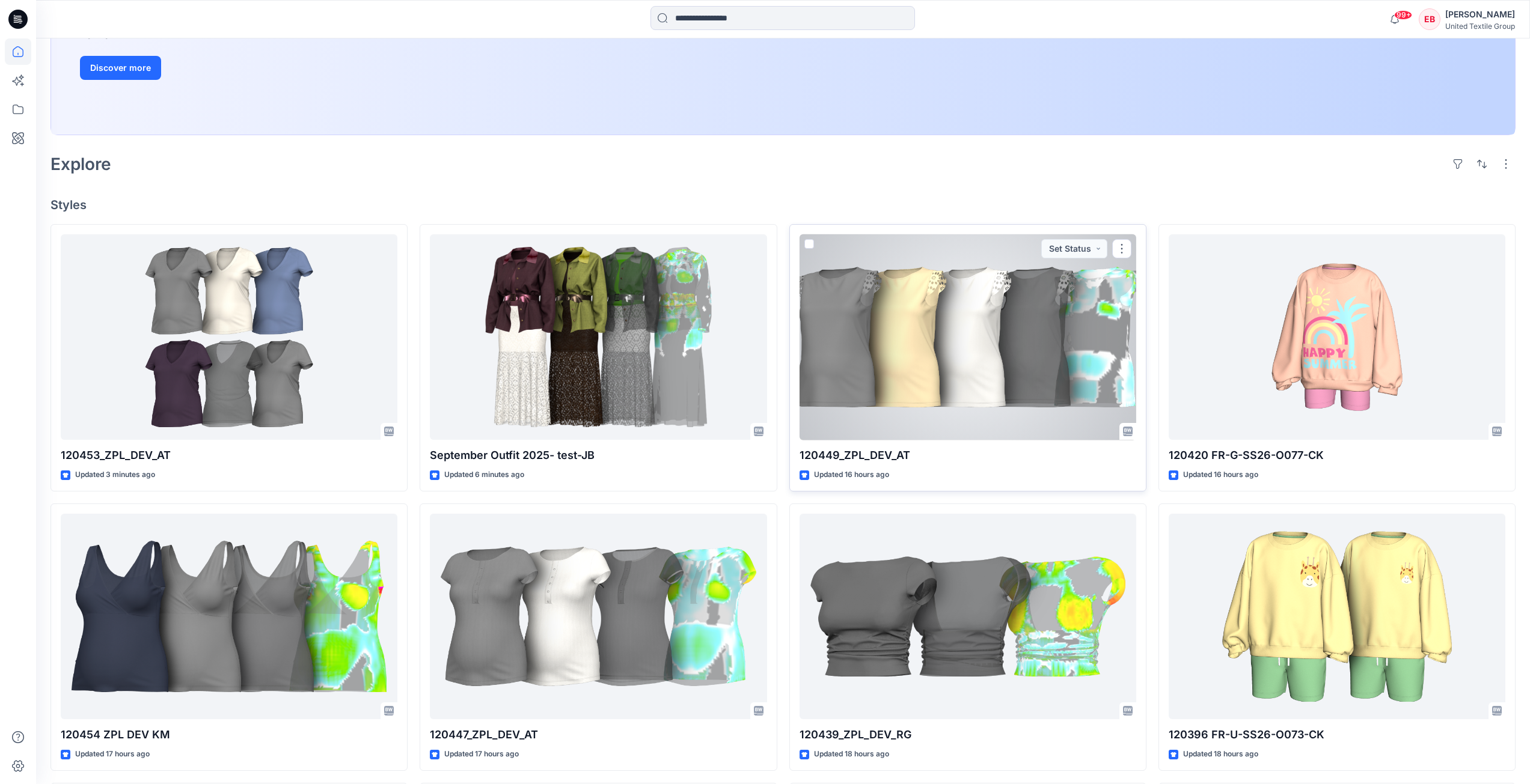
click at [959, 357] on div at bounding box center [968, 337] width 337 height 206
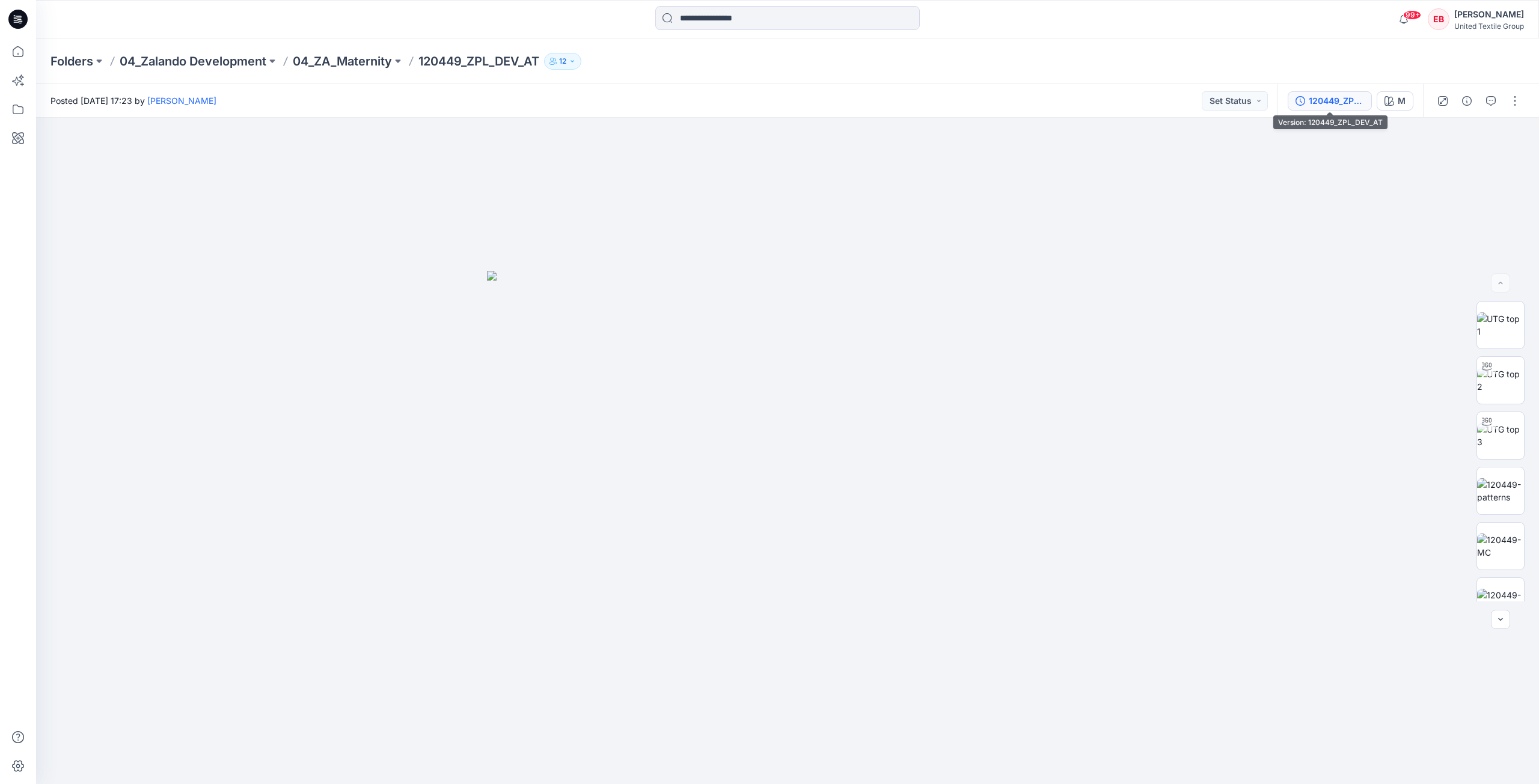
click at [1318, 104] on div "120449_ZPL_DEV_AT" at bounding box center [1336, 101] width 55 height 14
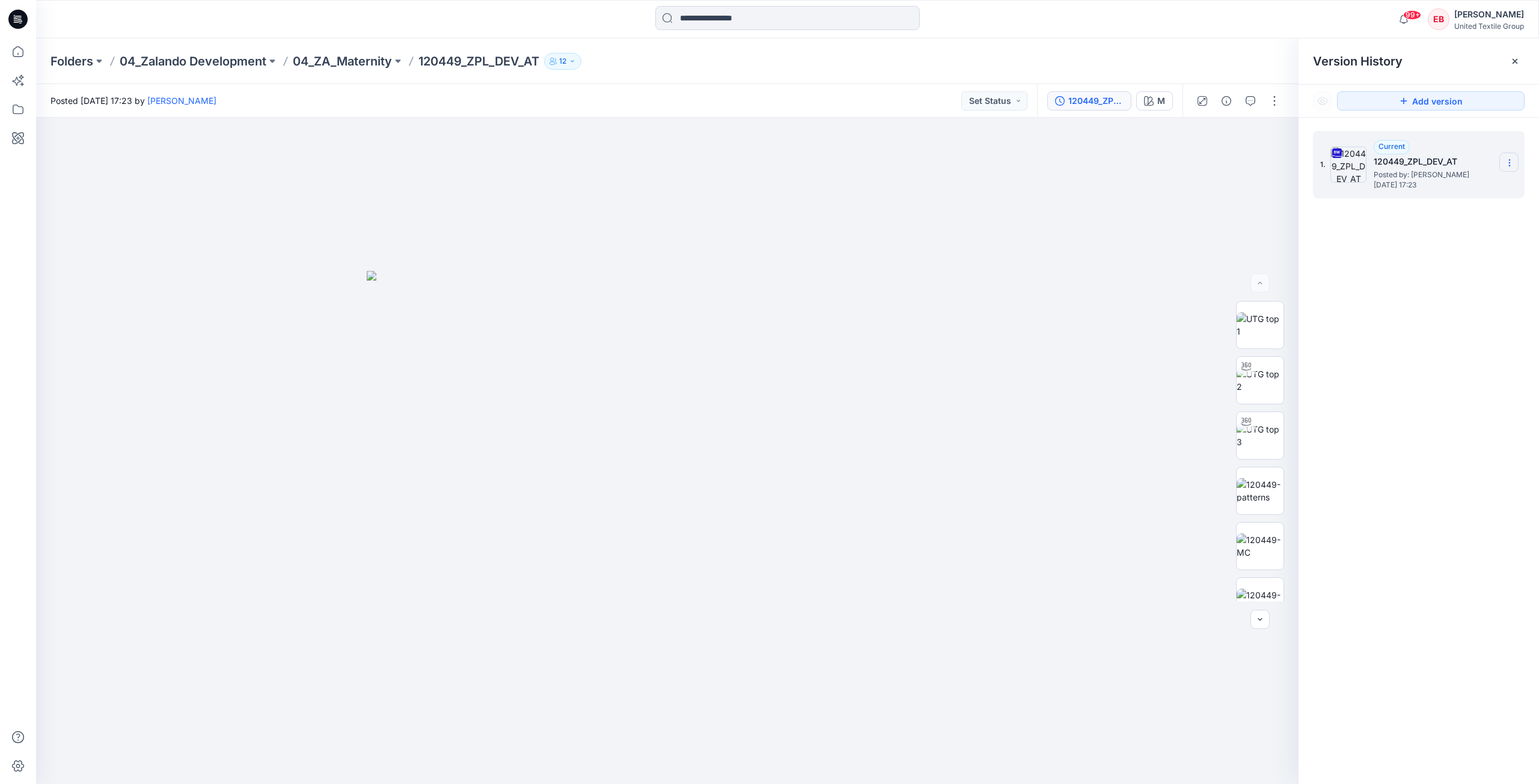
click at [1507, 165] on icon at bounding box center [1510, 163] width 10 height 10
click at [1468, 187] on span "Download Source BW File" at bounding box center [1449, 185] width 101 height 14
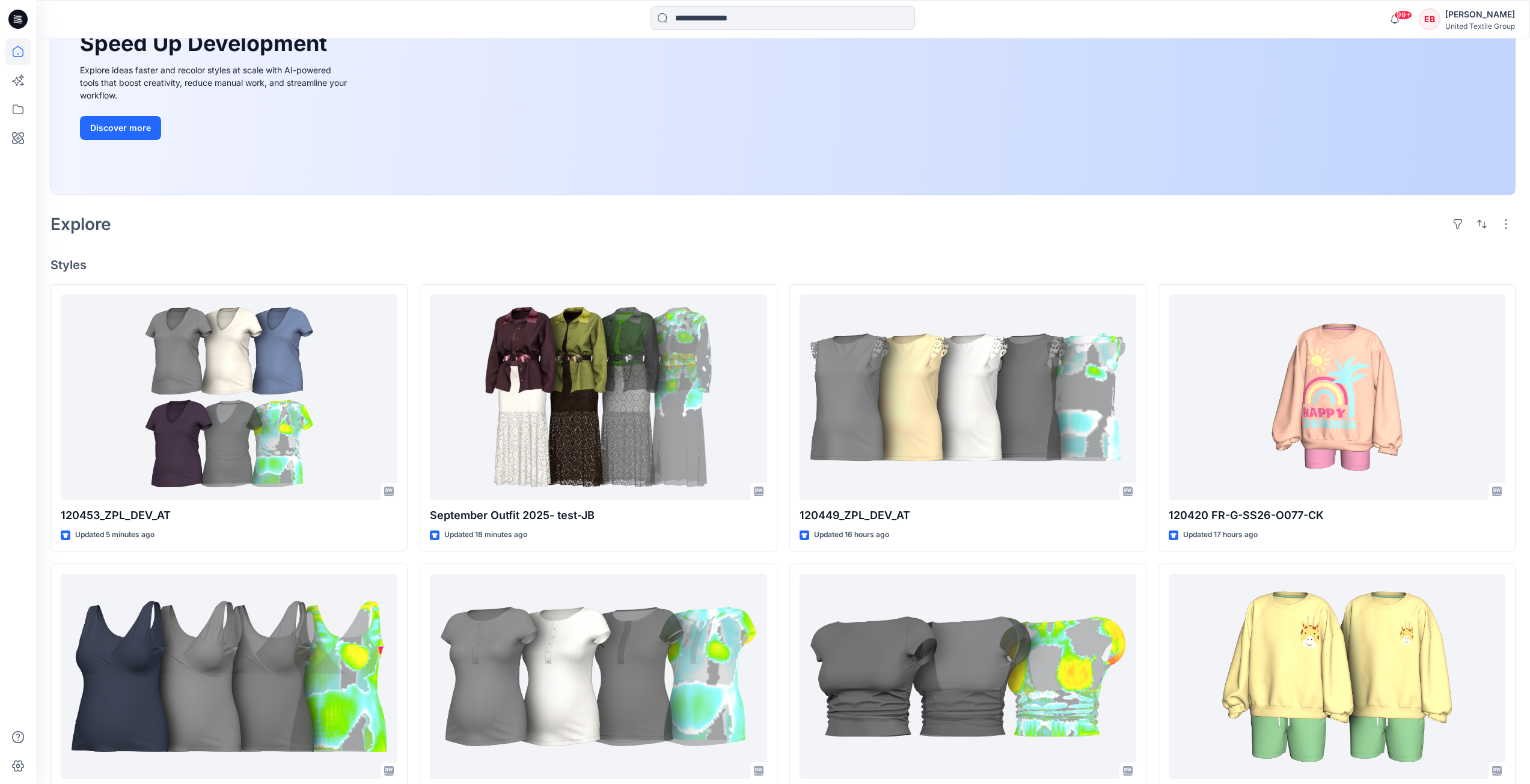
scroll to position [240, 0]
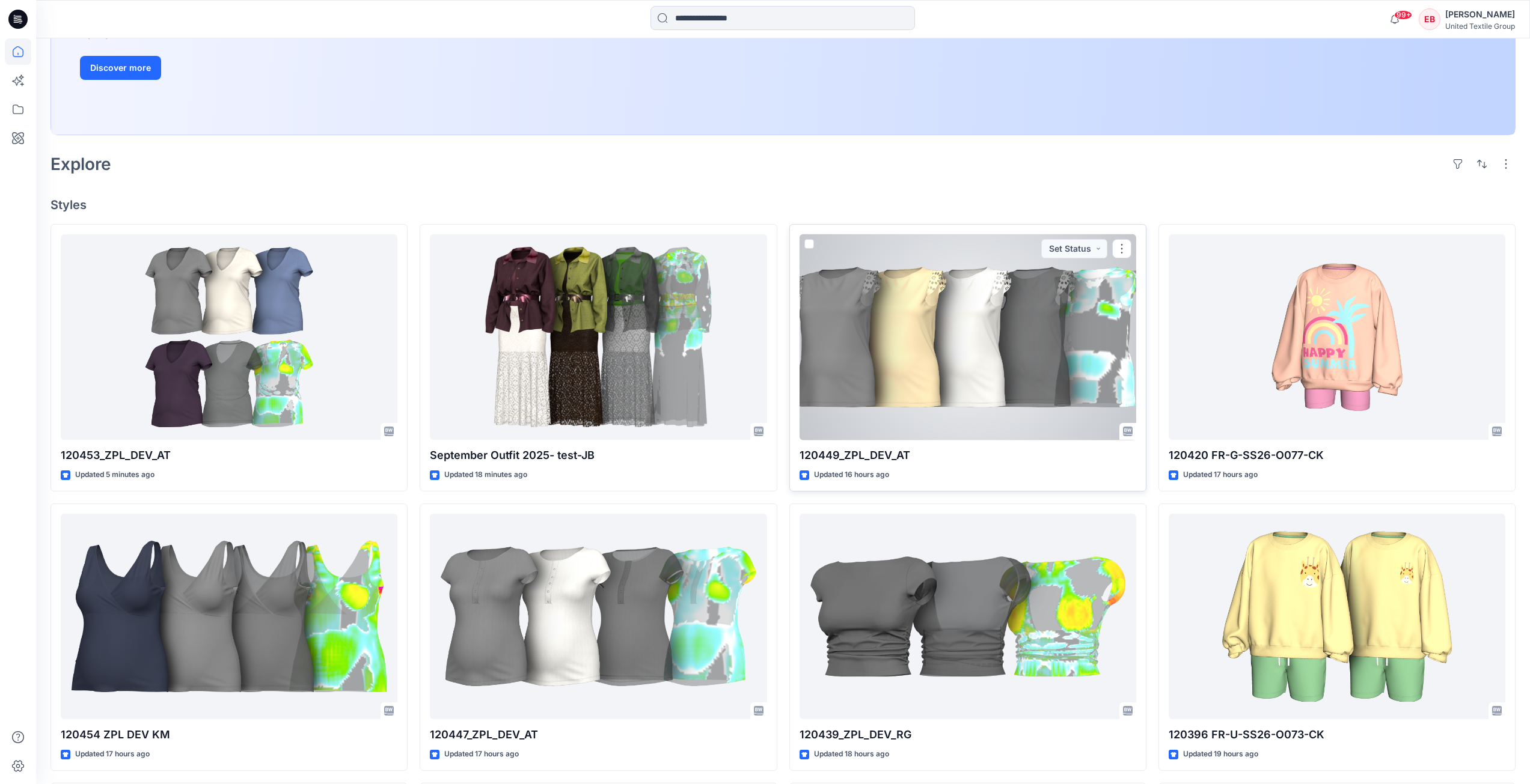
click at [913, 313] on div at bounding box center [968, 337] width 337 height 206
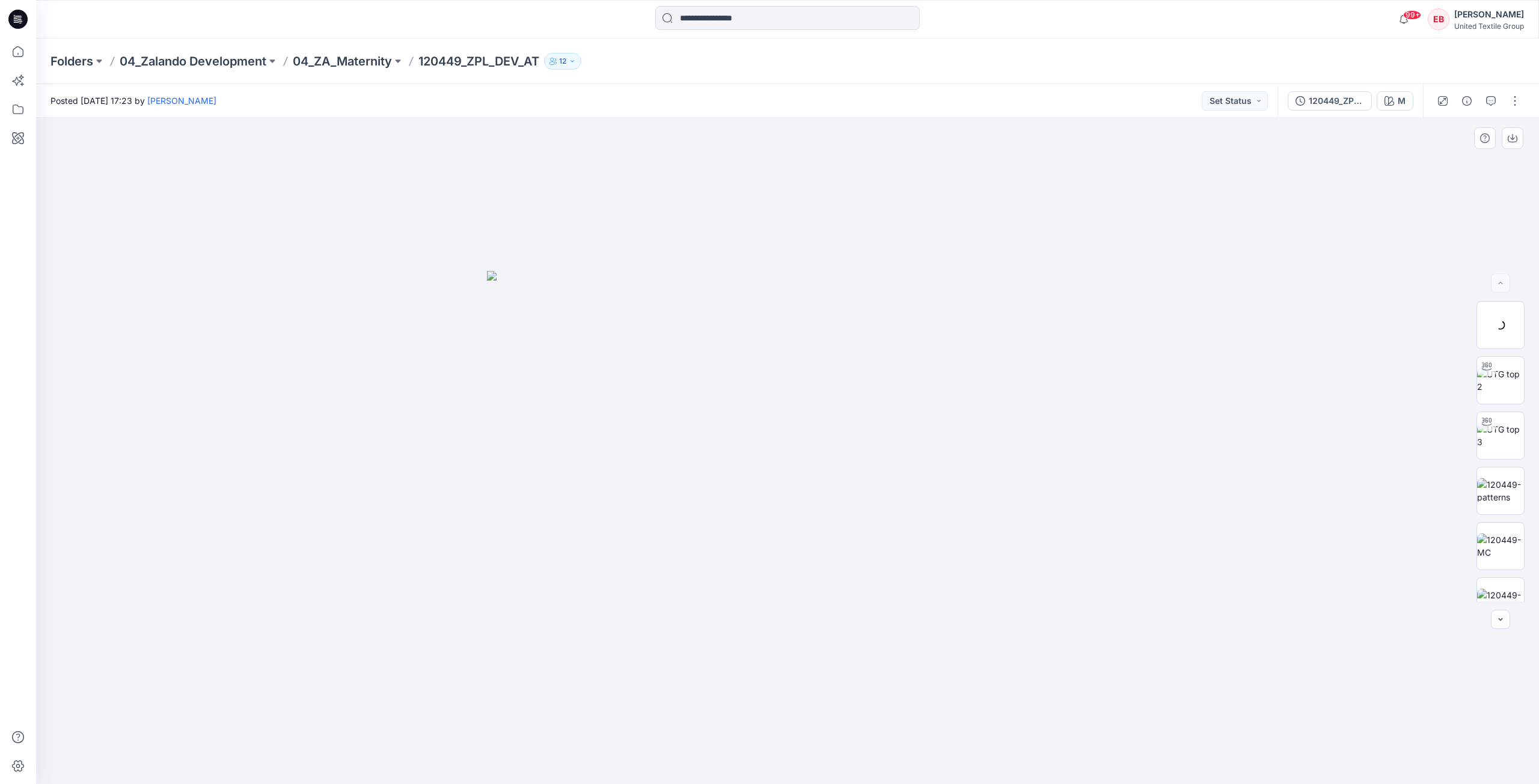
click at [983, 279] on img at bounding box center [787, 528] width 601 height 514
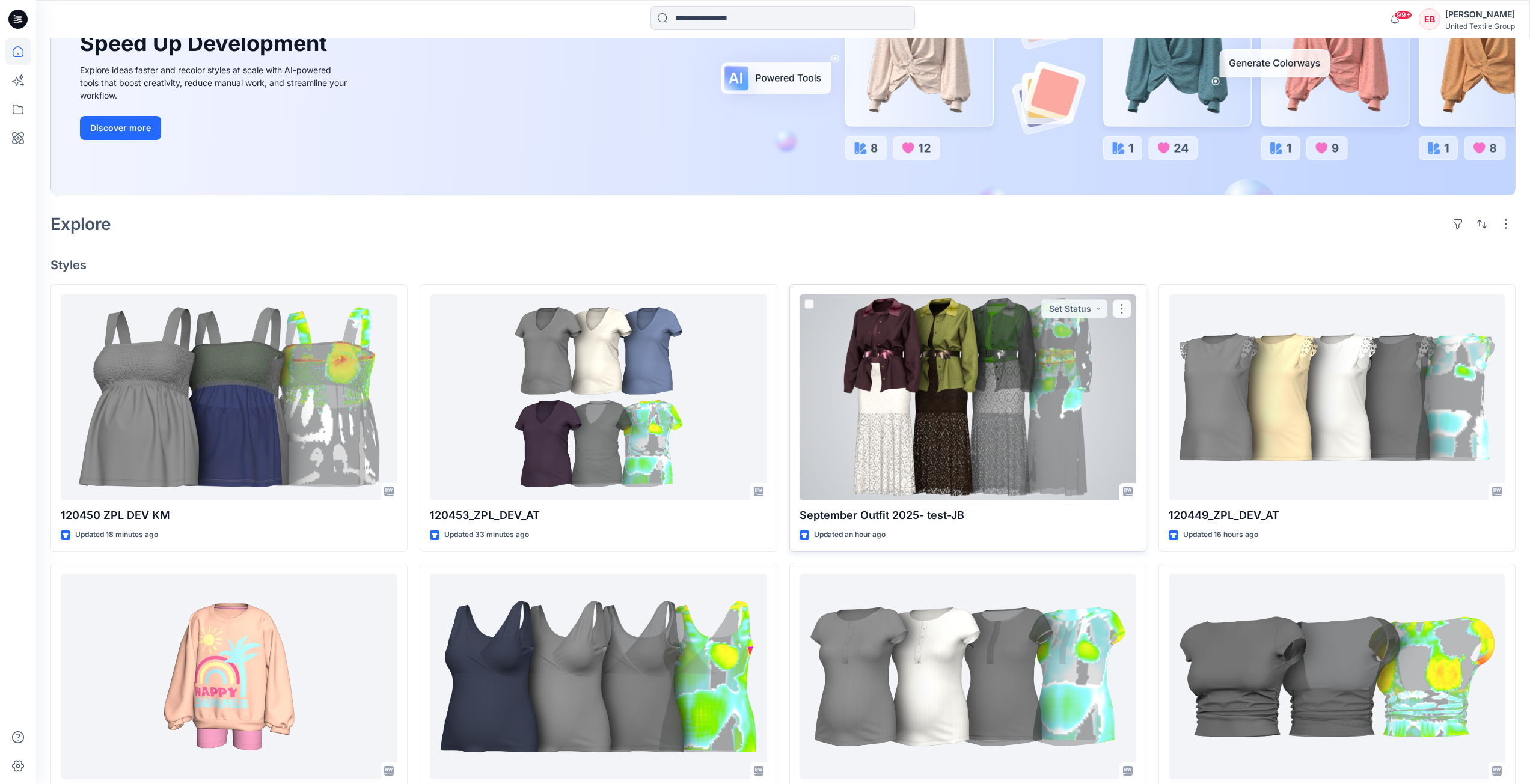
scroll to position [240, 0]
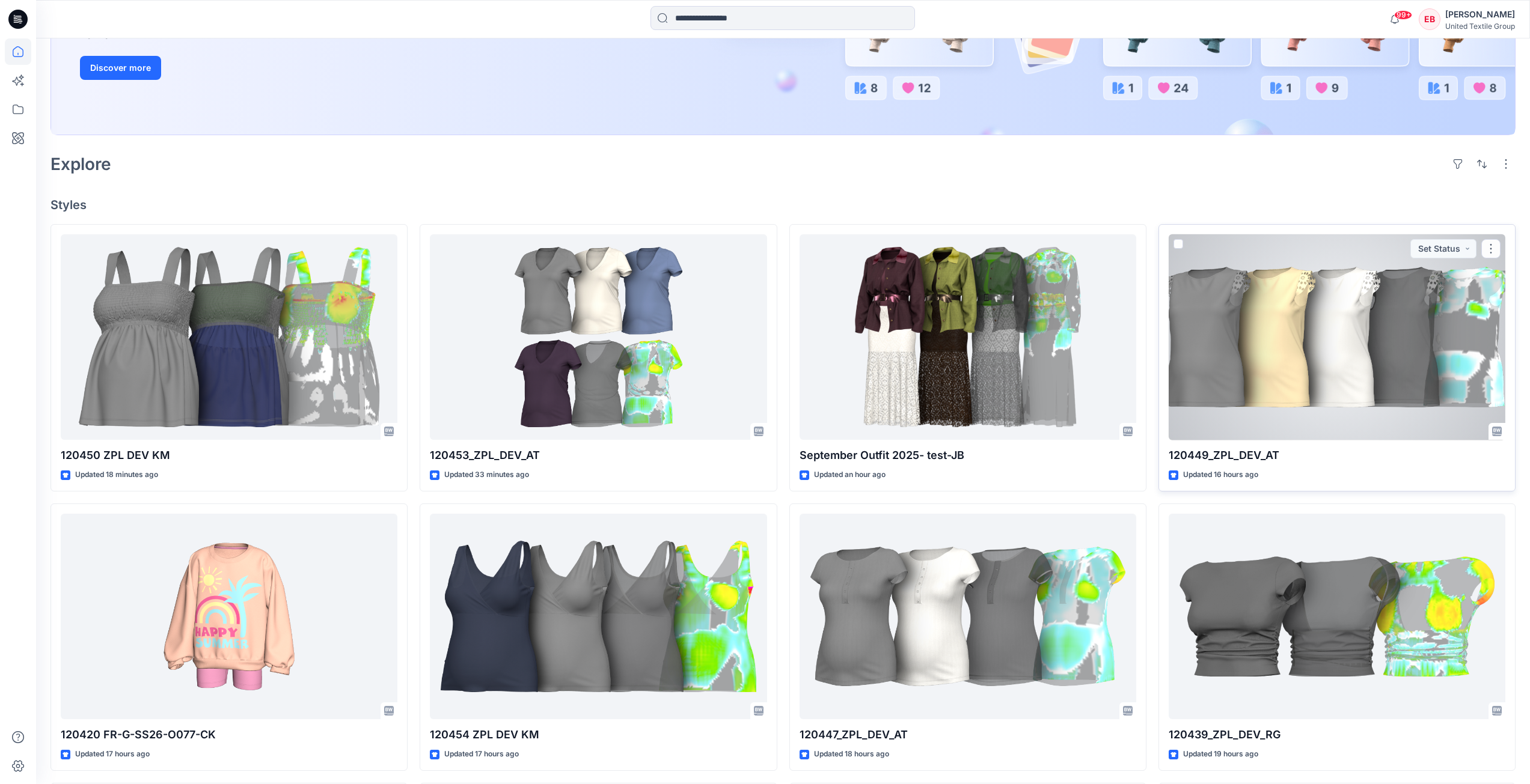
click at [1323, 328] on div at bounding box center [1337, 337] width 337 height 206
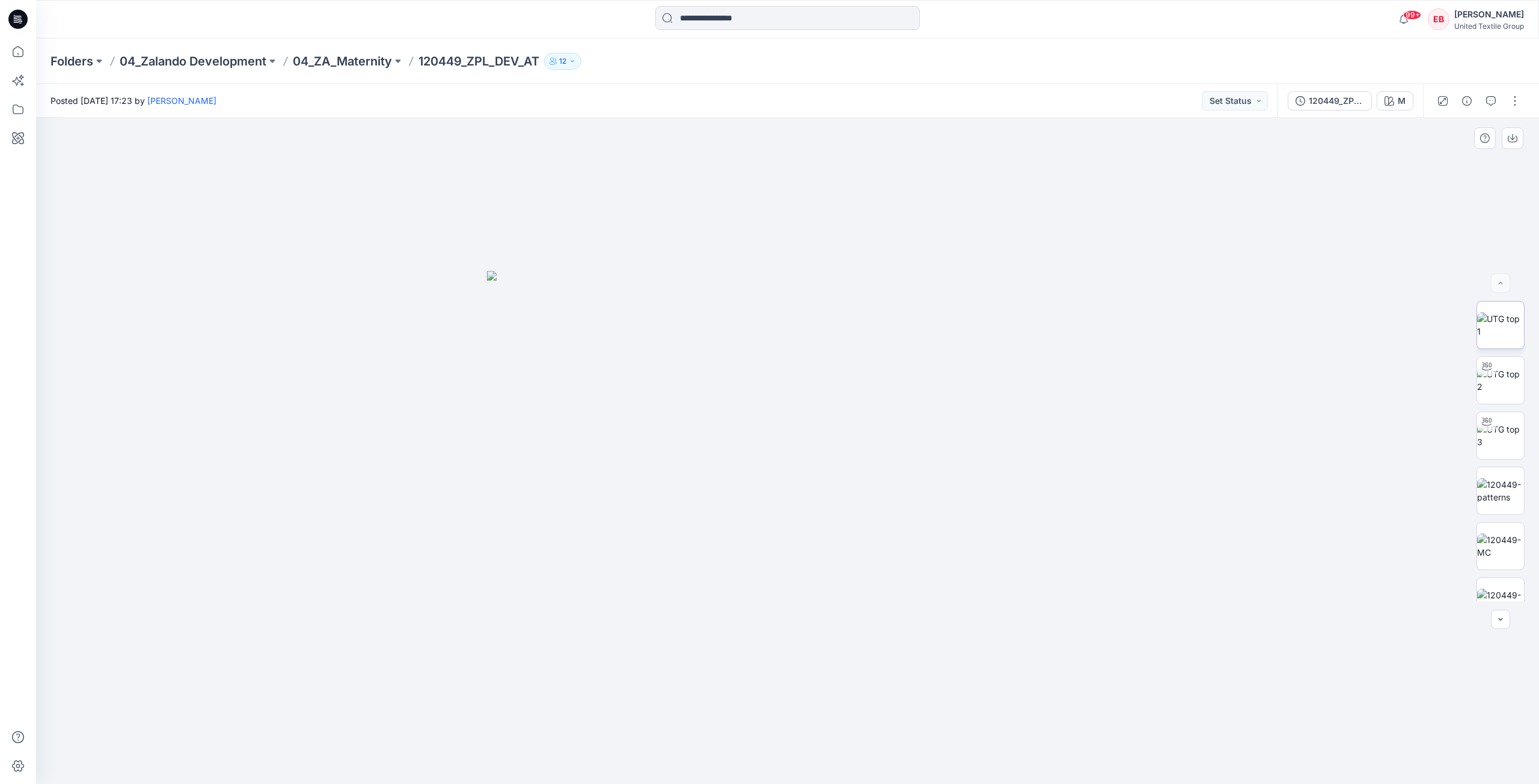
click at [1499, 322] on img at bounding box center [1500, 325] width 47 height 25
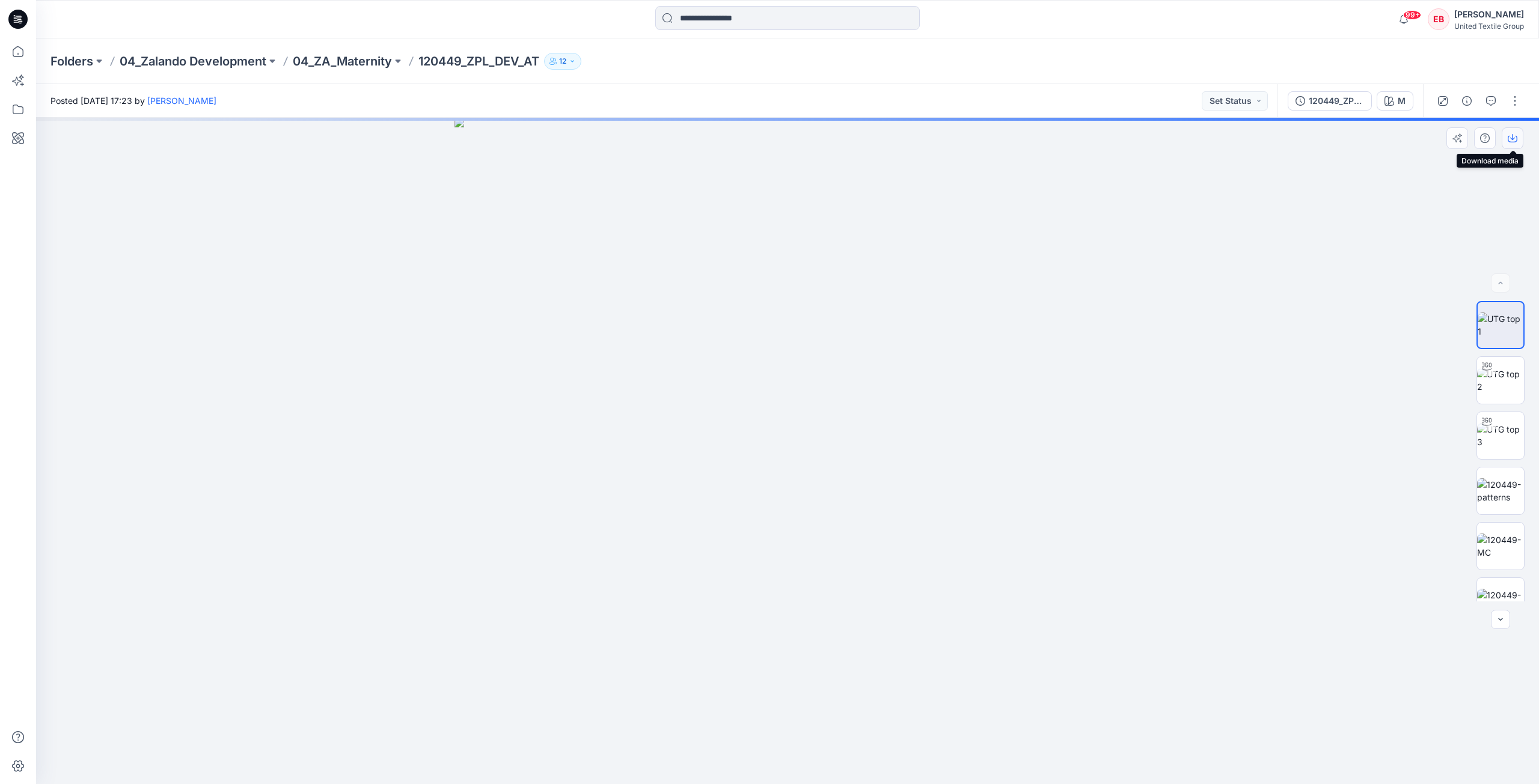
click at [1516, 143] on icon "button" at bounding box center [1513, 138] width 10 height 10
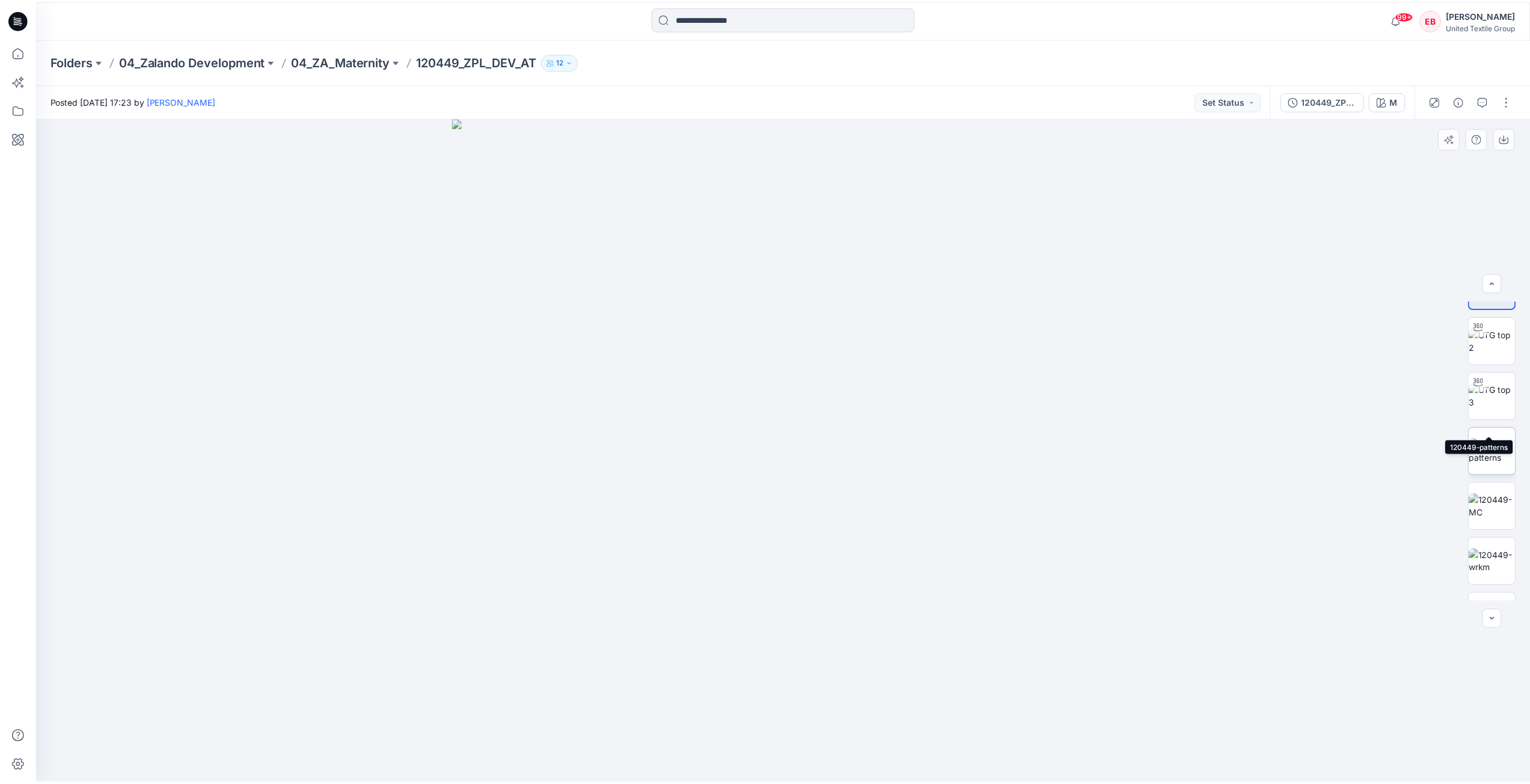
scroll to position [79, 0]
click at [1502, 415] on img at bounding box center [1500, 411] width 47 height 25
click at [1509, 138] on icon "button" at bounding box center [1513, 138] width 10 height 10
drag, startPoint x: 1502, startPoint y: 470, endPoint x: 1516, endPoint y: 425, distance: 47.1
click at [1502, 470] on img at bounding box center [1500, 467] width 47 height 25
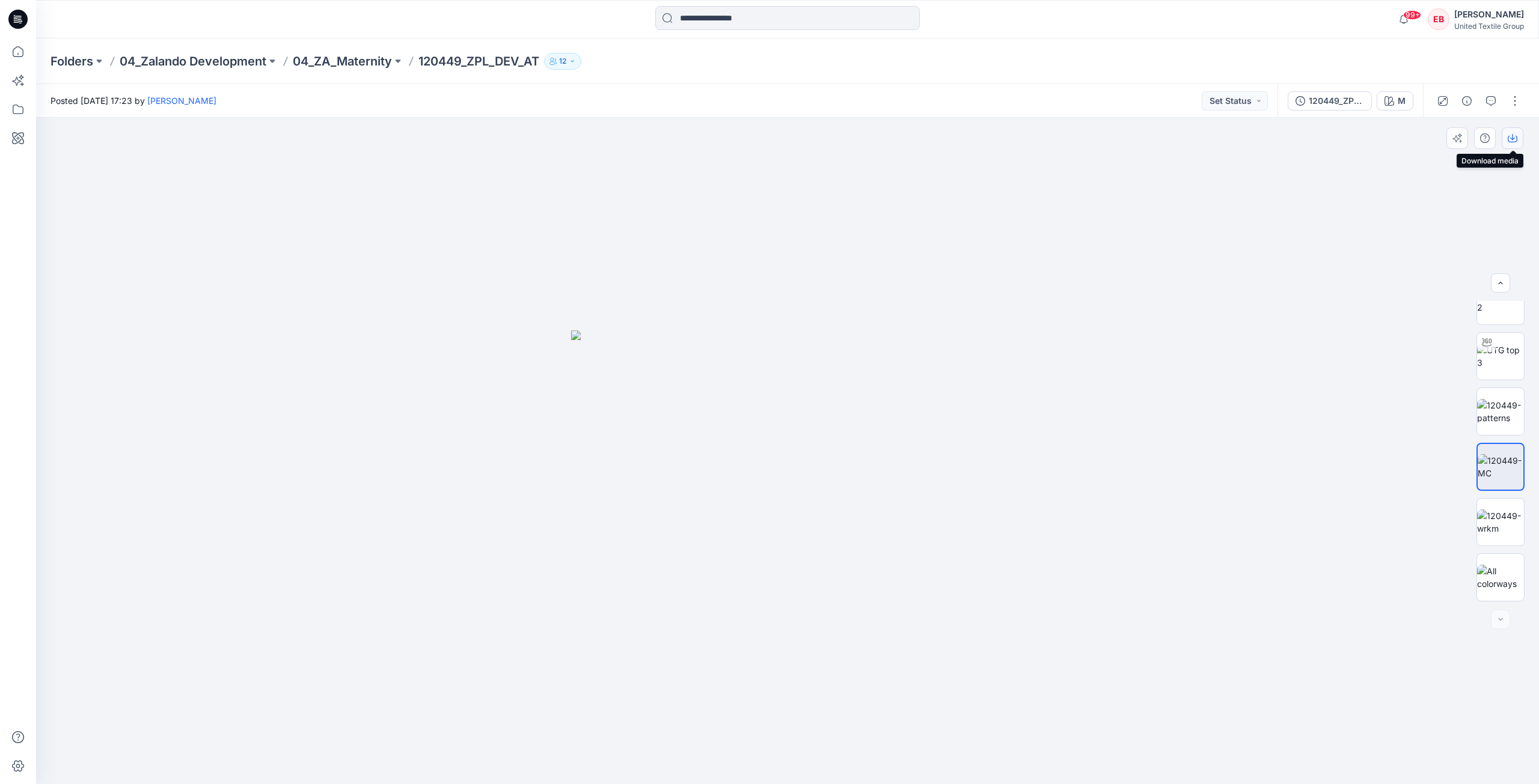
click at [1514, 140] on icon "button" at bounding box center [1513, 138] width 10 height 10
click at [1503, 528] on img at bounding box center [1500, 522] width 47 height 25
click at [1512, 141] on icon "button" at bounding box center [1513, 138] width 10 height 10
click at [9, 50] on icon at bounding box center [17, 51] width 26 height 26
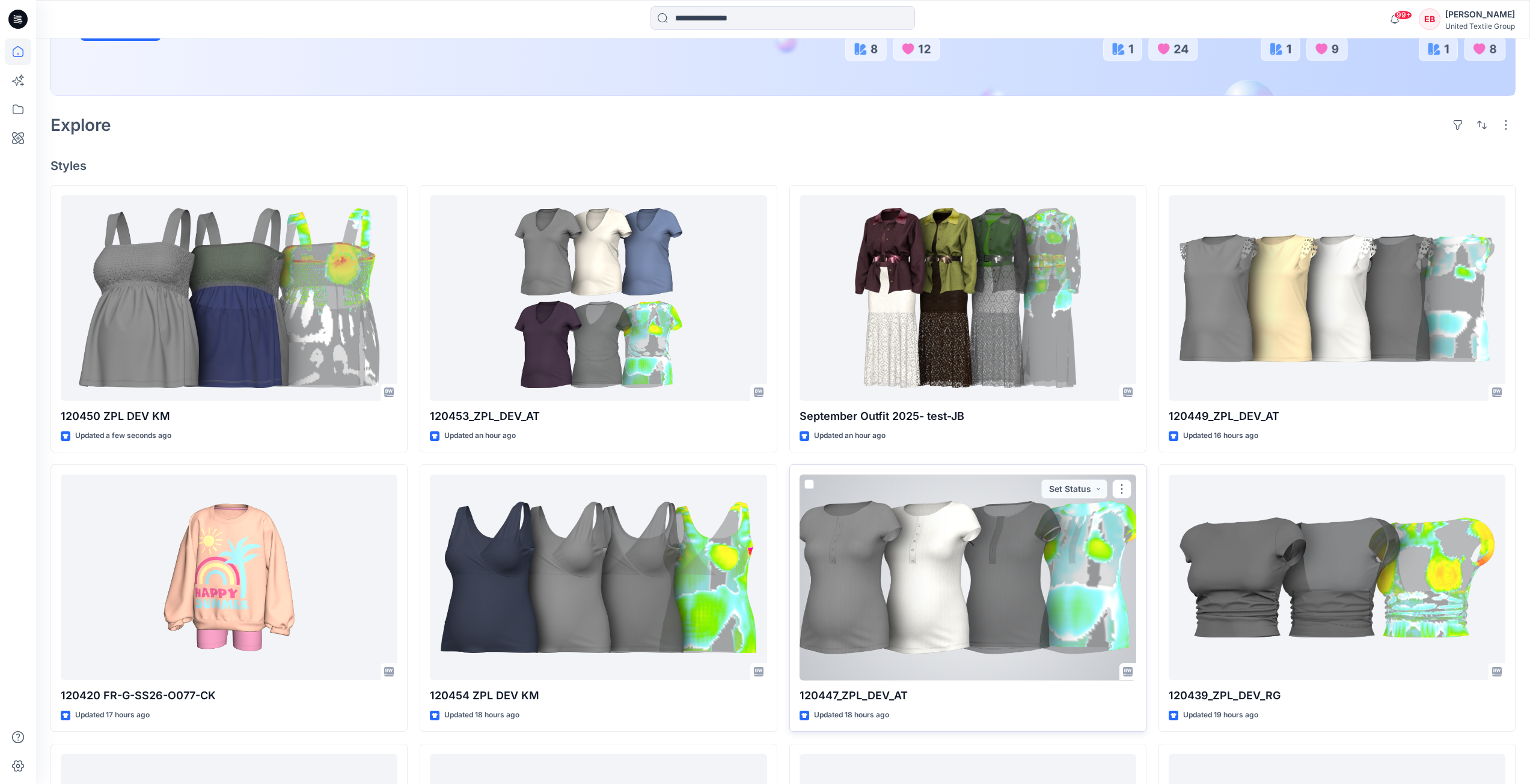
scroll to position [300, 0]
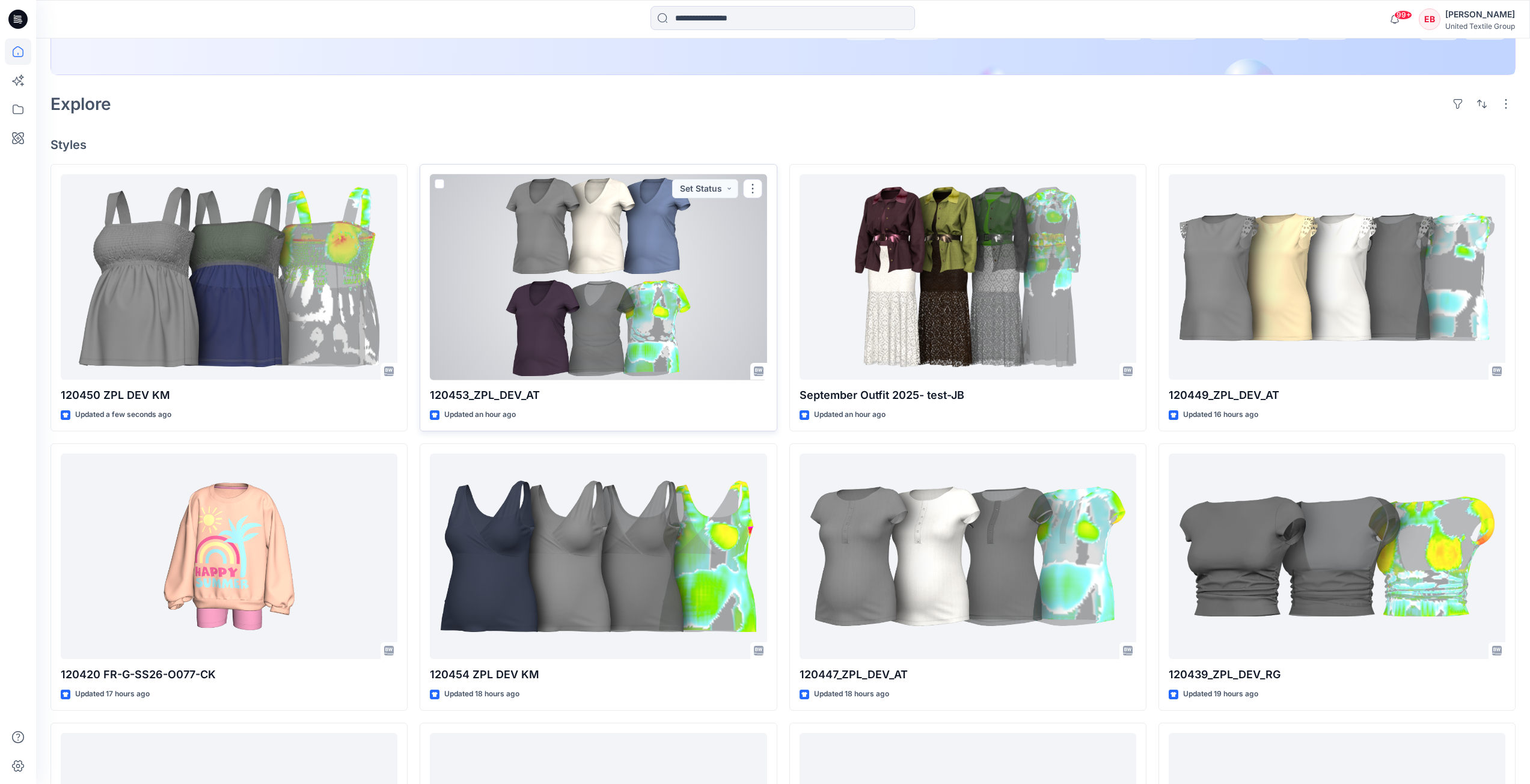
click at [590, 291] on div at bounding box center [598, 276] width 337 height 206
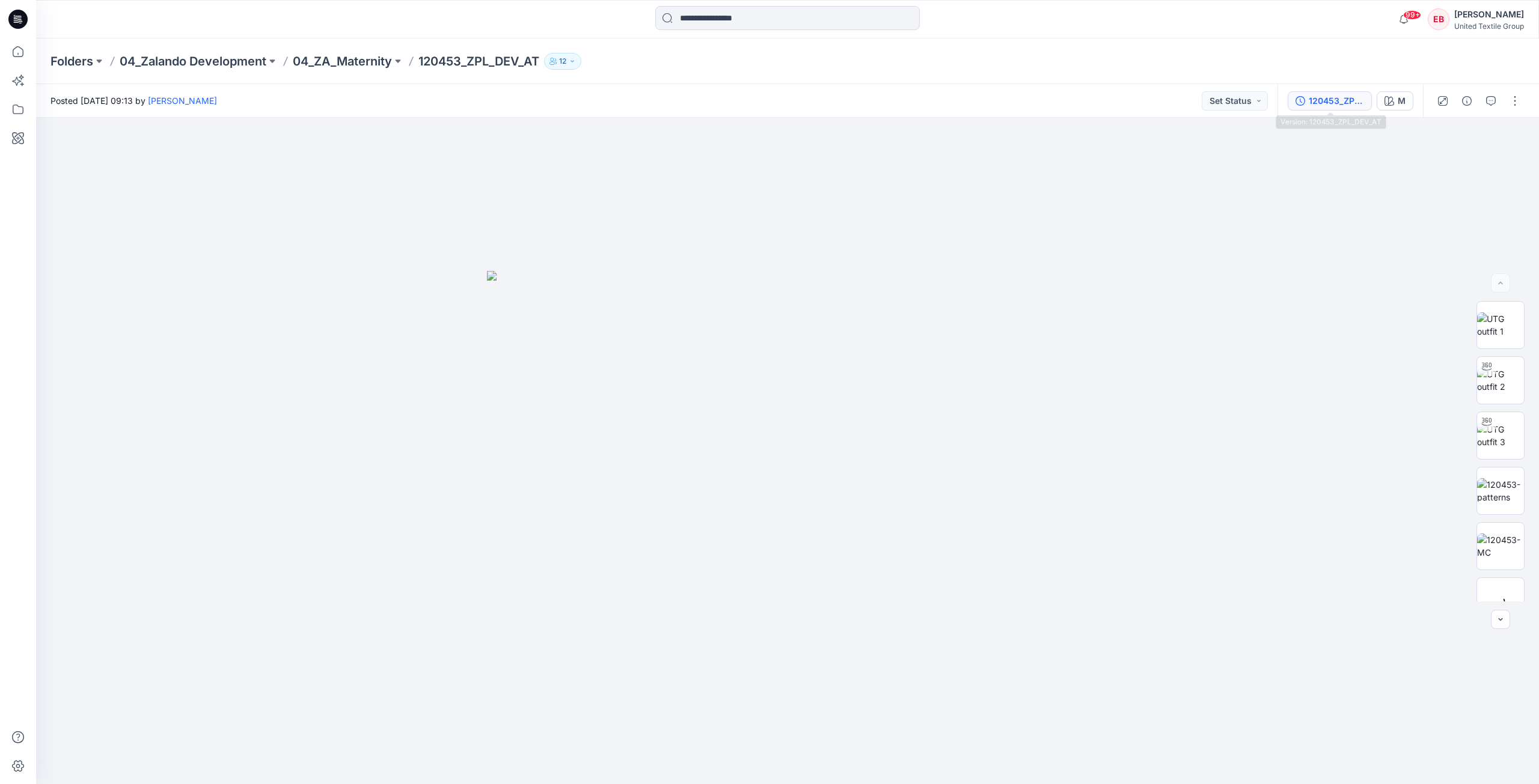
click at [1348, 103] on div "120453_ZPL_DEV_AT" at bounding box center [1336, 101] width 55 height 14
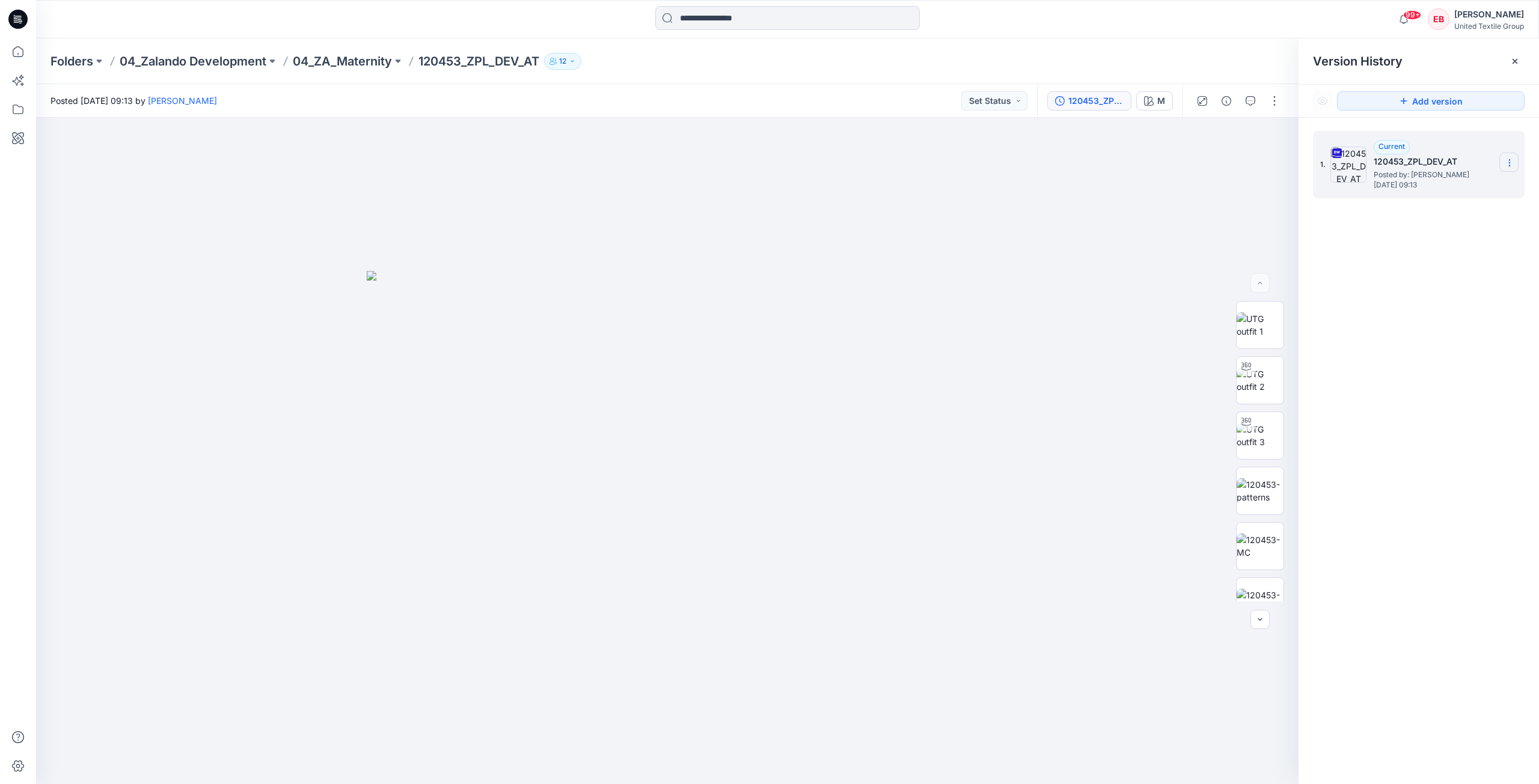
click at [1509, 154] on section at bounding box center [1509, 162] width 19 height 19
click at [1475, 183] on span "Download Source BW File" at bounding box center [1449, 185] width 101 height 14
click at [1260, 335] on img at bounding box center [1260, 325] width 47 height 25
click at [1270, 139] on icon "button" at bounding box center [1272, 138] width 10 height 10
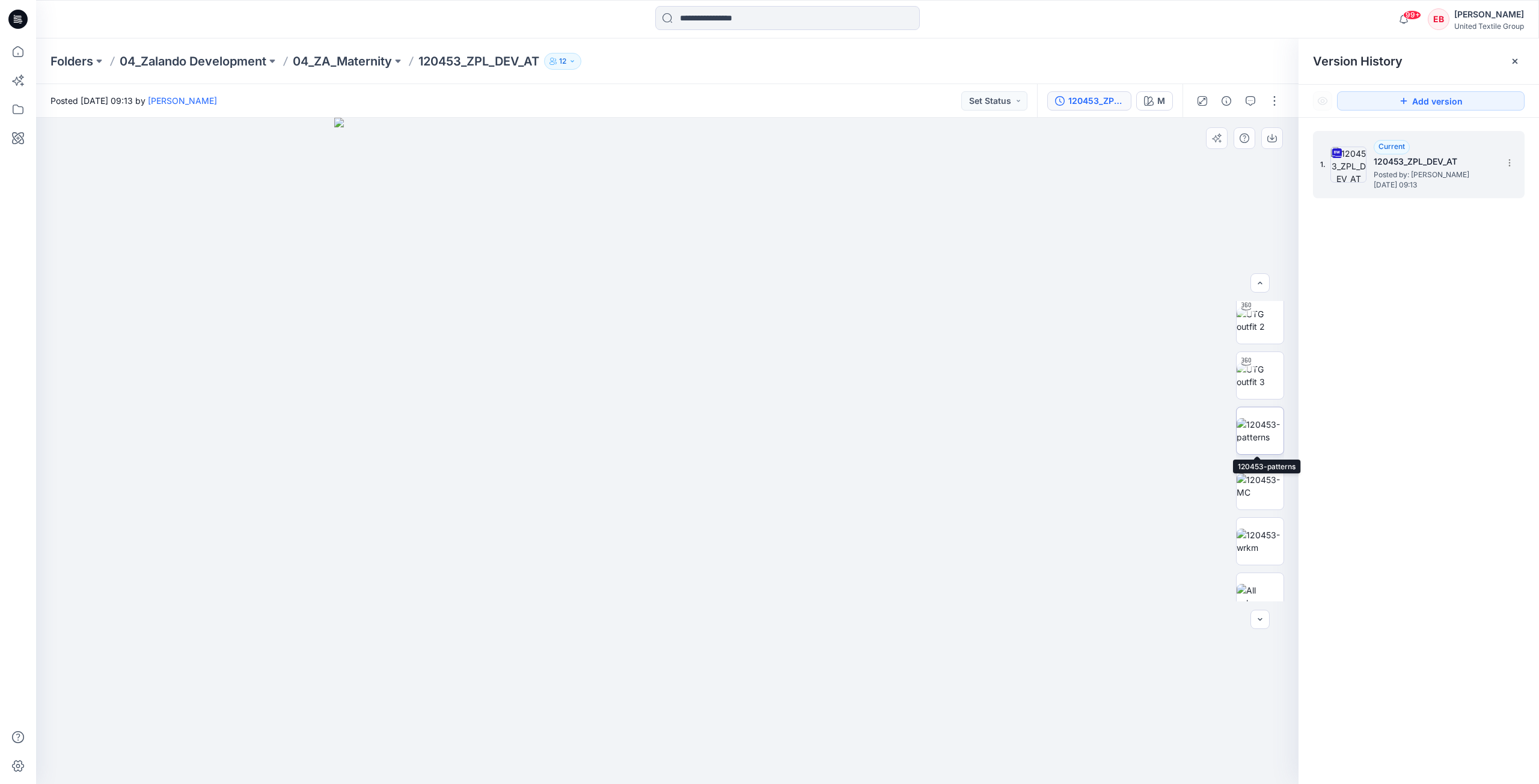
click at [1259, 434] on img at bounding box center [1260, 431] width 47 height 25
click at [1276, 141] on icon "button" at bounding box center [1272, 139] width 10 height 7
drag, startPoint x: 1265, startPoint y: 495, endPoint x: 1303, endPoint y: 416, distance: 87.7
click at [1265, 495] on img at bounding box center [1260, 486] width 47 height 25
click at [1276, 143] on button "button" at bounding box center [1272, 138] width 21 height 21
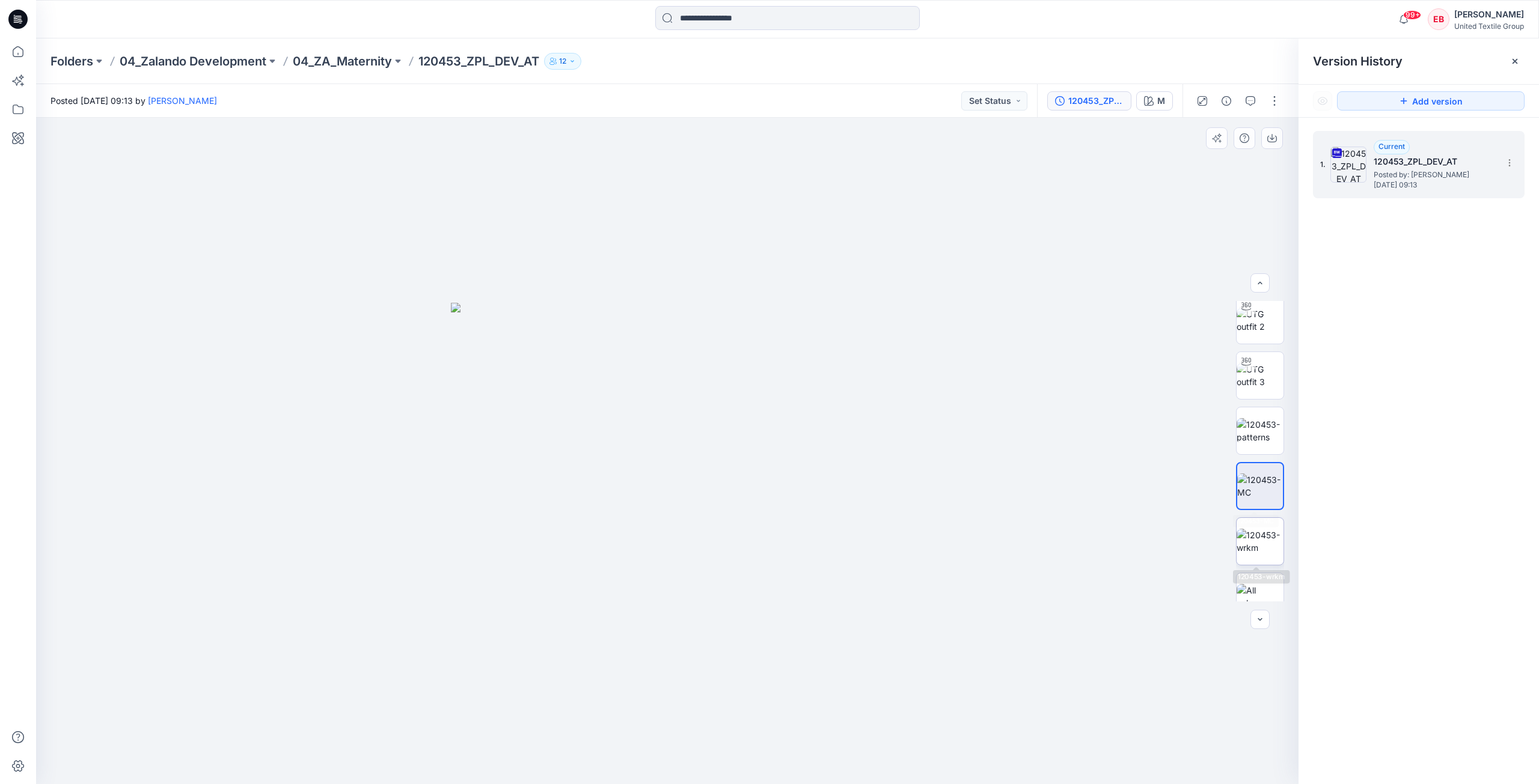
click at [1258, 544] on img at bounding box center [1260, 542] width 47 height 25
click at [1279, 136] on button "button" at bounding box center [1272, 138] width 21 height 21
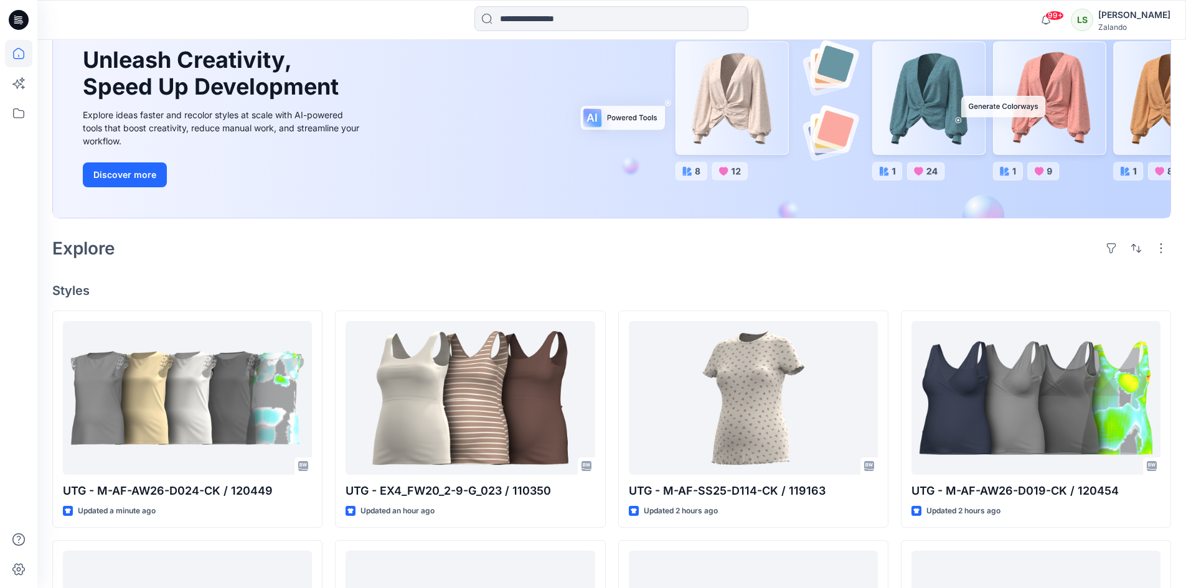
scroll to position [124, 0]
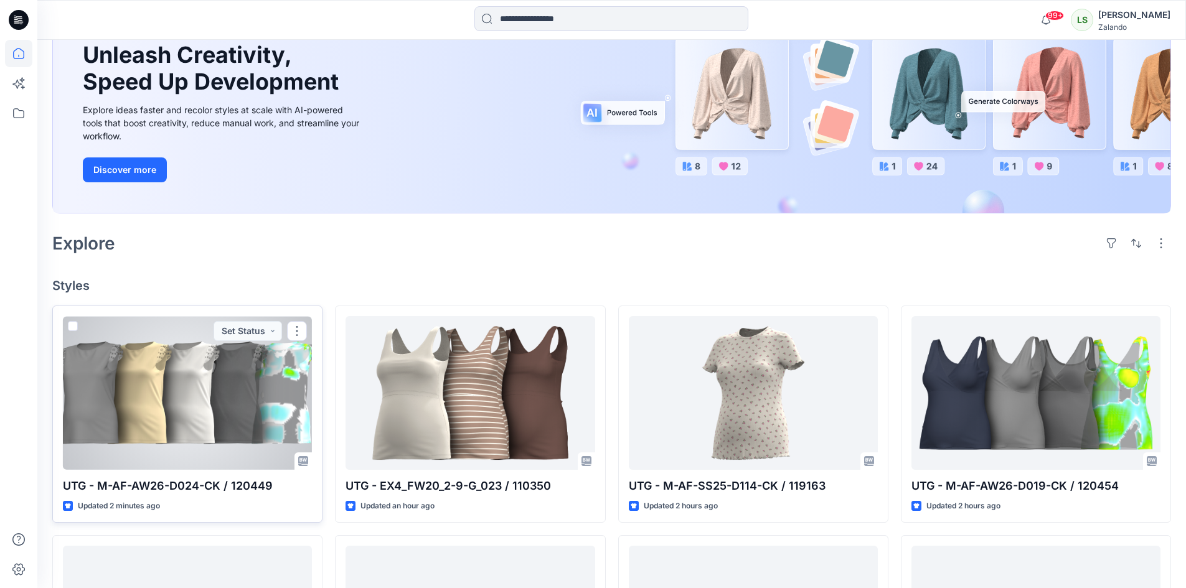
click at [263, 403] on div at bounding box center [187, 393] width 249 height 154
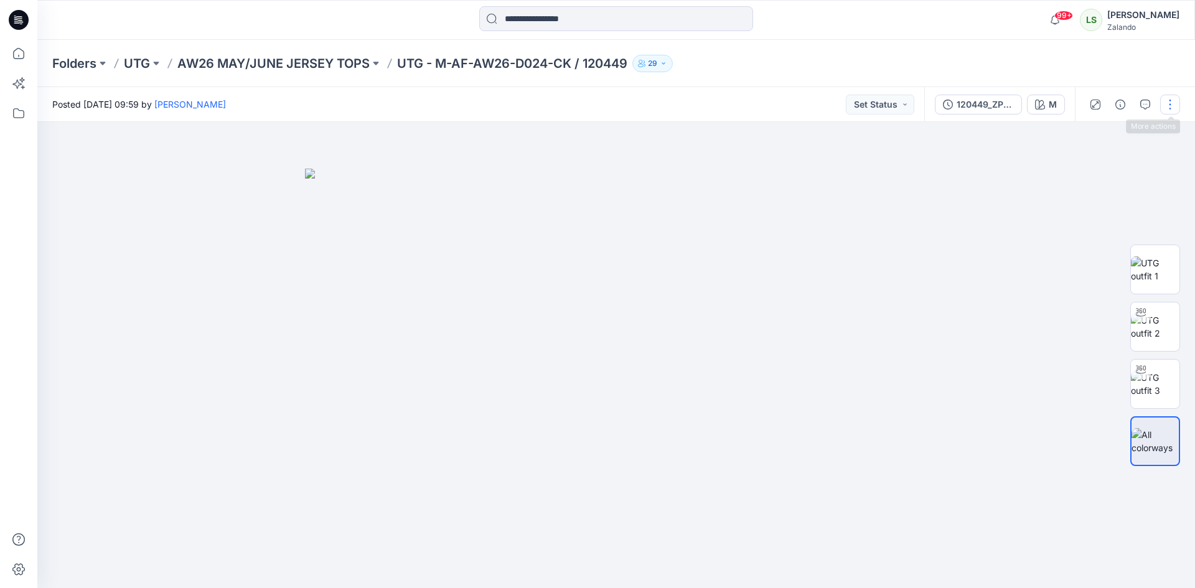
drag, startPoint x: 1166, startPoint y: 103, endPoint x: 1167, endPoint y: 110, distance: 6.3
click at [1168, 103] on button "button" at bounding box center [1170, 105] width 20 height 20
click at [1100, 169] on button "Edit" at bounding box center [1118, 168] width 115 height 23
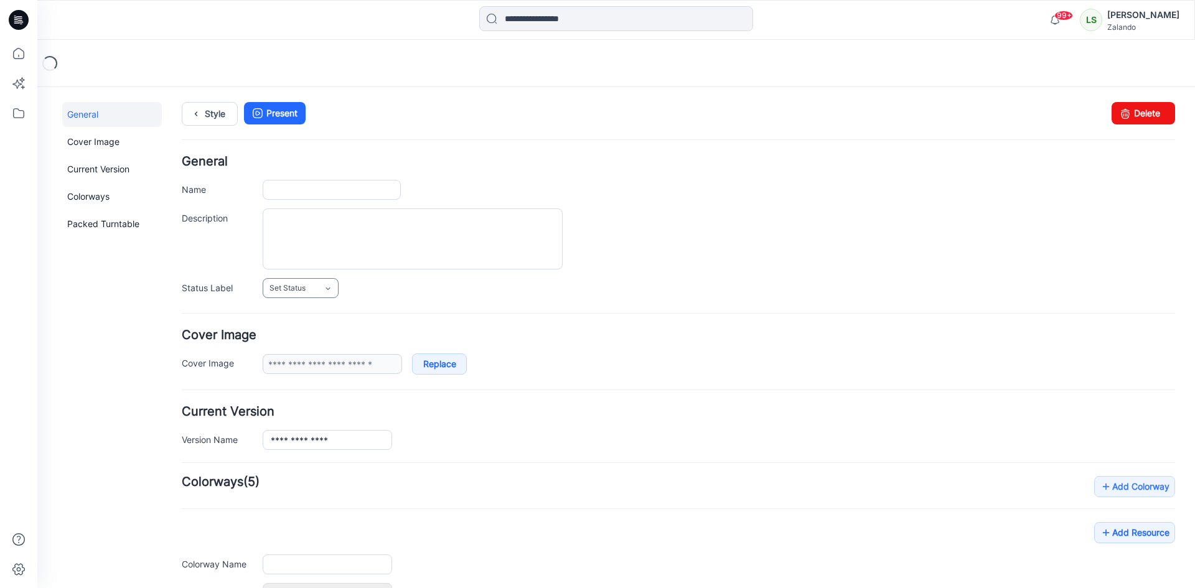
type input "**********"
type input "*"
type input "**********"
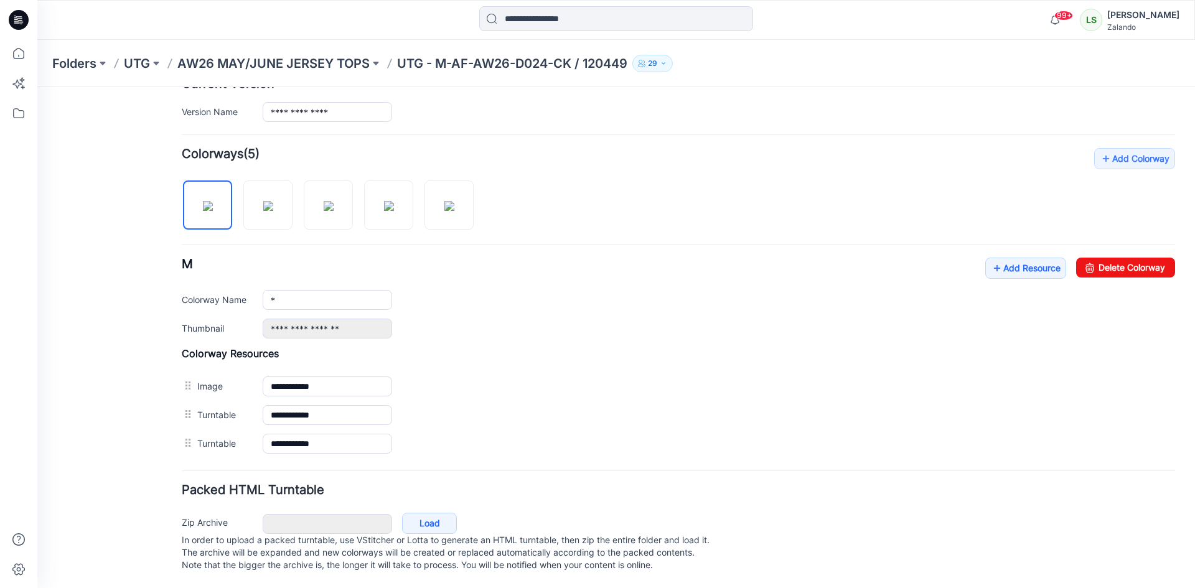
scroll to position [340, 0]
click at [1005, 258] on link "Add Resource" at bounding box center [1025, 268] width 81 height 21
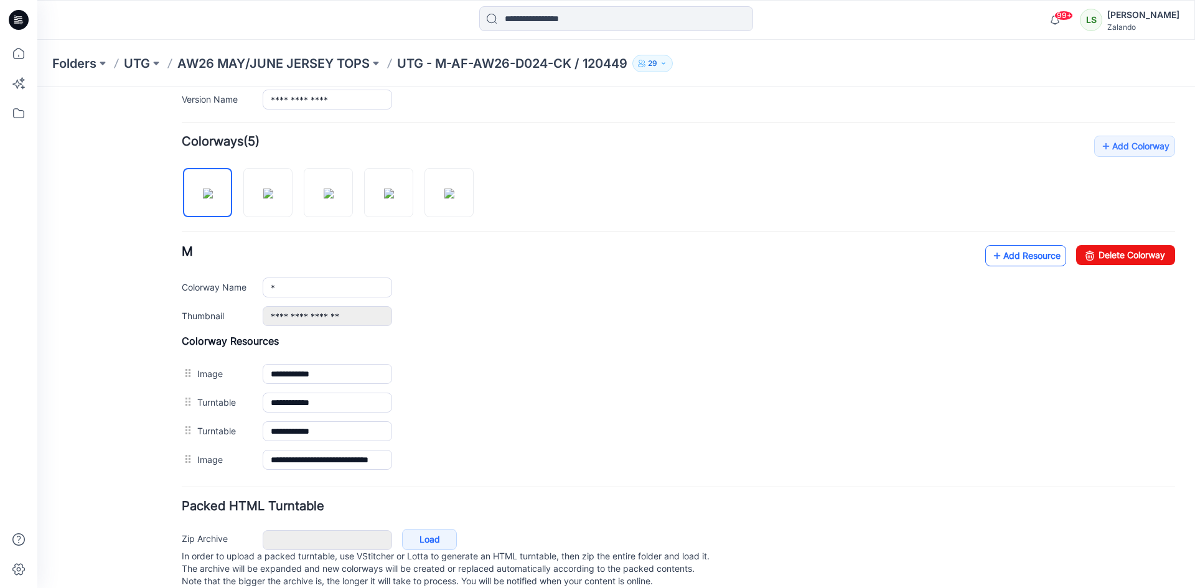
click at [985, 260] on link "Add Resource" at bounding box center [1025, 255] width 81 height 21
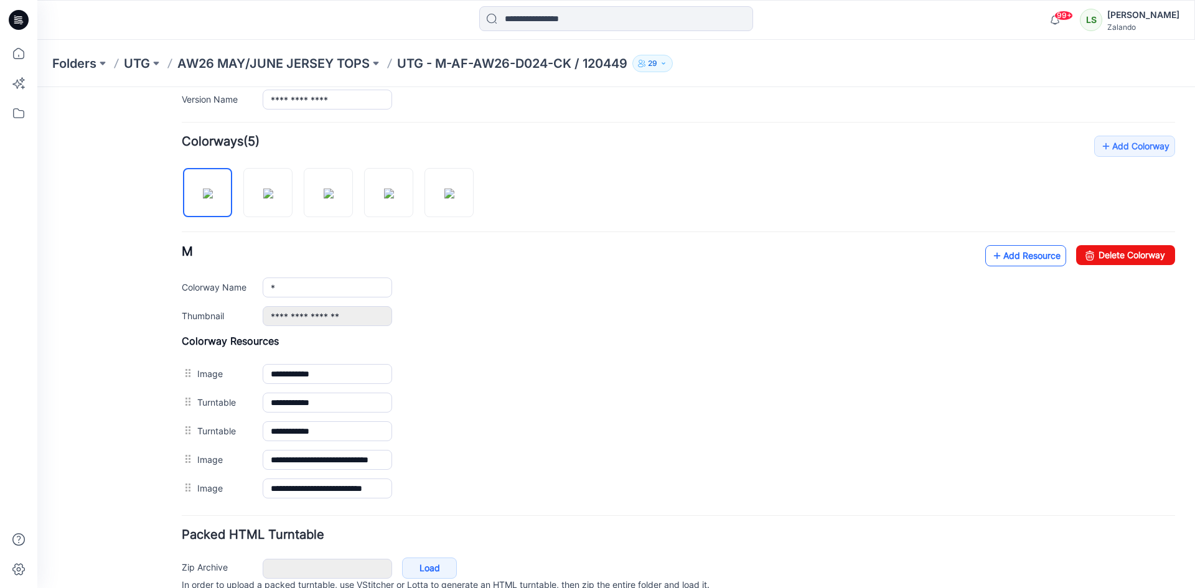
click at [992, 262] on icon at bounding box center [997, 256] width 12 height 20
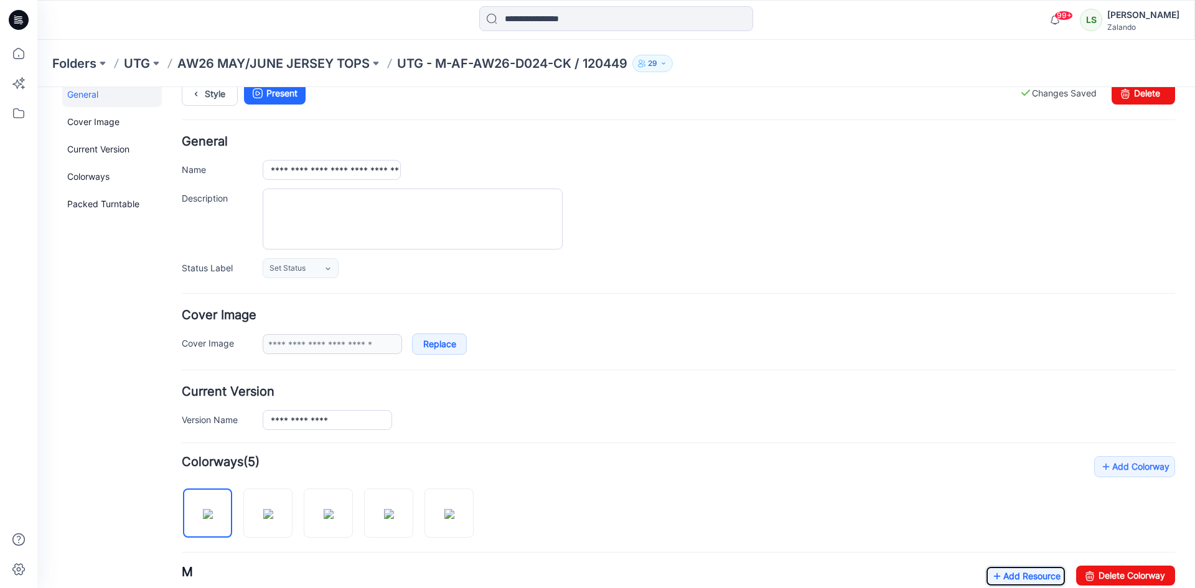
scroll to position [0, 0]
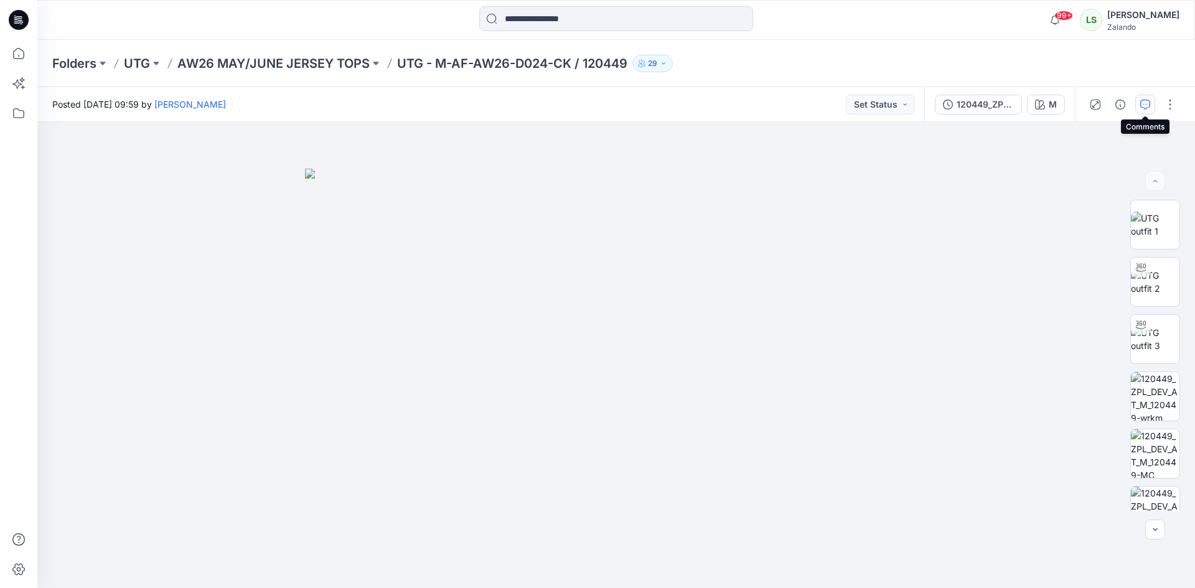
click at [1147, 107] on icon "button" at bounding box center [1145, 105] width 10 height 10
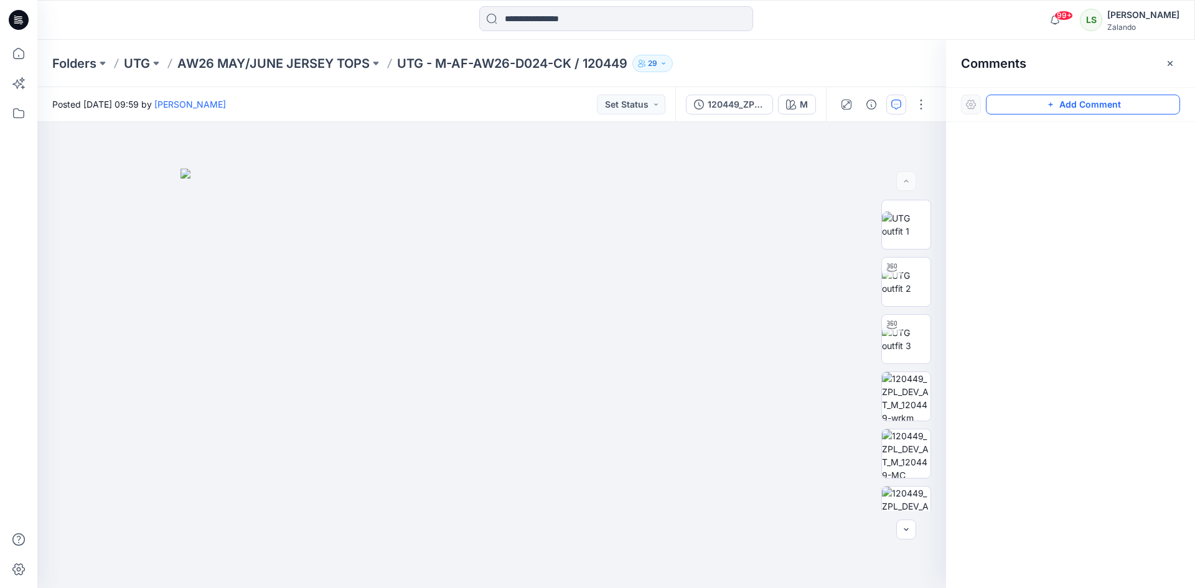
click at [1040, 107] on button "Add Comment" at bounding box center [1083, 105] width 194 height 20
click at [792, 173] on div "1" at bounding box center [491, 355] width 909 height 466
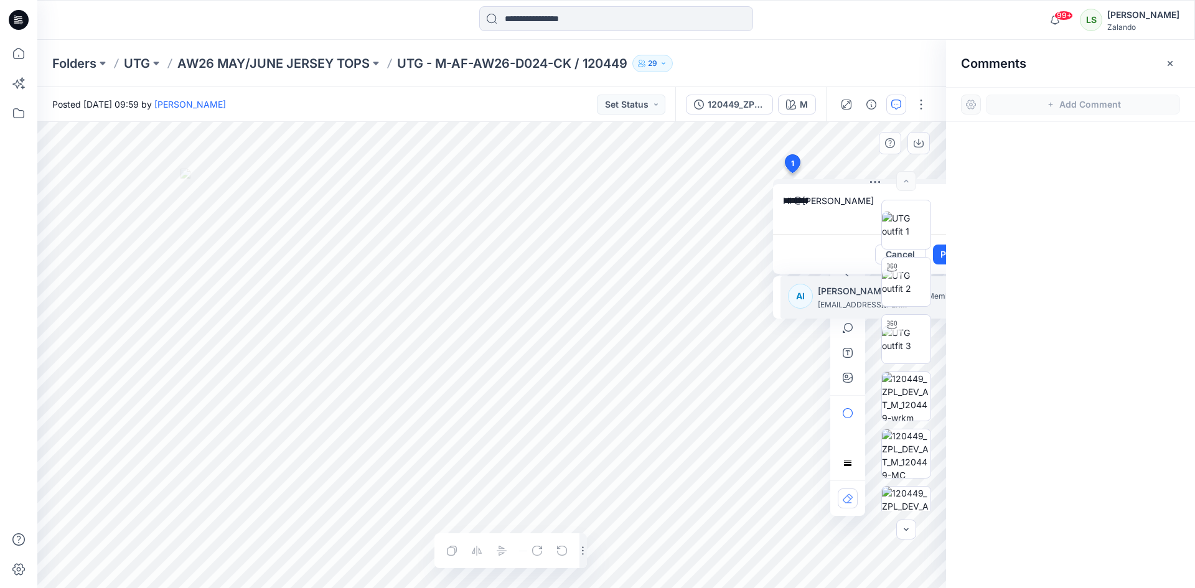
click at [823, 301] on p "alexandre.ivan.almeida.fonseca@zalando.de" at bounding box center [864, 305] width 93 height 12
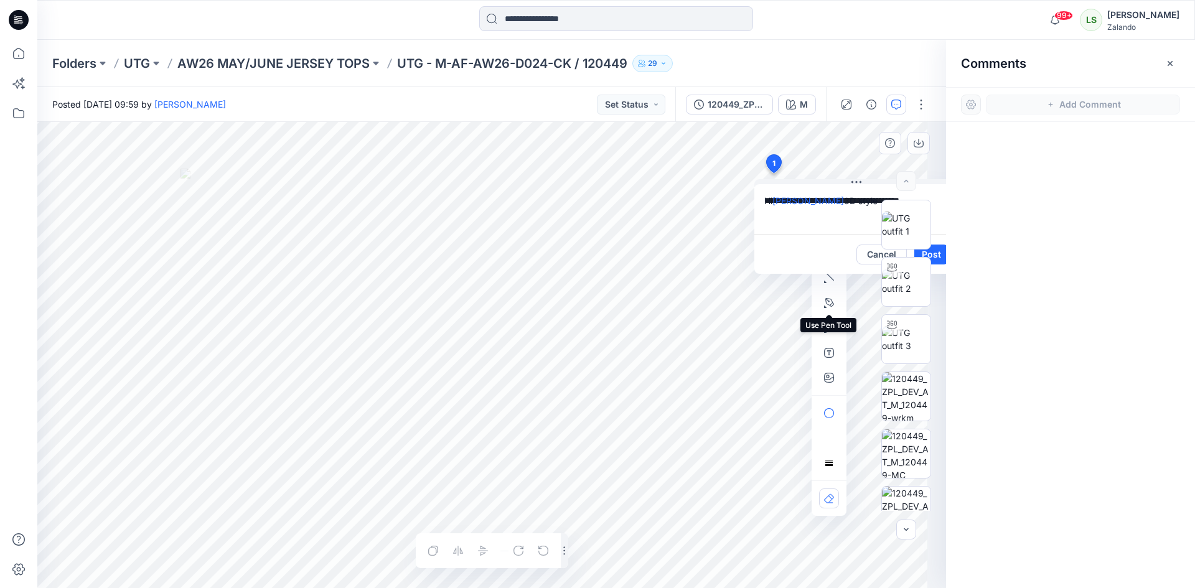
scroll to position [0, 21]
click at [851, 227] on textarea "**********" at bounding box center [854, 209] width 204 height 50
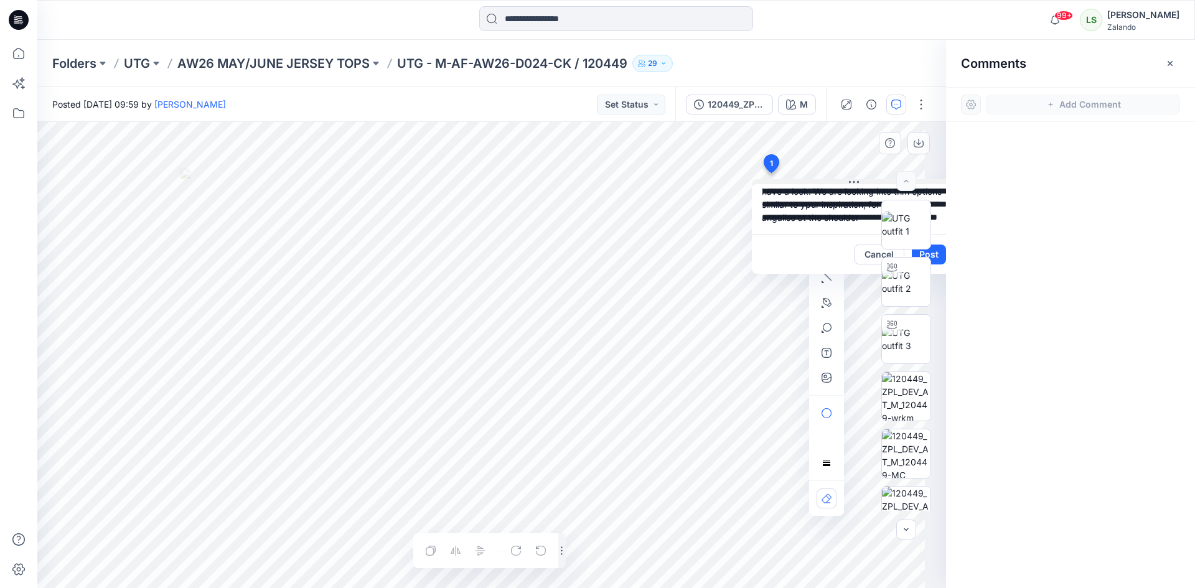
scroll to position [0, 0]
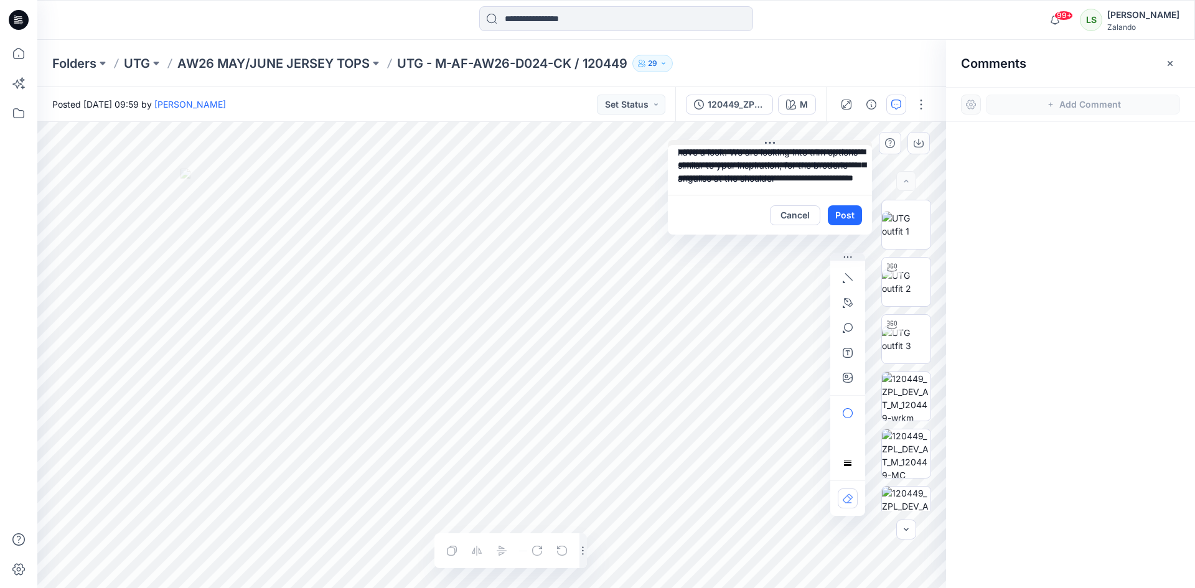
drag, startPoint x: 853, startPoint y: 183, endPoint x: 747, endPoint y: 144, distance: 112.6
click at [747, 144] on button at bounding box center [770, 143] width 204 height 7
click at [825, 157] on textarea "**********" at bounding box center [769, 171] width 204 height 50
click at [827, 154] on textarea "**********" at bounding box center [769, 171] width 204 height 50
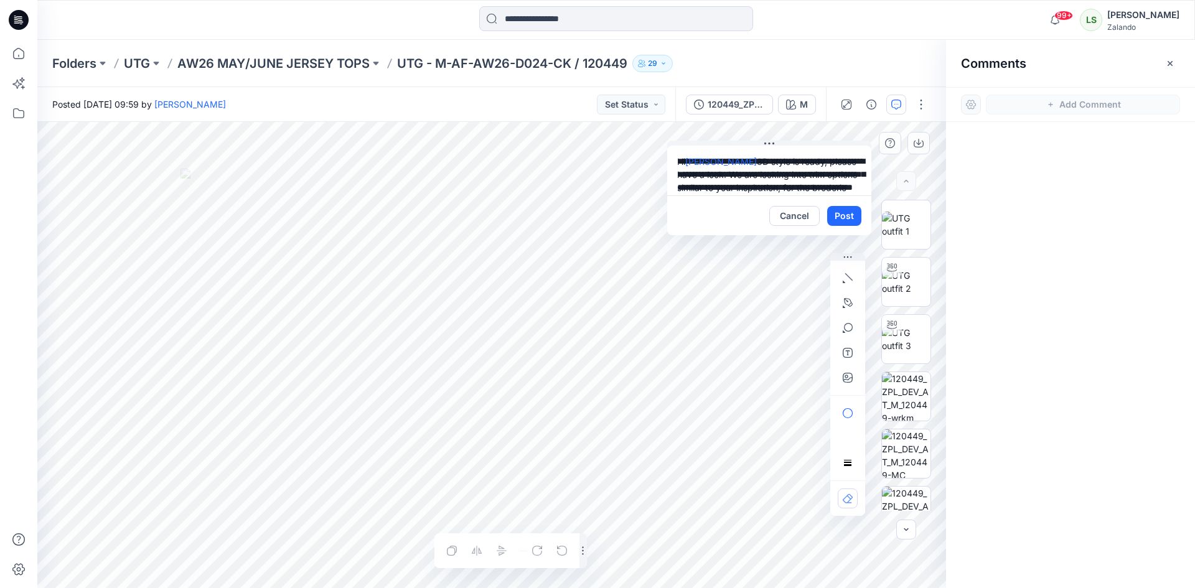
scroll to position [0, 0]
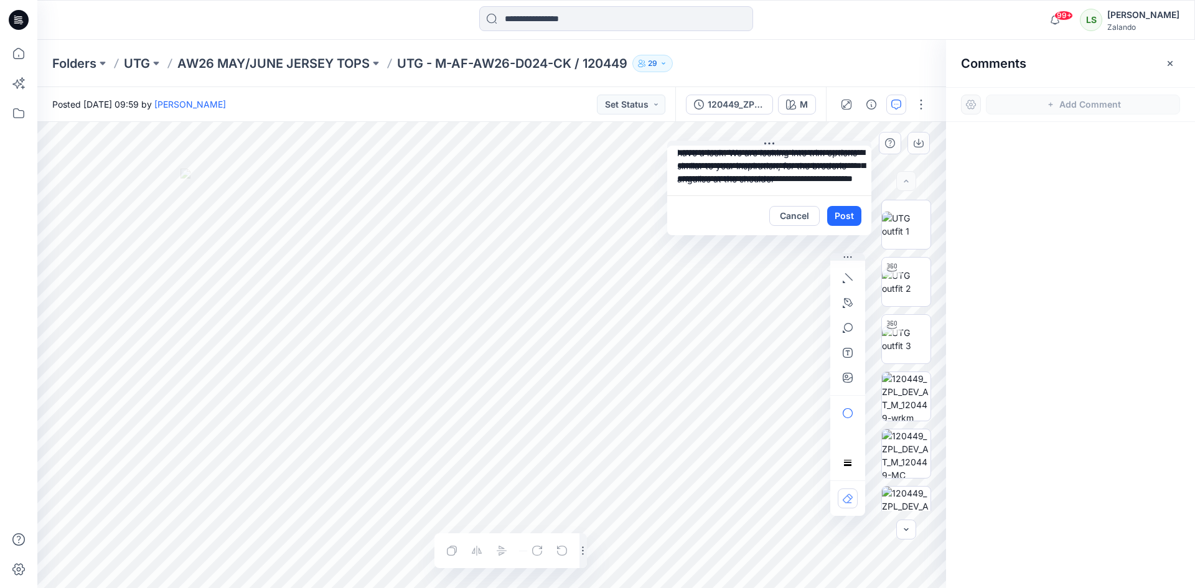
click at [810, 166] on textarea "**********" at bounding box center [769, 171] width 204 height 50
click at [728, 184] on textarea "**********" at bounding box center [769, 171] width 204 height 50
click at [735, 183] on textarea "**********" at bounding box center [769, 171] width 204 height 50
type textarea "**********"
click at [850, 383] on button "button" at bounding box center [848, 378] width 20 height 20
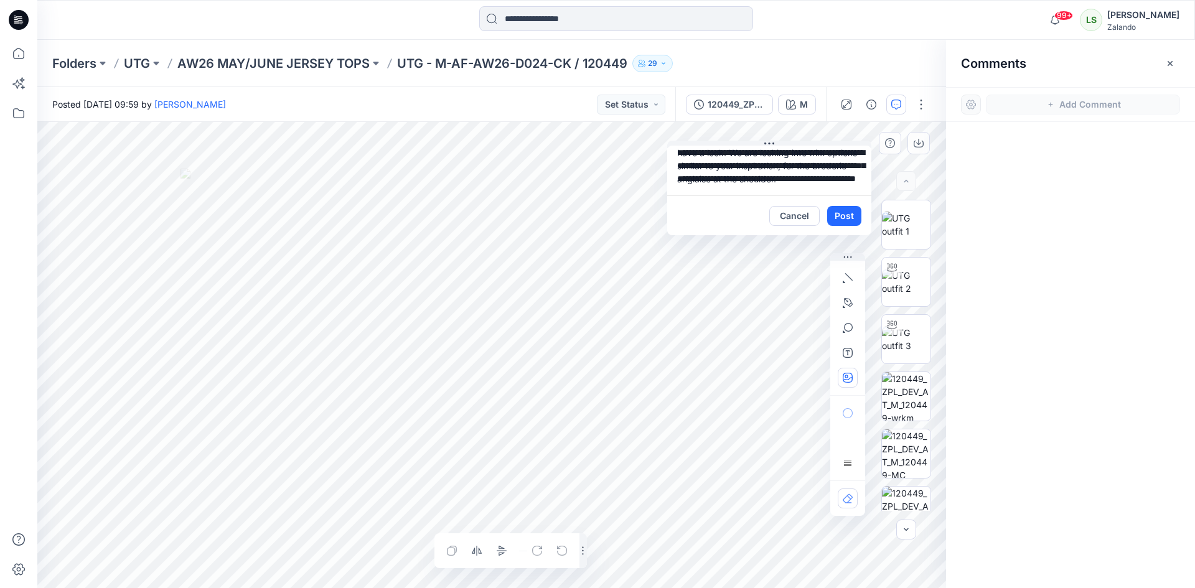
type input"] "**********"
click at [844, 312] on div "Layer 1" at bounding box center [491, 355] width 909 height 466
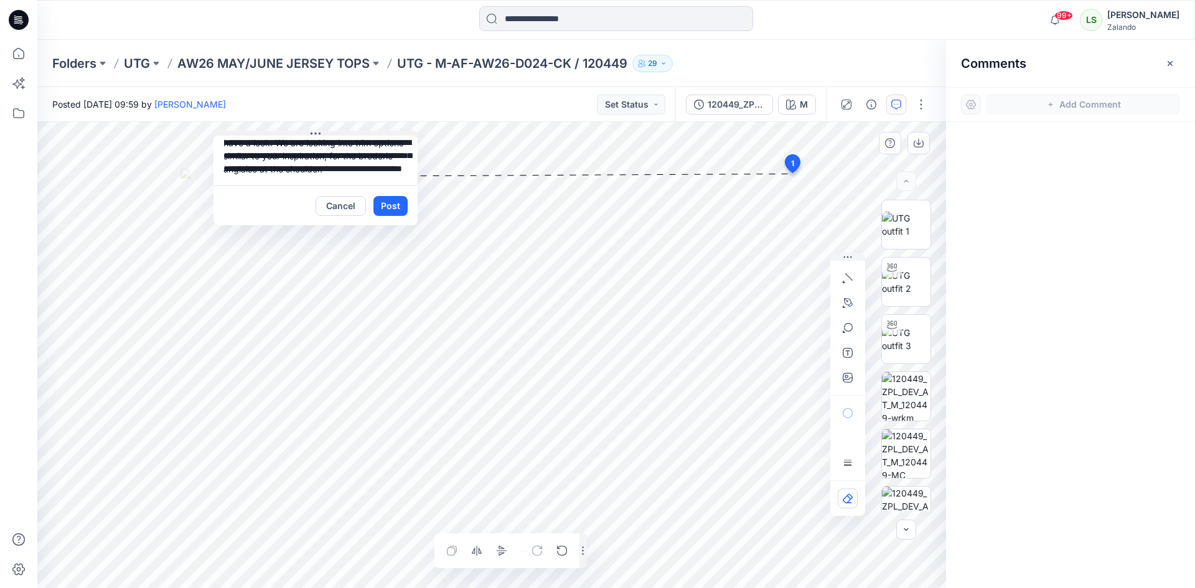
drag, startPoint x: 761, startPoint y: 141, endPoint x: 307, endPoint y: 131, distance: 453.8
click at [307, 131] on button at bounding box center [315, 134] width 204 height 7
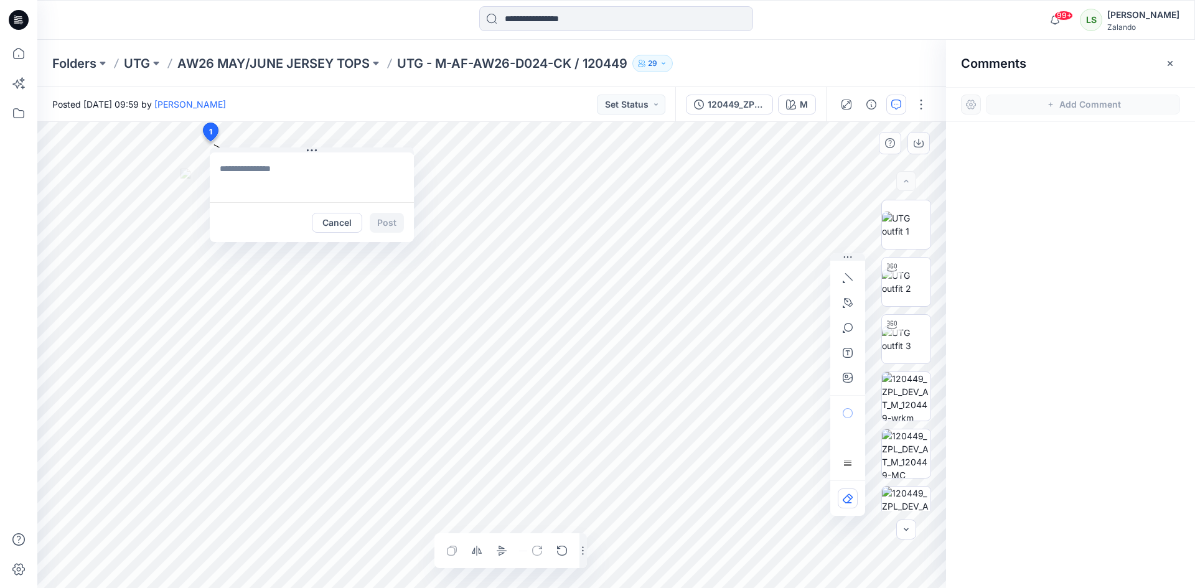
drag, startPoint x: 788, startPoint y: 161, endPoint x: 210, endPoint y: 130, distance: 579.0
click at [235, 169] on textarea at bounding box center [293, 177] width 204 height 50
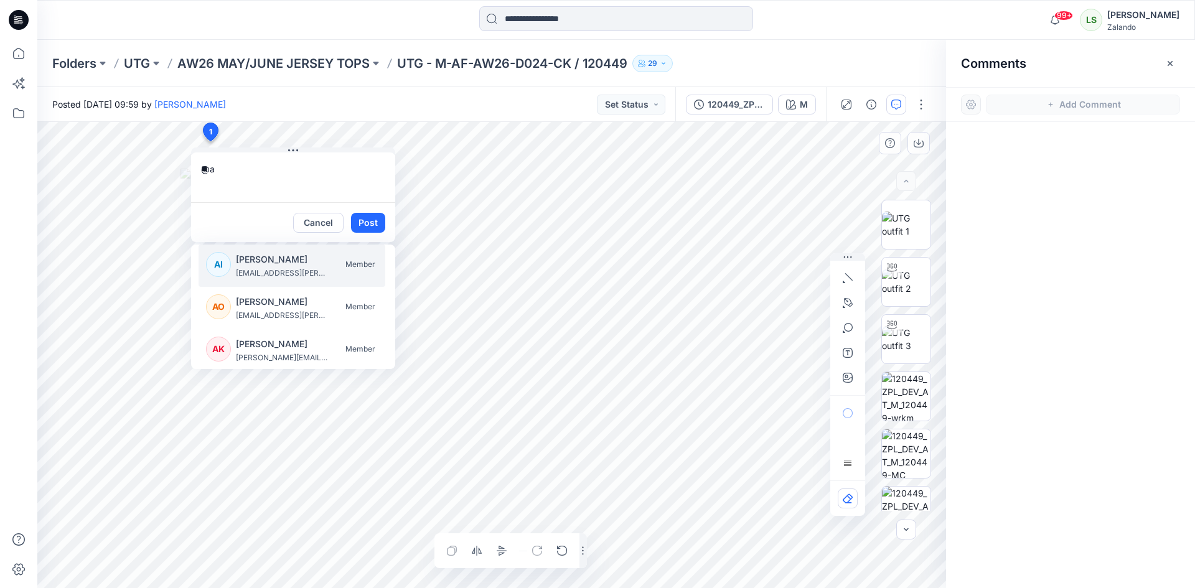
type textarea "*"
click at [265, 257] on p "[PERSON_NAME]" at bounding box center [282, 259] width 93 height 15
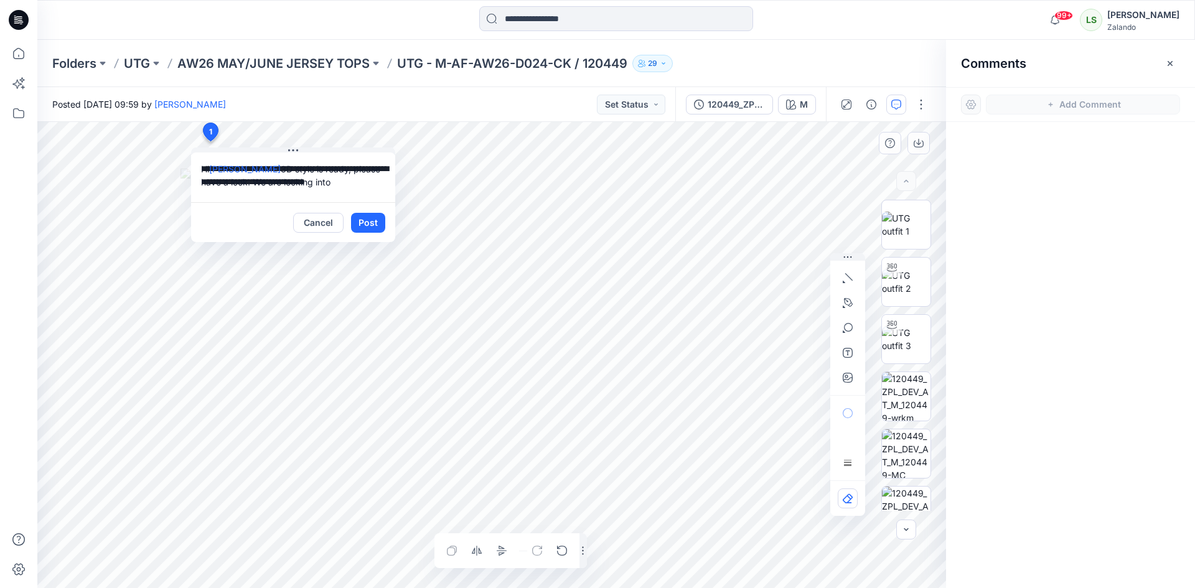
click at [272, 198] on textarea "**********" at bounding box center [293, 177] width 204 height 50
type textarea "**********"
click at [368, 218] on button "Post" at bounding box center [368, 223] width 34 height 20
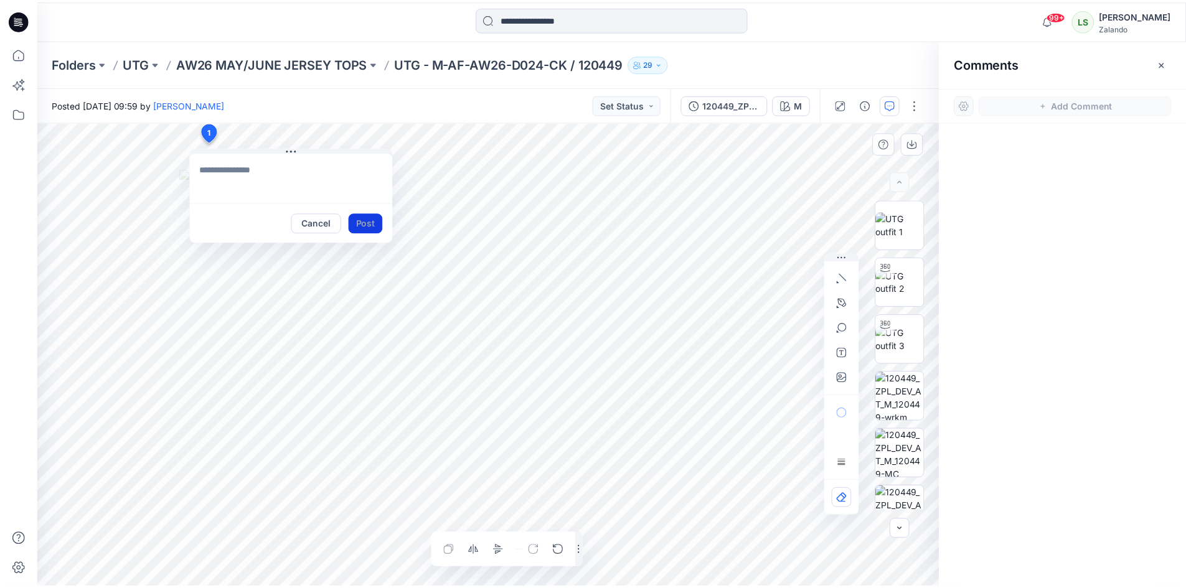
scroll to position [0, 0]
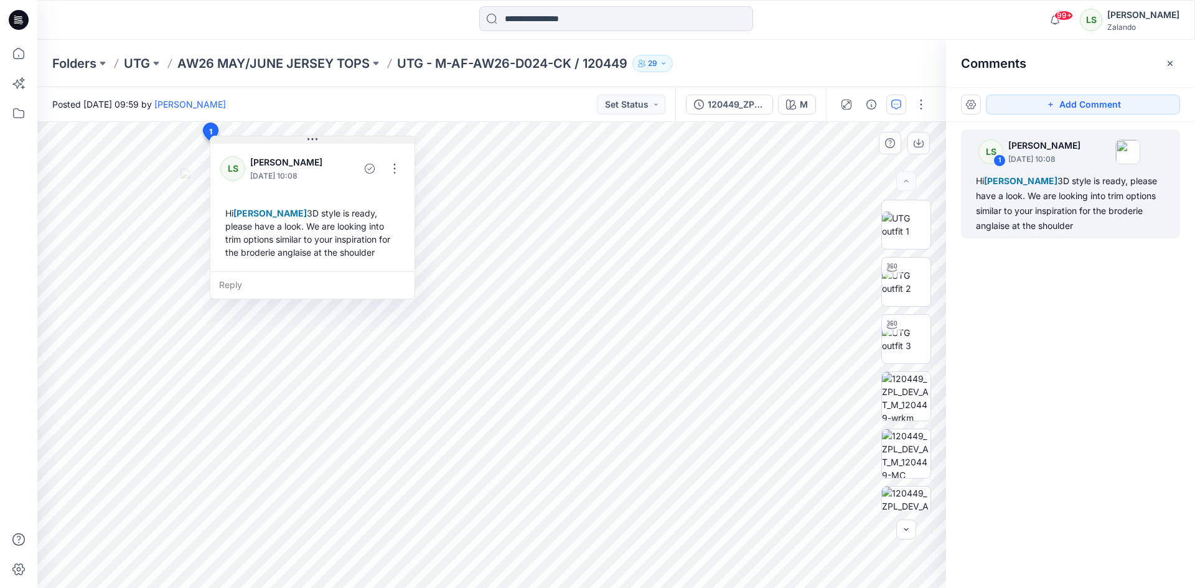
drag, startPoint x: 280, startPoint y: 152, endPoint x: 302, endPoint y: 139, distance: 25.1
click at [302, 139] on button at bounding box center [312, 139] width 204 height 7
click at [27, 52] on icon at bounding box center [18, 53] width 27 height 27
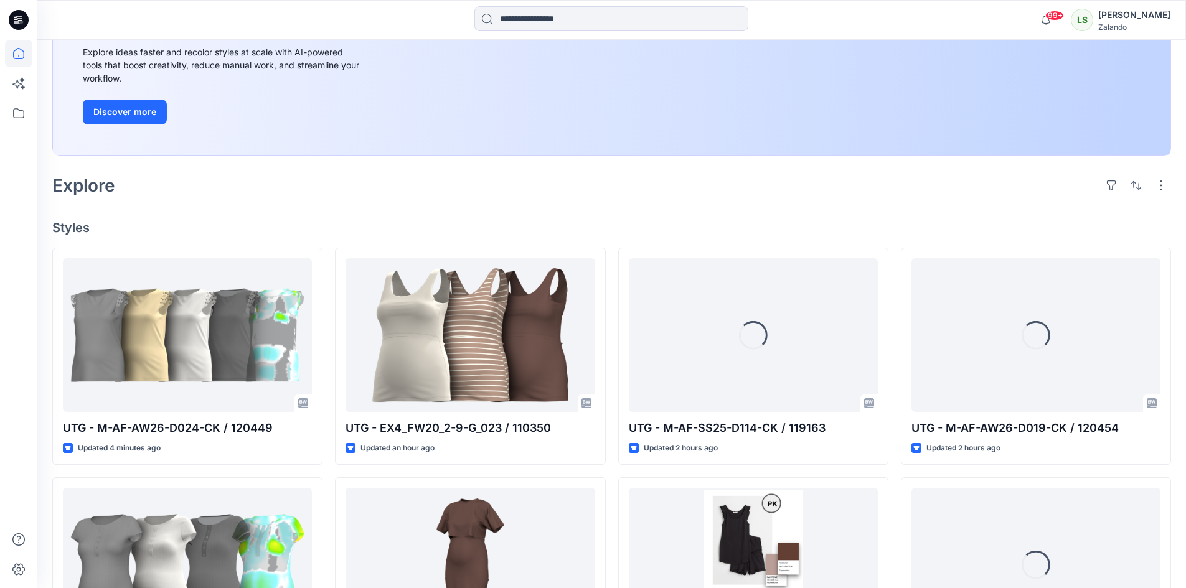
scroll to position [311, 0]
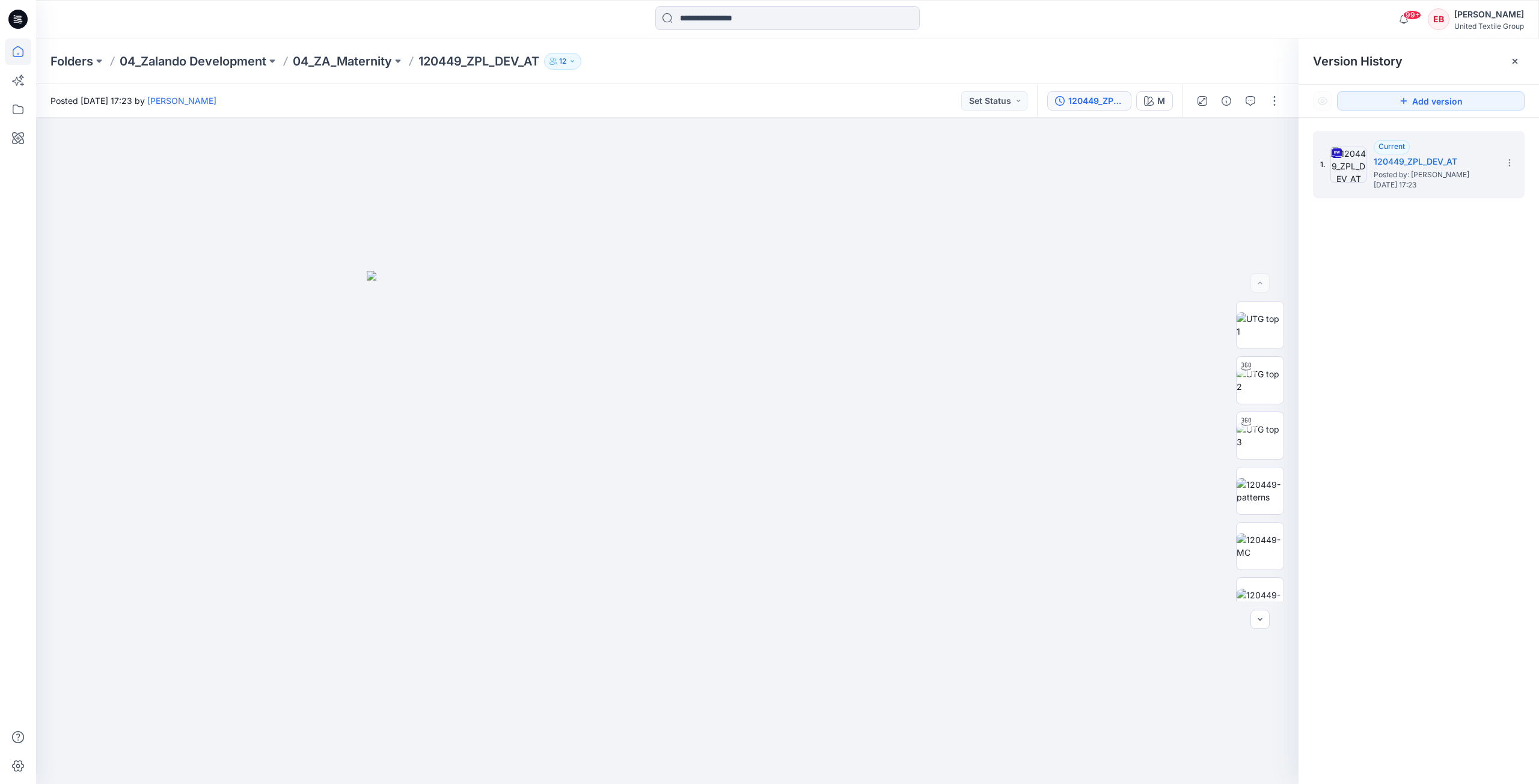
click at [11, 50] on icon at bounding box center [17, 51] width 26 height 26
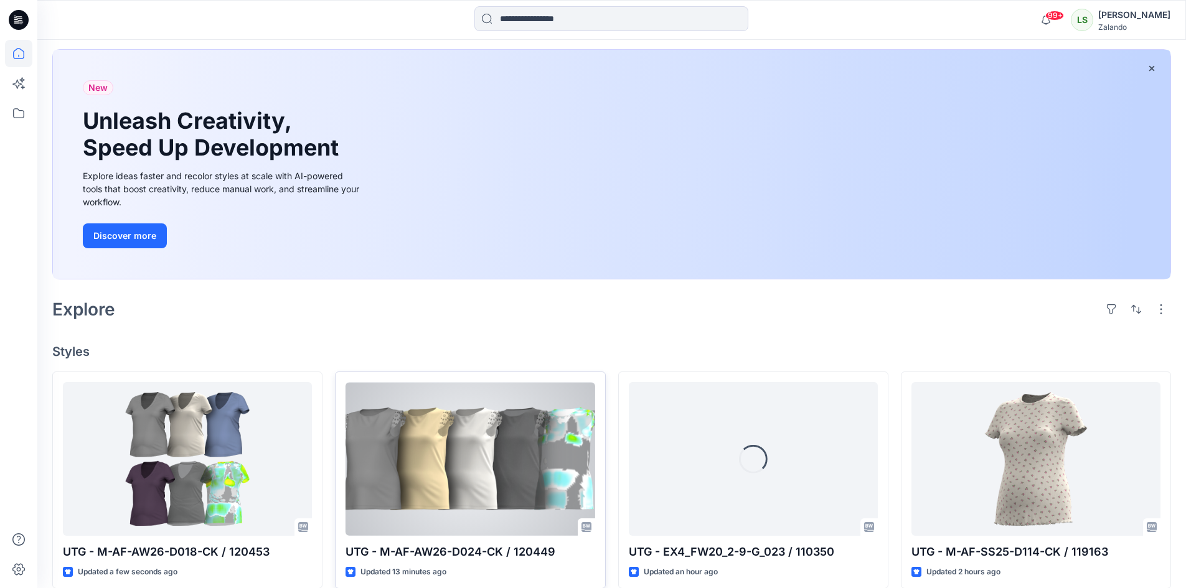
scroll to position [124, 0]
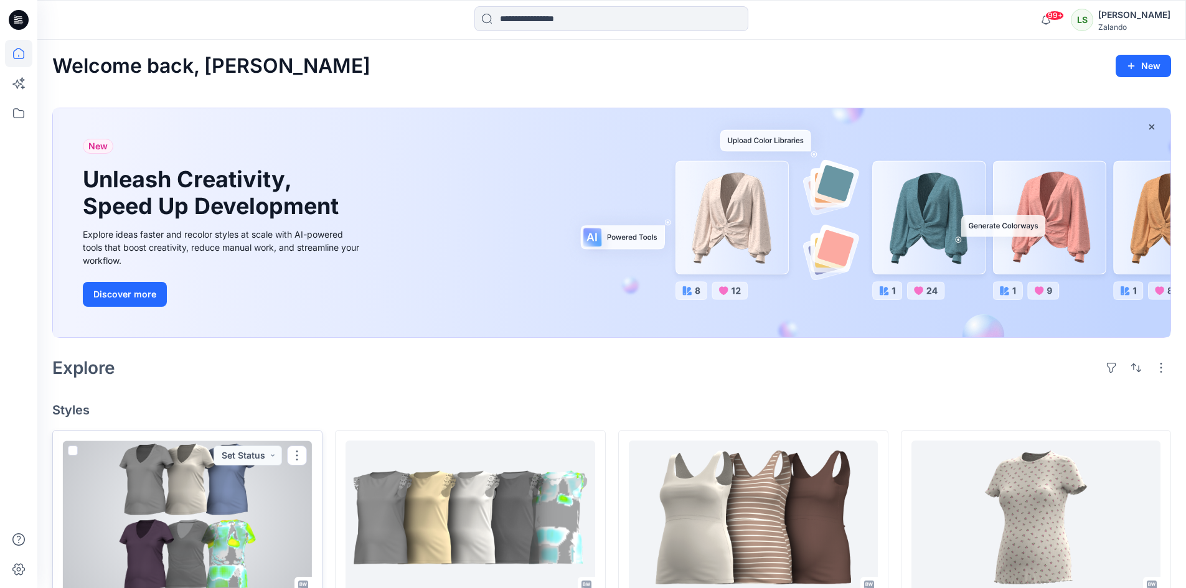
click at [193, 514] on div at bounding box center [187, 518] width 249 height 154
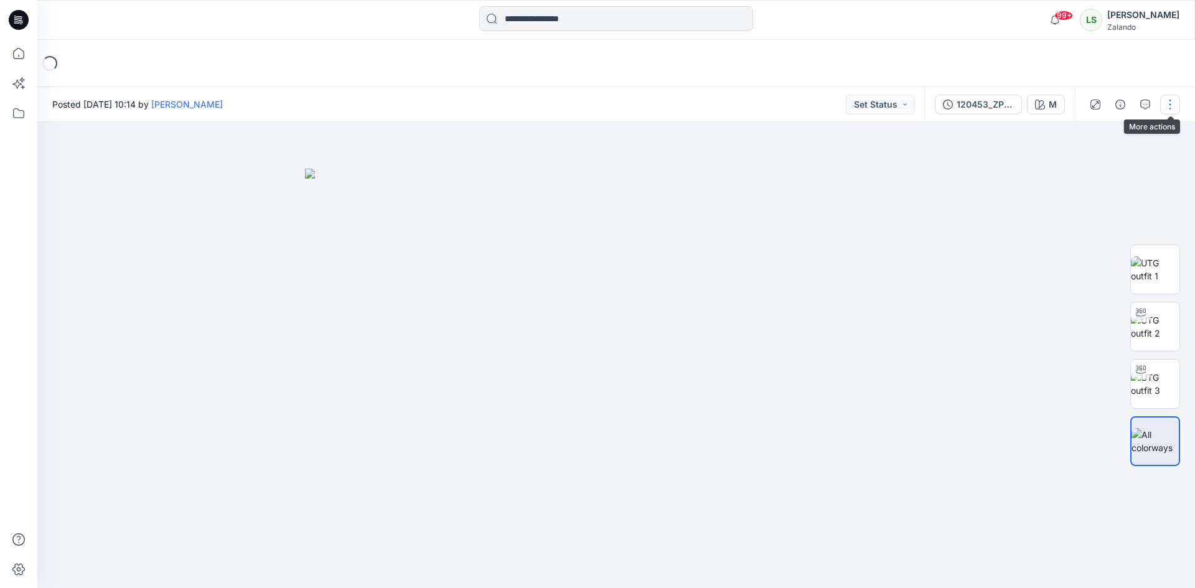
click at [1168, 103] on button "button" at bounding box center [1170, 105] width 20 height 20
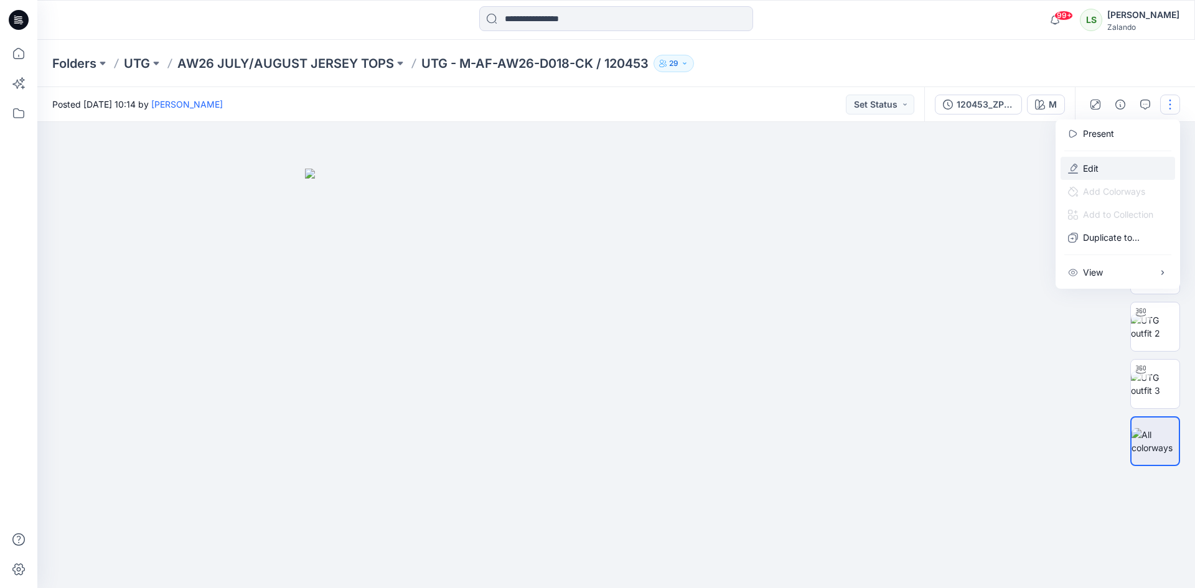
click at [1109, 173] on button "Edit" at bounding box center [1118, 168] width 115 height 23
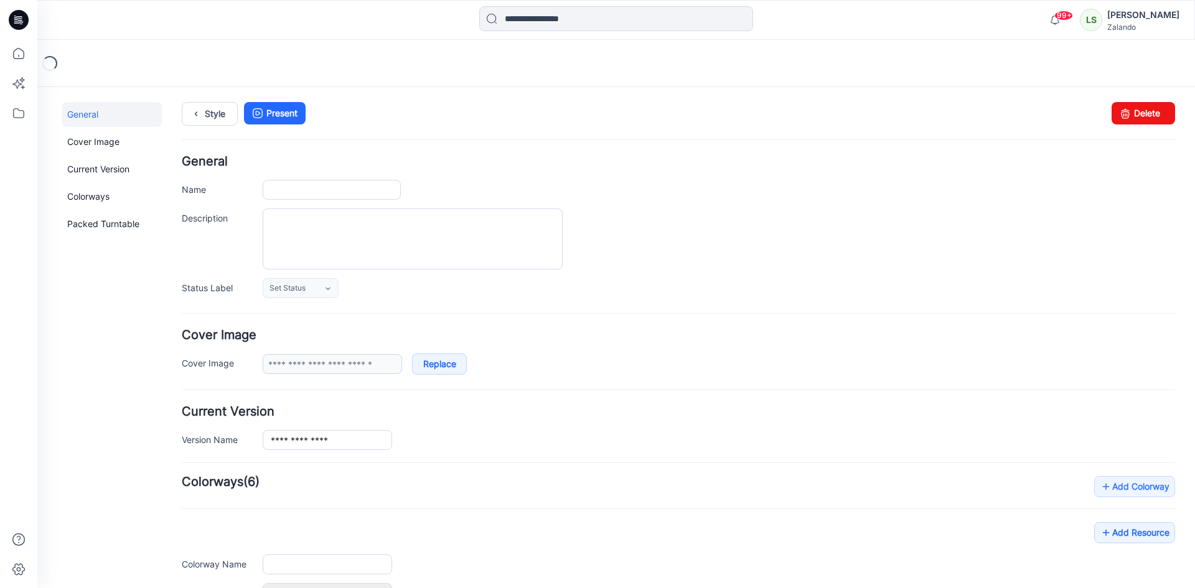
type input "**********"
type input "*"
type input "**********"
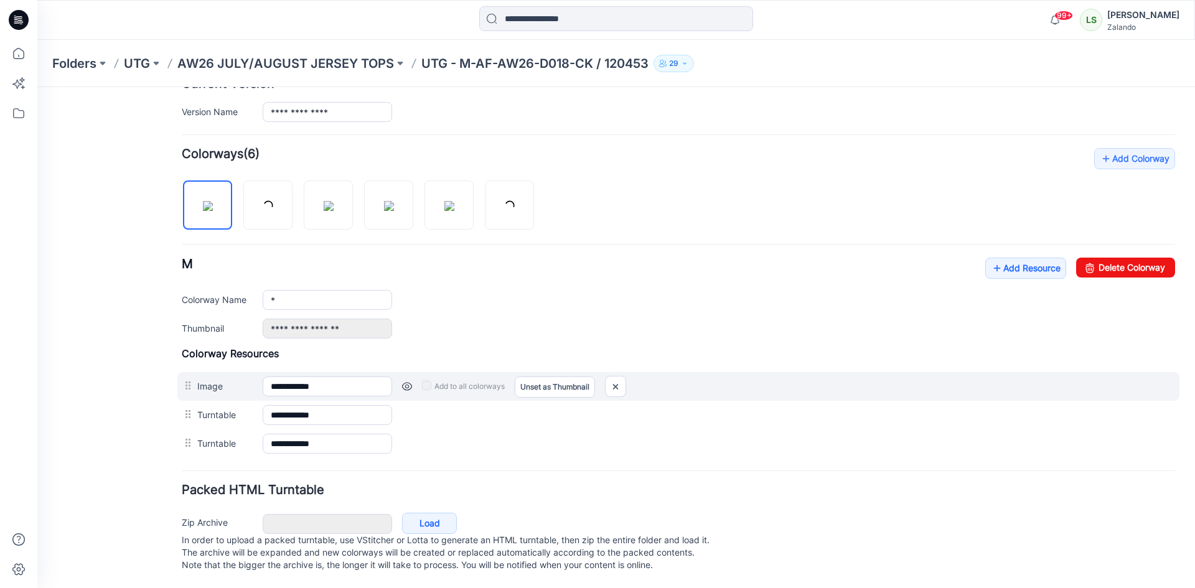
scroll to position [340, 0]
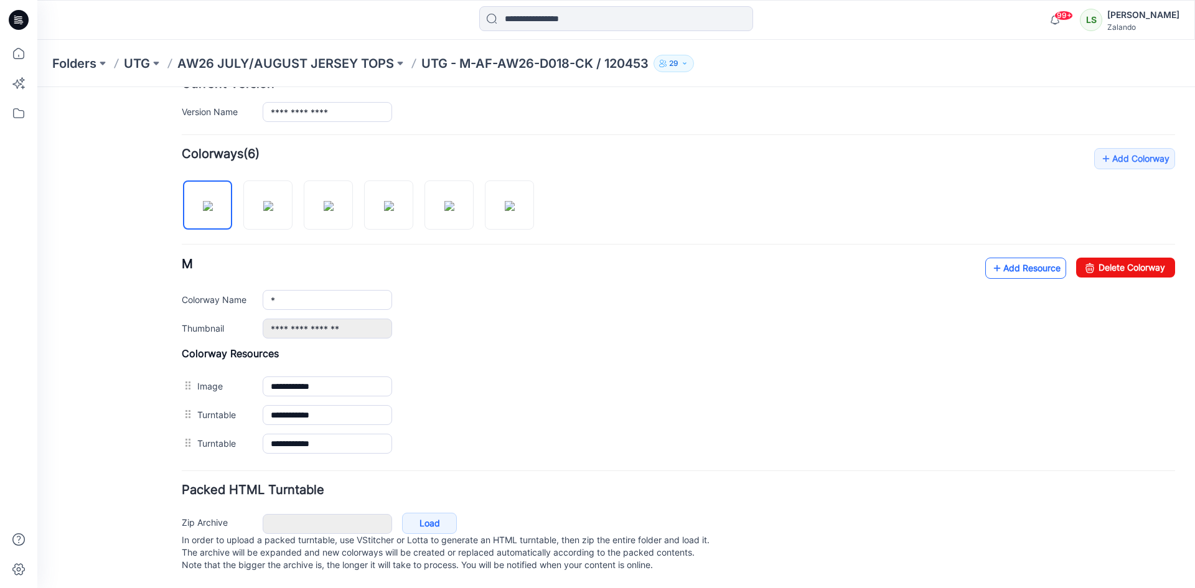
click at [991, 258] on icon at bounding box center [997, 268] width 12 height 20
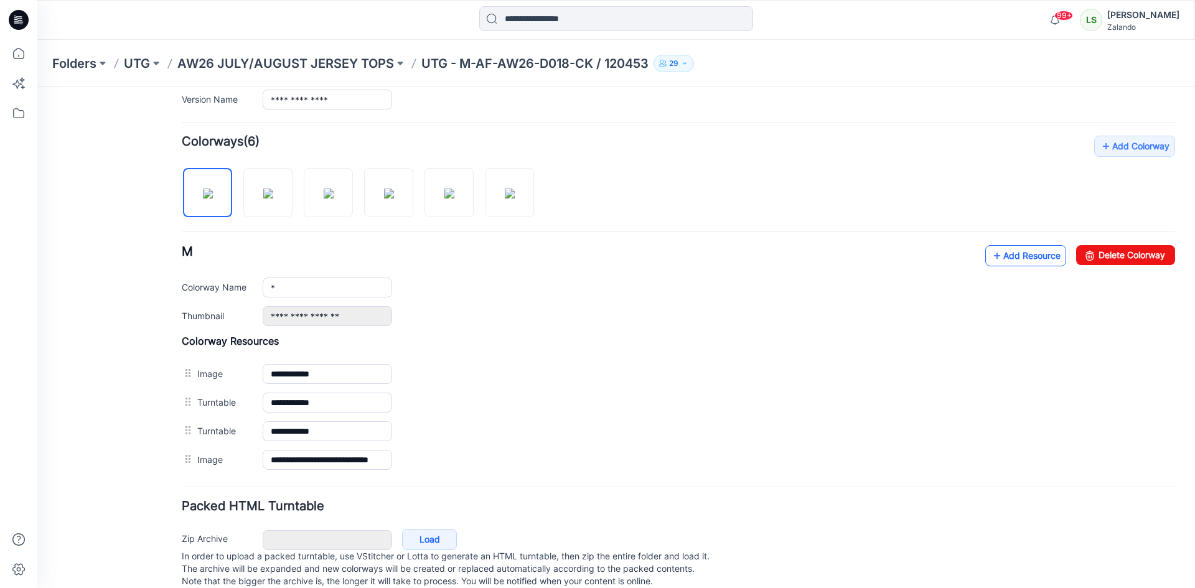
click at [1025, 256] on link "Add Resource" at bounding box center [1025, 255] width 81 height 21
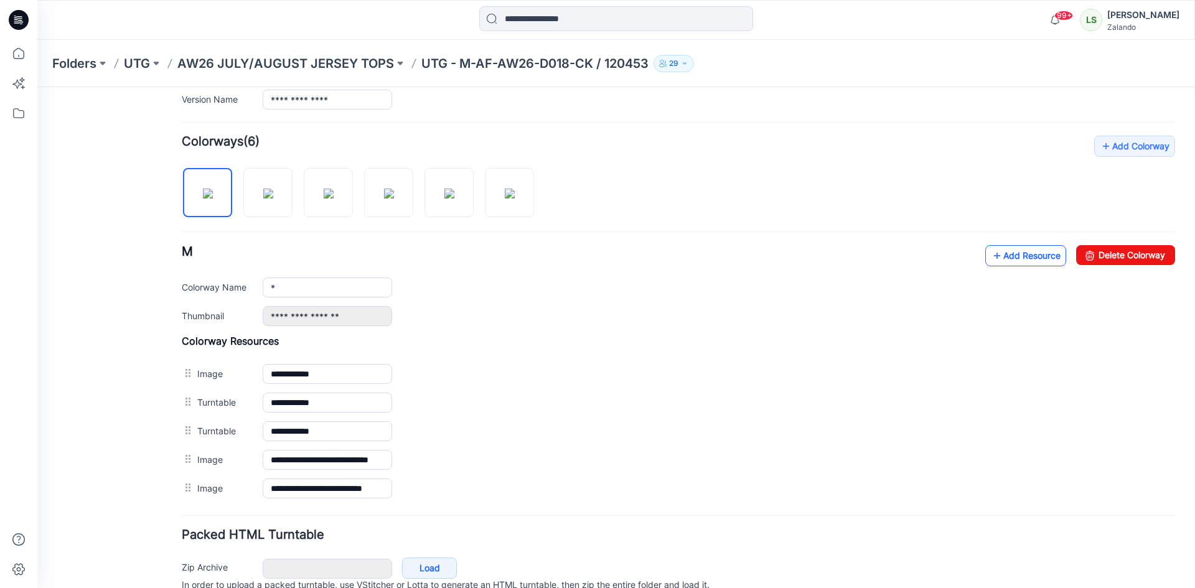
click at [1007, 256] on link "Add Resource" at bounding box center [1025, 255] width 81 height 21
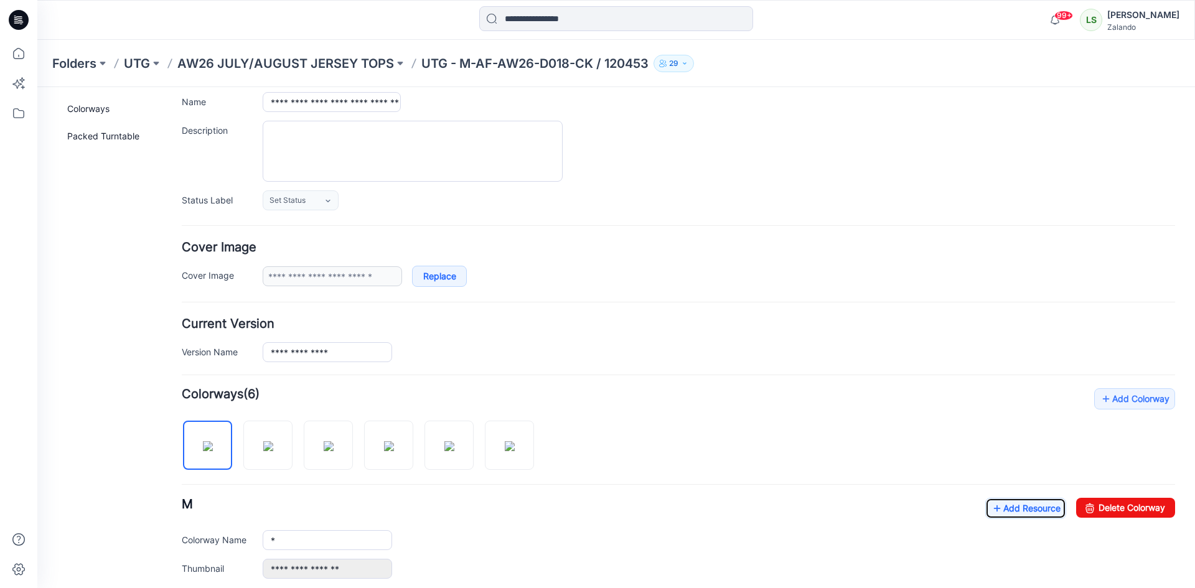
scroll to position [0, 0]
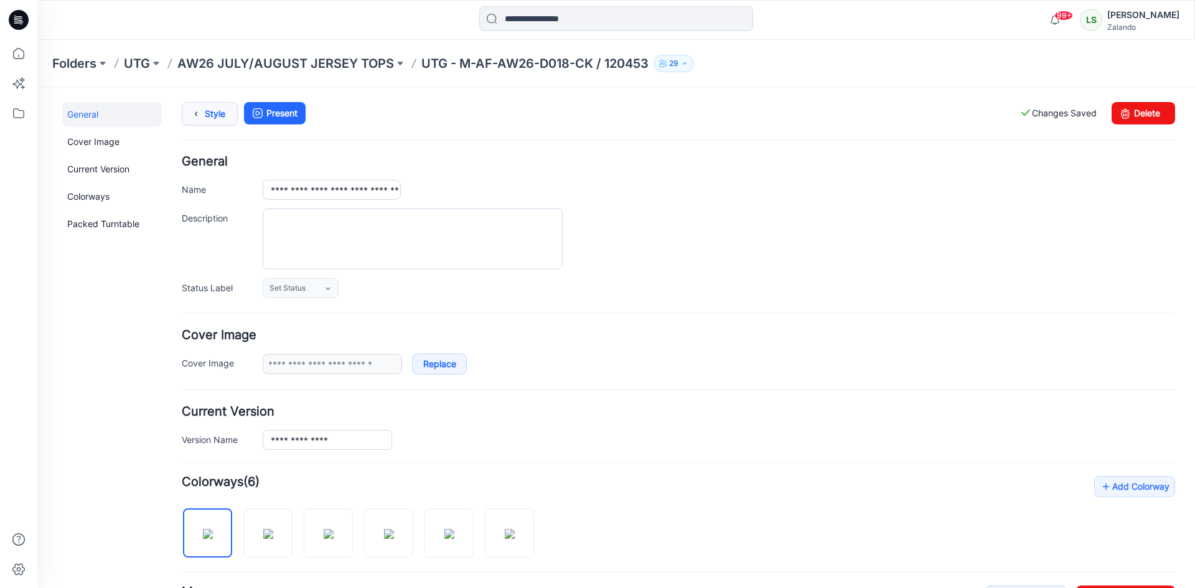
click at [210, 118] on link "Style" at bounding box center [210, 114] width 56 height 24
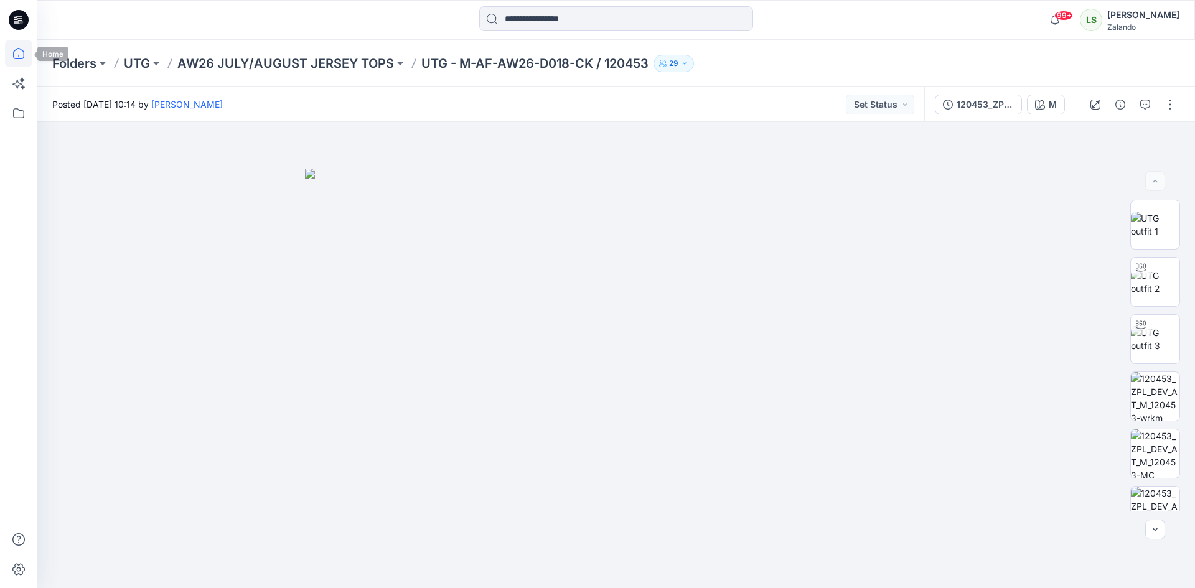
click at [9, 58] on icon at bounding box center [18, 53] width 27 height 27
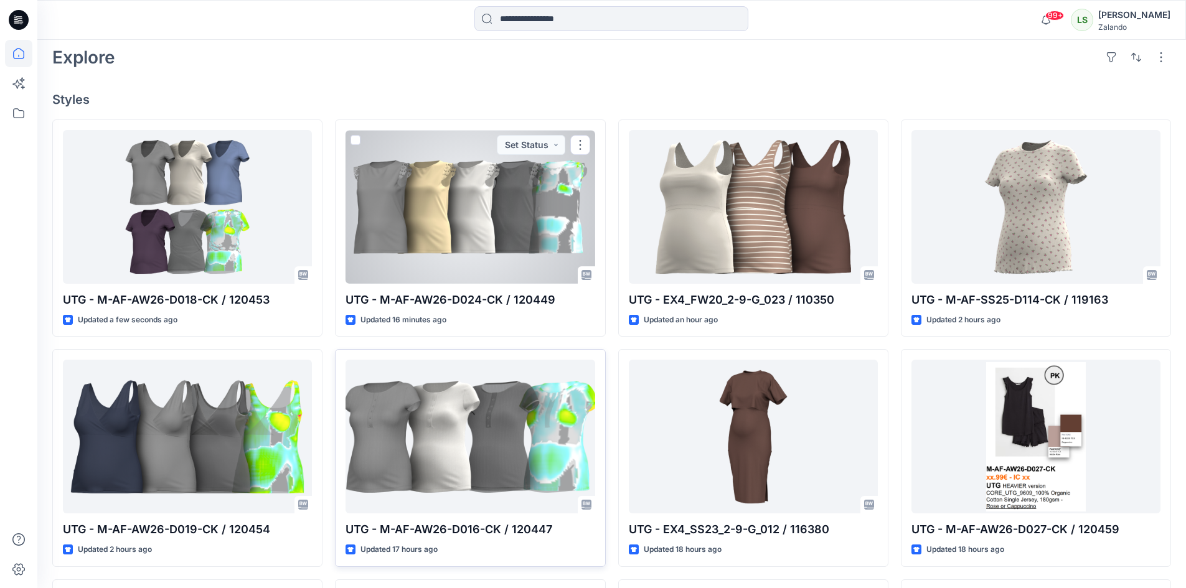
scroll to position [311, 0]
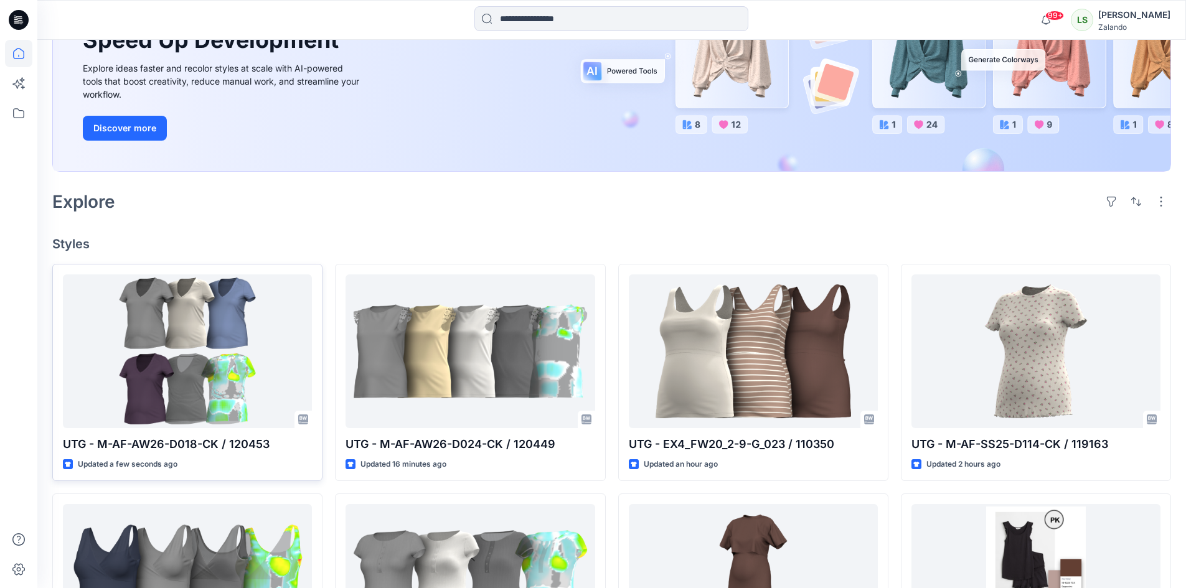
scroll to position [187, 0]
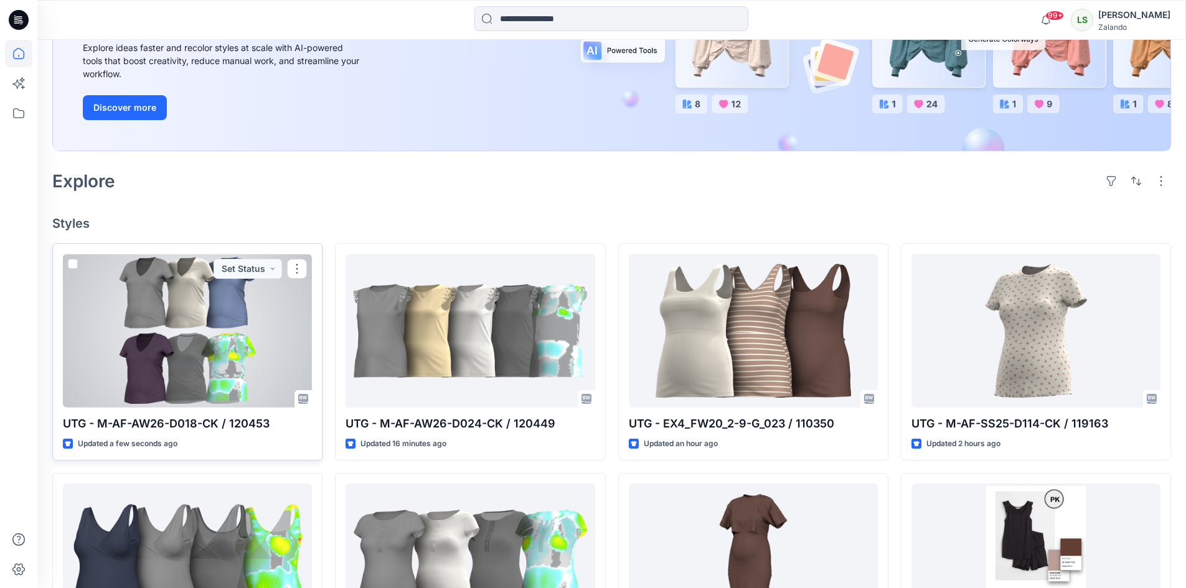
click at [264, 329] on div at bounding box center [187, 331] width 249 height 154
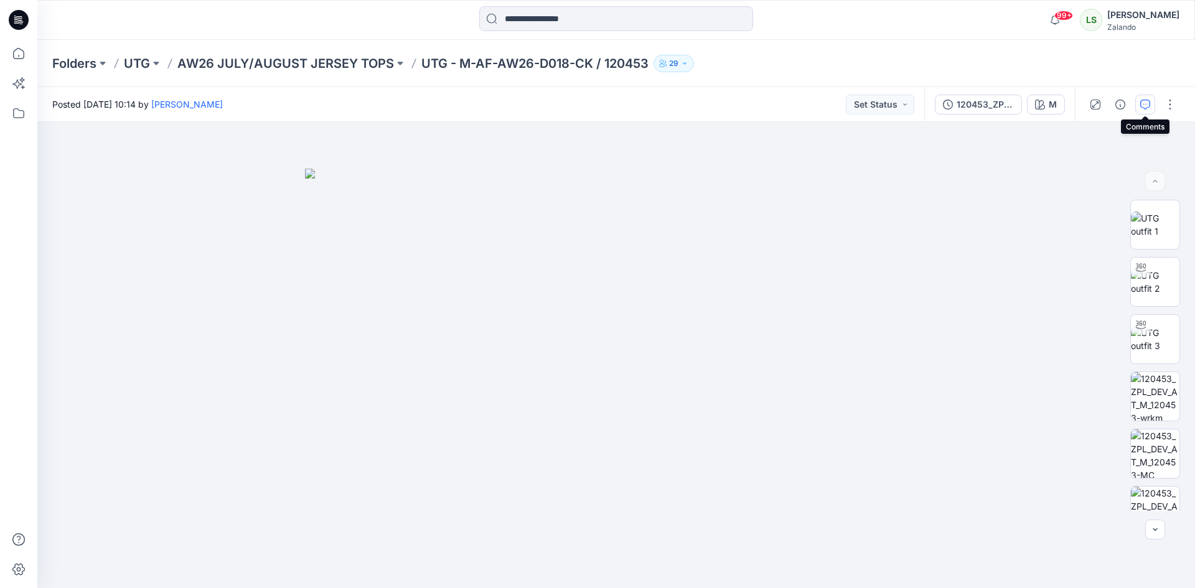
click at [1151, 105] on button "button" at bounding box center [1145, 105] width 20 height 20
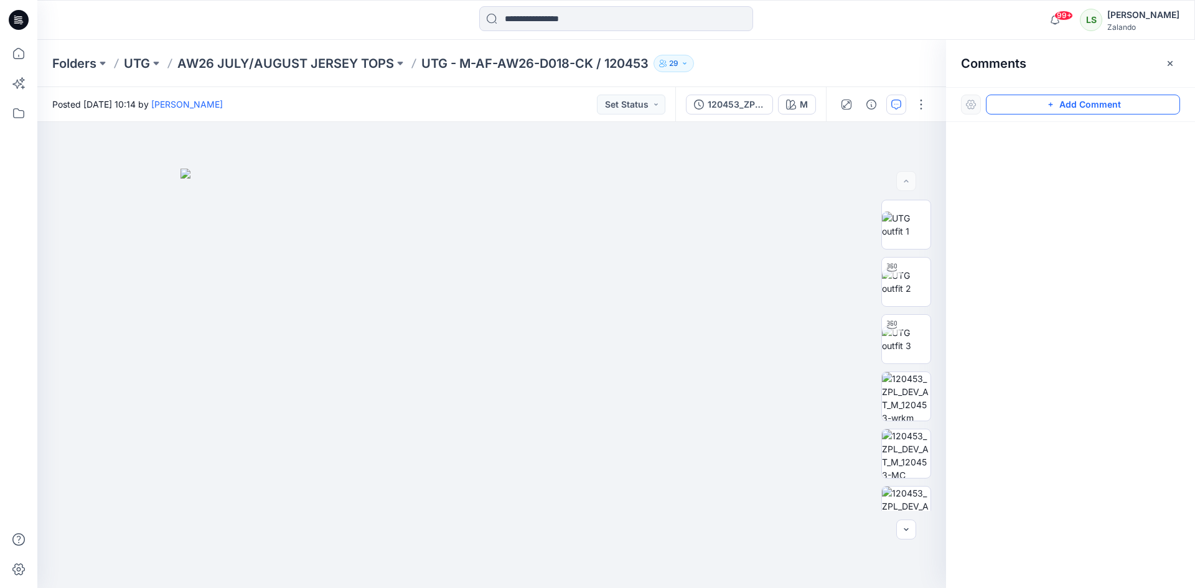
click at [1097, 108] on button "Add Comment" at bounding box center [1083, 105] width 194 height 20
click at [726, 161] on div "1" at bounding box center [491, 355] width 909 height 466
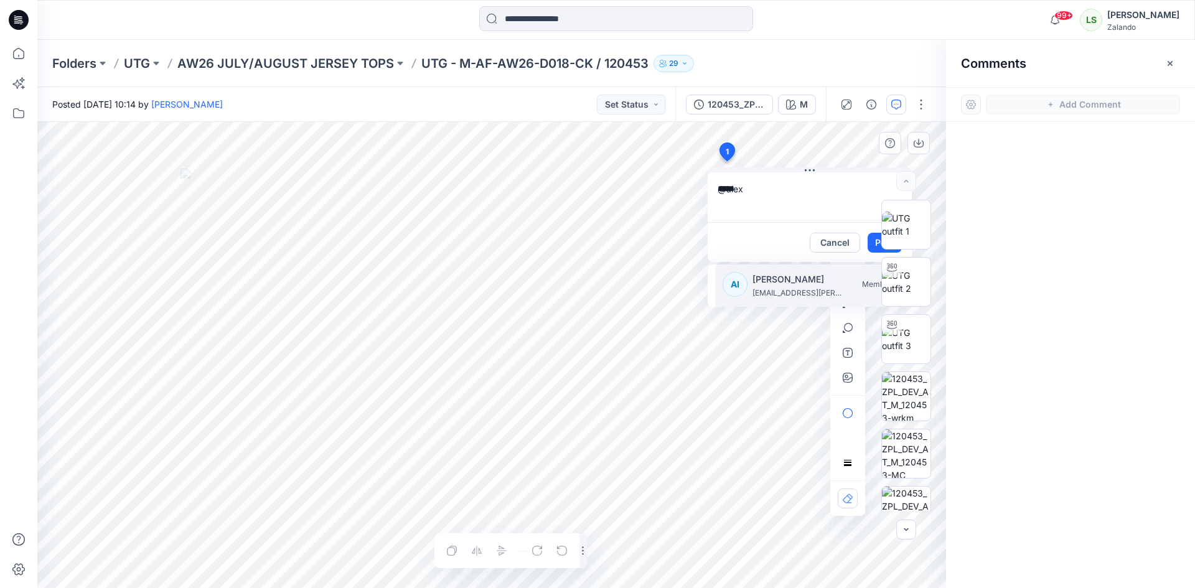
click at [779, 293] on p "[EMAIL_ADDRESS][PERSON_NAME][PERSON_NAME][PERSON_NAME][DOMAIN_NAME]" at bounding box center [798, 293] width 93 height 12
type textarea "**********"
click at [869, 244] on div at bounding box center [906, 355] width 80 height 311
click at [872, 245] on div at bounding box center [906, 355] width 80 height 311
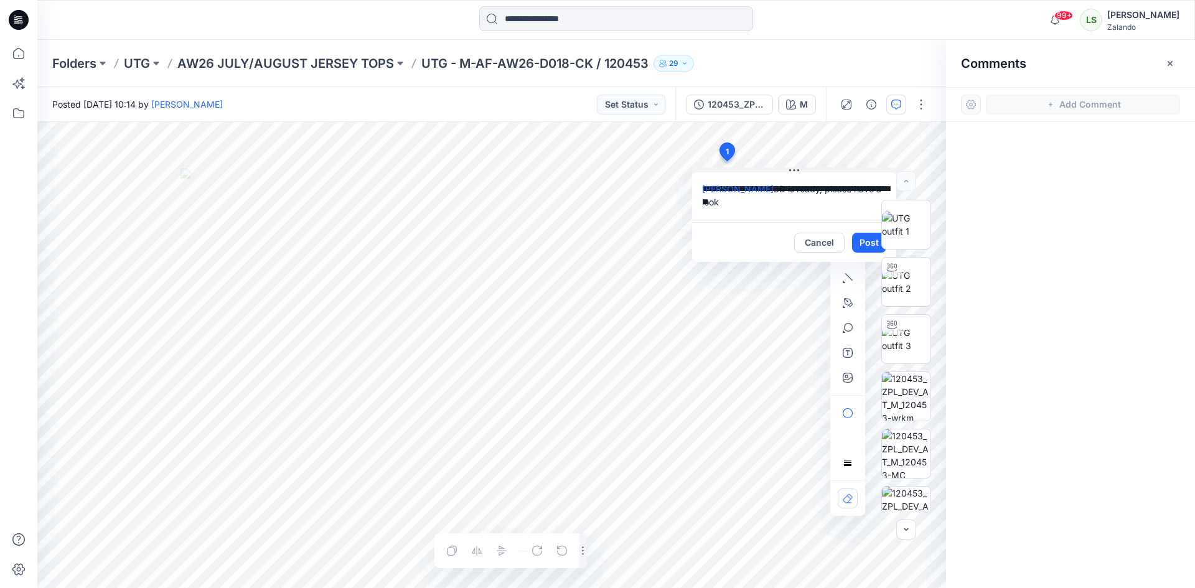
drag, startPoint x: 843, startPoint y: 171, endPoint x: 828, endPoint y: 171, distance: 15.6
click at [828, 171] on button at bounding box center [794, 170] width 204 height 7
click at [859, 246] on button "Post" at bounding box center [869, 243] width 34 height 20
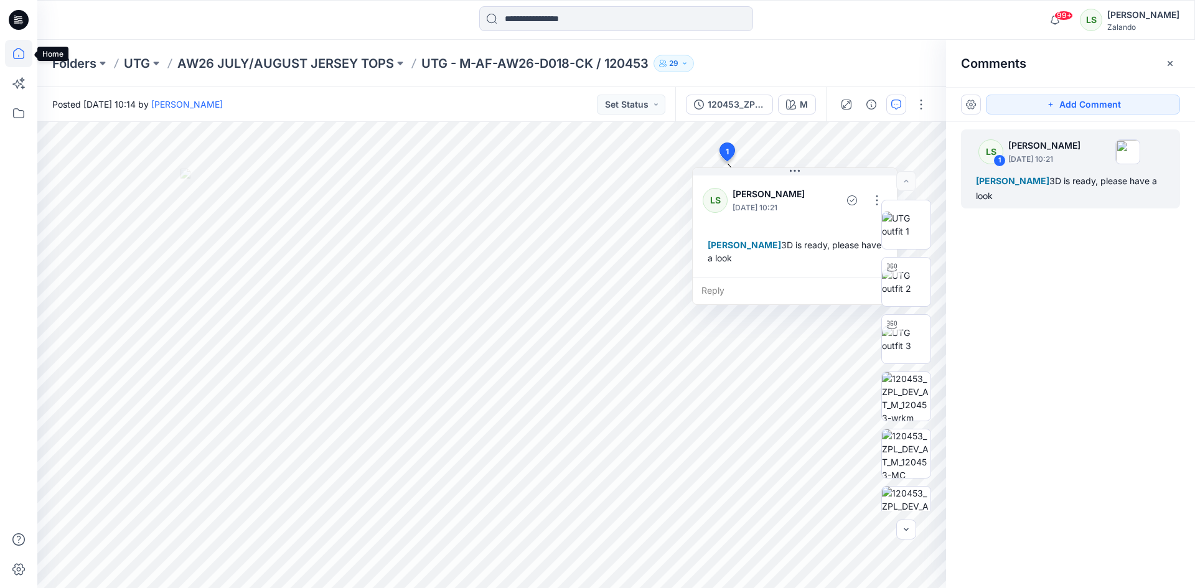
click at [19, 55] on icon at bounding box center [18, 56] width 1 height 2
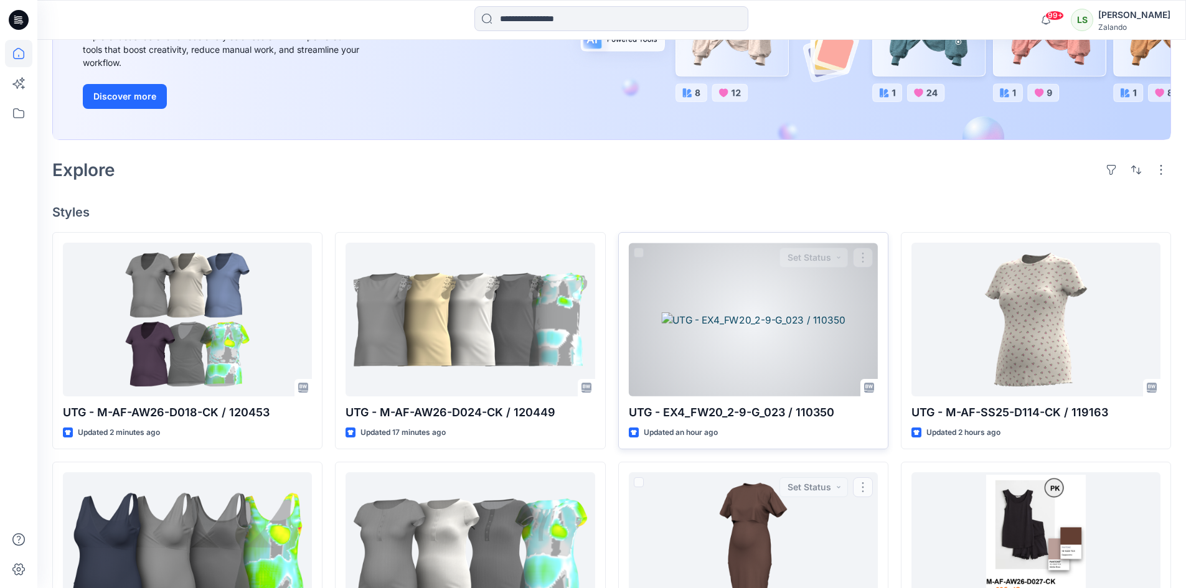
scroll to position [81, 0]
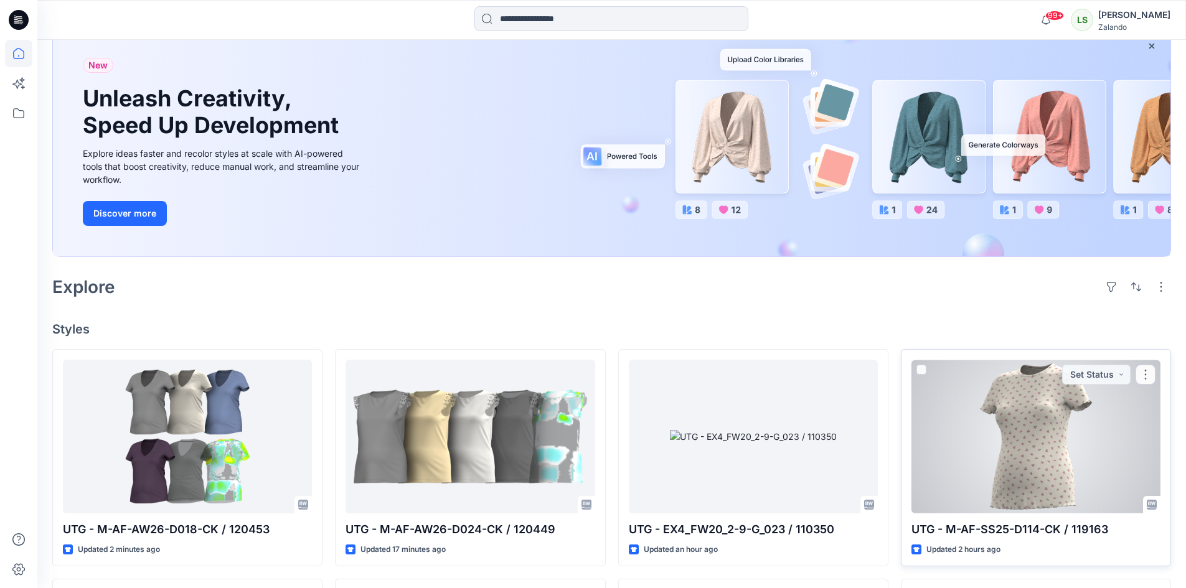
click at [1029, 428] on div at bounding box center [1035, 437] width 249 height 154
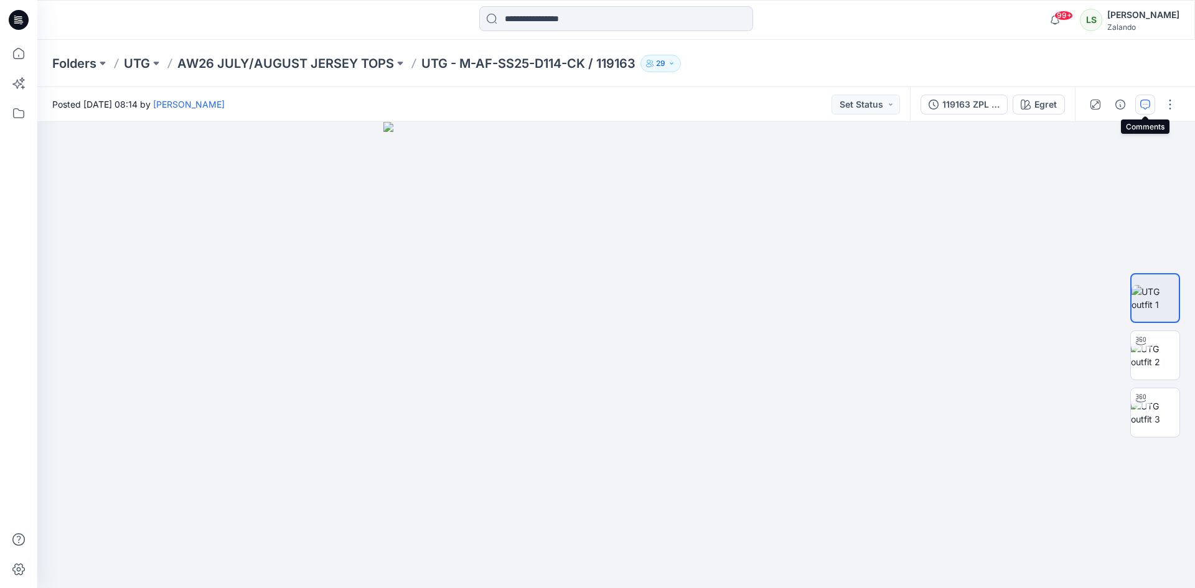
click at [1142, 106] on icon "button" at bounding box center [1145, 105] width 10 height 10
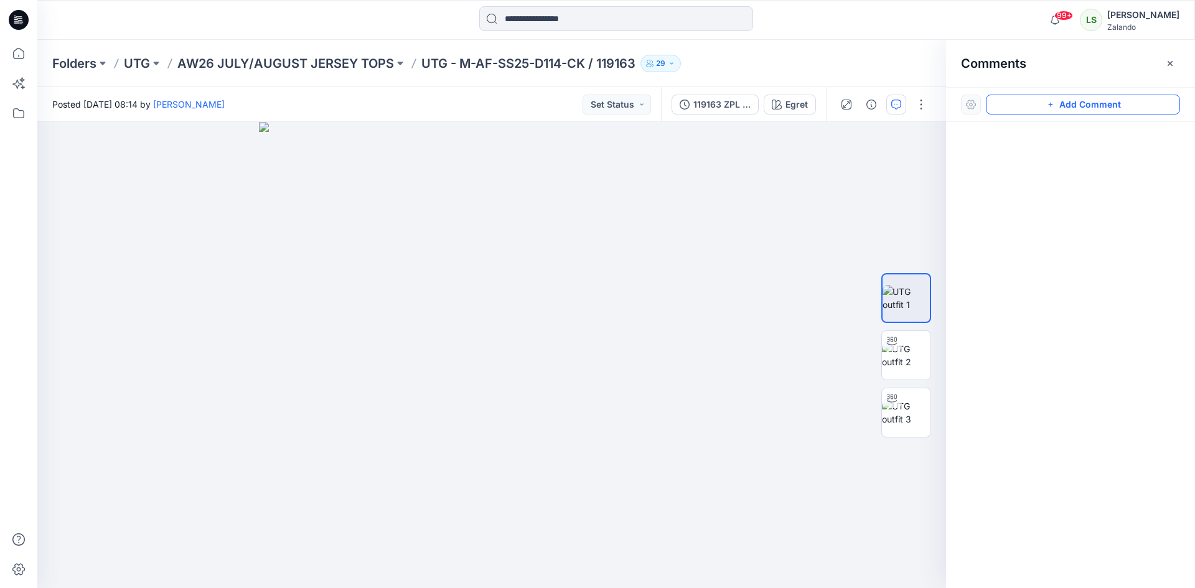
click at [1101, 109] on button "Add Comment" at bounding box center [1083, 105] width 194 height 20
click at [646, 195] on div "1" at bounding box center [491, 355] width 909 height 466
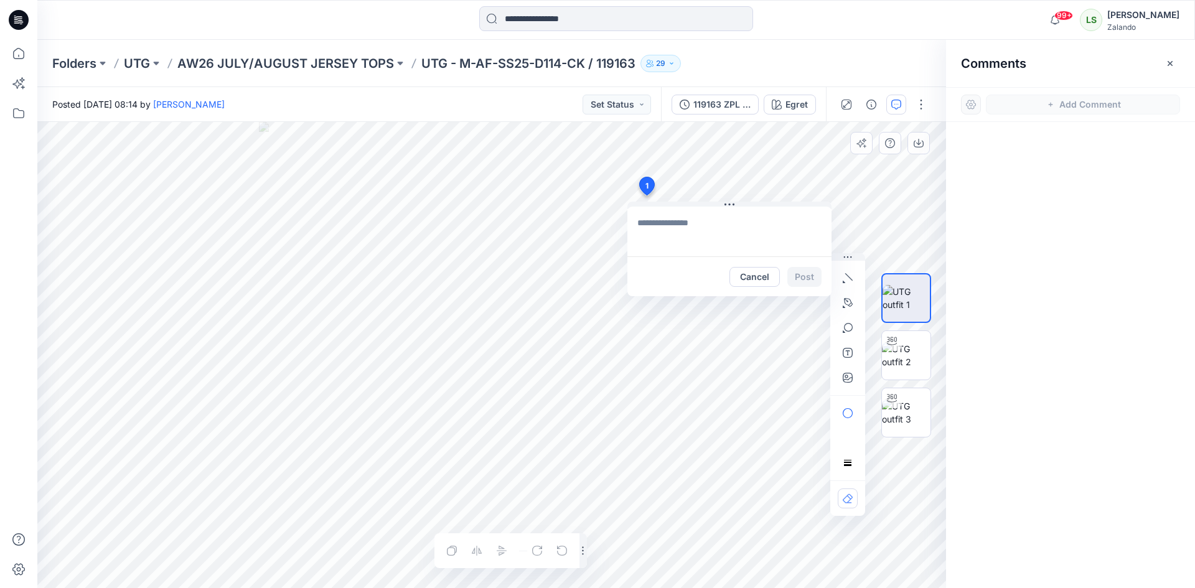
type textarea "*"
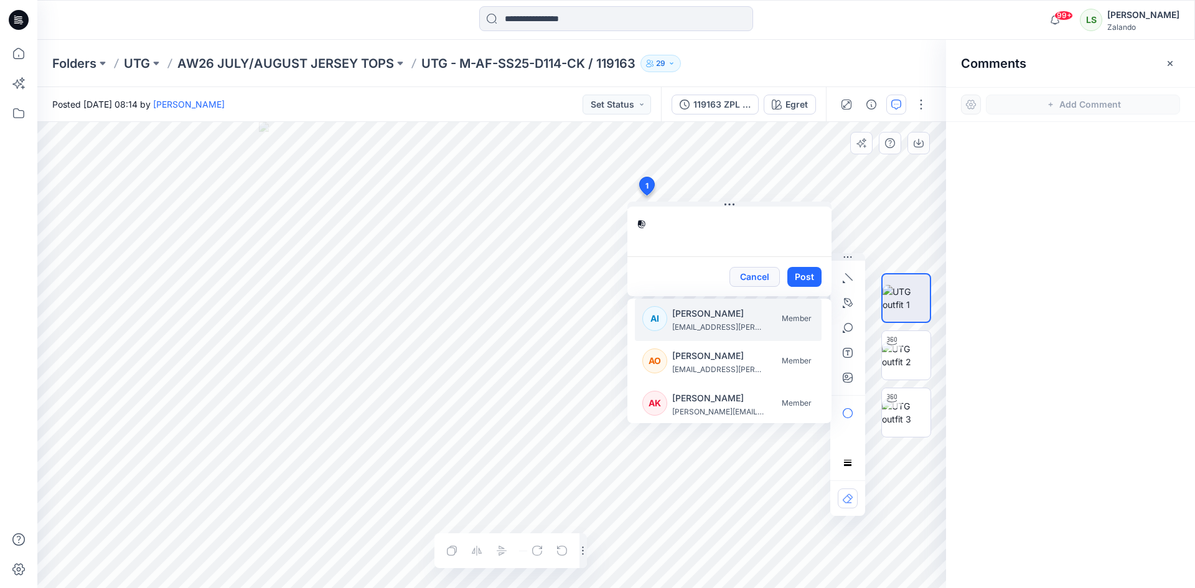
click at [742, 281] on button "Cancel" at bounding box center [754, 277] width 50 height 20
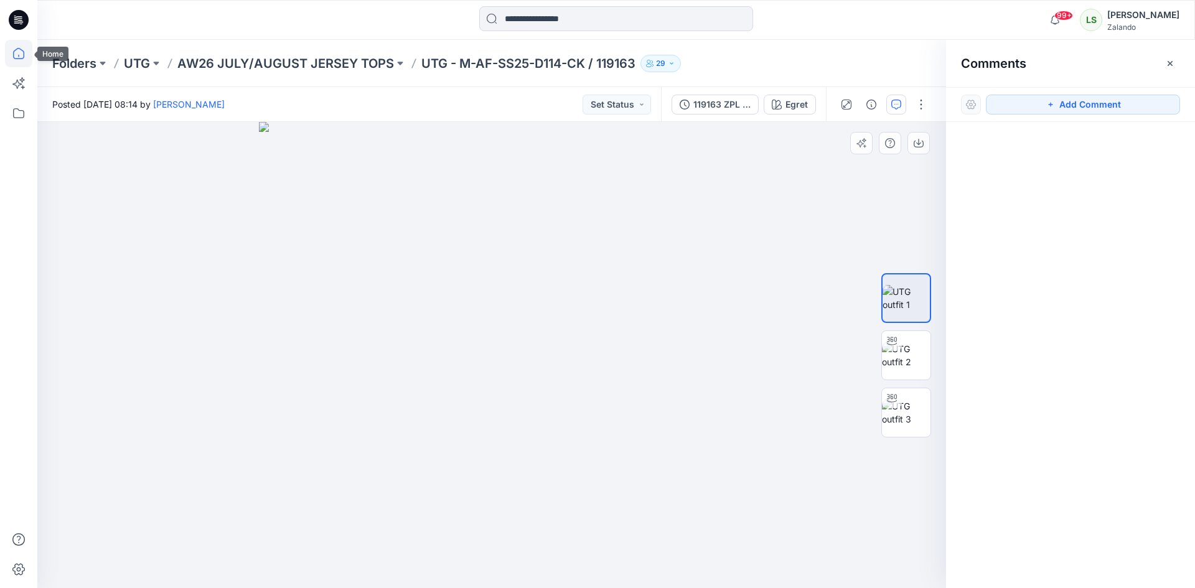
click at [22, 49] on icon at bounding box center [18, 53] width 27 height 27
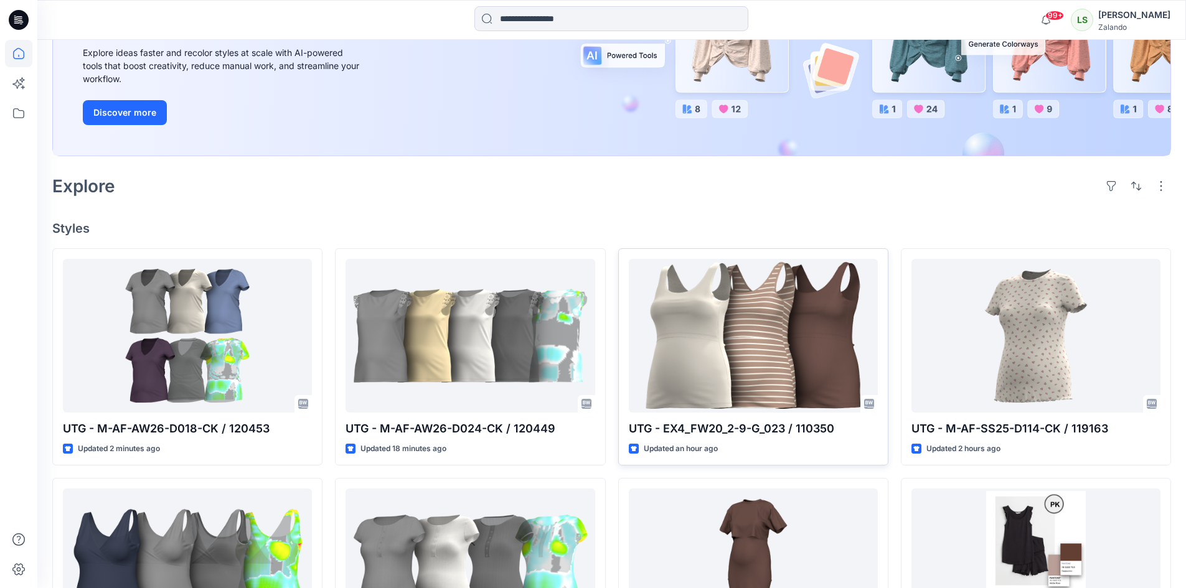
scroll to position [187, 0]
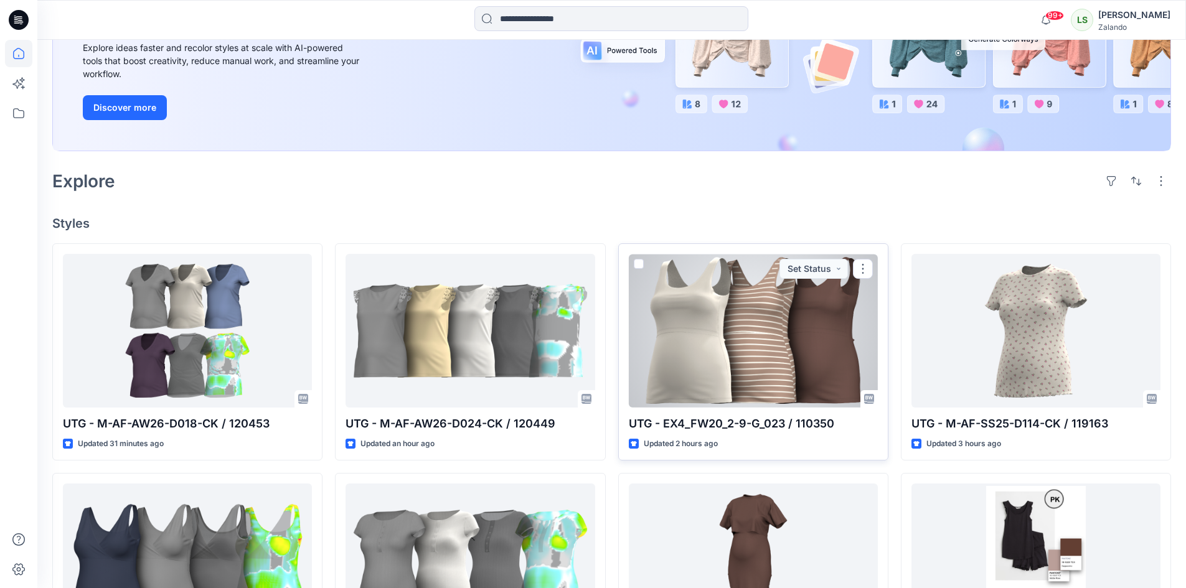
drag, startPoint x: 759, startPoint y: 360, endPoint x: 749, endPoint y: 363, distance: 9.8
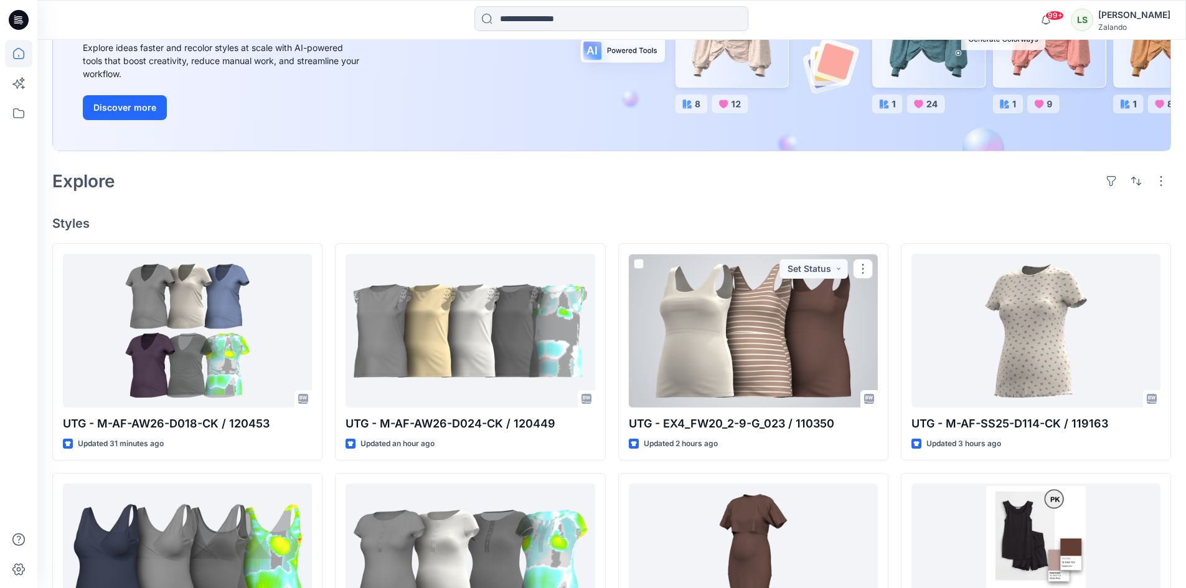
click at [759, 360] on div at bounding box center [753, 331] width 249 height 154
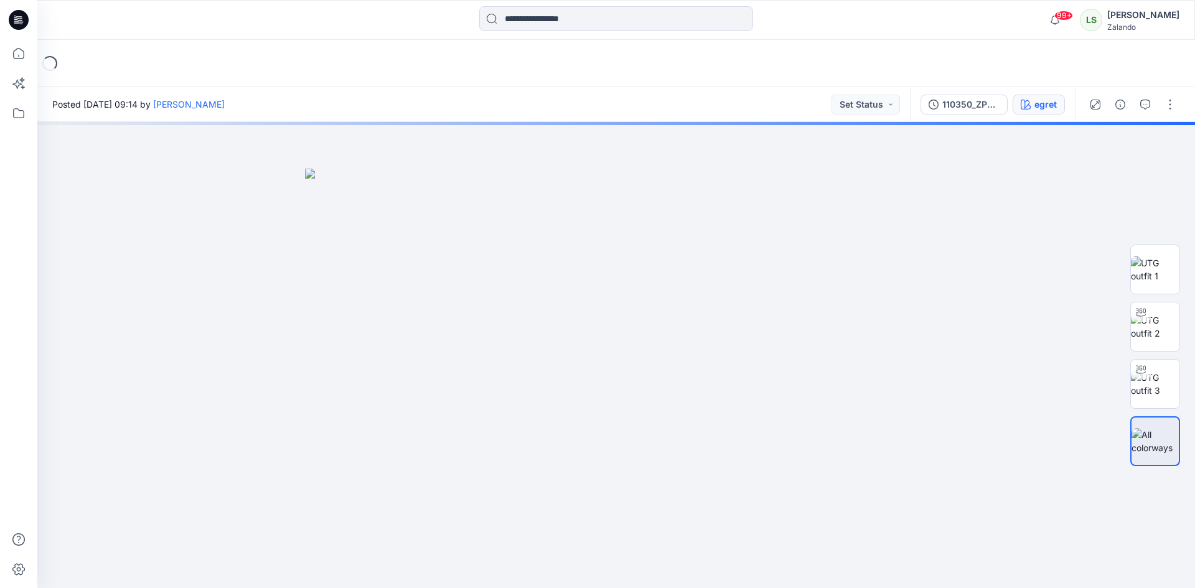
click at [1048, 99] on div "egret" at bounding box center [1045, 105] width 22 height 14
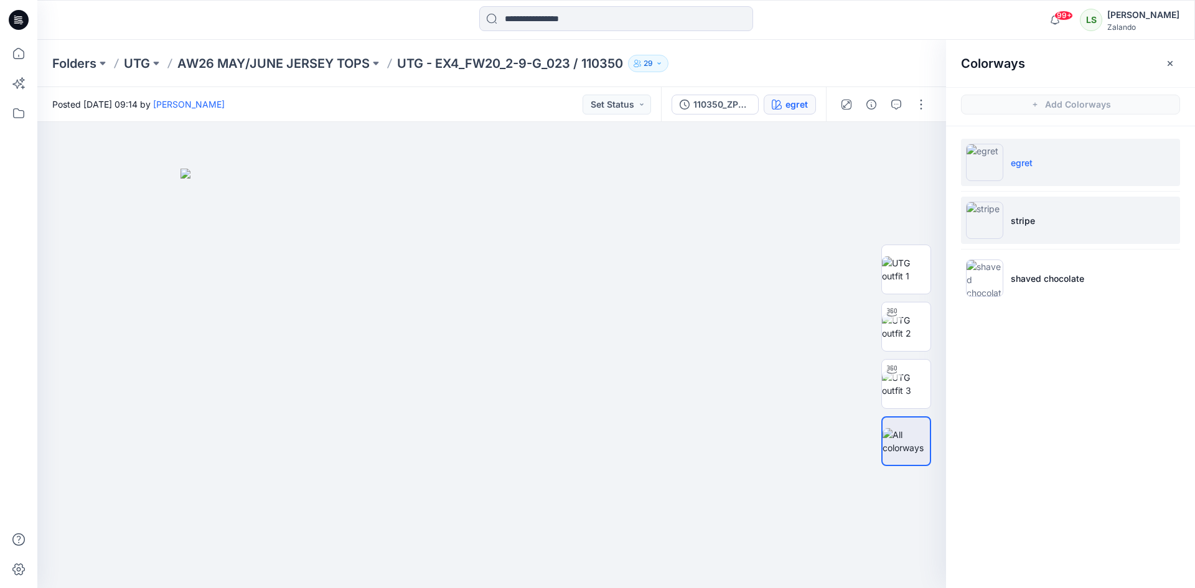
click at [1026, 225] on p "stripe" at bounding box center [1023, 220] width 24 height 13
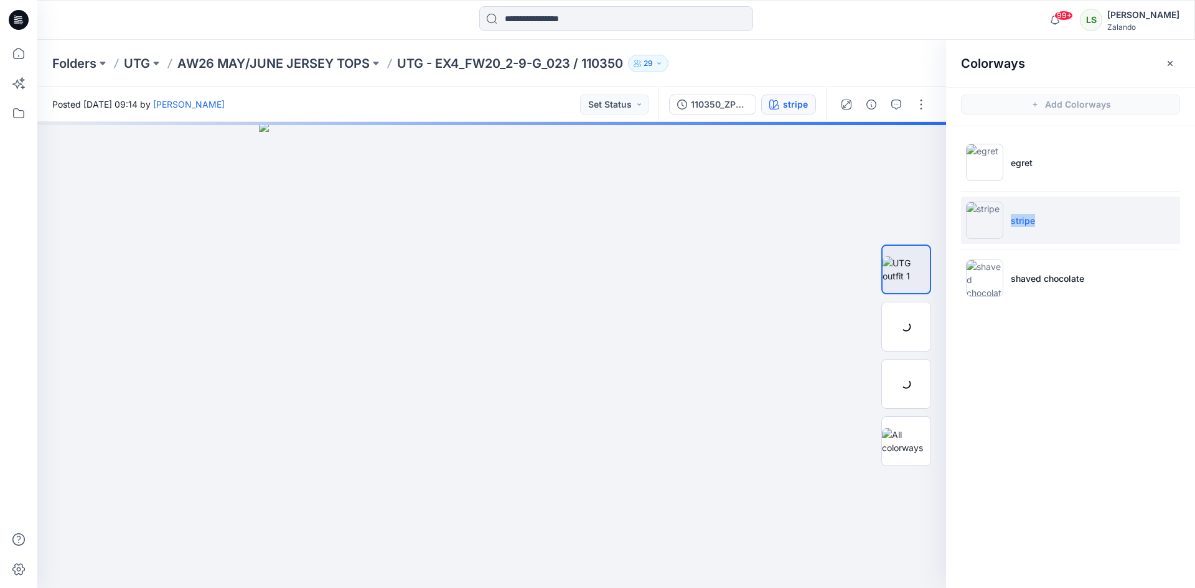
click at [1026, 225] on p "stripe" at bounding box center [1023, 220] width 24 height 13
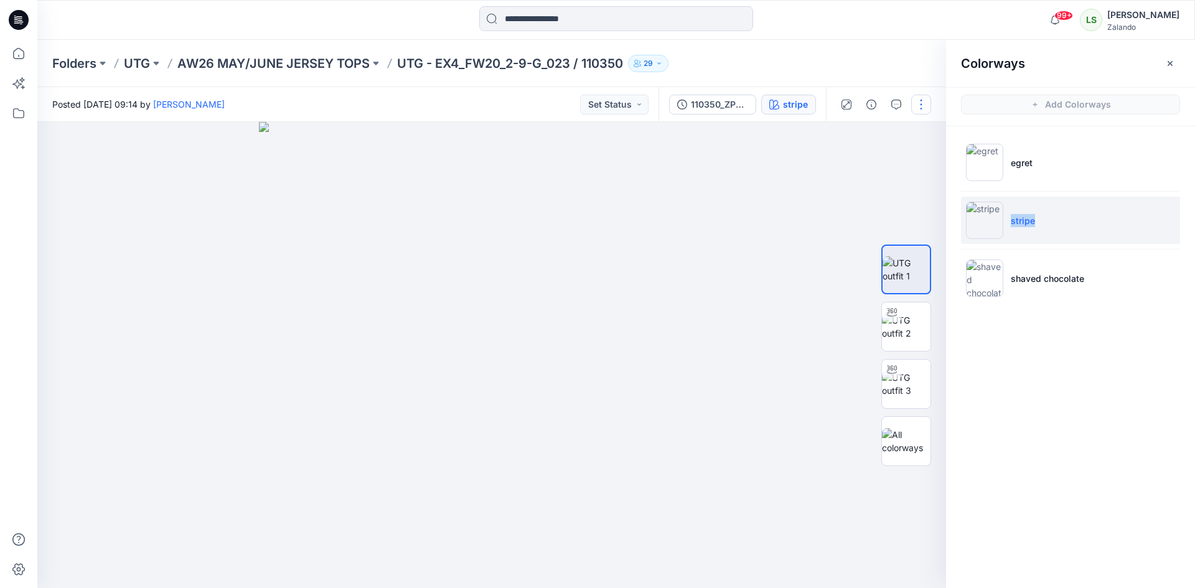
click at [920, 105] on button "button" at bounding box center [921, 105] width 20 height 20
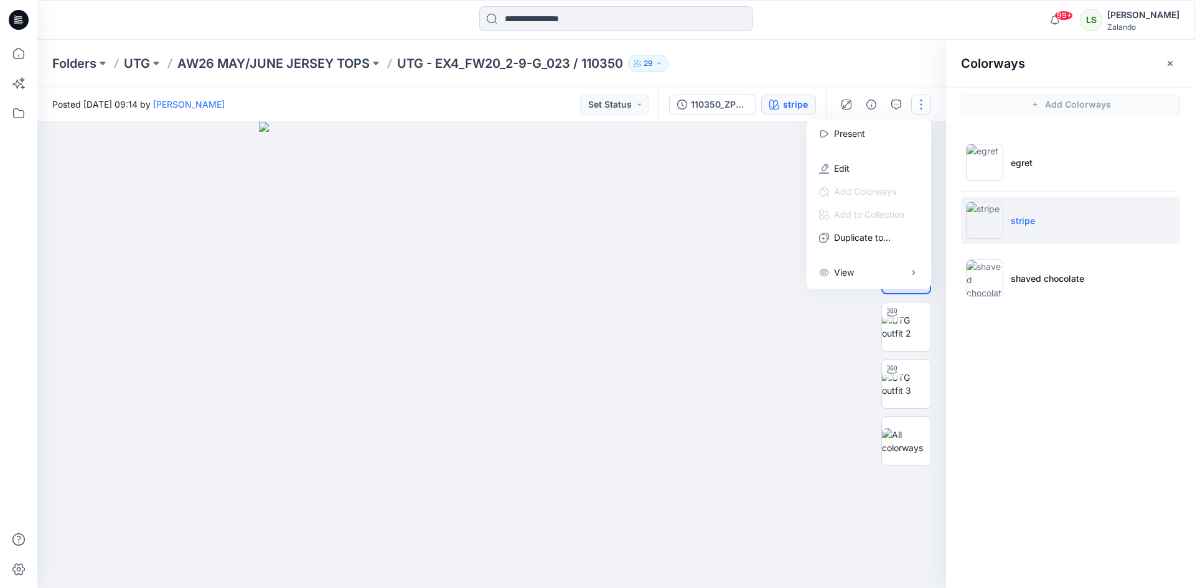
click at [850, 62] on div "Folders UTG AW26 MAY/JUNE JERSEY TOPS UTG - EX4_FW20_2-9-G_023 / 110350 29" at bounding box center [567, 63] width 1031 height 17
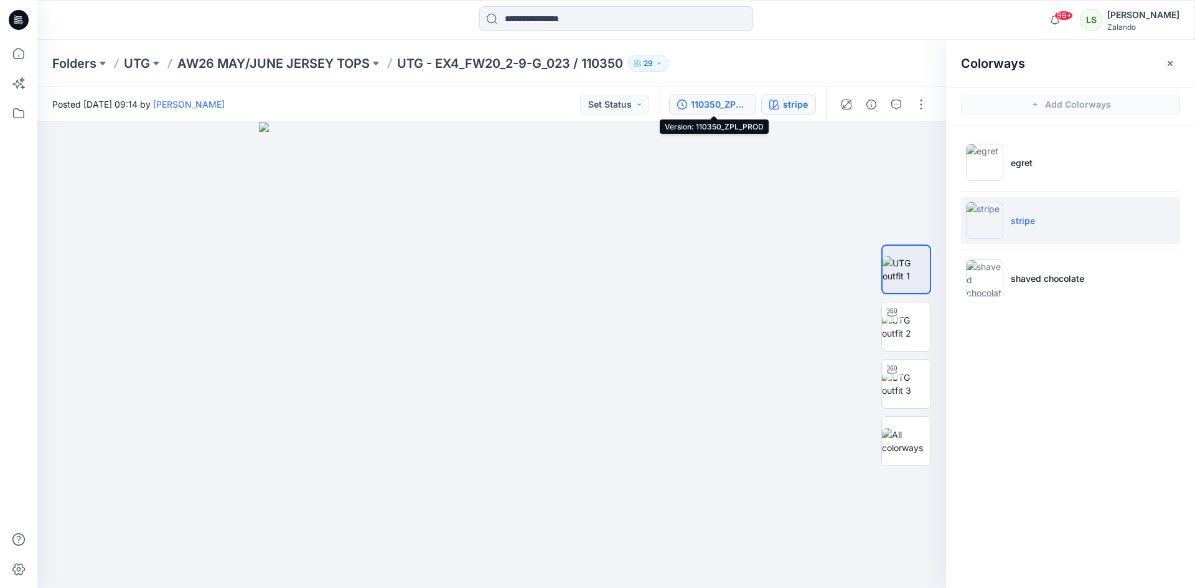
click at [721, 106] on div "110350_ZPL_PROD" at bounding box center [719, 105] width 57 height 14
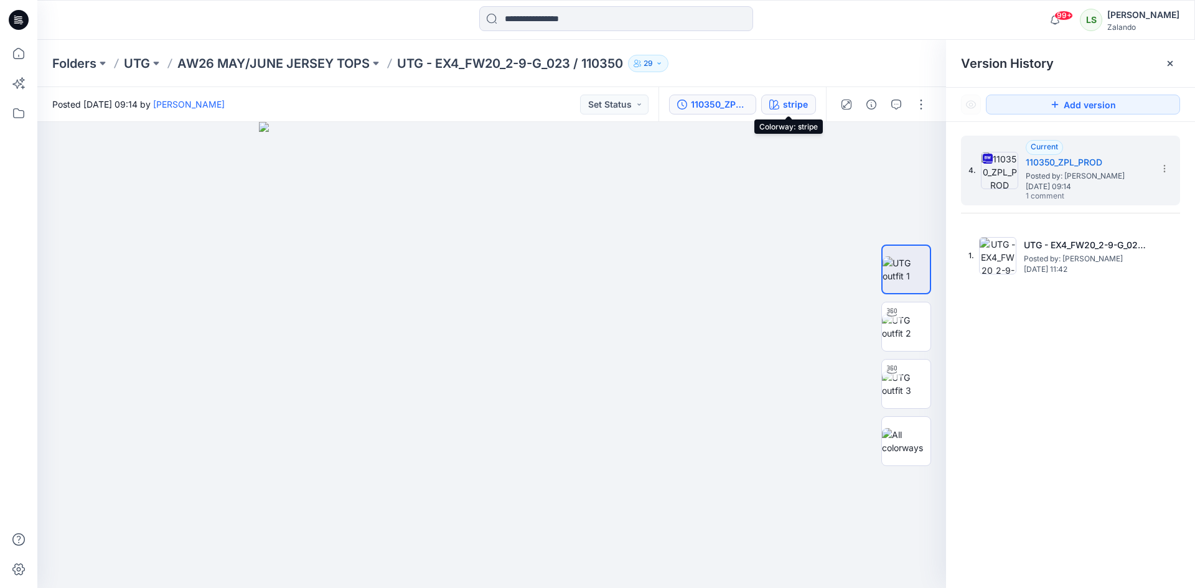
click at [794, 105] on div "stripe" at bounding box center [795, 105] width 25 height 14
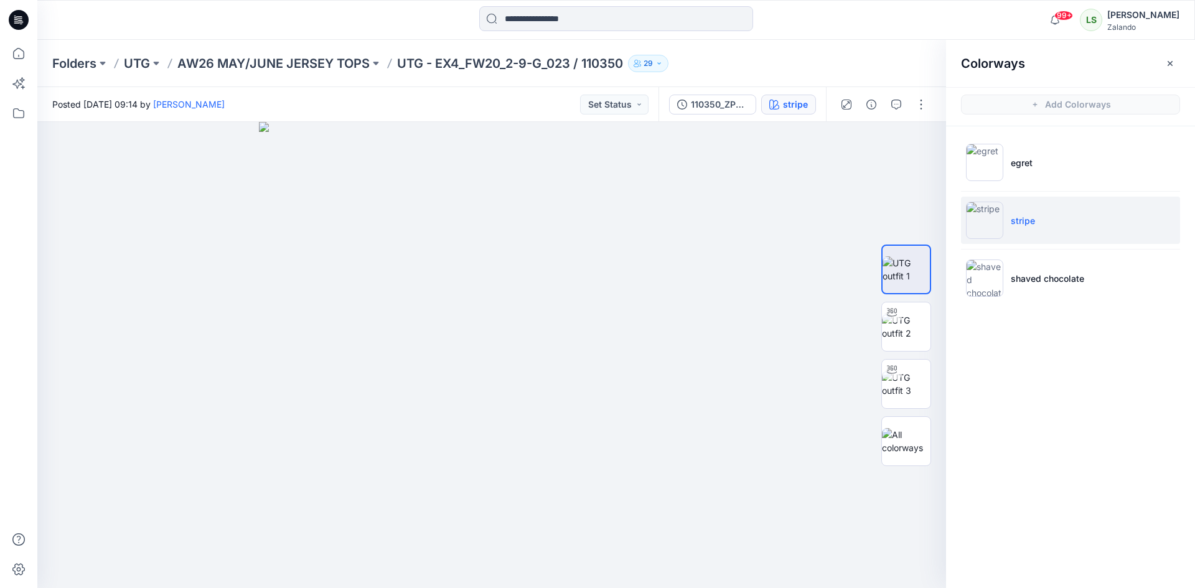
drag, startPoint x: 898, startPoint y: 62, endPoint x: 886, endPoint y: 62, distance: 12.5
click at [906, 62] on div "Folders UTG AW26 MAY/JUNE JERSEY TOPS UTG - EX4_FW20_2-9-G_023 / 110350 29" at bounding box center [567, 63] width 1031 height 17
click at [528, 99] on div "Posted Wednesday, September 17, 2025 09:14 by Lise Stougaard Set Status" at bounding box center [347, 104] width 621 height 34
drag, startPoint x: 920, startPoint y: 106, endPoint x: 919, endPoint y: 119, distance: 12.5
click at [920, 106] on button "button" at bounding box center [921, 105] width 20 height 20
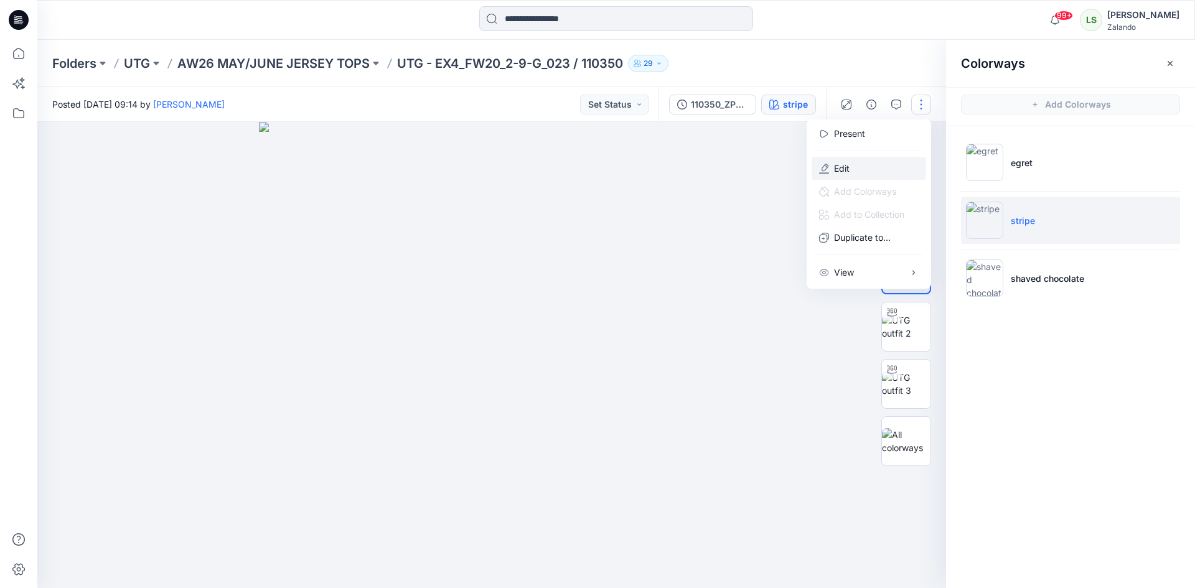
click at [877, 171] on button "Edit" at bounding box center [869, 168] width 115 height 23
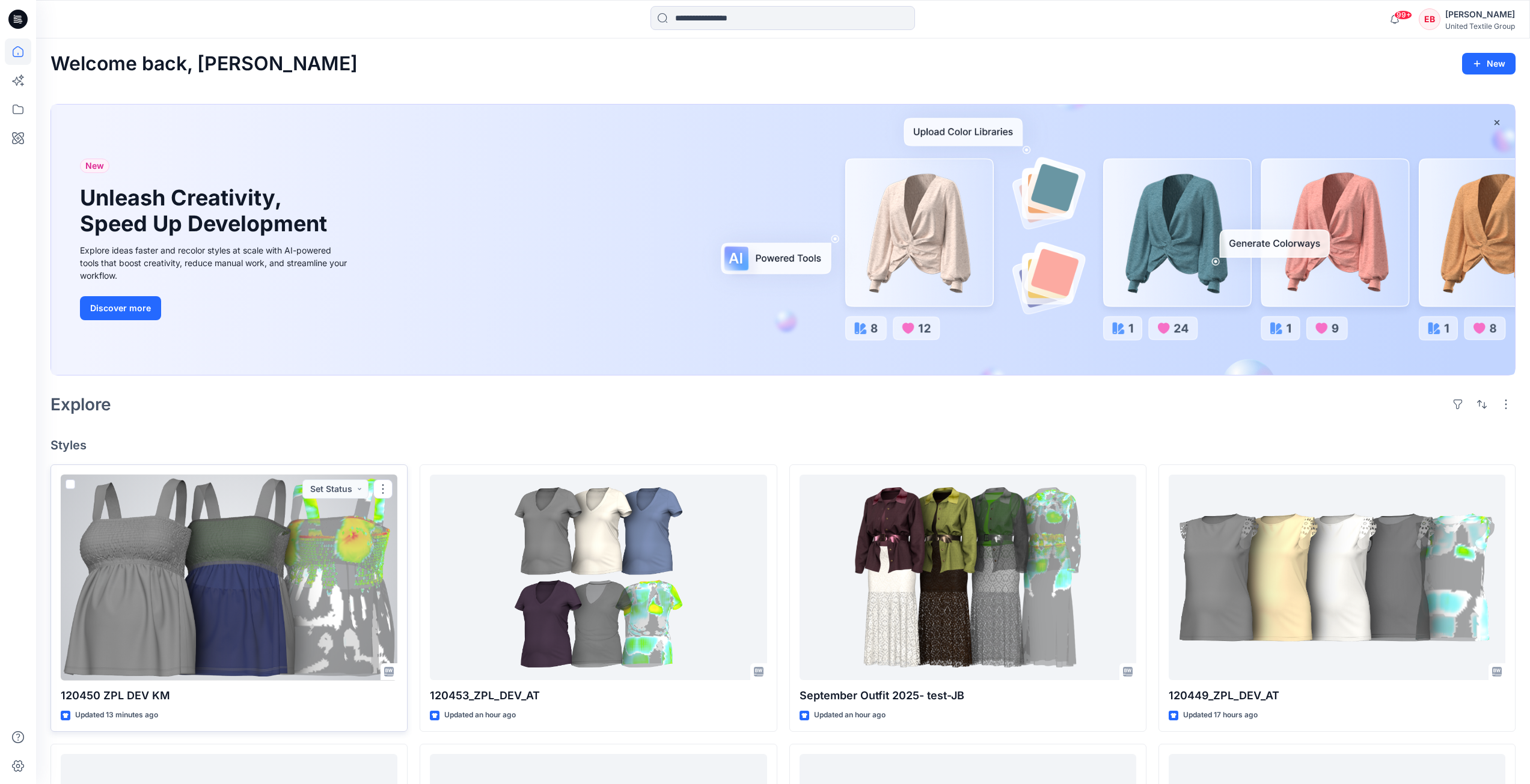
click at [178, 611] on div at bounding box center [229, 577] width 337 height 206
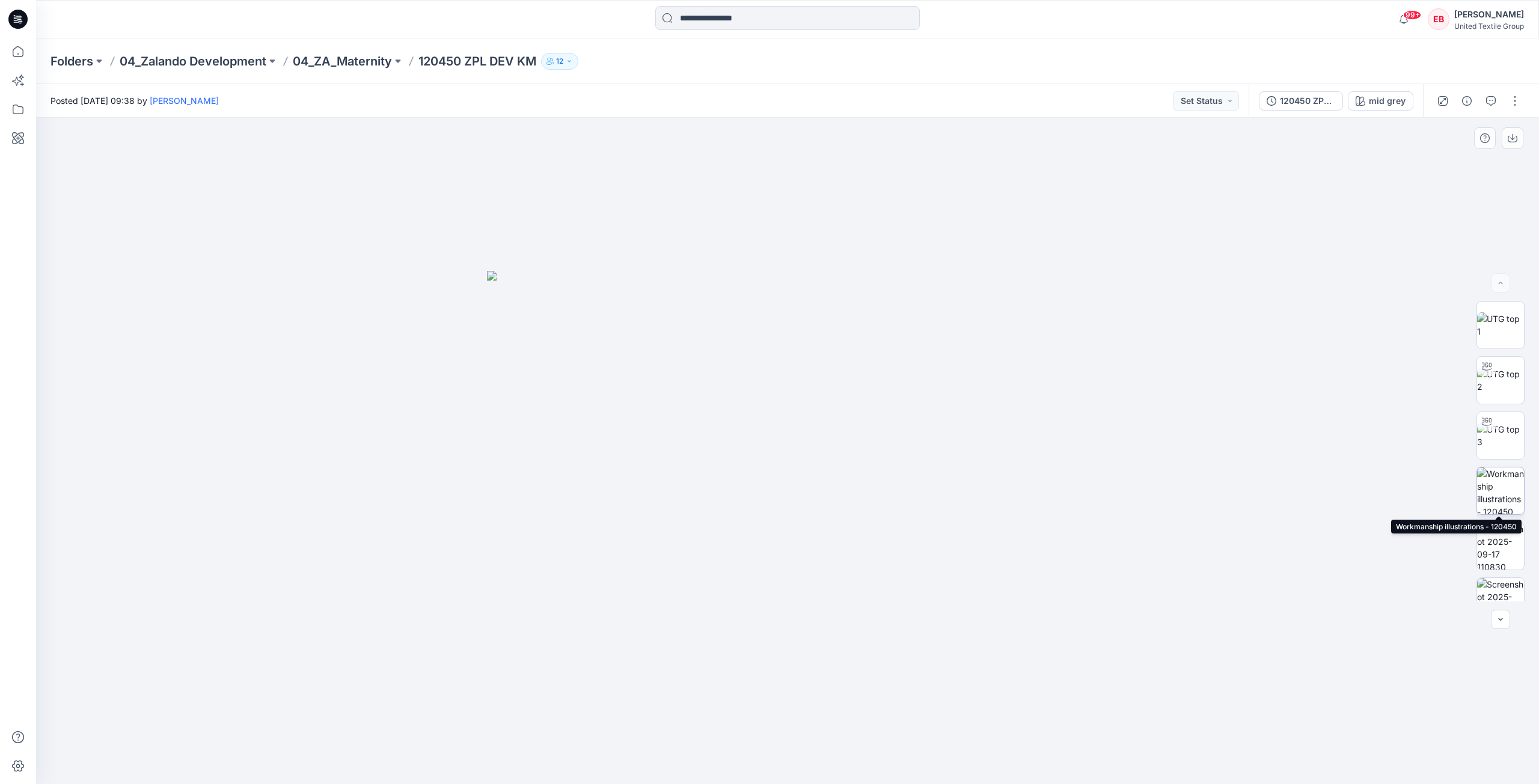
click at [1490, 486] on img at bounding box center [1500, 490] width 47 height 47
click at [1357, 450] on div at bounding box center [787, 451] width 1503 height 666
drag, startPoint x: 1485, startPoint y: 314, endPoint x: 1493, endPoint y: 308, distance: 10.0
click at [1485, 314] on img at bounding box center [1500, 325] width 47 height 25
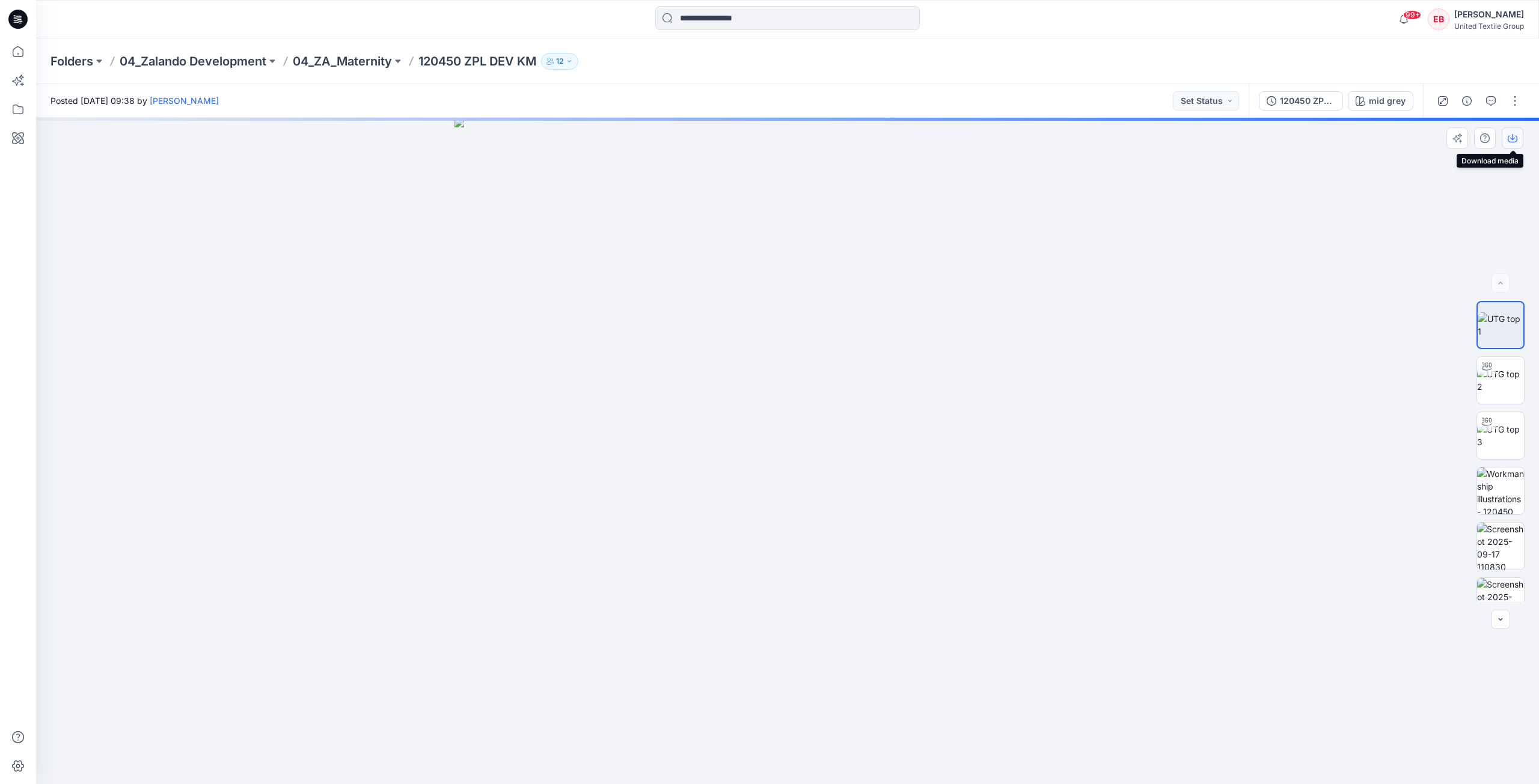
click at [1512, 141] on icon "button" at bounding box center [1513, 138] width 10 height 10
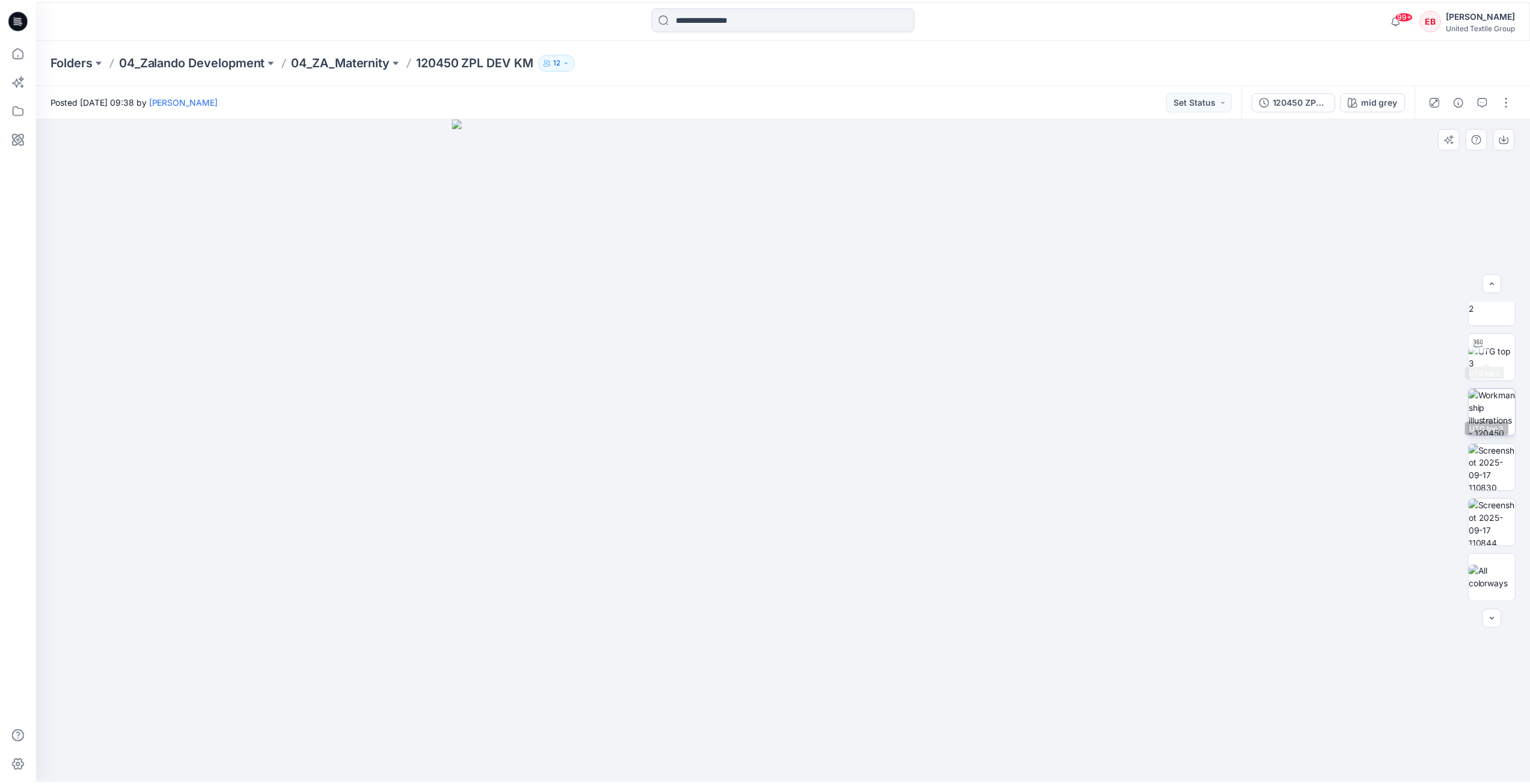
scroll to position [79, 0]
click at [1493, 425] on img at bounding box center [1500, 411] width 47 height 47
click at [1516, 139] on icon "button" at bounding box center [1513, 138] width 10 height 10
click at [1510, 465] on img at bounding box center [1500, 466] width 47 height 47
click at [1510, 143] on icon "button" at bounding box center [1513, 138] width 10 height 10
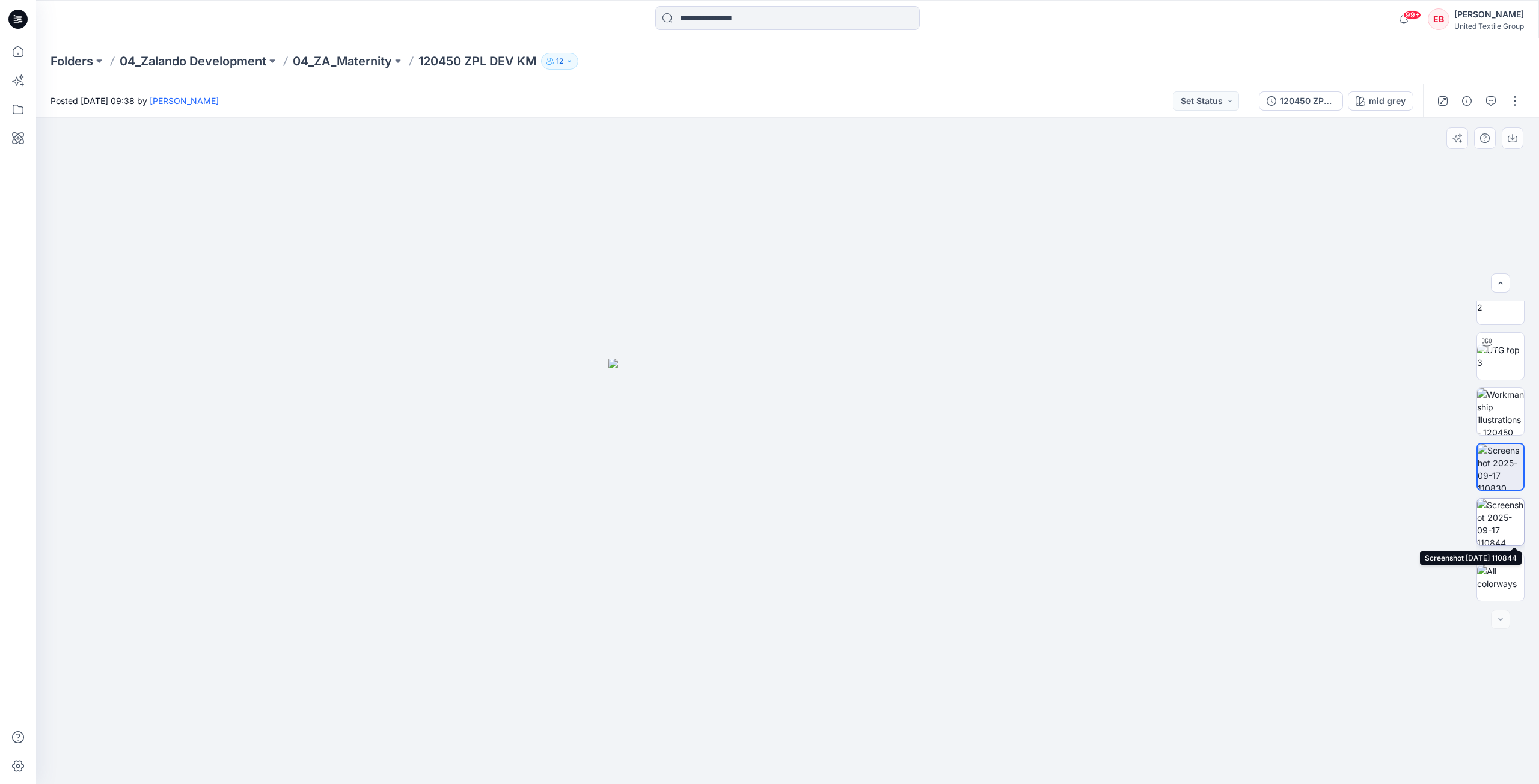
click at [1508, 518] on img at bounding box center [1500, 522] width 47 height 47
click at [1509, 144] on button "button" at bounding box center [1513, 138] width 21 height 21
click at [15, 50] on icon at bounding box center [17, 51] width 26 height 26
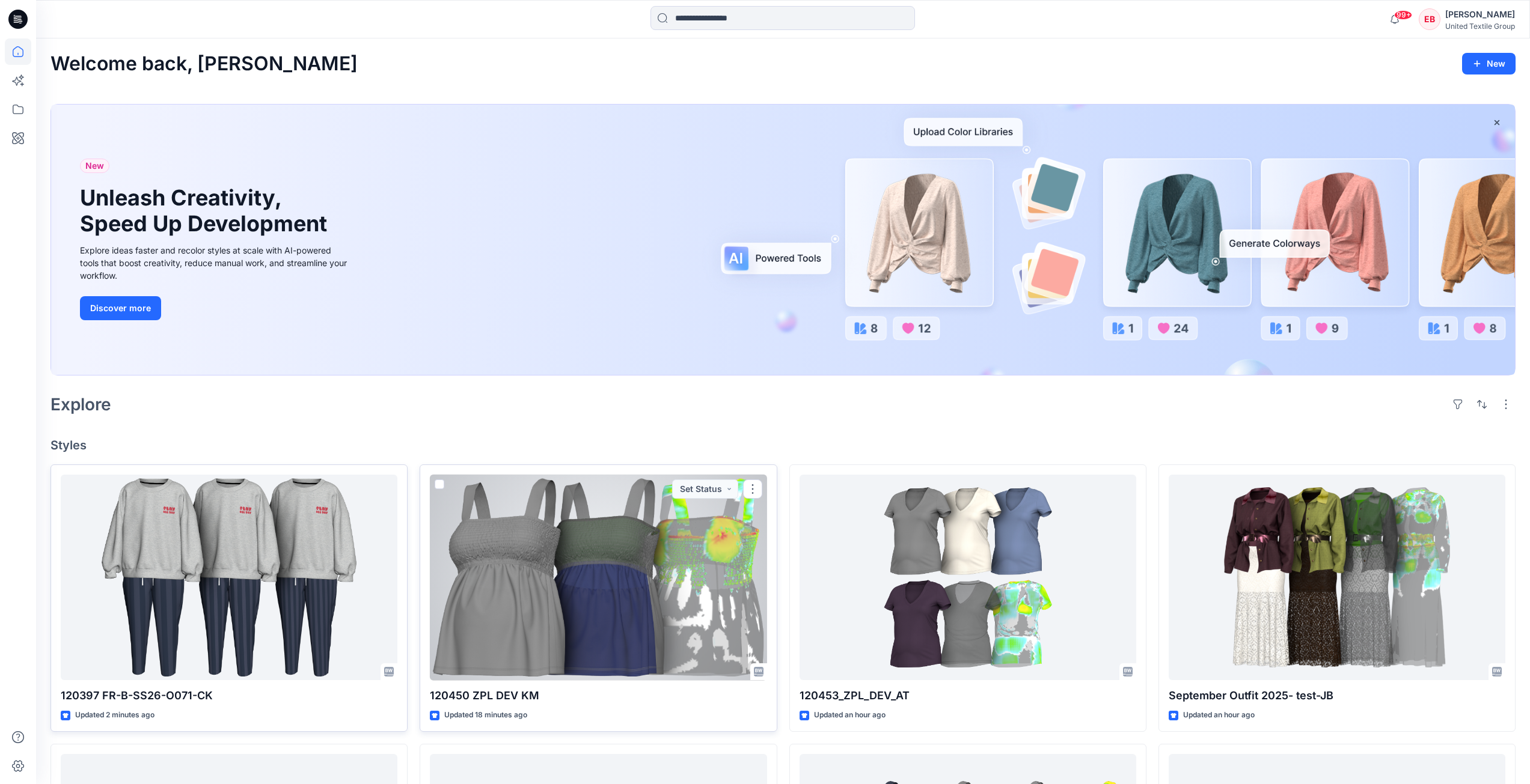
click at [606, 617] on div at bounding box center [598, 577] width 337 height 206
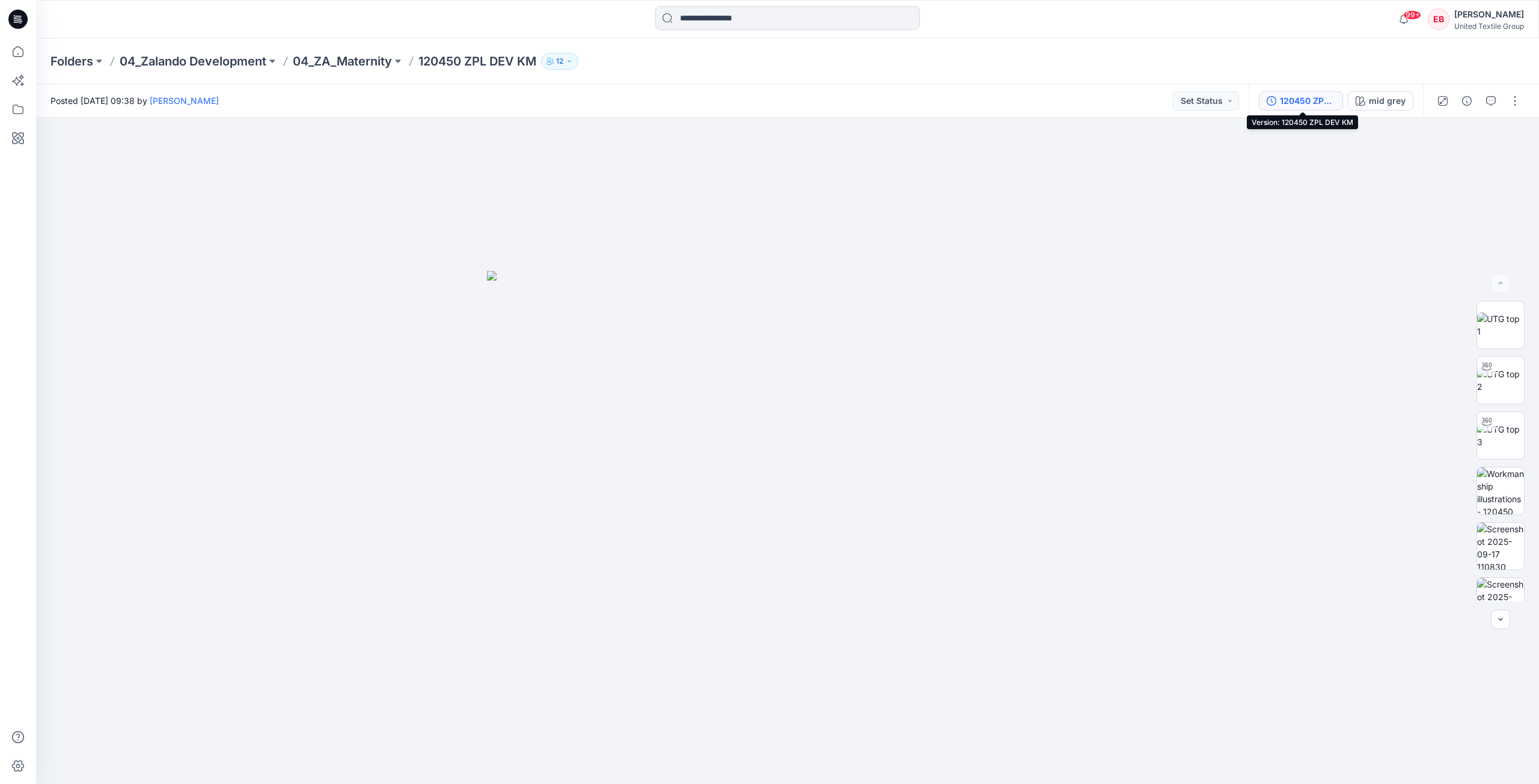
click at [1333, 101] on div "120450 ZPL DEV KM" at bounding box center [1307, 101] width 55 height 14
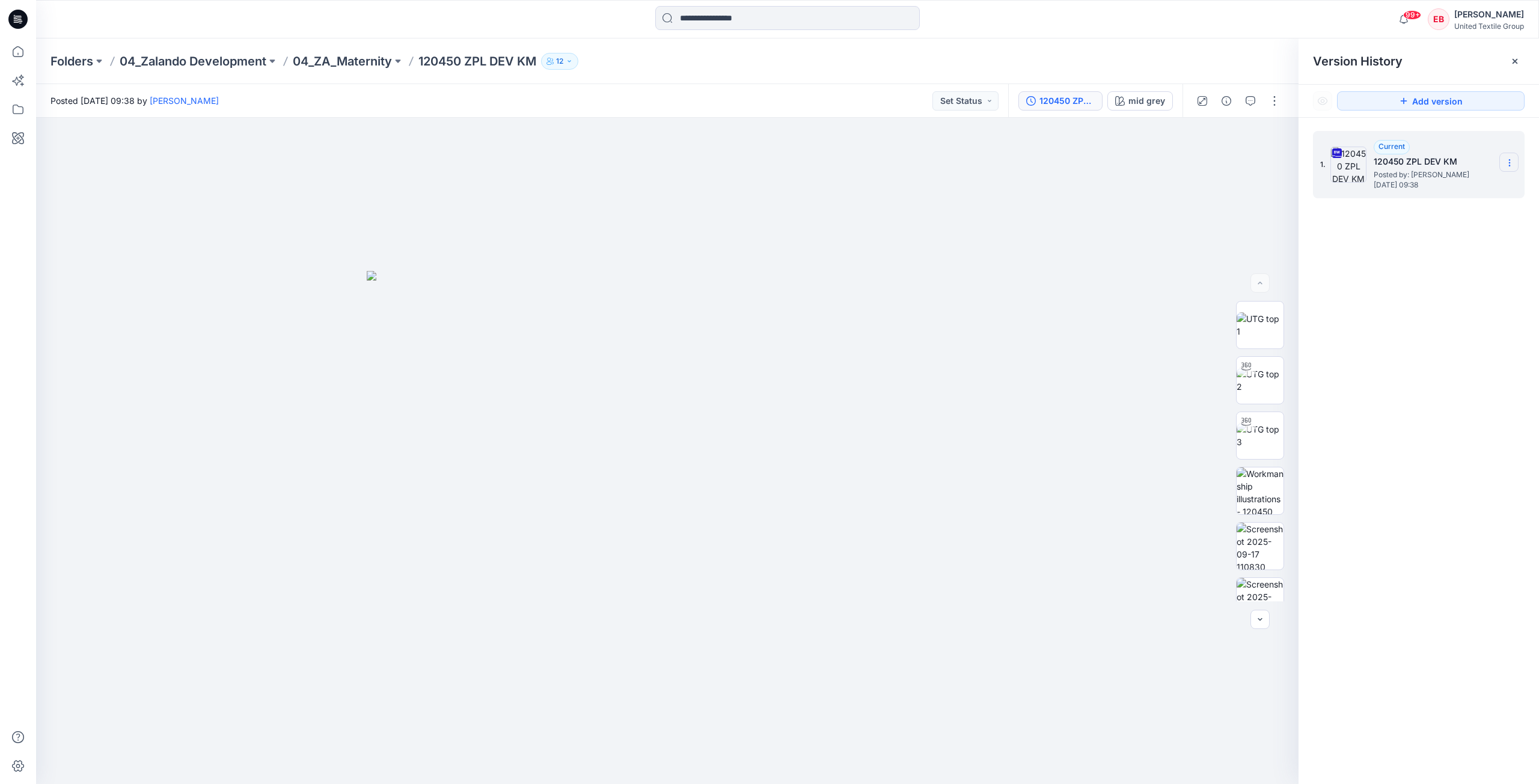
click at [1506, 161] on icon at bounding box center [1510, 163] width 10 height 10
click at [1482, 188] on span "Download Source BW File" at bounding box center [1449, 185] width 101 height 14
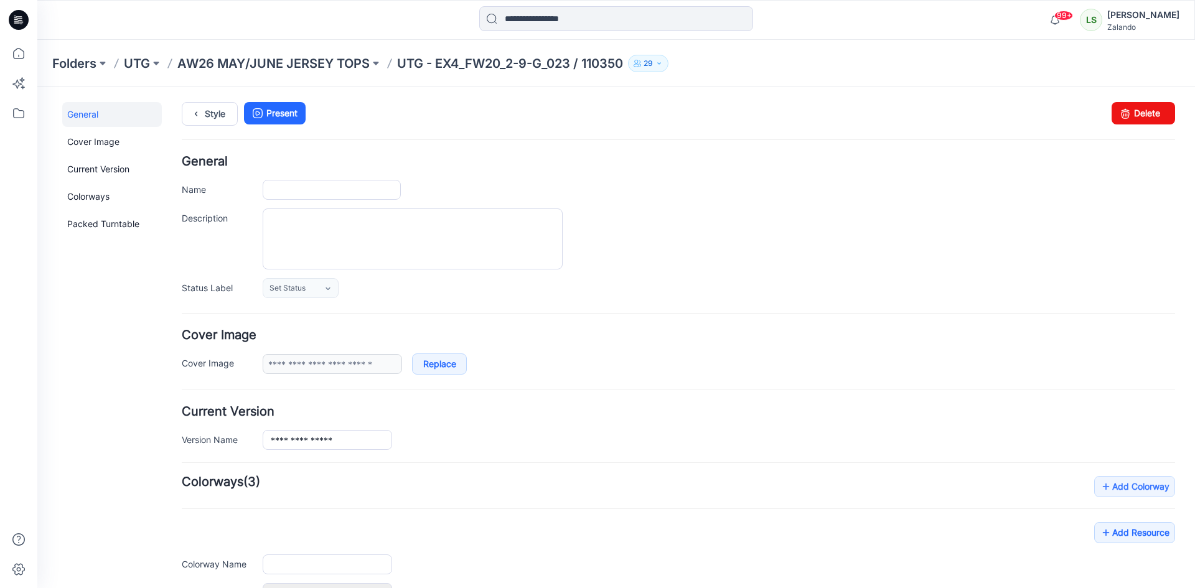
type input "**********"
type input "*****"
type input "**********"
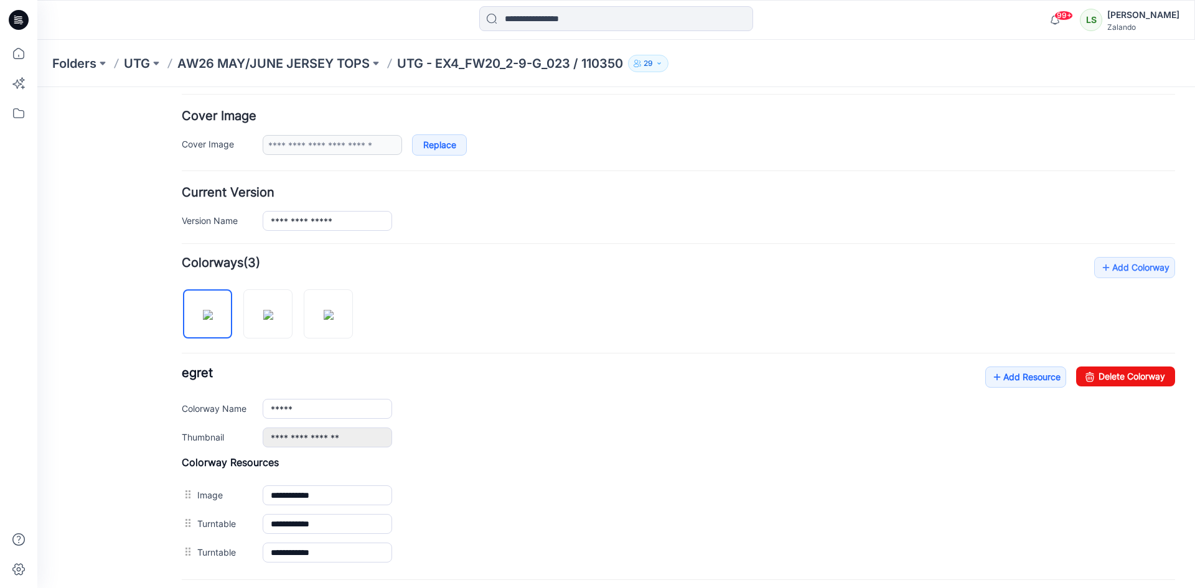
scroll to position [249, 0]
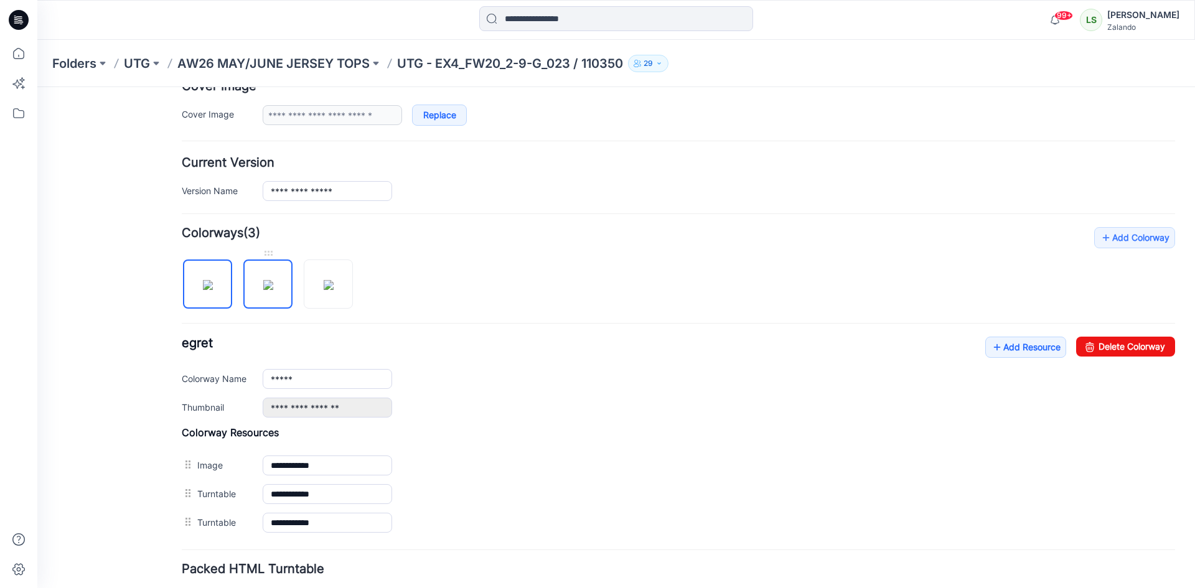
click at [273, 290] on img at bounding box center [268, 285] width 10 height 10
click at [307, 375] on input "******" at bounding box center [327, 379] width 129 height 20
type input "*"
click at [378, 378] on input "**********" at bounding box center [327, 379] width 129 height 20
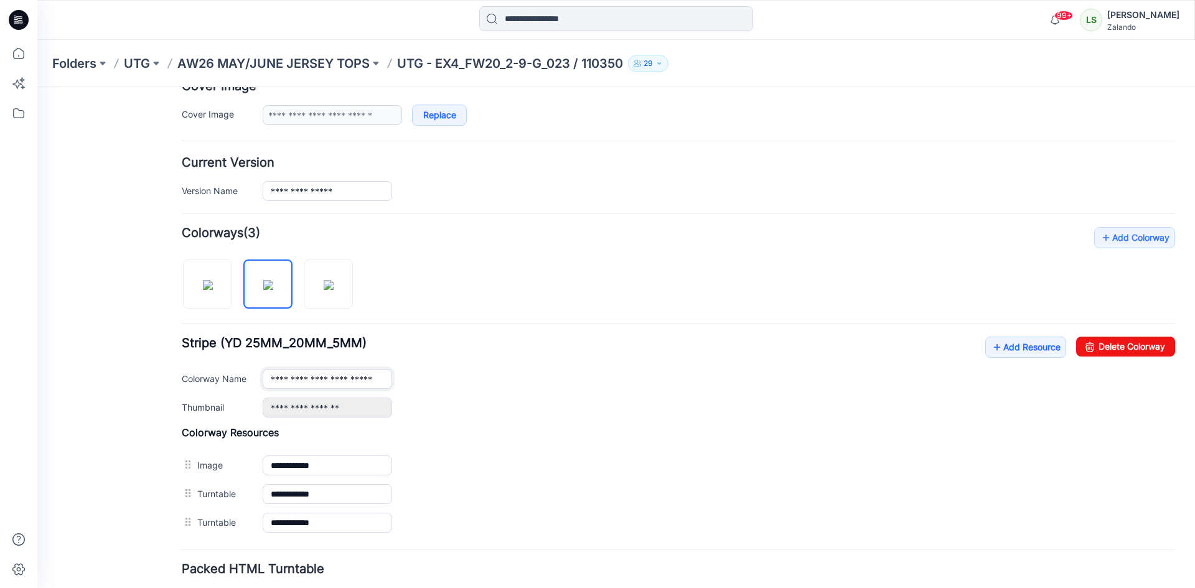
click at [378, 378] on input "**********" at bounding box center [327, 379] width 129 height 20
click at [383, 380] on input "**********" at bounding box center [327, 379] width 129 height 20
click at [295, 378] on input "**********" at bounding box center [327, 379] width 129 height 20
click at [273, 378] on input "**********" at bounding box center [327, 379] width 129 height 20
click at [316, 380] on input "**********" at bounding box center [327, 379] width 129 height 20
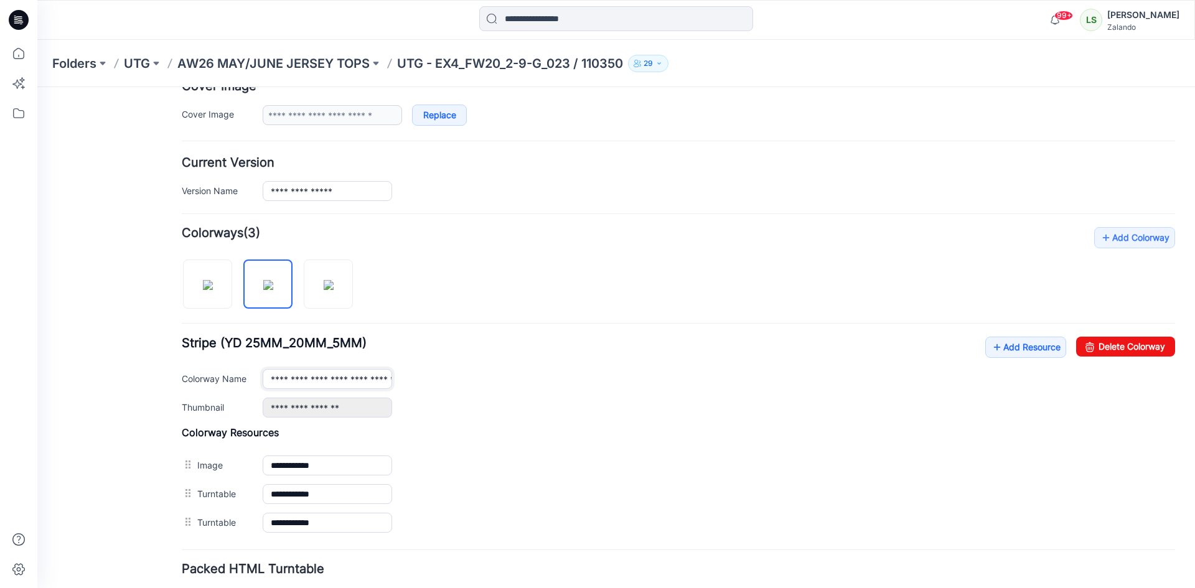
type input "**********"
click at [522, 372] on div "**********" at bounding box center [719, 379] width 912 height 20
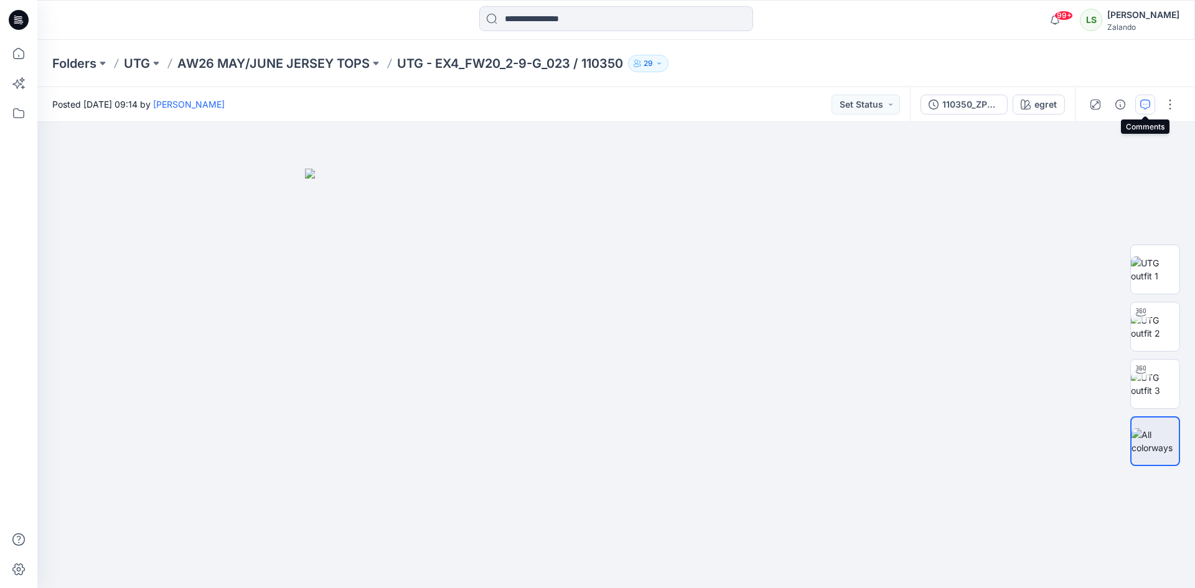
click at [1139, 103] on button "button" at bounding box center [1145, 105] width 20 height 20
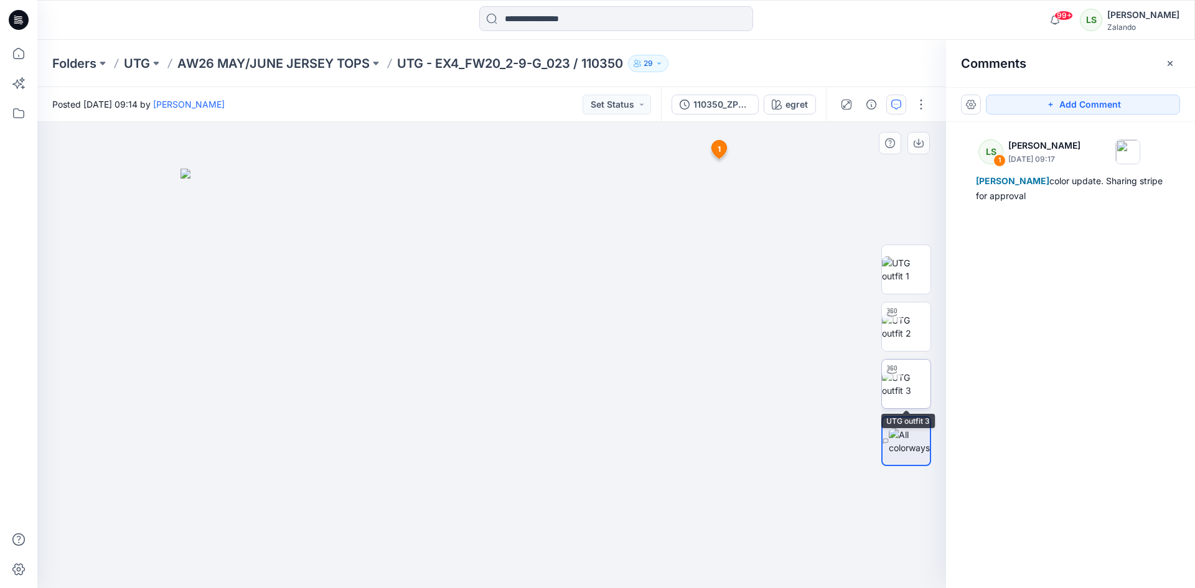
click at [910, 397] on img at bounding box center [906, 384] width 49 height 26
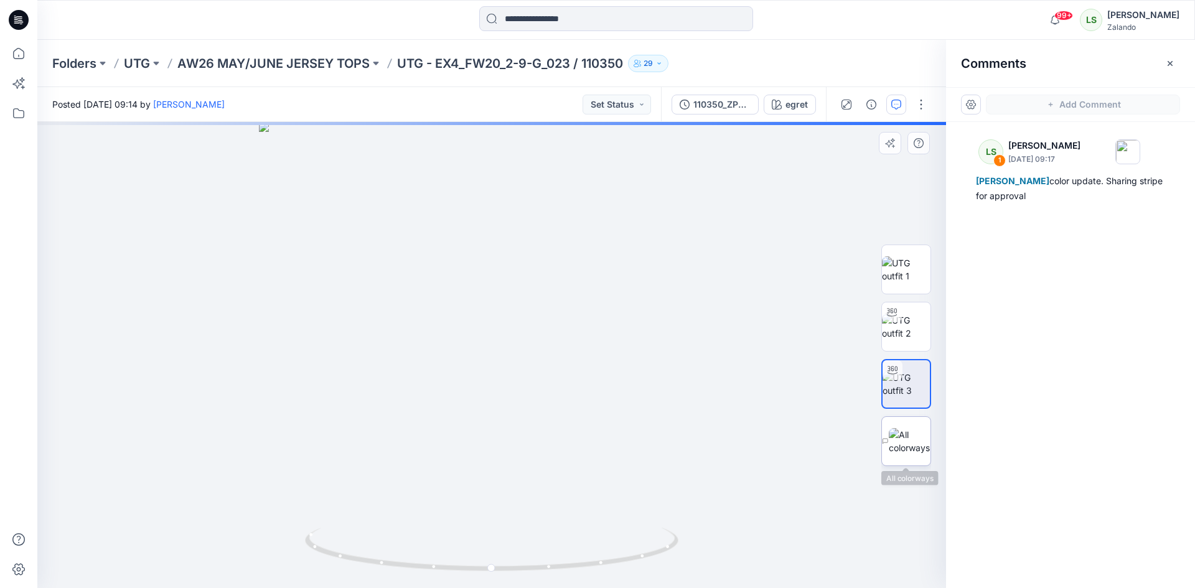
click at [923, 451] on img at bounding box center [910, 441] width 42 height 26
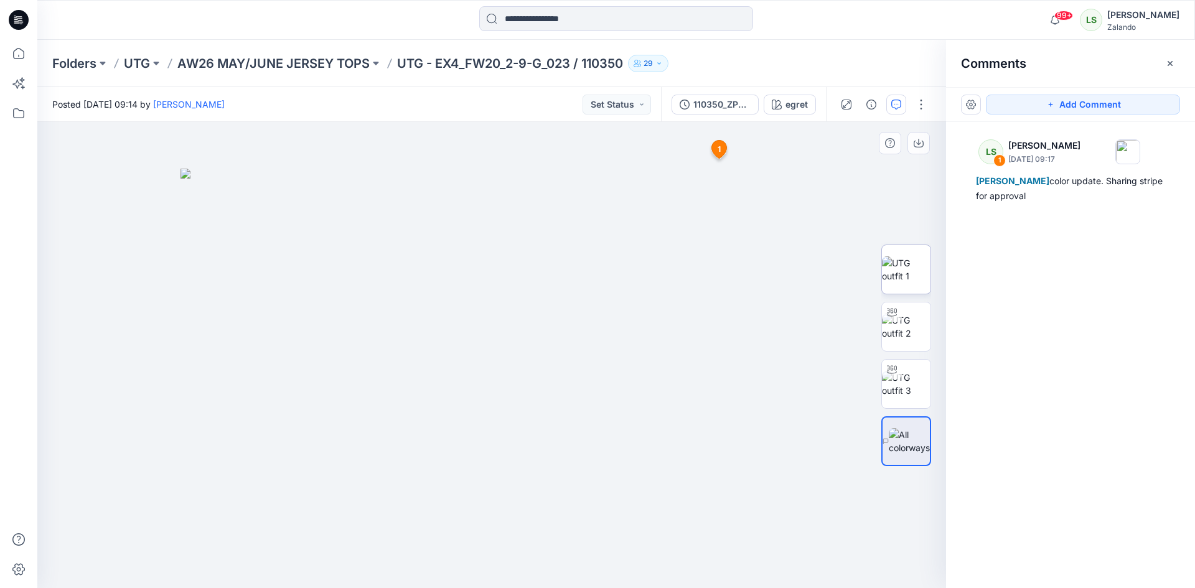
click at [922, 265] on img at bounding box center [906, 269] width 49 height 26
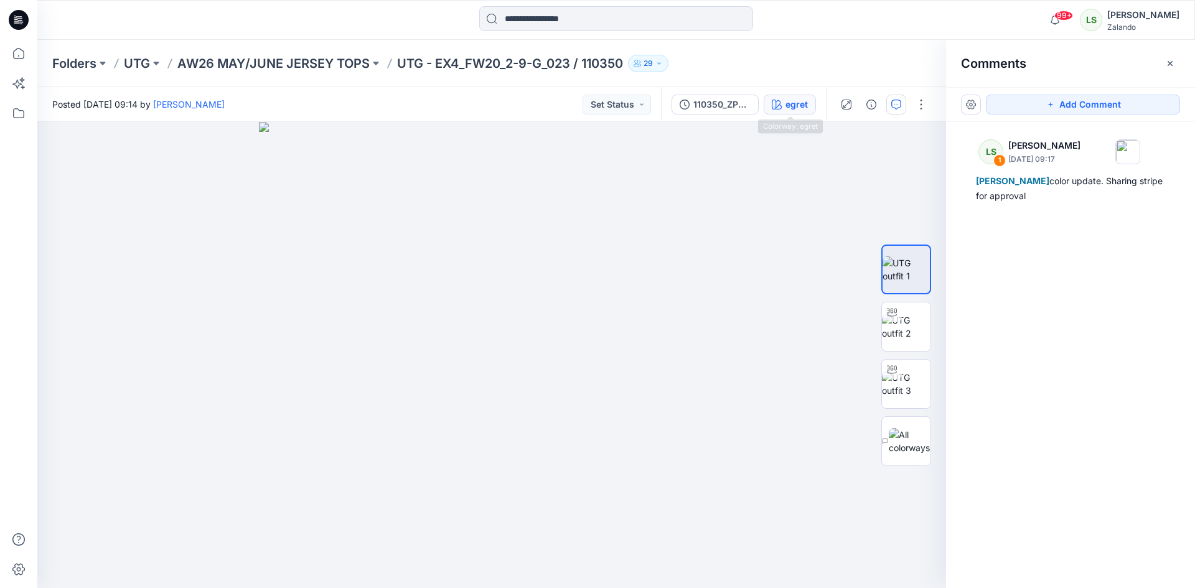
click at [787, 105] on div "egret" at bounding box center [796, 105] width 22 height 14
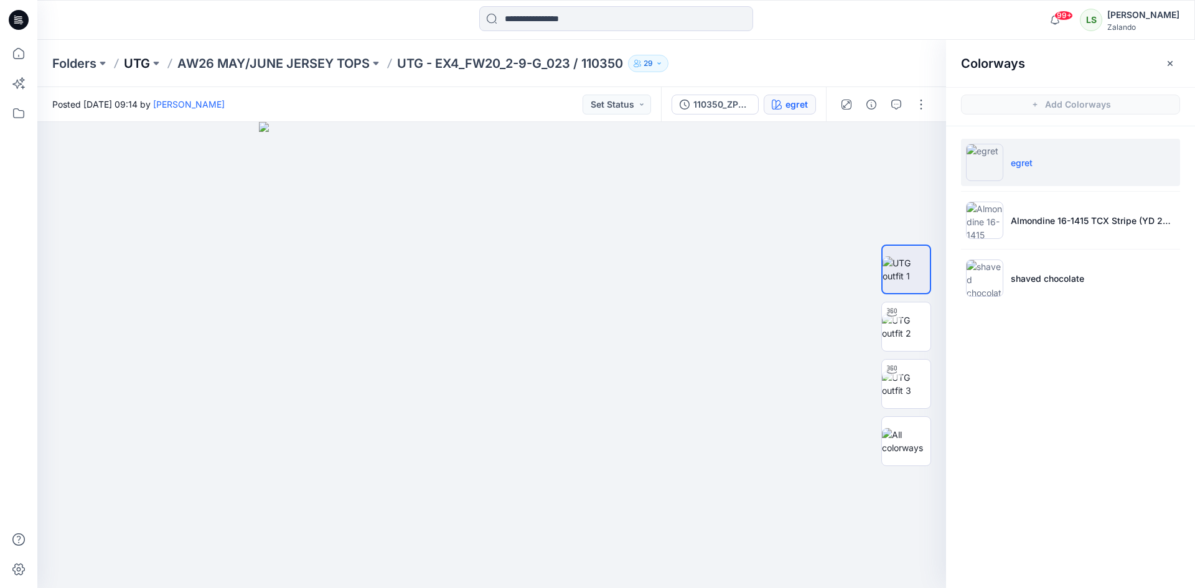
click at [131, 70] on p "UTG" at bounding box center [137, 63] width 26 height 17
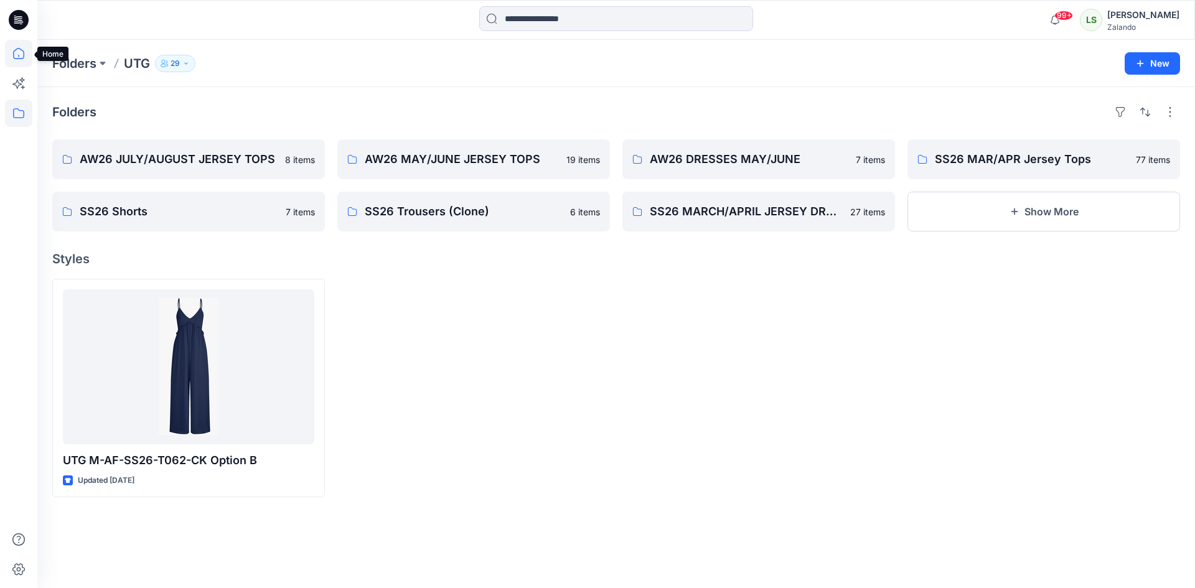
click at [22, 58] on icon at bounding box center [18, 53] width 27 height 27
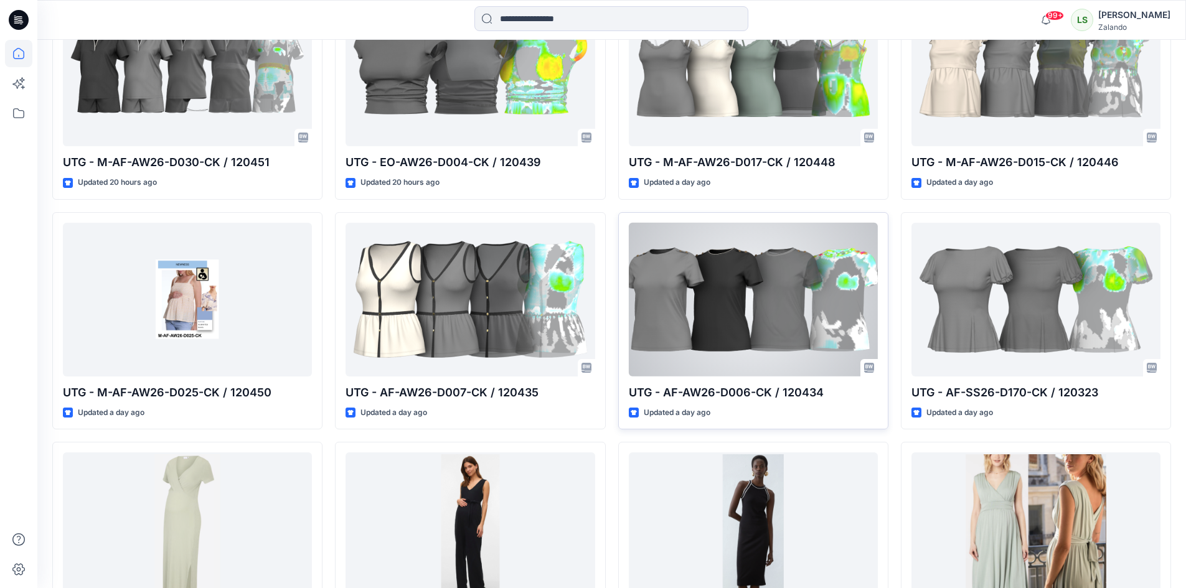
scroll to position [1139, 0]
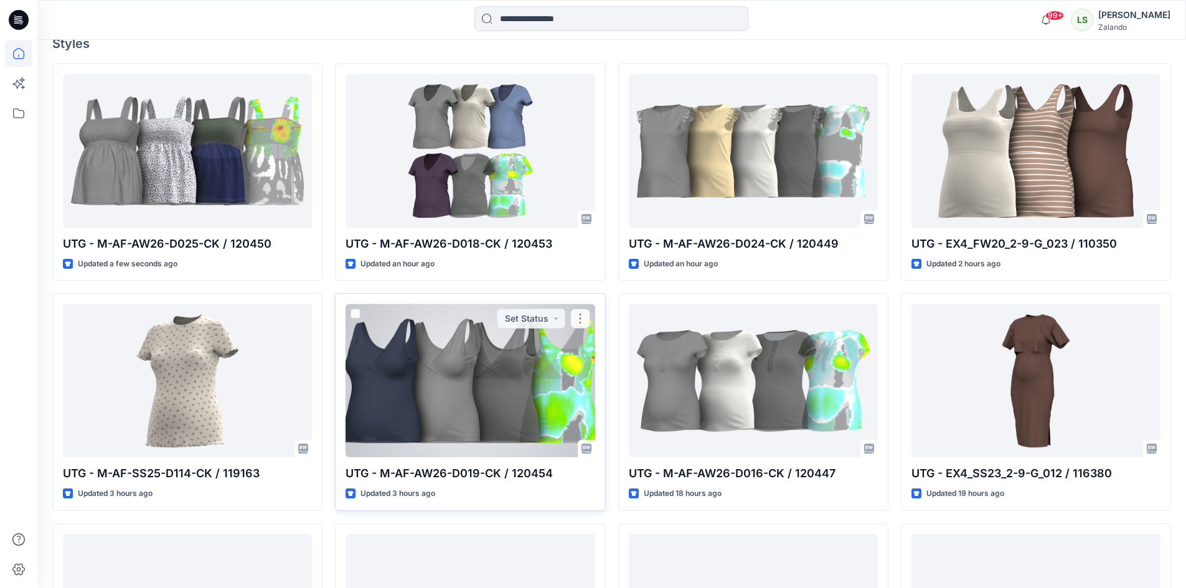
scroll to position [373, 0]
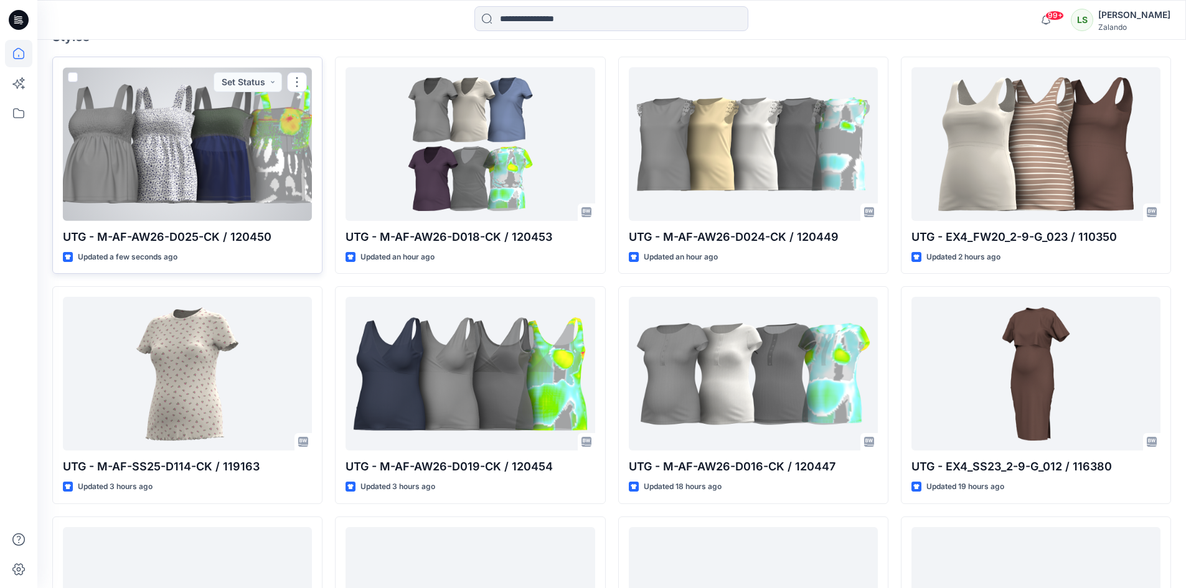
click at [259, 199] on div at bounding box center [187, 144] width 249 height 154
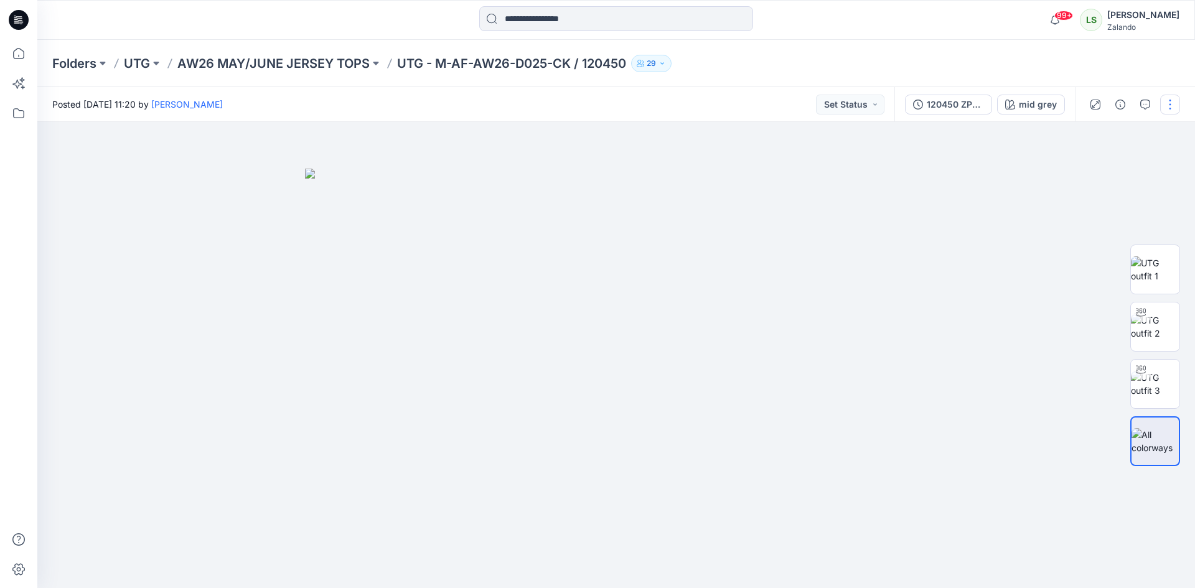
click at [1169, 106] on button "button" at bounding box center [1170, 105] width 20 height 20
click at [1093, 164] on p "Edit" at bounding box center [1091, 168] width 16 height 13
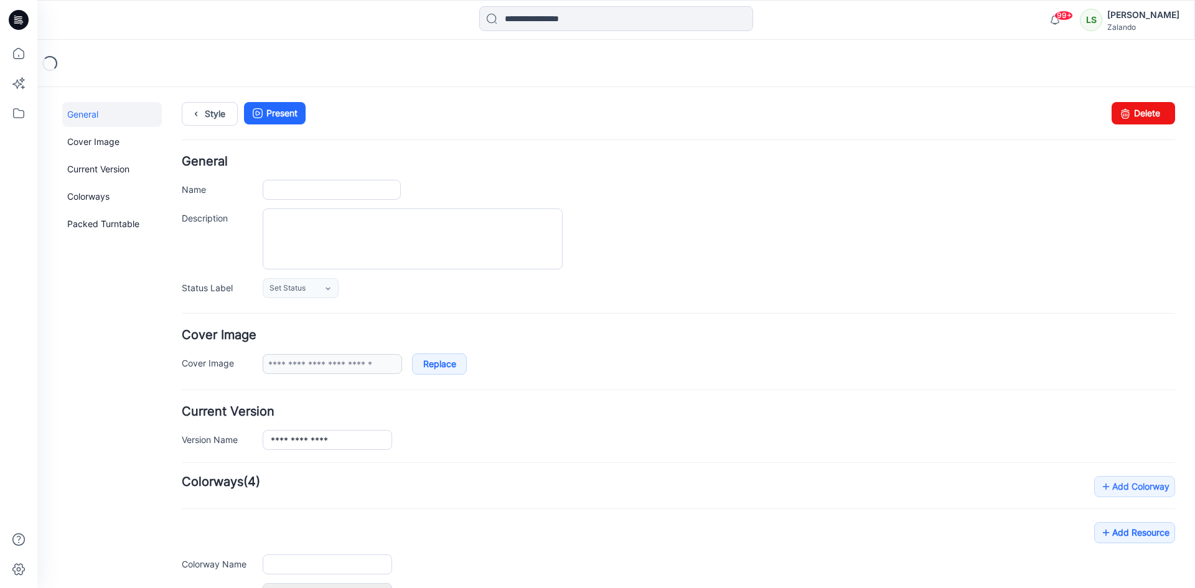
type input "**********"
type input "********"
type input "**********"
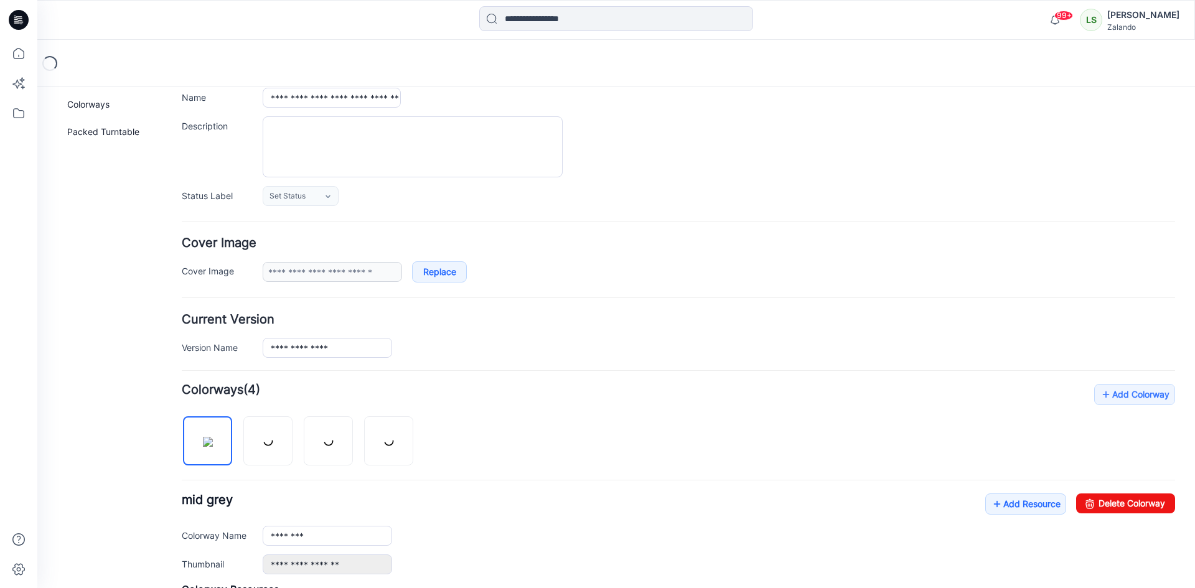
scroll to position [249, 0]
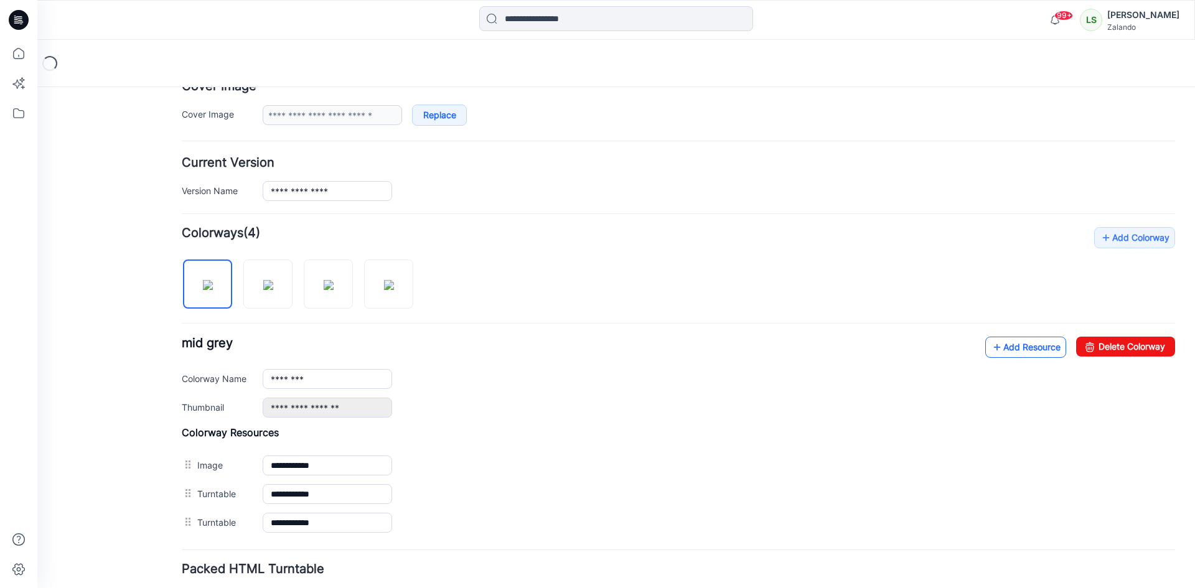
click at [996, 352] on link "Add Resource" at bounding box center [1025, 347] width 81 height 21
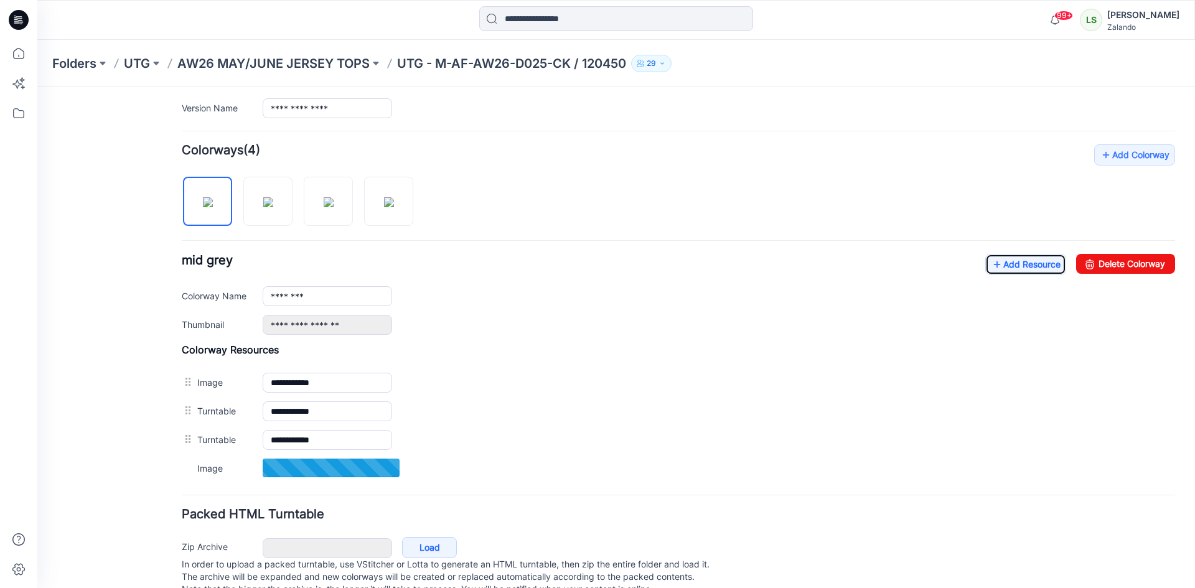
scroll to position [368, 0]
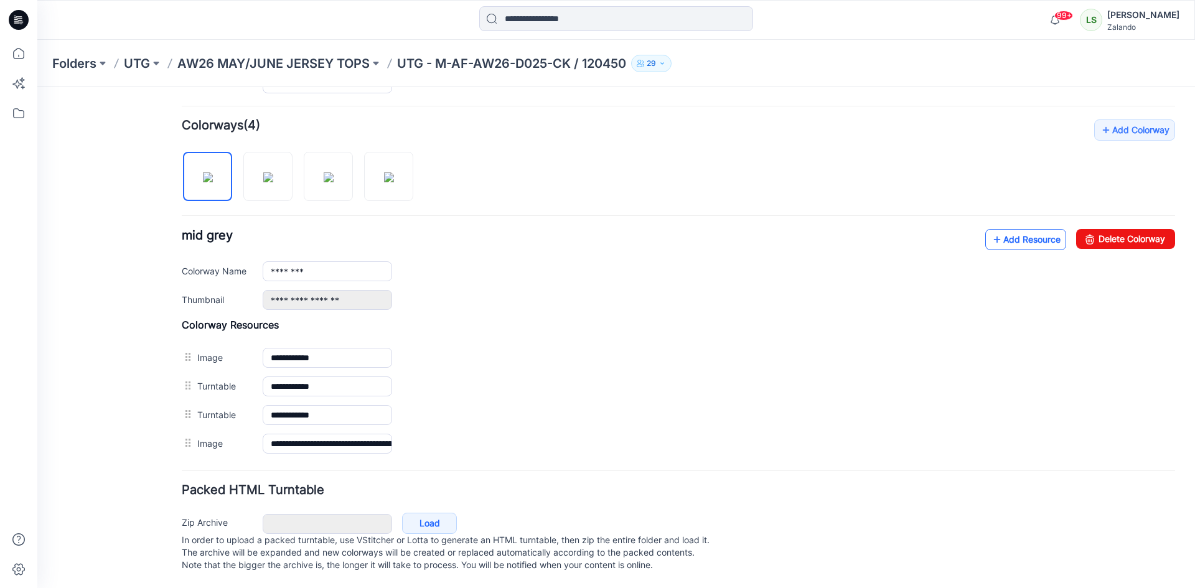
click at [998, 235] on link "Add Resource" at bounding box center [1025, 239] width 81 height 21
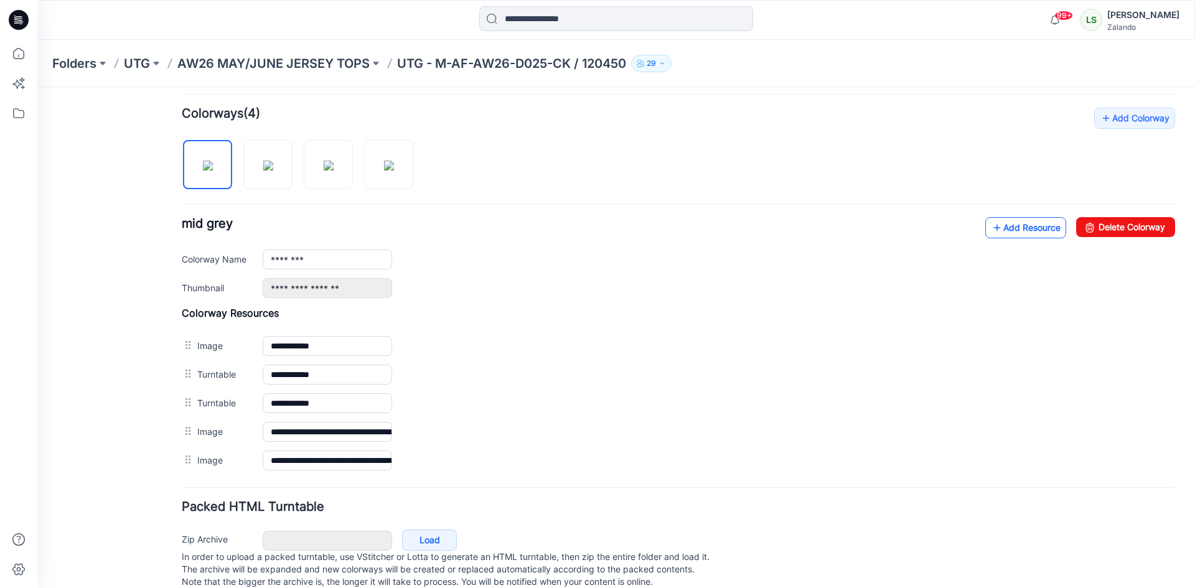
click at [1034, 229] on link "Add Resource" at bounding box center [1025, 227] width 81 height 21
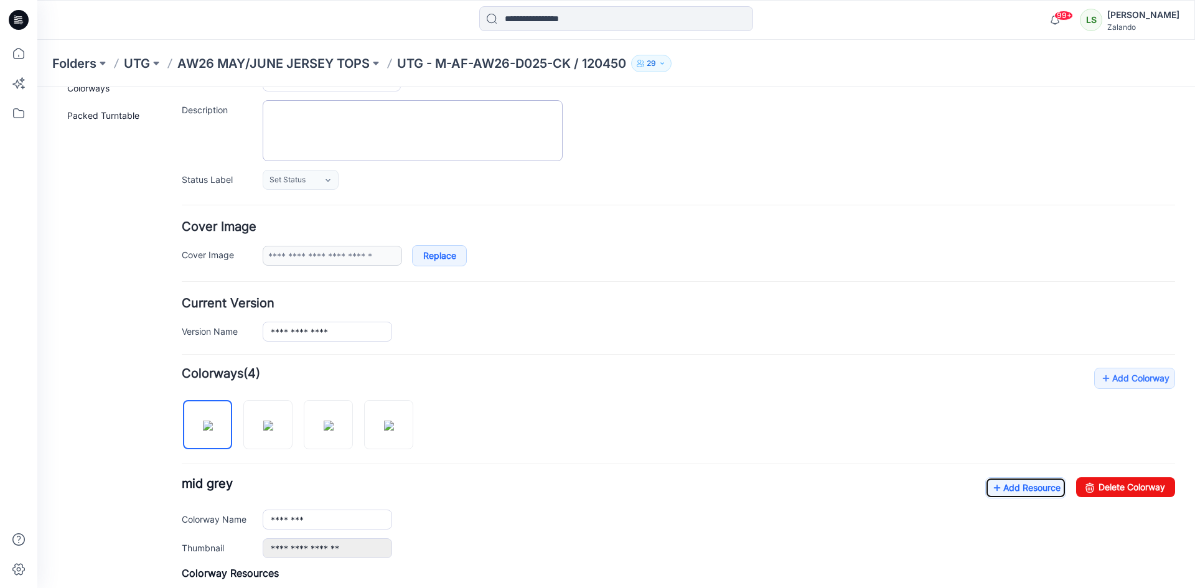
scroll to position [0, 0]
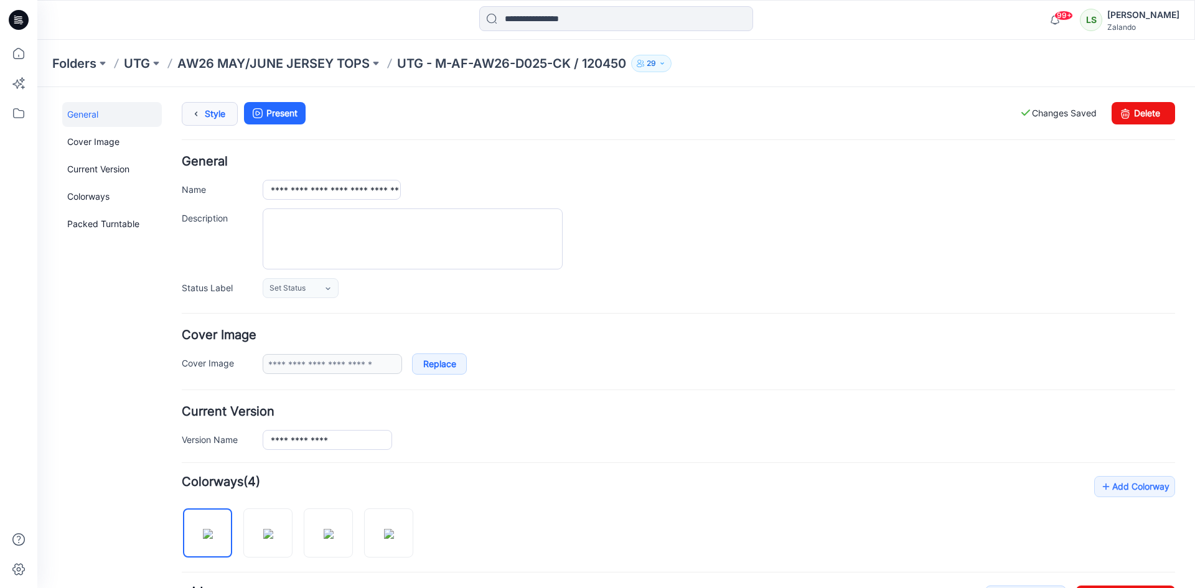
click at [217, 123] on link "Style" at bounding box center [210, 114] width 56 height 24
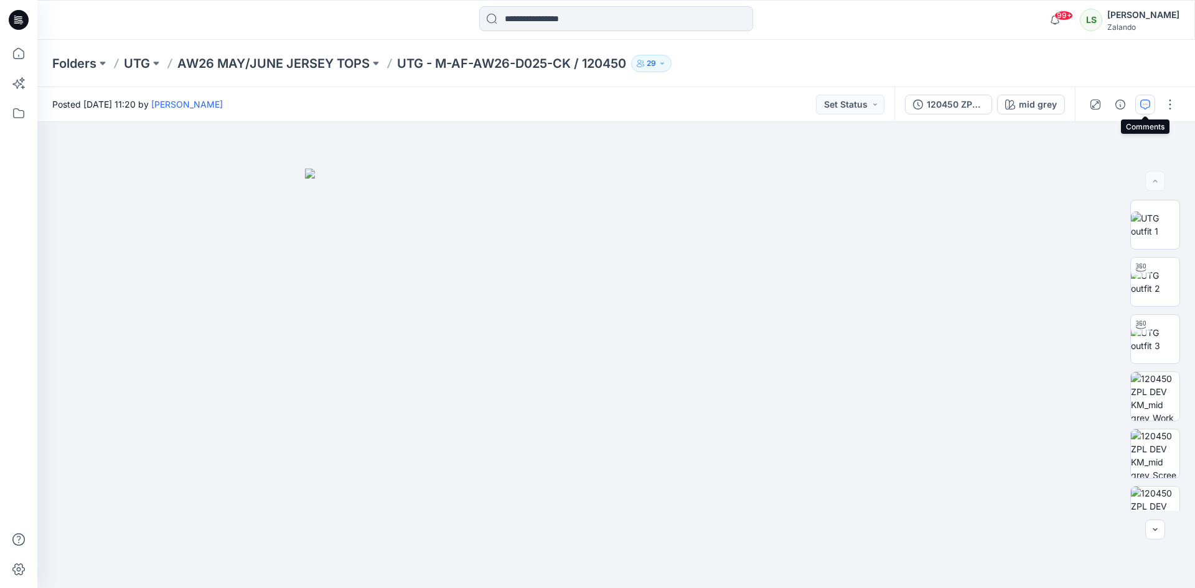
click at [1140, 99] on button "button" at bounding box center [1145, 105] width 20 height 20
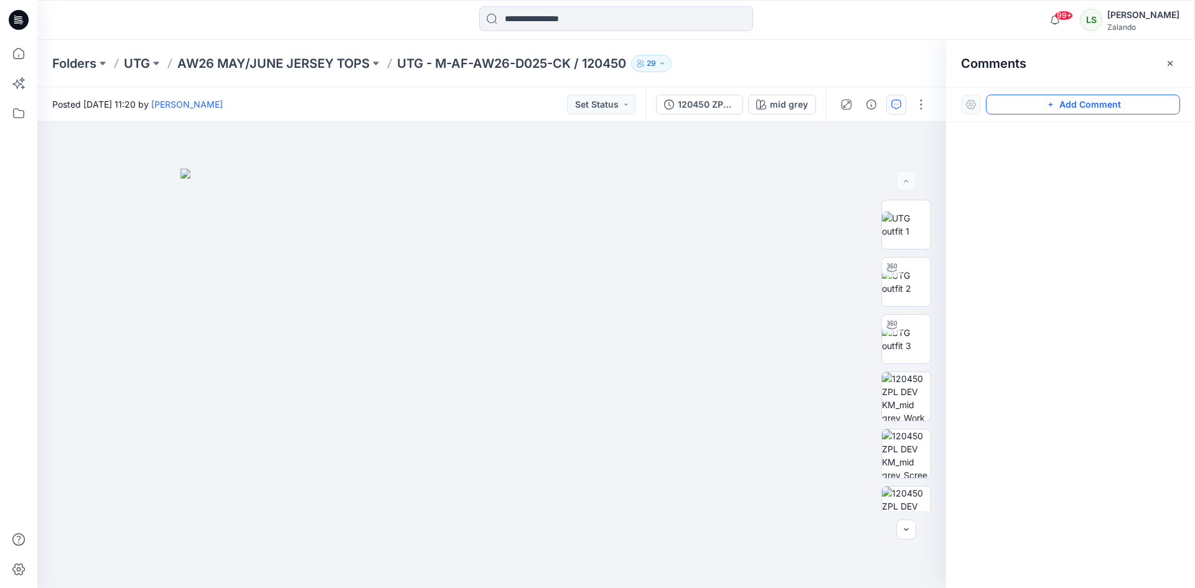
click at [1065, 103] on button "Add Comment" at bounding box center [1083, 105] width 194 height 20
click at [777, 156] on div "1" at bounding box center [491, 355] width 909 height 466
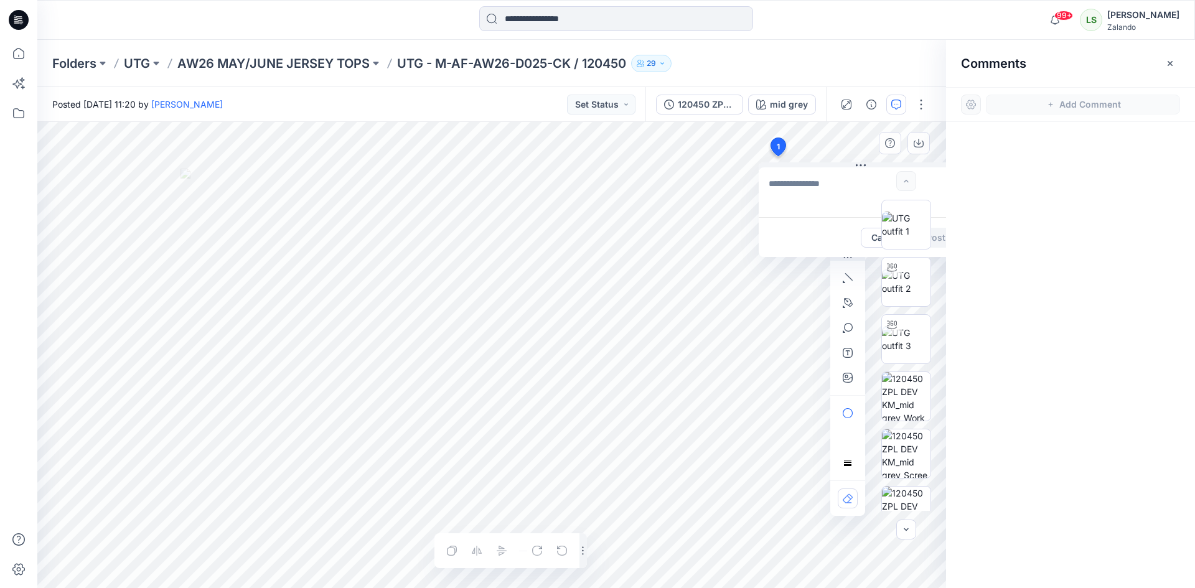
type textarea "*"
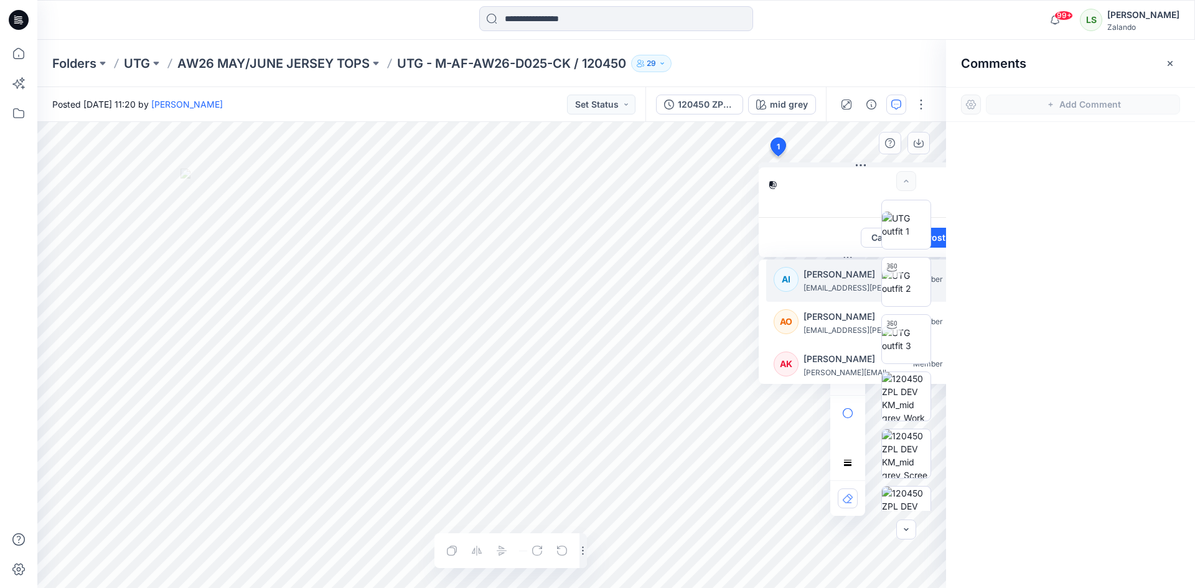
click at [817, 278] on p "[PERSON_NAME]" at bounding box center [849, 274] width 93 height 15
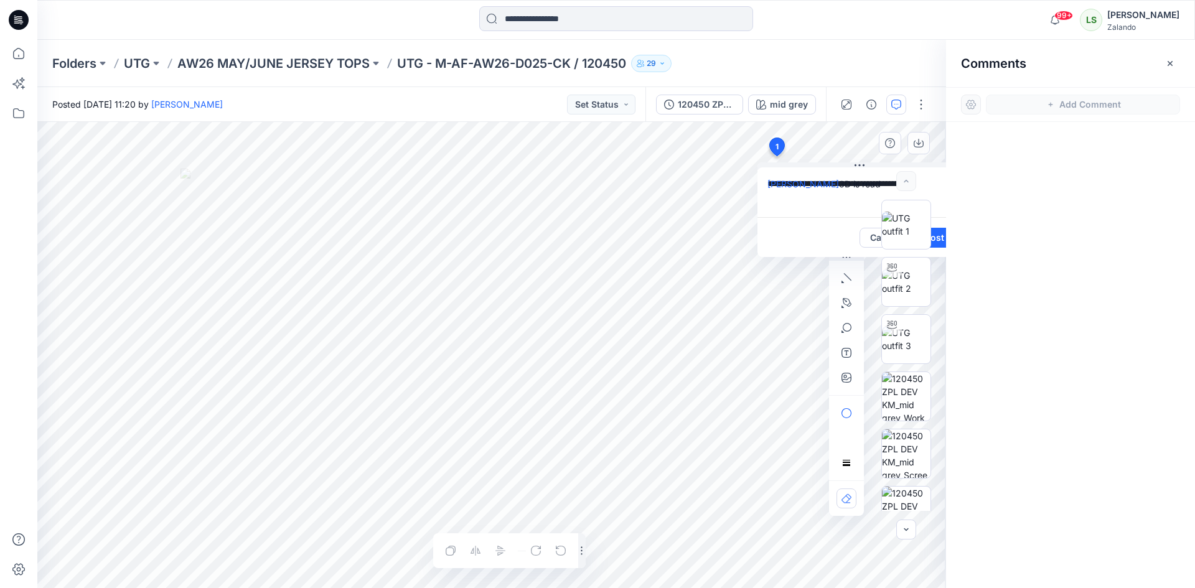
scroll to position [0, 7]
type textarea "**********"
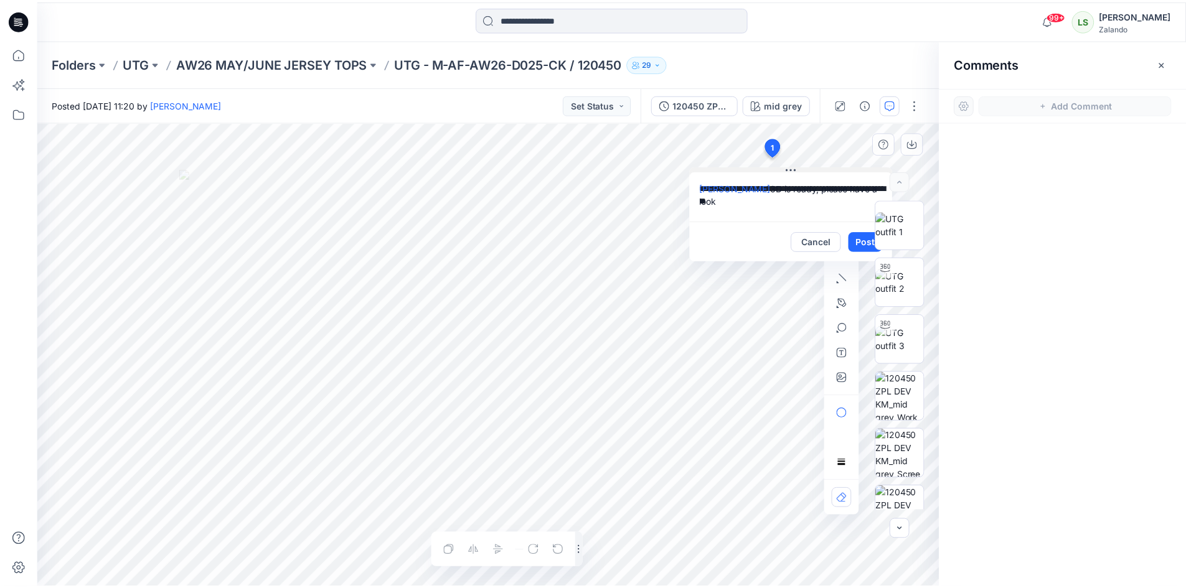
scroll to position [0, 0]
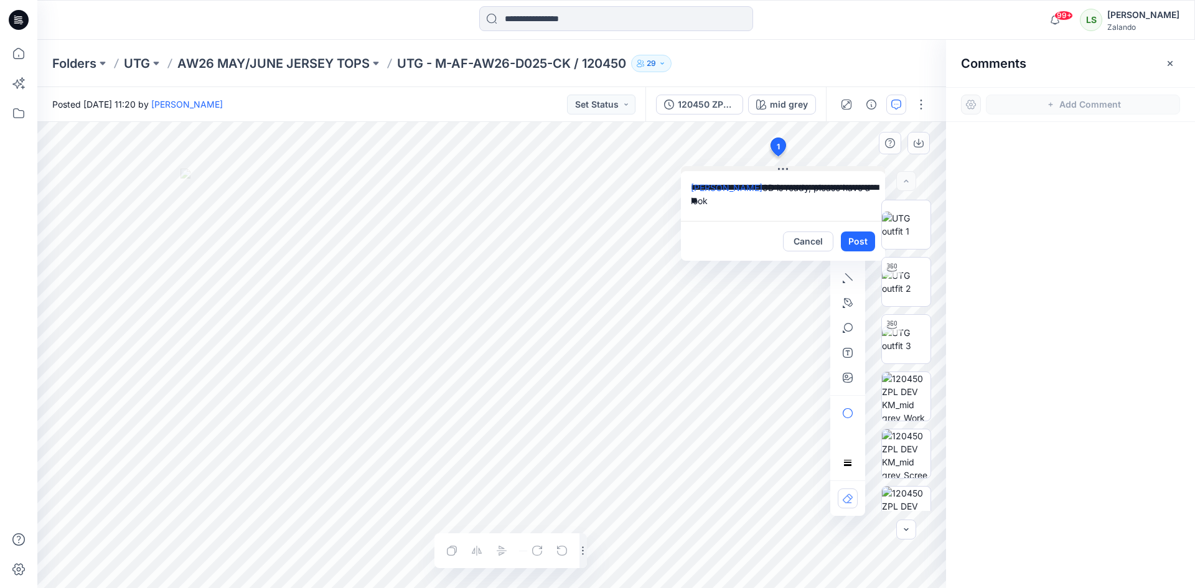
drag, startPoint x: 855, startPoint y: 166, endPoint x: 777, endPoint y: 169, distance: 77.9
click at [777, 169] on button at bounding box center [783, 169] width 204 height 7
click at [862, 247] on button "Post" at bounding box center [858, 242] width 34 height 20
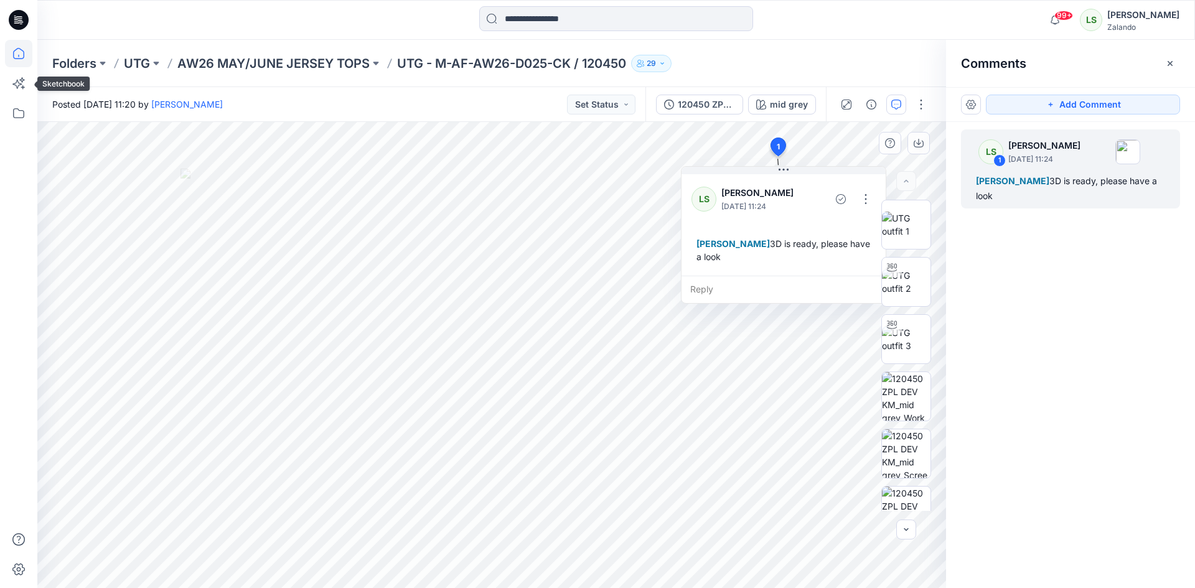
click at [21, 56] on icon at bounding box center [18, 53] width 27 height 27
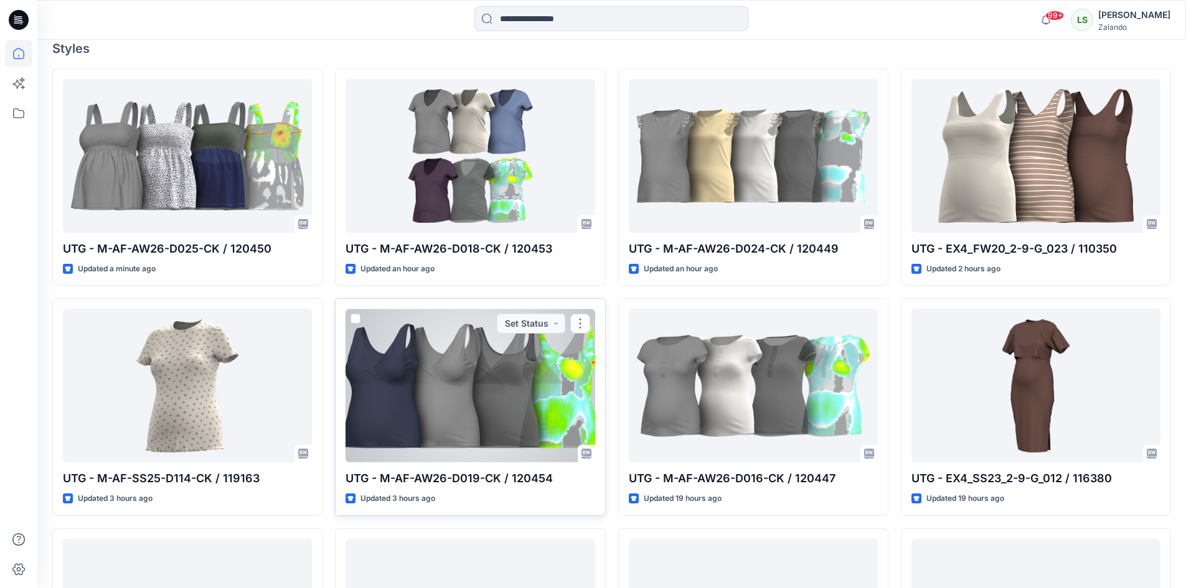
scroll to position [373, 0]
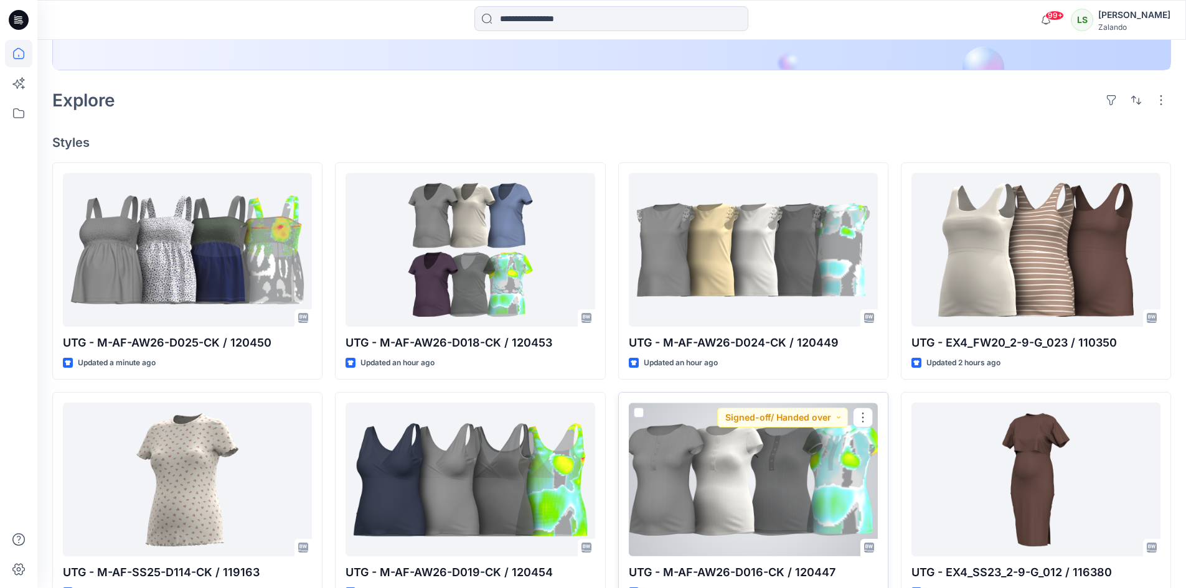
scroll to position [330, 0]
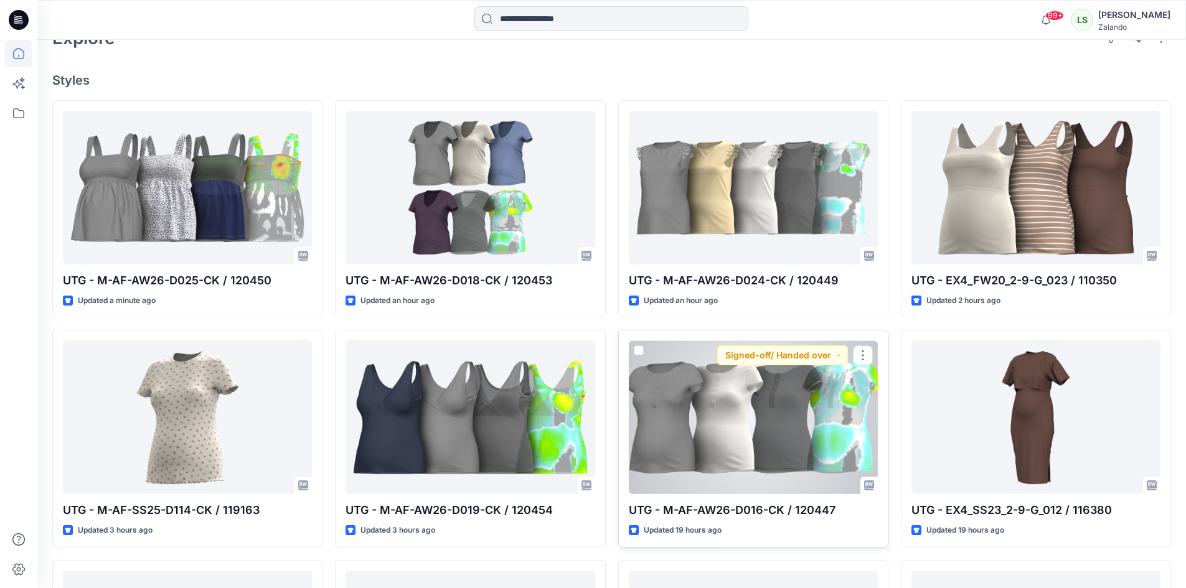
click at [756, 497] on div "UTG - M-AF-AW26-D016-CK / 120447 Updated 19 hours ago Signed-off/ Handed over" at bounding box center [753, 438] width 270 height 217
click at [738, 431] on div at bounding box center [753, 417] width 249 height 154
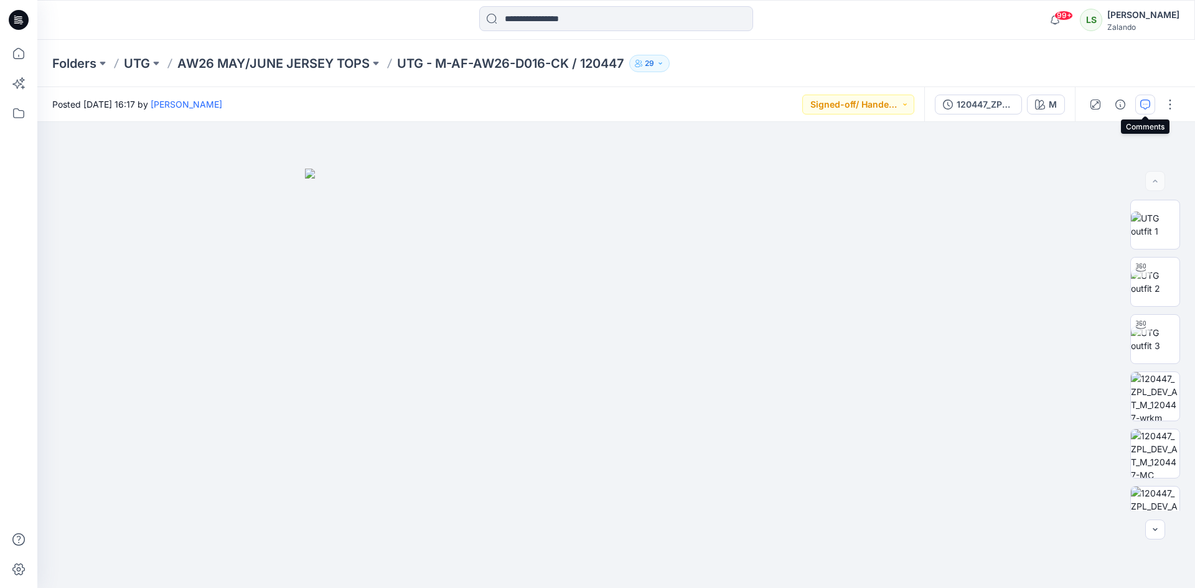
click at [1140, 101] on icon "button" at bounding box center [1145, 105] width 10 height 10
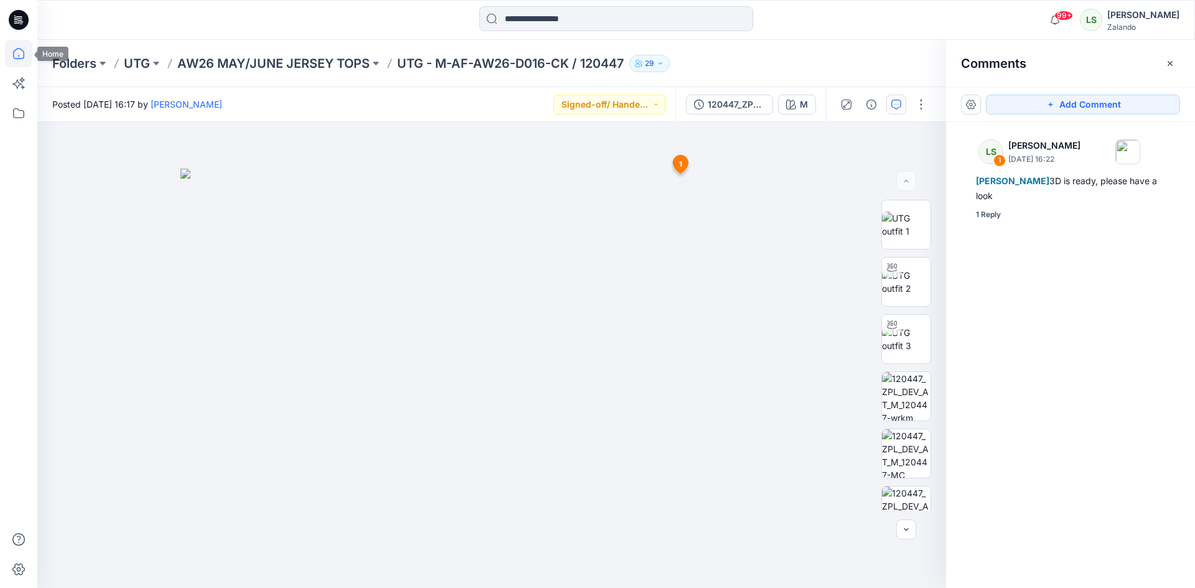
click at [21, 55] on icon at bounding box center [18, 53] width 27 height 27
